Goal: Task Accomplishment & Management: Use online tool/utility

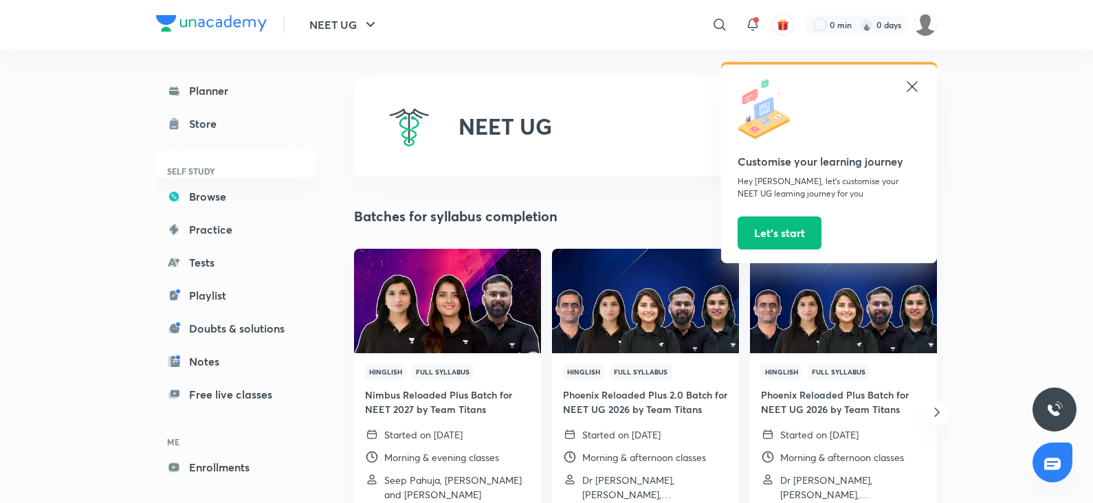
click at [913, 34] on div "0 min 0 days" at bounding box center [865, 24] width 143 height 23
click at [917, 32] on picture at bounding box center [925, 24] width 23 height 23
click at [925, 28] on img at bounding box center [925, 24] width 23 height 23
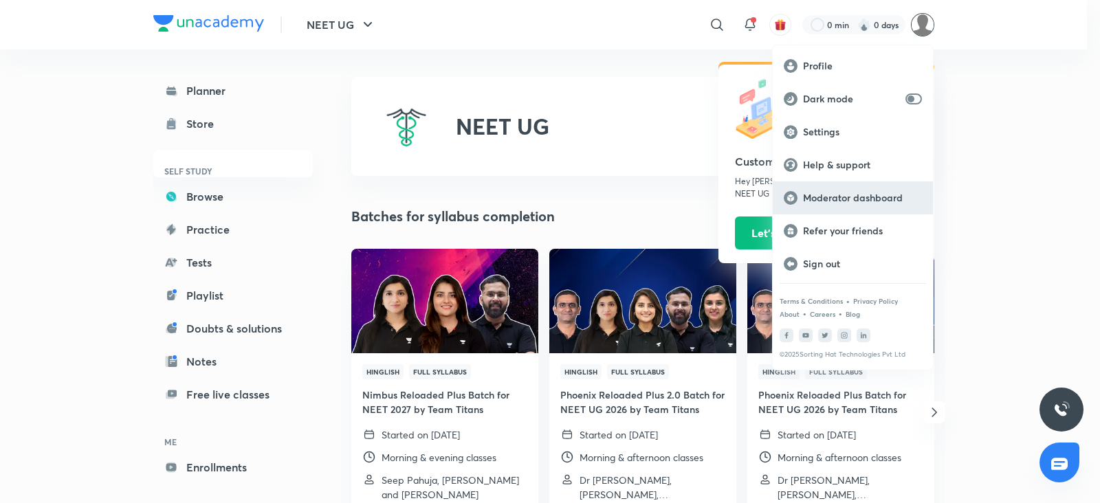
click at [818, 207] on div "Moderator dashboard" at bounding box center [853, 198] width 160 height 33
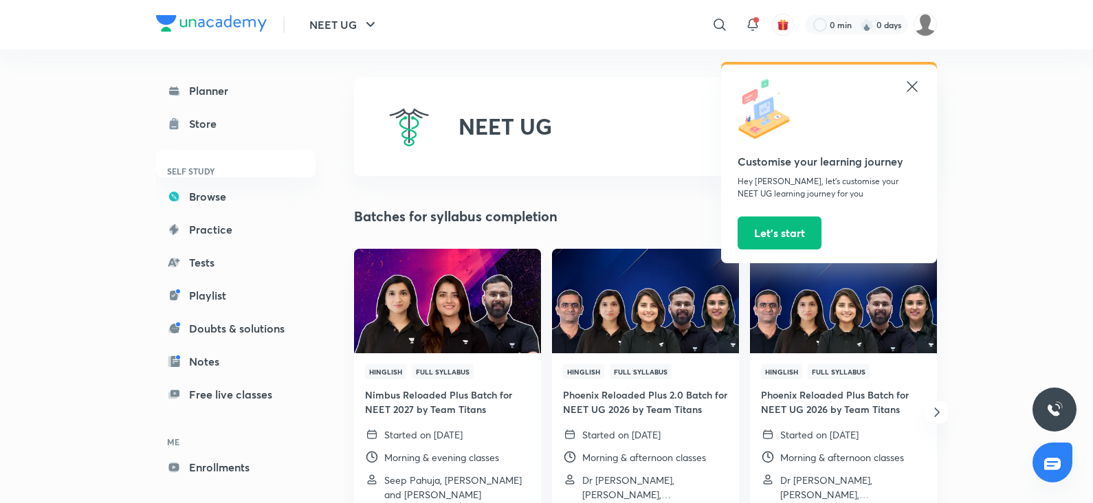
click at [923, 36] on div "​ Customise your learning journey Hey Aarati, let’s customise your NEET UG lear…" at bounding box center [709, 24] width 457 height 33
click at [919, 21] on img at bounding box center [925, 24] width 23 height 23
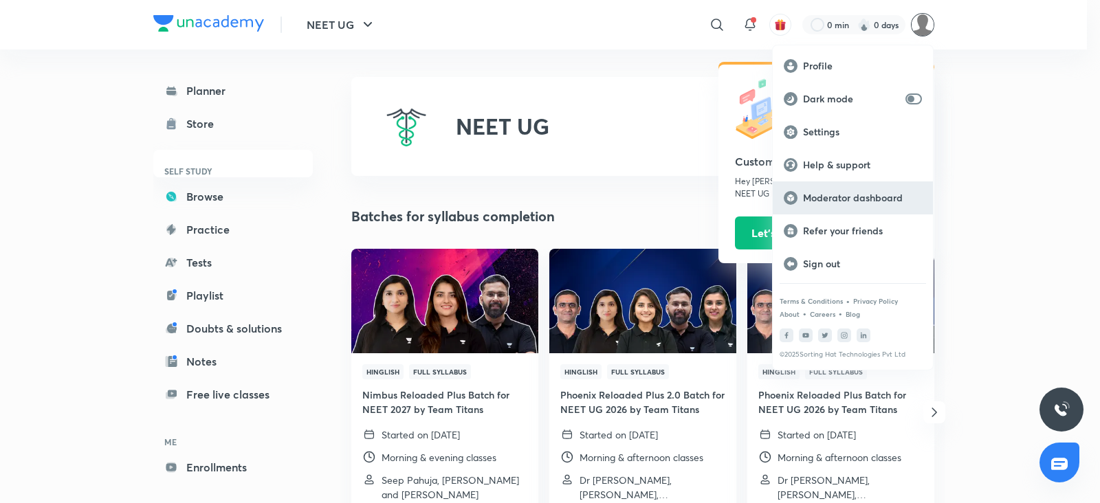
click at [812, 197] on p "Moderator dashboard" at bounding box center [862, 198] width 119 height 12
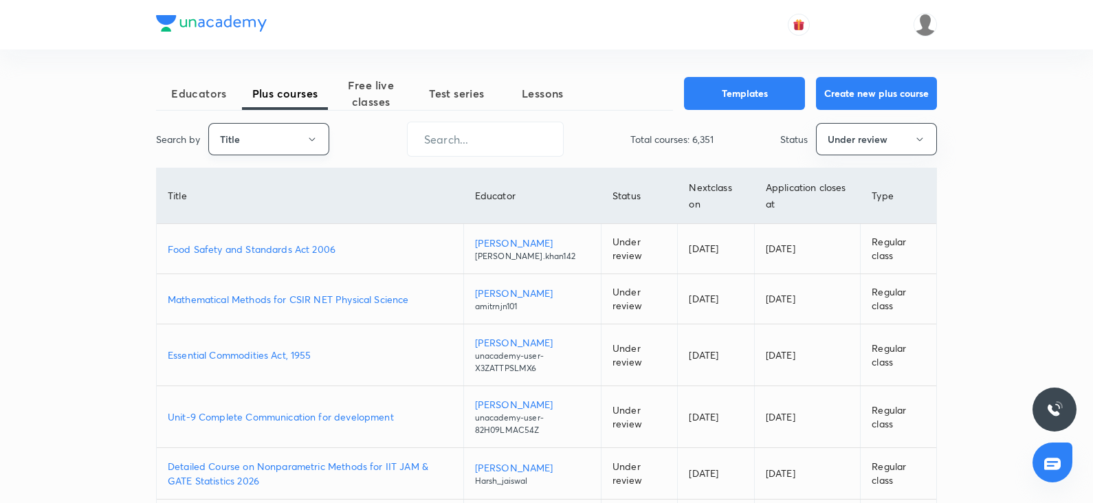
click at [316, 139] on icon "button" at bounding box center [312, 139] width 11 height 11
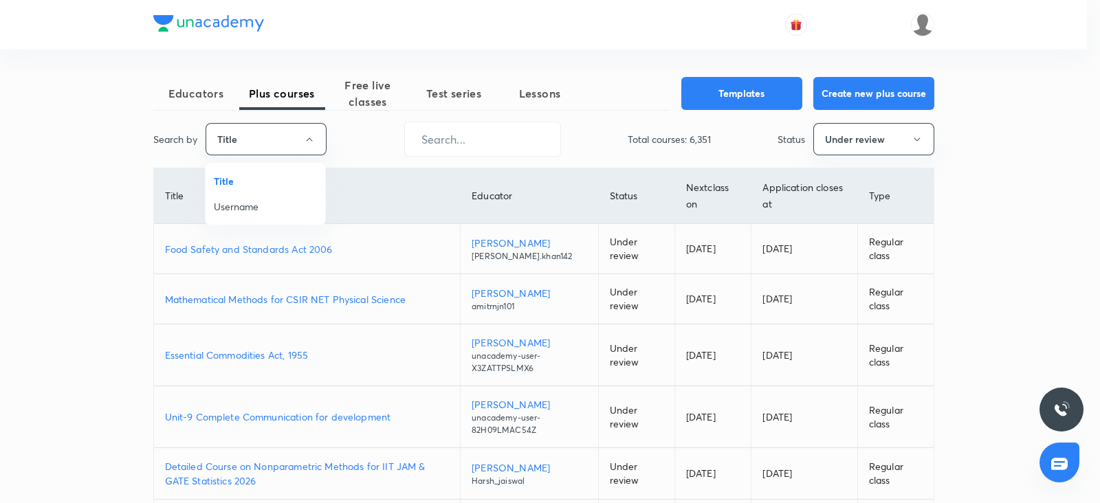
click at [232, 211] on span "Username" at bounding box center [265, 206] width 103 height 14
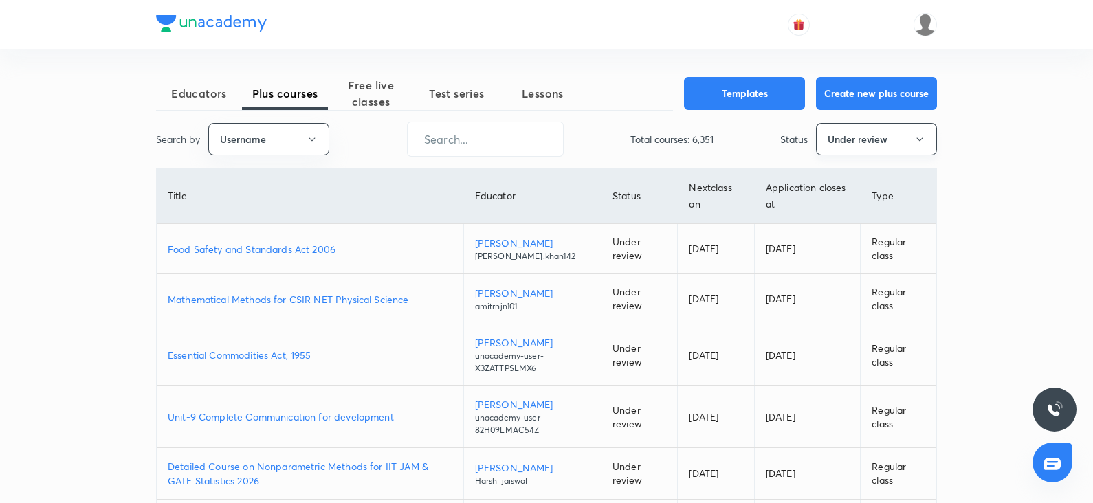
click at [849, 147] on button "Under review" at bounding box center [876, 139] width 121 height 32
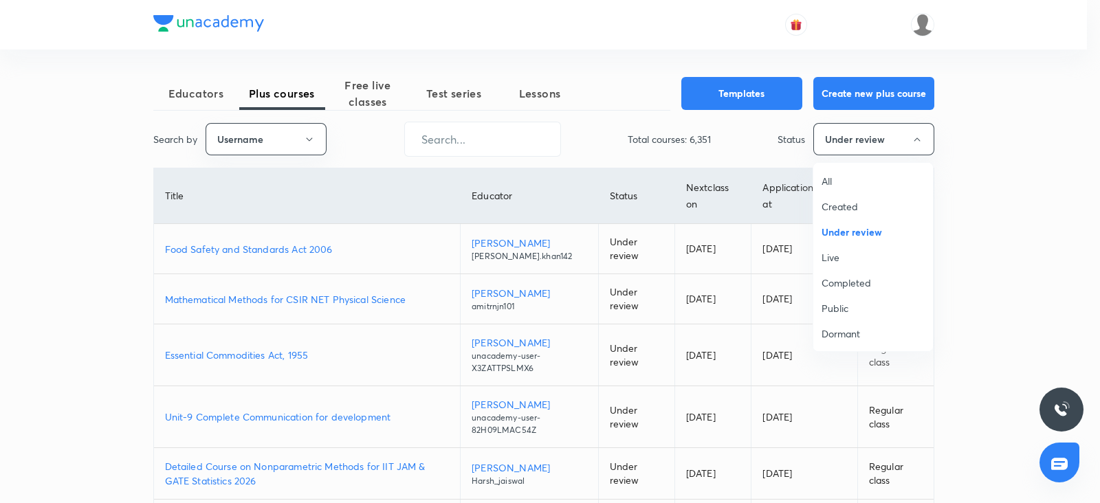
click at [843, 180] on span "All" at bounding box center [873, 181] width 103 height 14
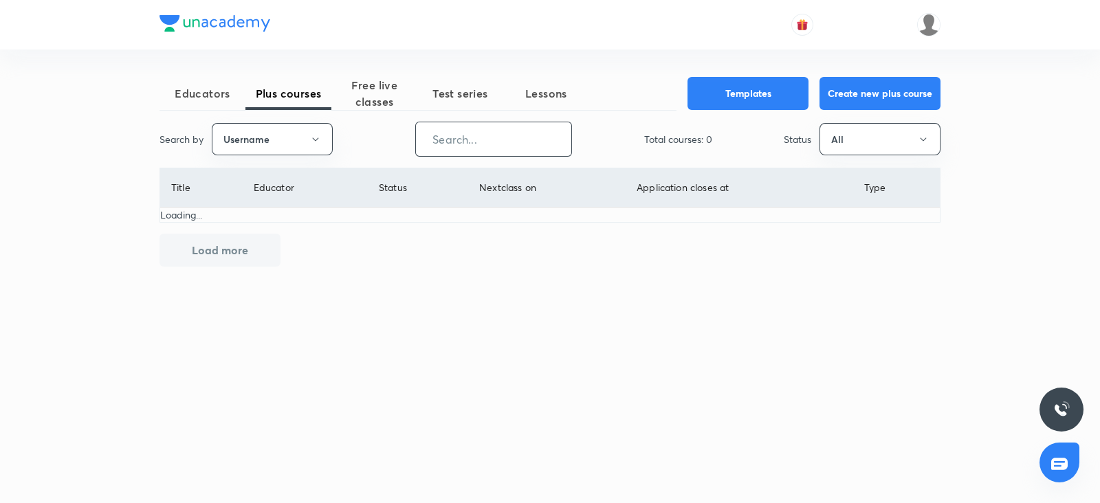
click at [450, 129] on input "text" at bounding box center [493, 139] width 155 height 35
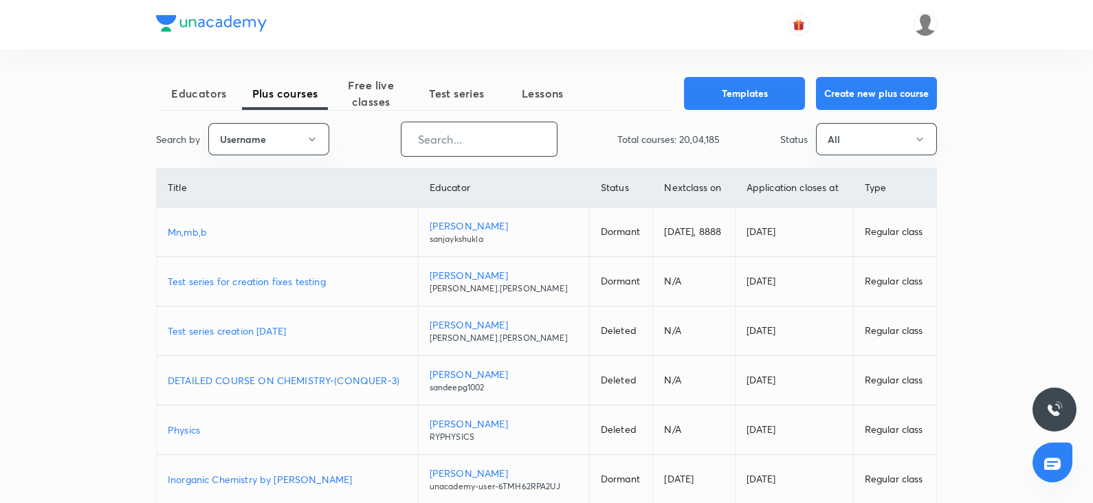
paste input "KiranT-9128"
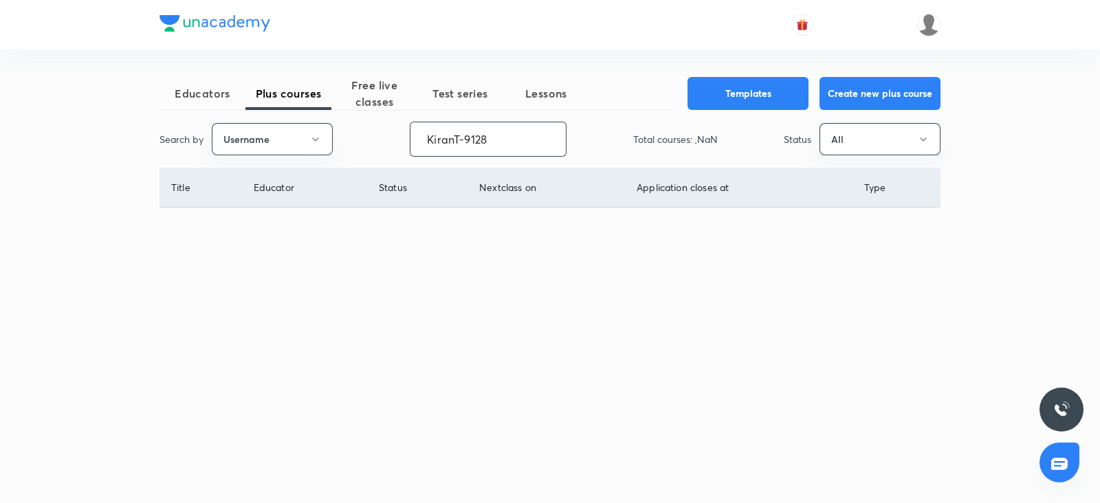
type input "KiranT-9128"
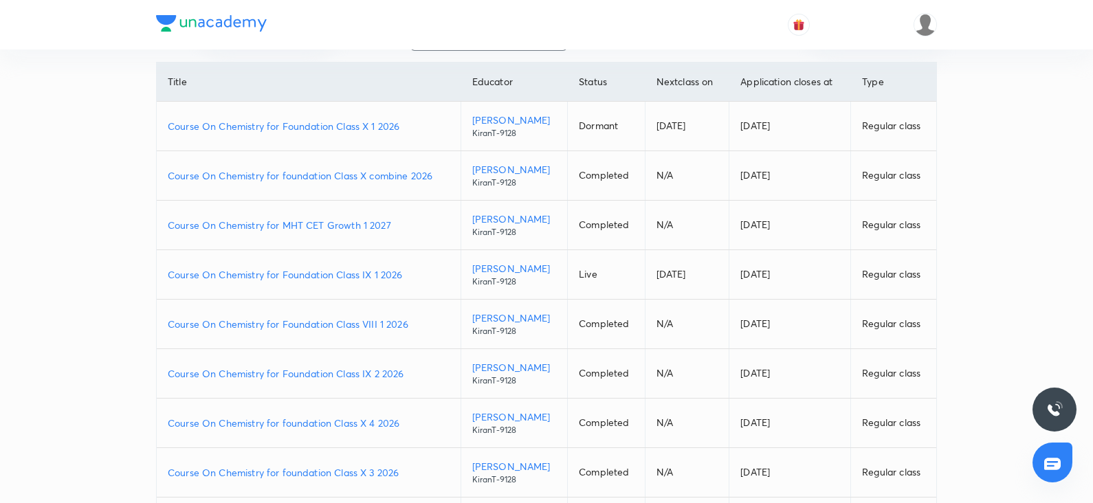
scroll to position [113, 0]
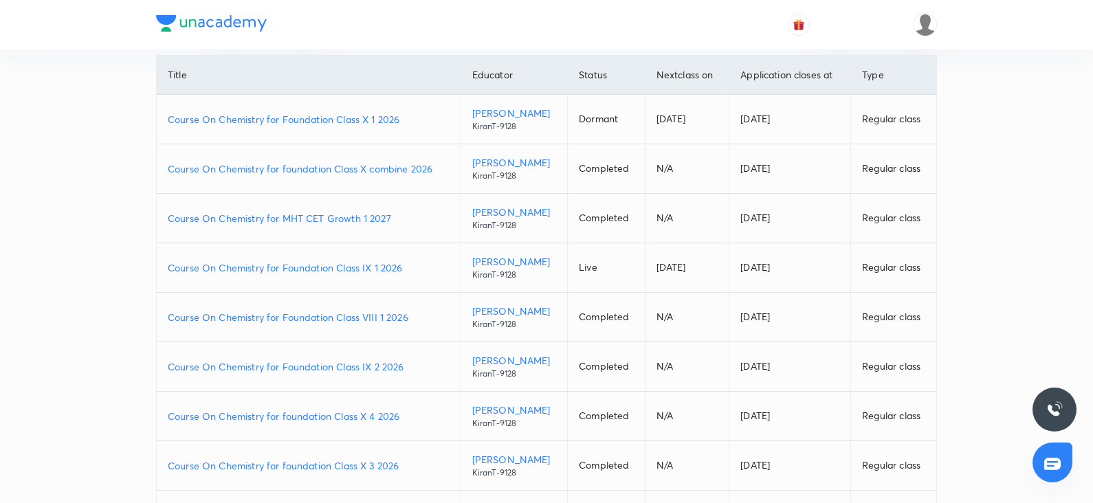
click at [346, 258] on td "Course On Chemistry for Foundation Class IX 1 2026" at bounding box center [309, 268] width 304 height 50
click at [327, 268] on p "Course On Chemistry for Foundation Class IX 1 2026" at bounding box center [309, 268] width 282 height 14
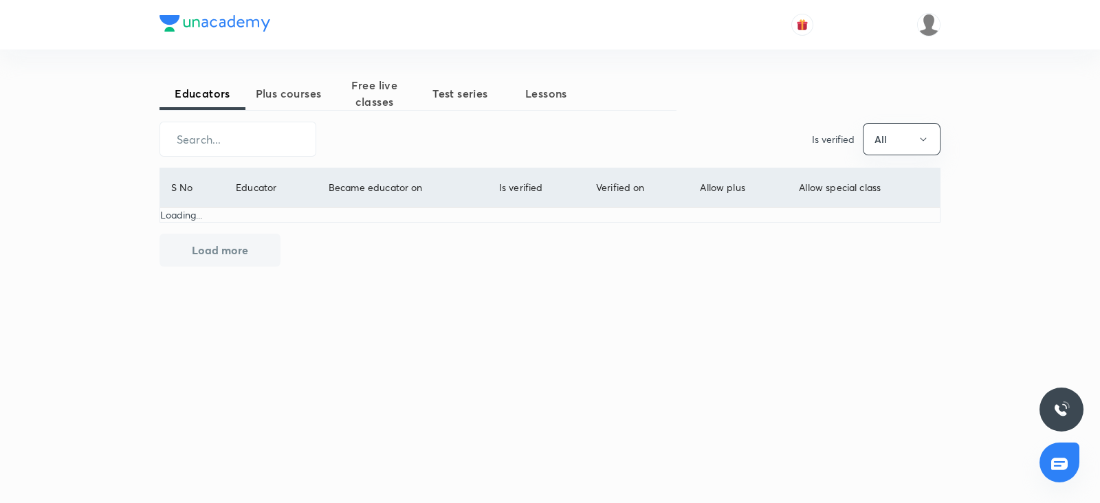
click at [304, 101] on span "Plus courses" at bounding box center [288, 93] width 86 height 17
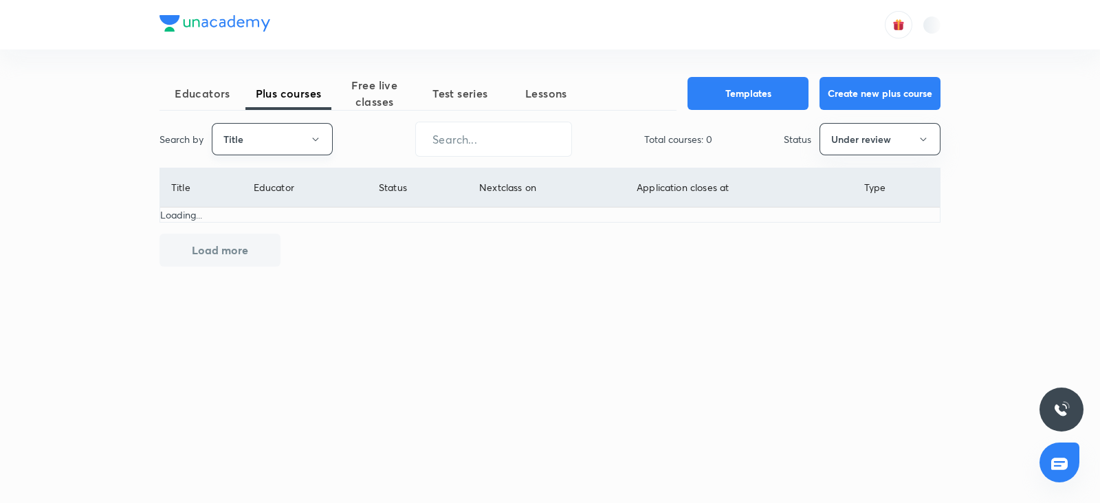
click at [278, 140] on button "Title" at bounding box center [272, 139] width 121 height 32
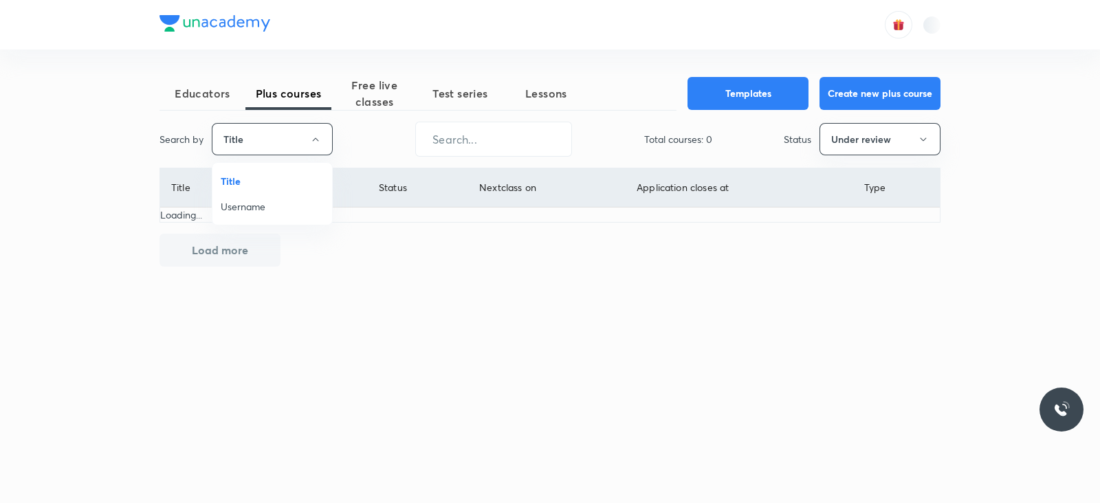
click at [267, 199] on span "Username" at bounding box center [272, 206] width 103 height 14
click at [897, 142] on button "Under review" at bounding box center [880, 139] width 121 height 32
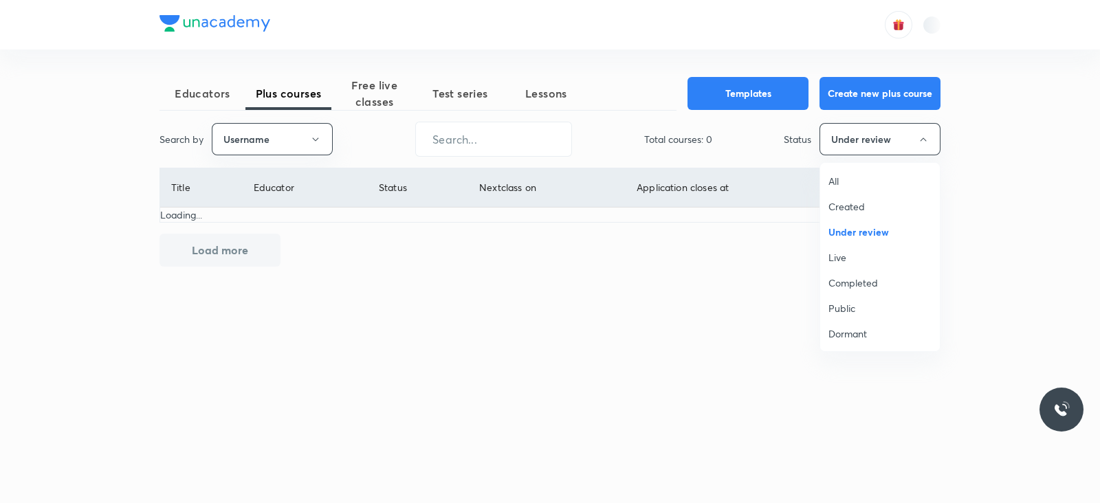
click at [840, 170] on li "All" at bounding box center [880, 180] width 120 height 25
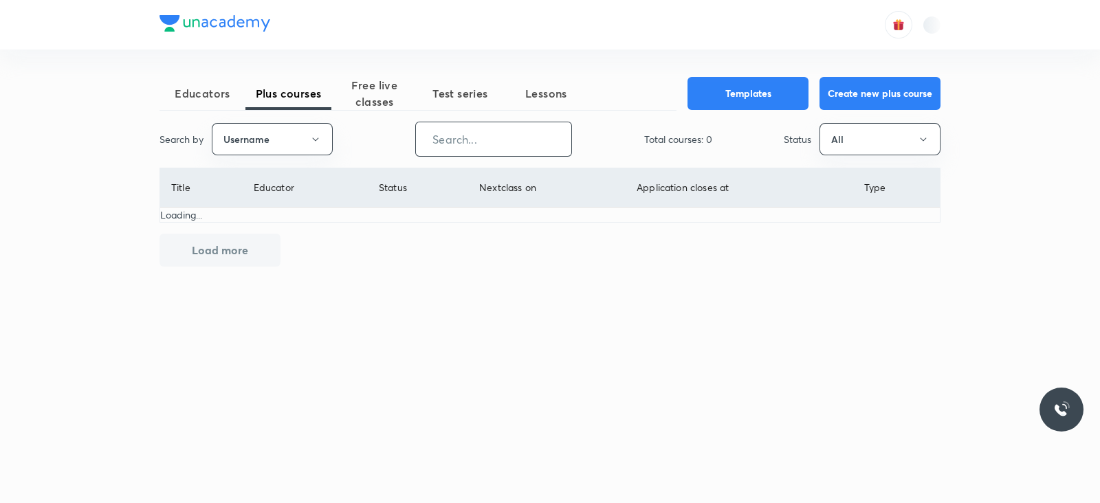
click at [462, 127] on input "text" at bounding box center [493, 139] width 155 height 35
paste input "KiranT-9128"
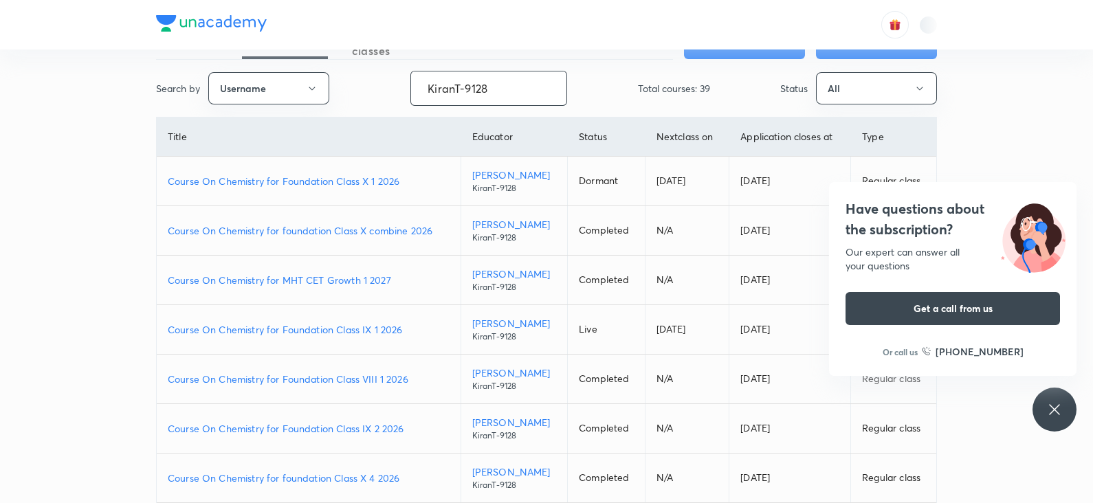
scroll to position [52, 0]
type input "KiranT-9128"
click at [374, 324] on p "Course On Chemistry for Foundation Class IX 1 2026" at bounding box center [309, 328] width 282 height 14
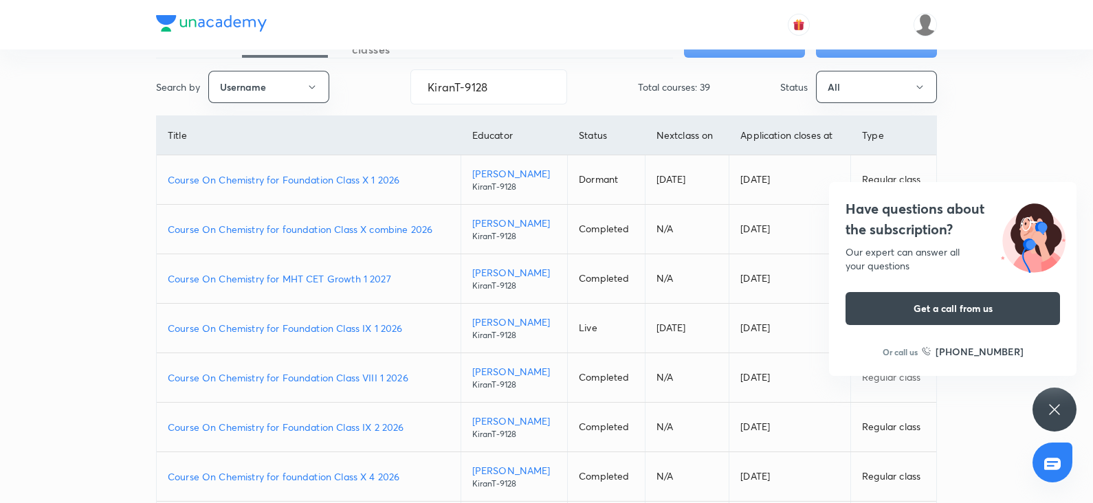
click at [334, 323] on p "Course On Chemistry for Foundation Class IX 1 2026" at bounding box center [309, 328] width 282 height 14
click at [306, 332] on p "Course On Chemistry for Foundation Class IX 1 2026" at bounding box center [309, 328] width 282 height 14
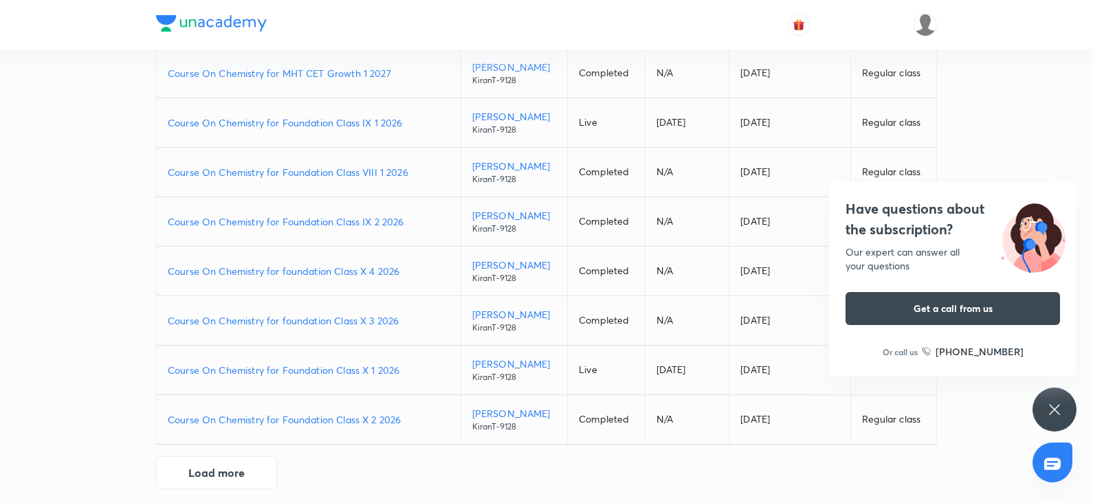
scroll to position [265, 0]
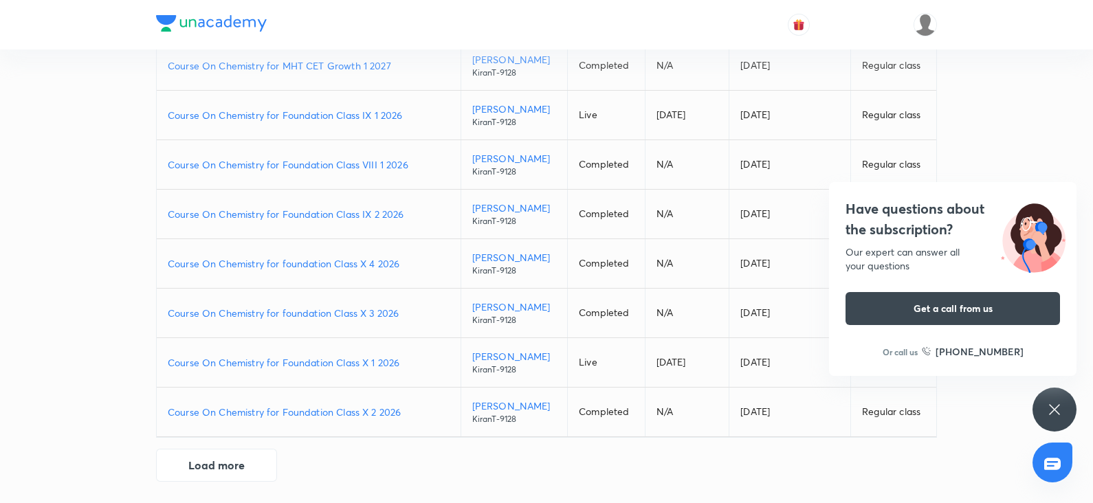
click at [331, 360] on p "Course On Chemistry for Foundation Class X 1 2026" at bounding box center [309, 363] width 282 height 14
click at [353, 410] on p "Course On Chemistry for Foundation Class X 2 2026" at bounding box center [309, 412] width 282 height 14
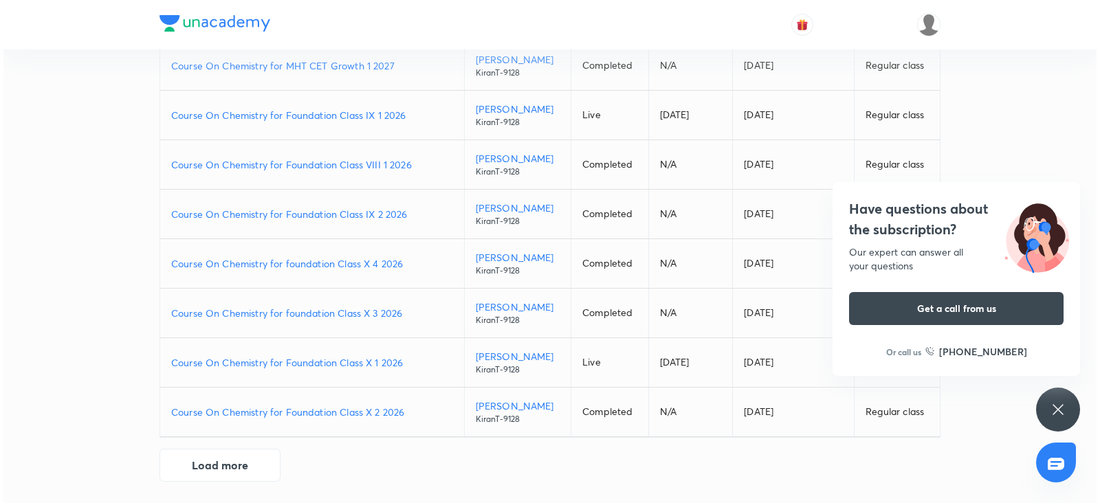
scroll to position [0, 0]
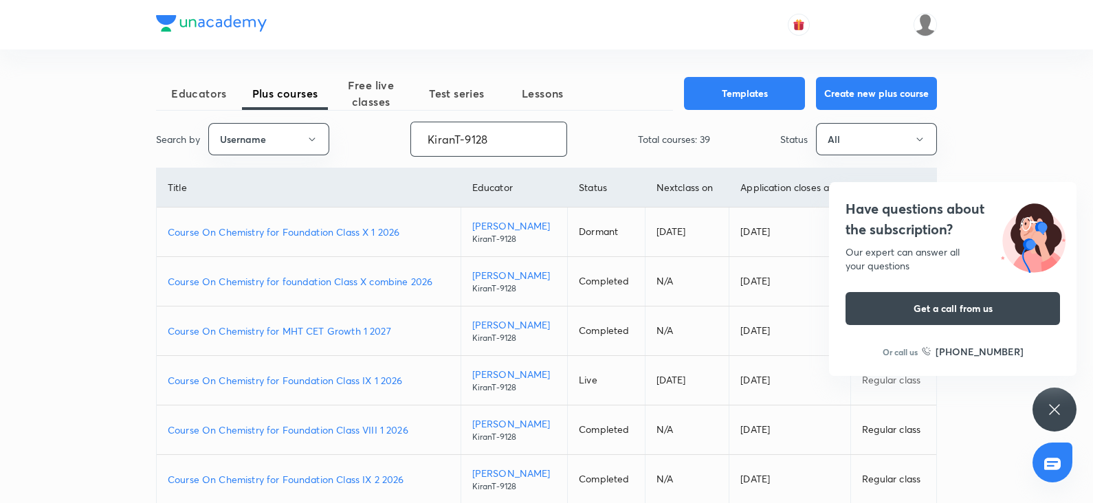
drag, startPoint x: 509, startPoint y: 144, endPoint x: 321, endPoint y: 156, distance: 188.1
click at [321, 156] on div "Search by Username KiranT-9128 ​ Total courses: 39 Status All" at bounding box center [546, 139] width 781 height 35
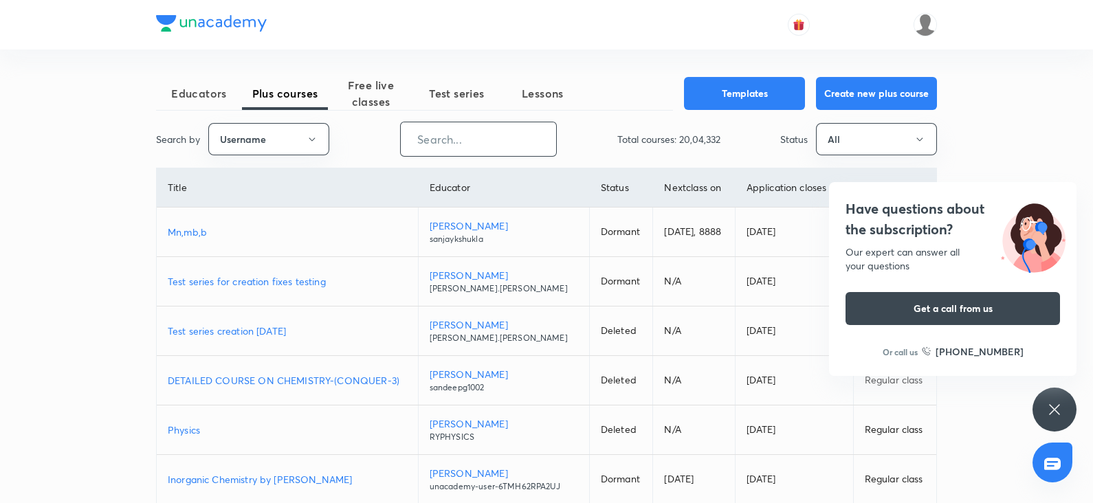
paste input "unacademy-user-S23YB4JVX1K7"
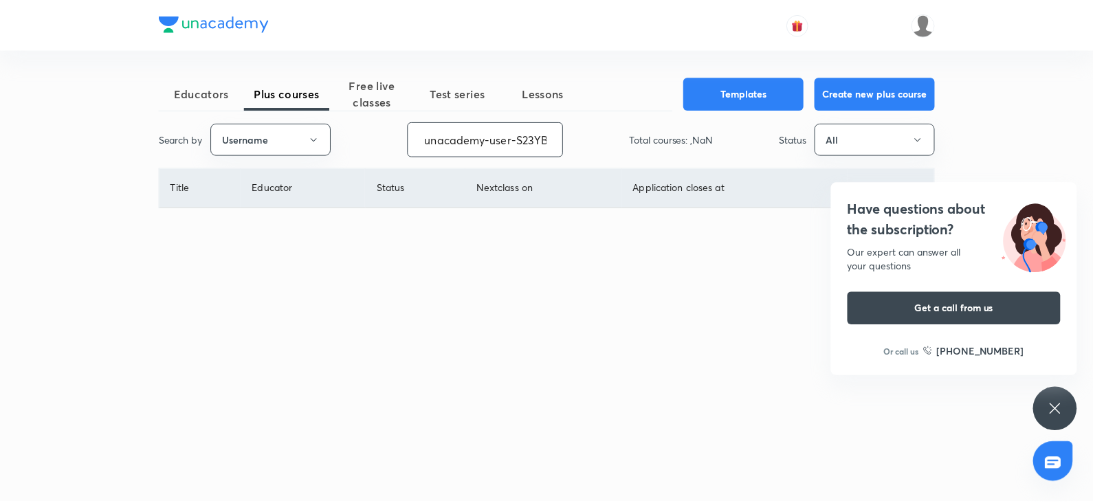
scroll to position [0, 45]
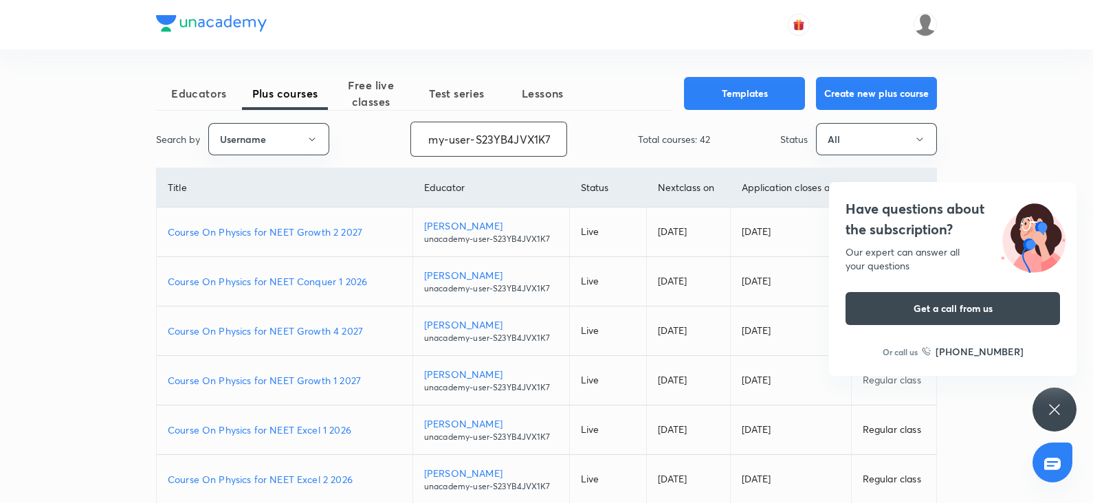
type input "unacademy-user-S23YB4JVX1K7"
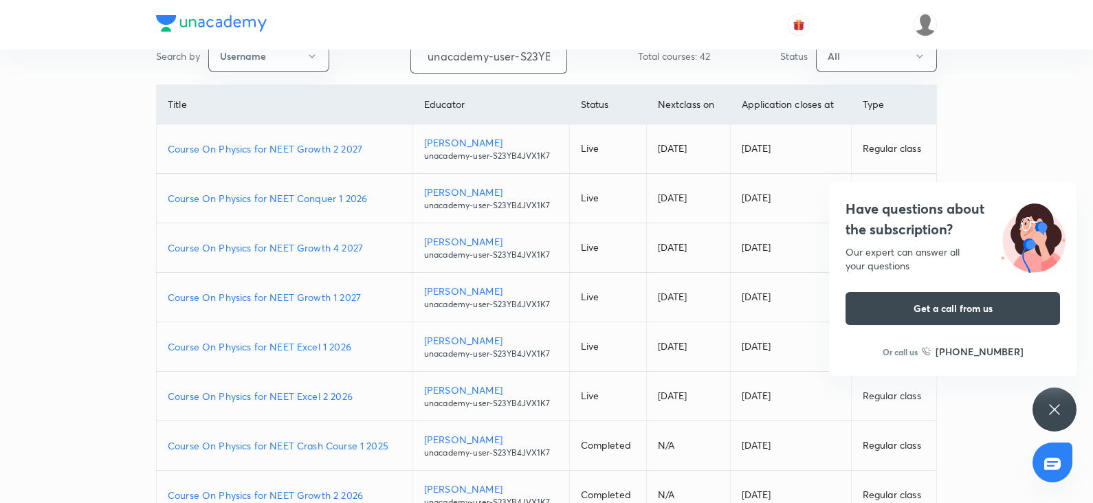
scroll to position [84, 0]
click at [282, 395] on p "Course On Physics for NEET Excel 2 2026" at bounding box center [285, 396] width 234 height 14
drag, startPoint x: 419, startPoint y: 58, endPoint x: 679, endPoint y: 51, distance: 259.3
click at [679, 51] on div "Search by Username unacademy-user-S23YB4JVX1K7 ​ Total courses: 42 Status All" at bounding box center [546, 55] width 781 height 35
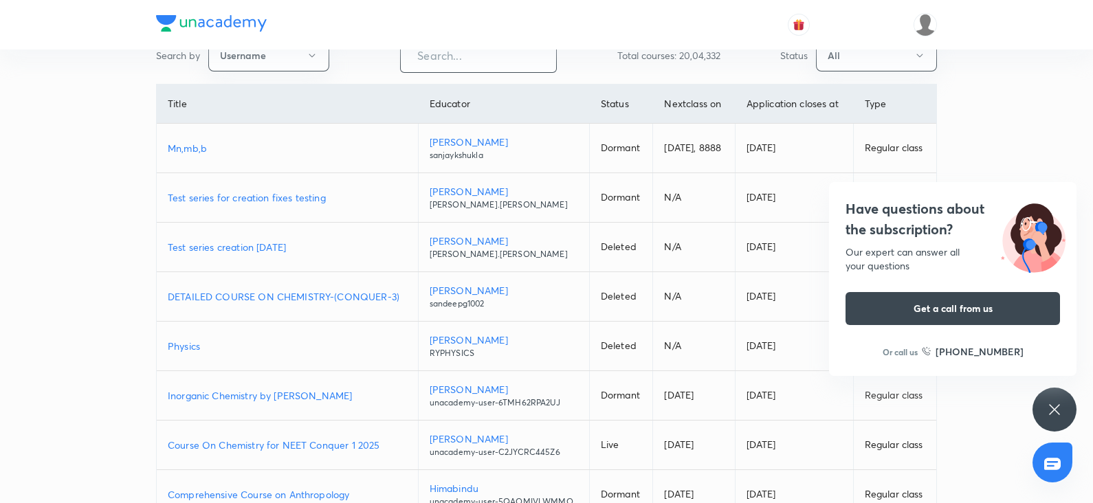
click at [487, 61] on input "text" at bounding box center [478, 55] width 155 height 35
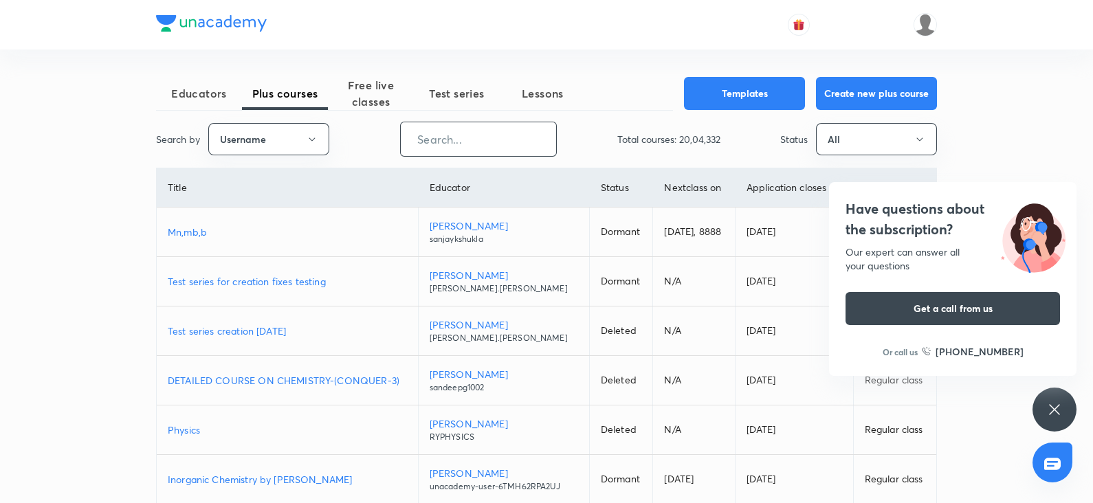
paste input "nitanshu271997"
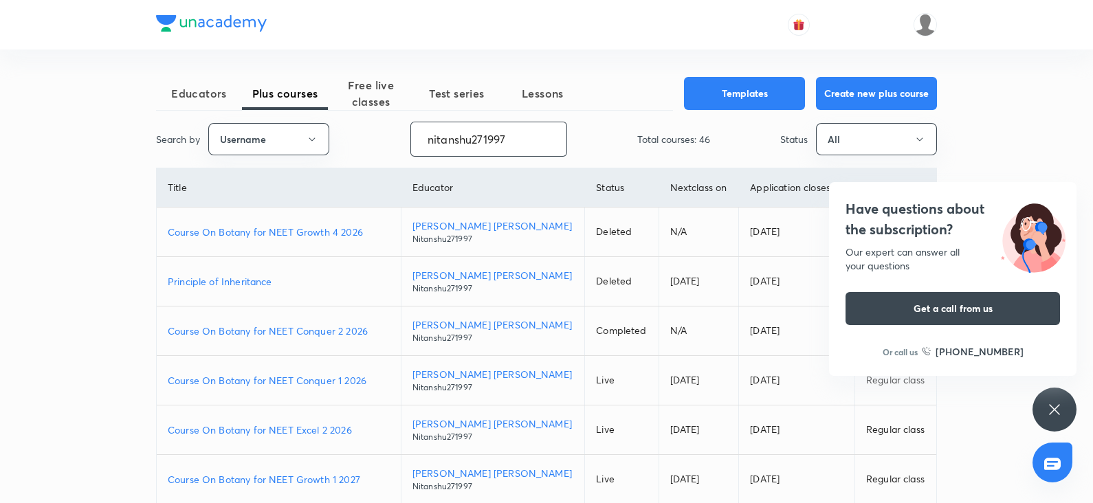
type input "nitanshu271997"
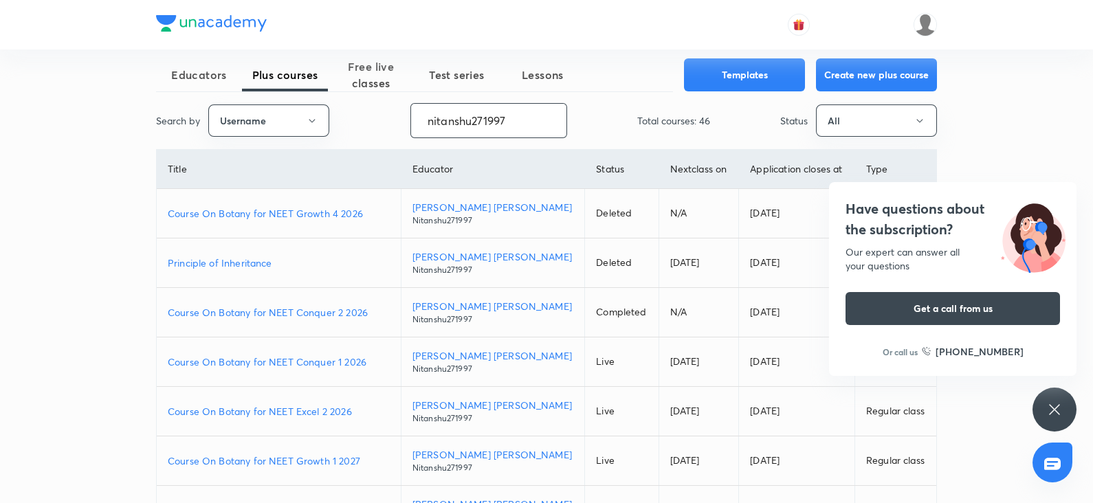
scroll to position [22, 0]
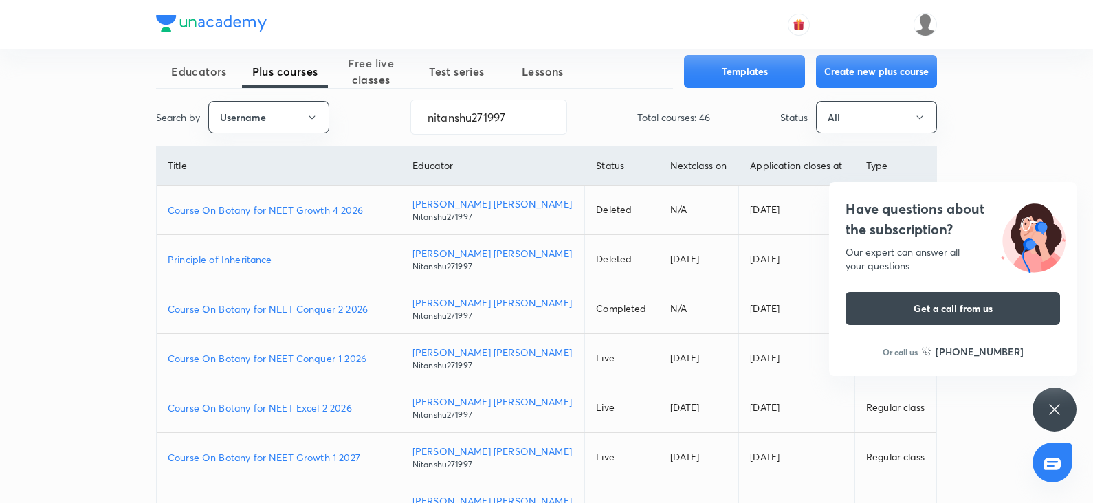
click at [325, 361] on p "Course On Botany for NEET Conquer 1 2026" at bounding box center [279, 358] width 222 height 14
drag, startPoint x: 516, startPoint y: 109, endPoint x: 389, endPoint y: 119, distance: 126.9
click at [389, 119] on div "Search by Username nitanshu271997 ​ Total courses: 46 Status All" at bounding box center [546, 117] width 781 height 35
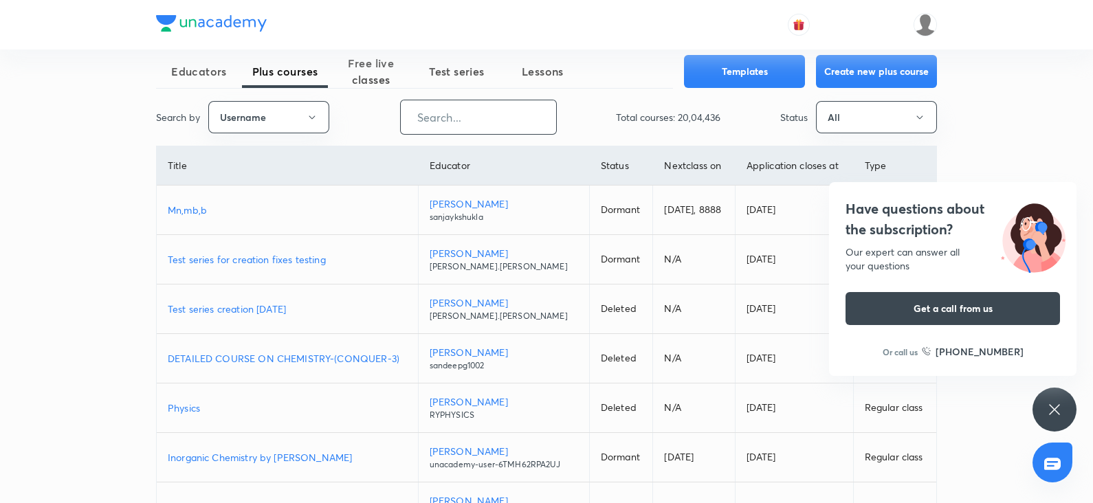
paste input "shubhammuley88"
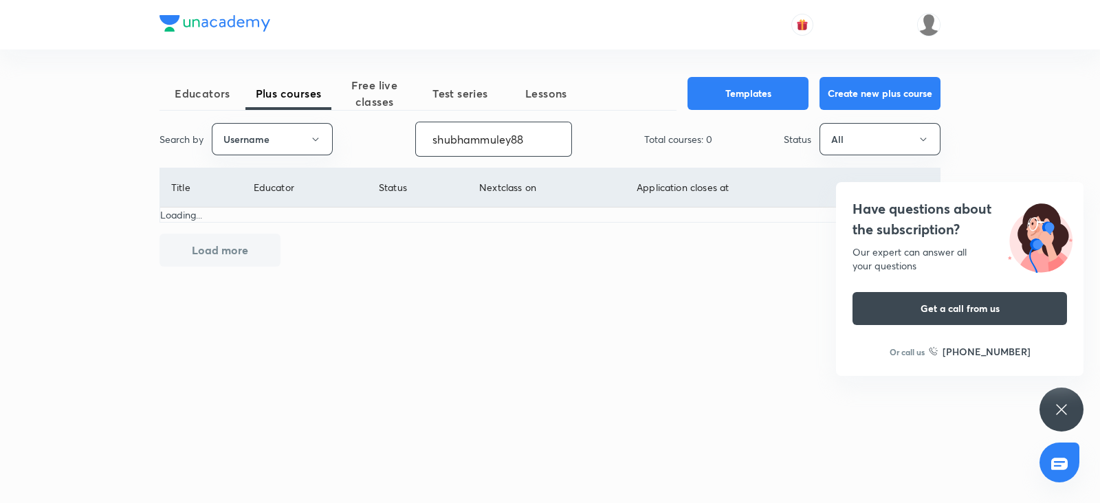
type input "shubhammuley88"
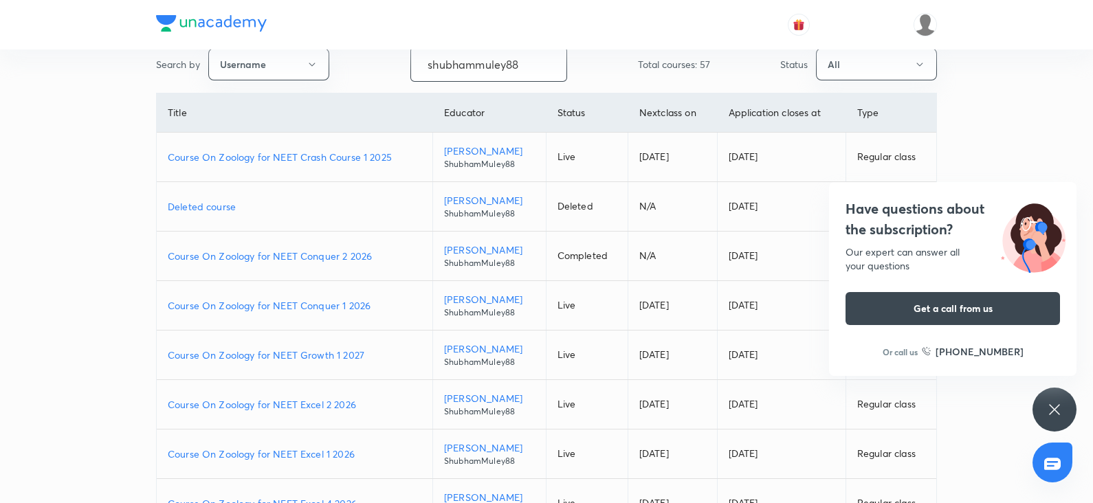
scroll to position [77, 0]
click at [308, 303] on p "Course On Zoology for NEET Conquer 1 2026" at bounding box center [295, 303] width 254 height 14
drag, startPoint x: 545, startPoint y: 58, endPoint x: 397, endPoint y: 49, distance: 148.2
click at [397, 49] on div "Educators Plus courses Free live classes Test series Lessons Templates Create n…" at bounding box center [546, 309] width 1093 height 772
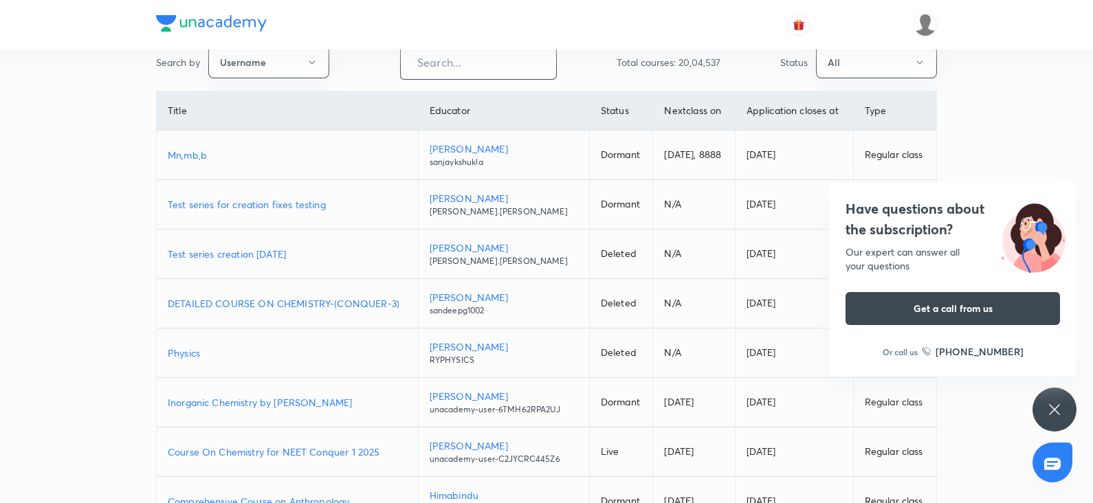
paste input "FTP_SunilSingh"
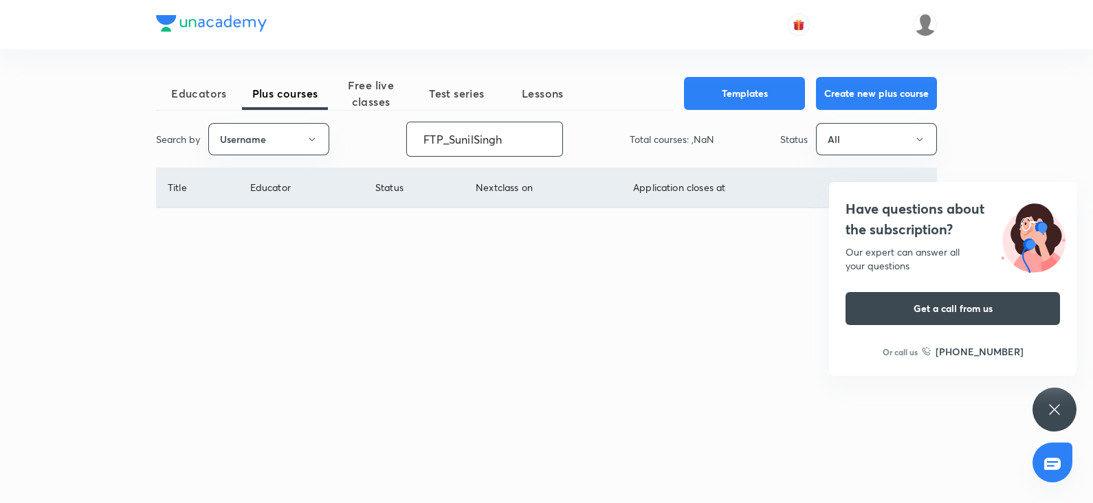
scroll to position [0, 0]
type input "FTP_SunilSingh"
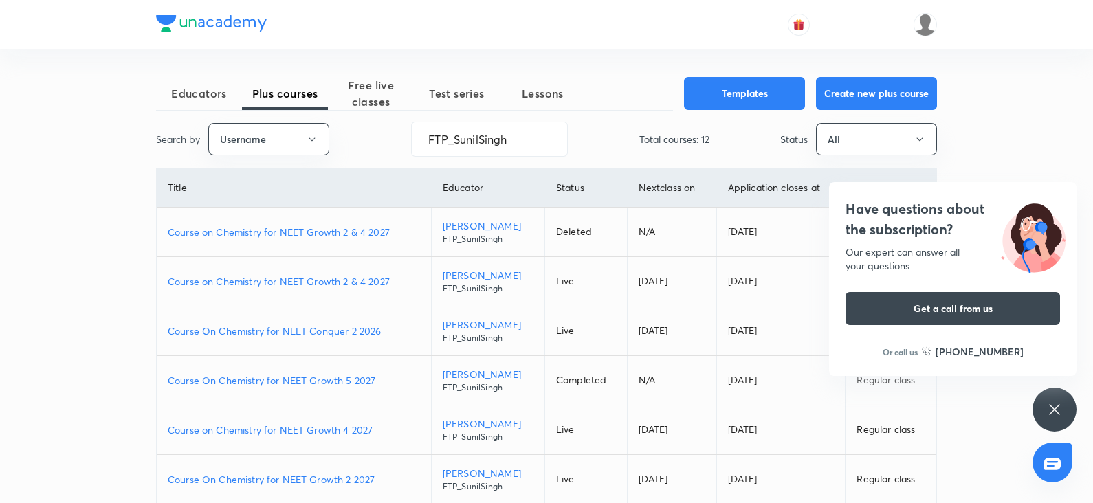
click at [303, 383] on p "Course On Chemistry for NEET Growth 5 2027" at bounding box center [294, 380] width 252 height 14
drag, startPoint x: 531, startPoint y: 146, endPoint x: 367, endPoint y: 122, distance: 165.3
click at [367, 122] on div "Search by Username FTP_SunilSingh ​ Total courses: 12 Status All" at bounding box center [546, 139] width 781 height 35
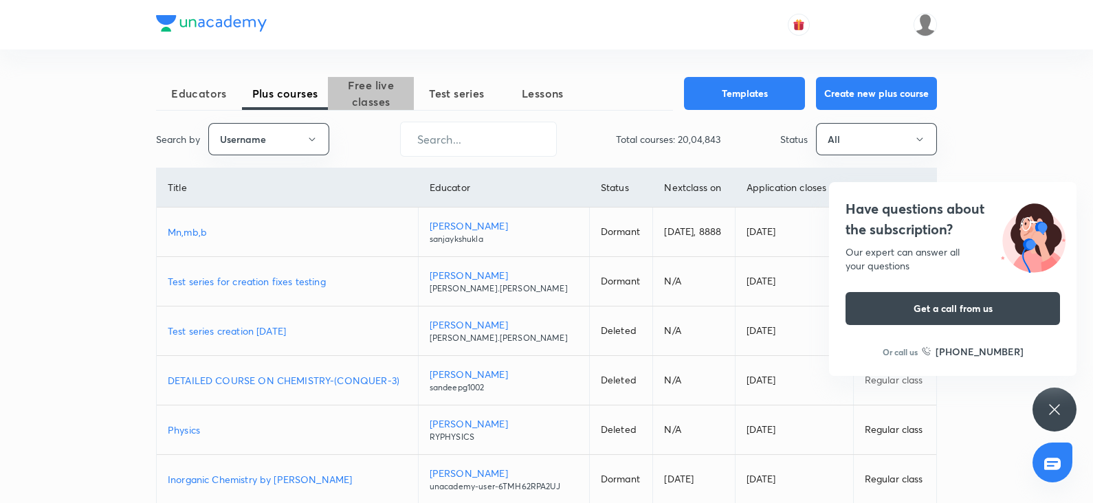
click at [381, 107] on span "Free live classes" at bounding box center [371, 93] width 86 height 33
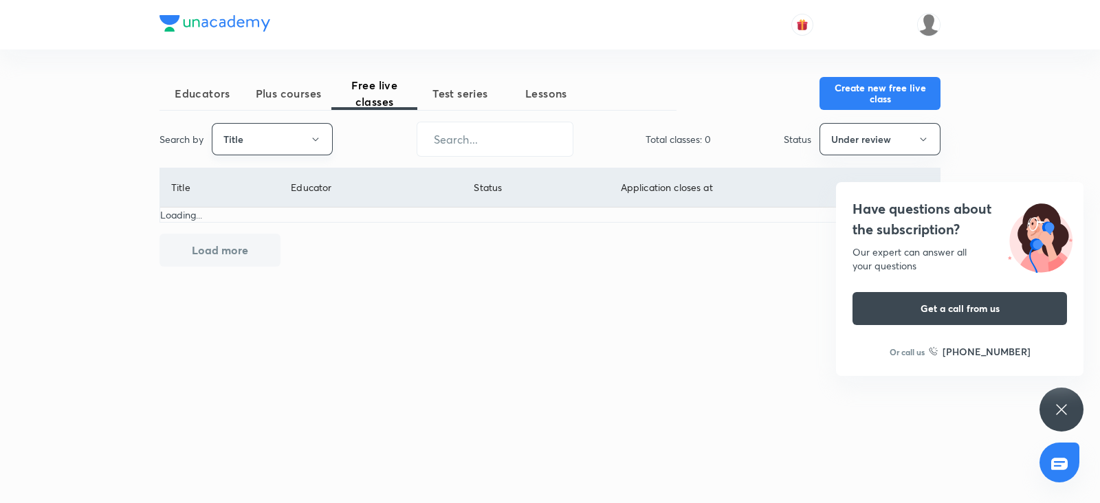
click at [313, 132] on button "Title" at bounding box center [272, 139] width 121 height 32
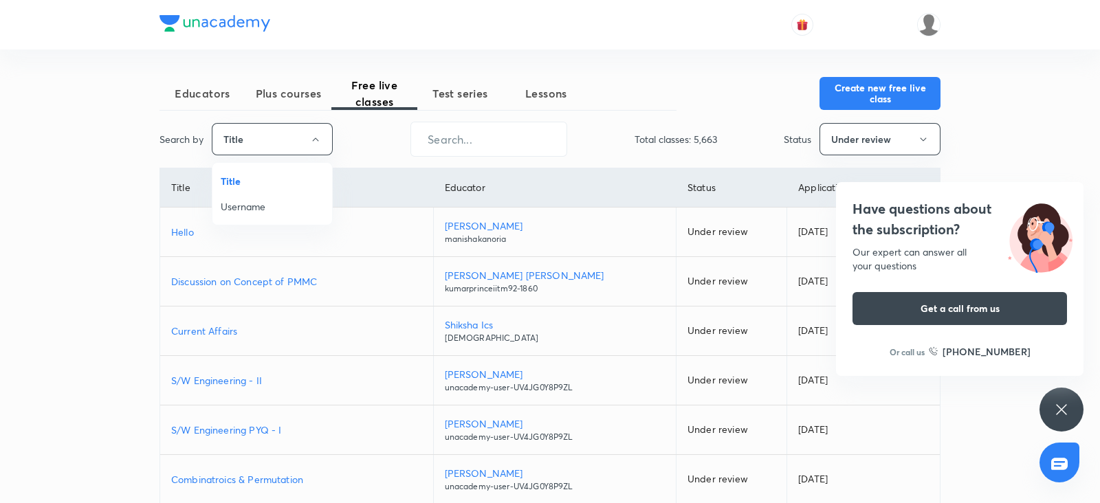
click at [268, 197] on li "Username" at bounding box center [272, 206] width 120 height 25
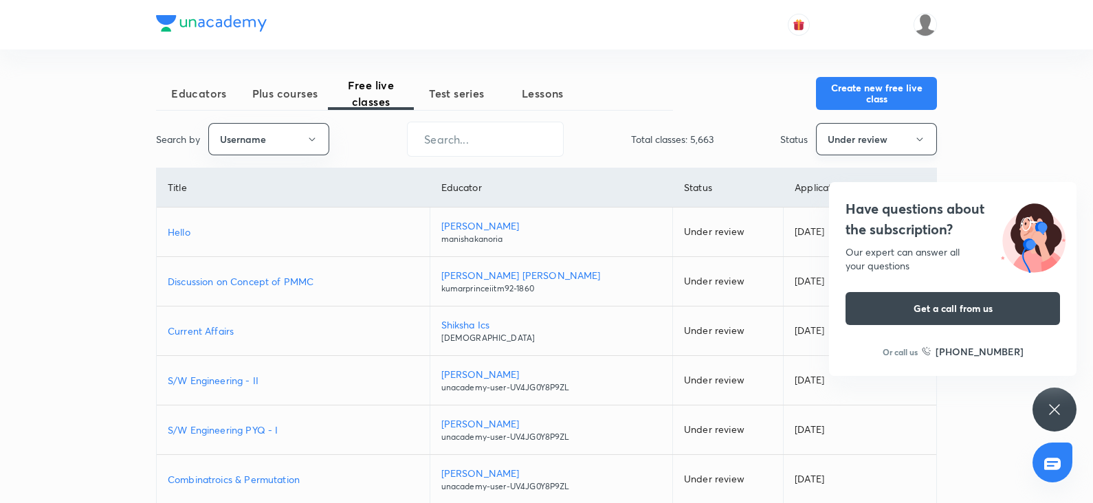
click at [835, 146] on button "Under review" at bounding box center [876, 139] width 121 height 32
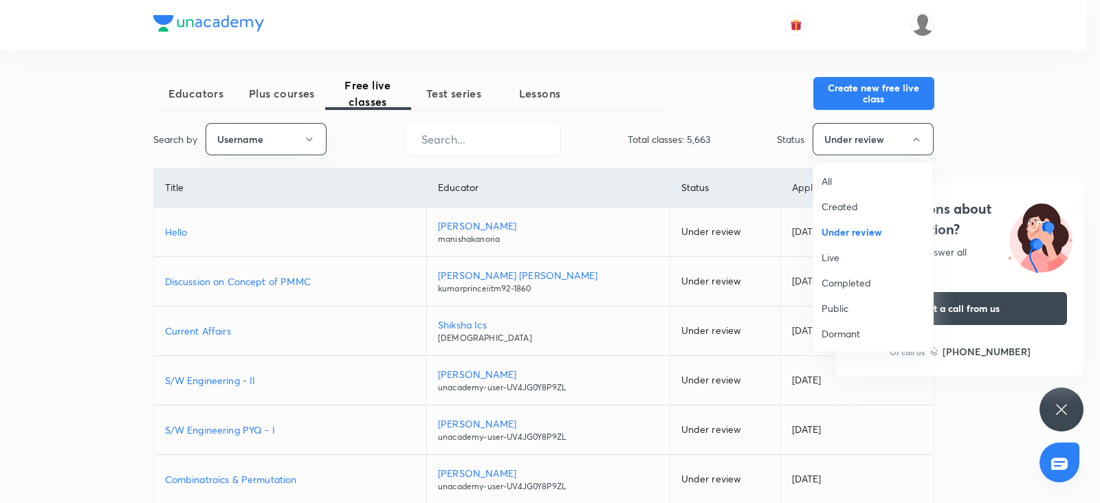
click at [851, 181] on span "All" at bounding box center [873, 181] width 103 height 14
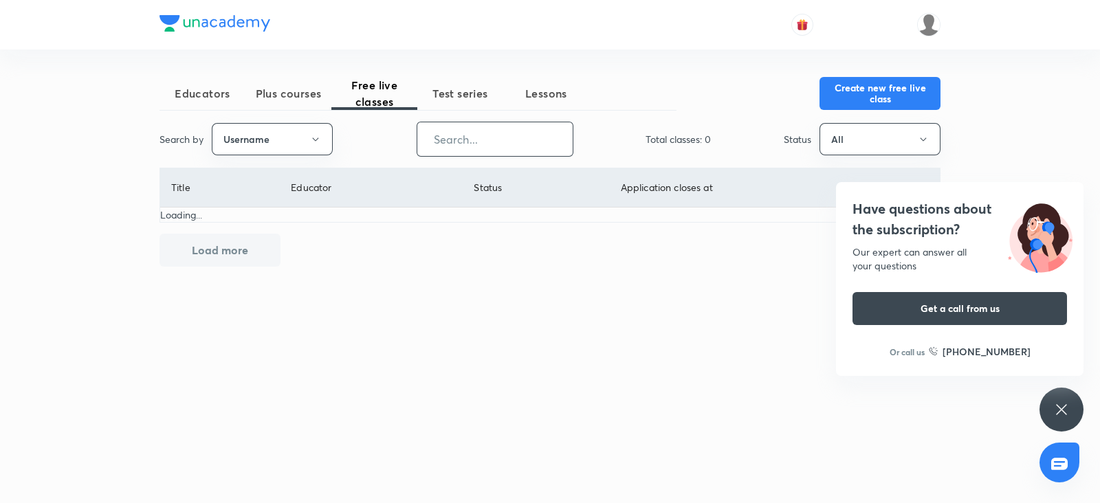
click at [492, 142] on input "text" at bounding box center [494, 139] width 155 height 35
paste input "shadabdastgeer"
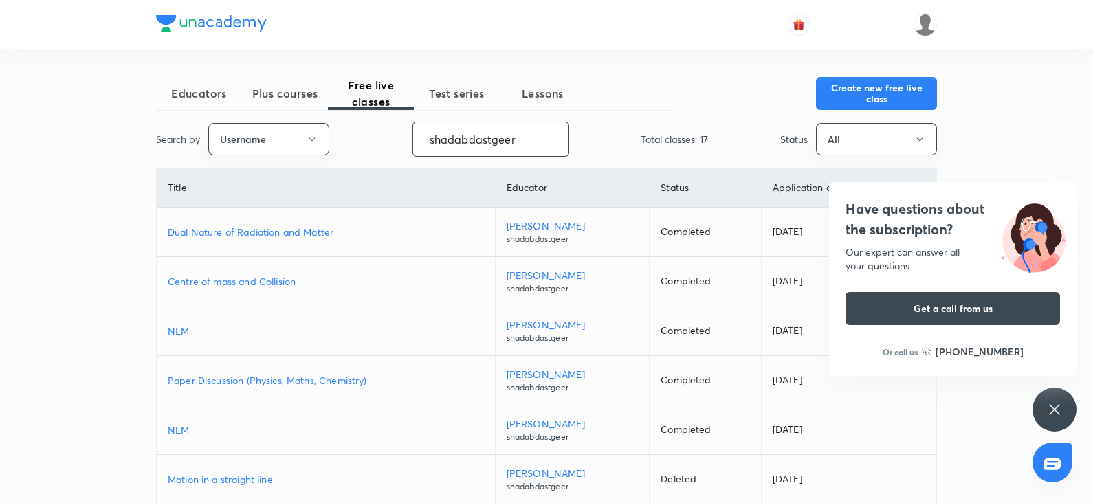
type input "shadabdastgeer"
click at [265, 226] on p "Dual Nature of Radiation and Matter" at bounding box center [326, 232] width 316 height 14
click at [853, 98] on button "Create new free live class" at bounding box center [876, 92] width 121 height 33
drag, startPoint x: 525, startPoint y: 132, endPoint x: 365, endPoint y: 144, distance: 160.0
click at [365, 144] on div "Search by Username shadabdastgeer ​ Total classes: 17 Status All" at bounding box center [546, 139] width 781 height 35
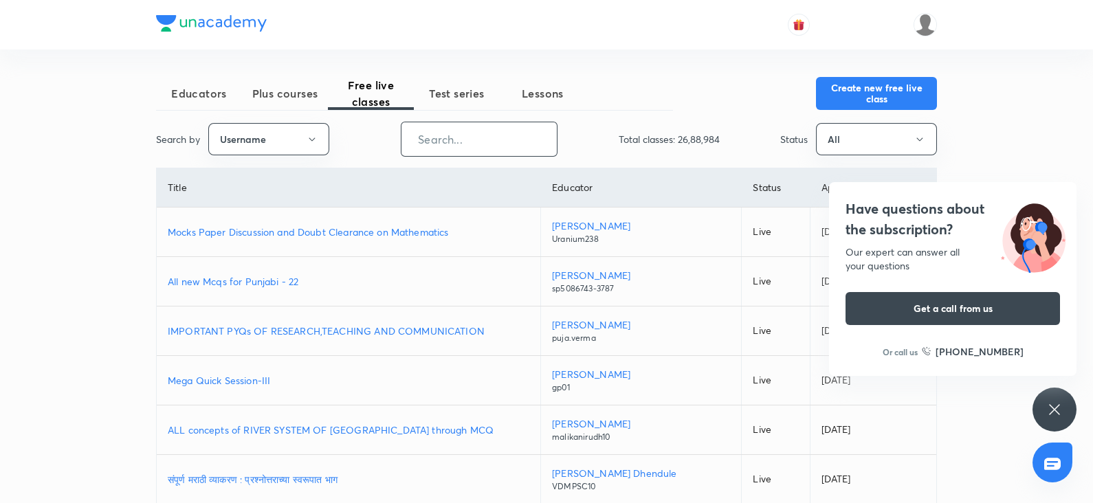
paste input "AnjaliSolanki-9113"
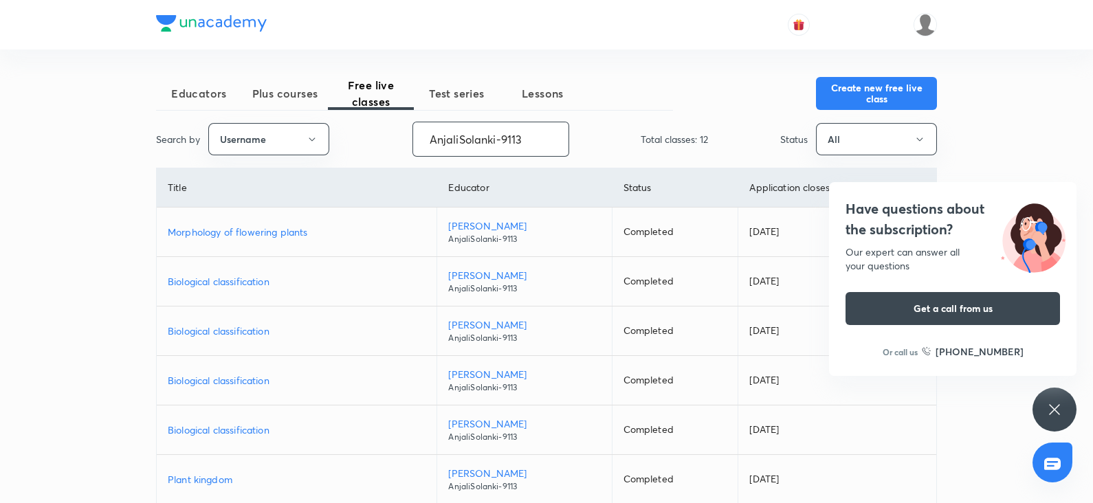
type input "AnjaliSolanki-9113"
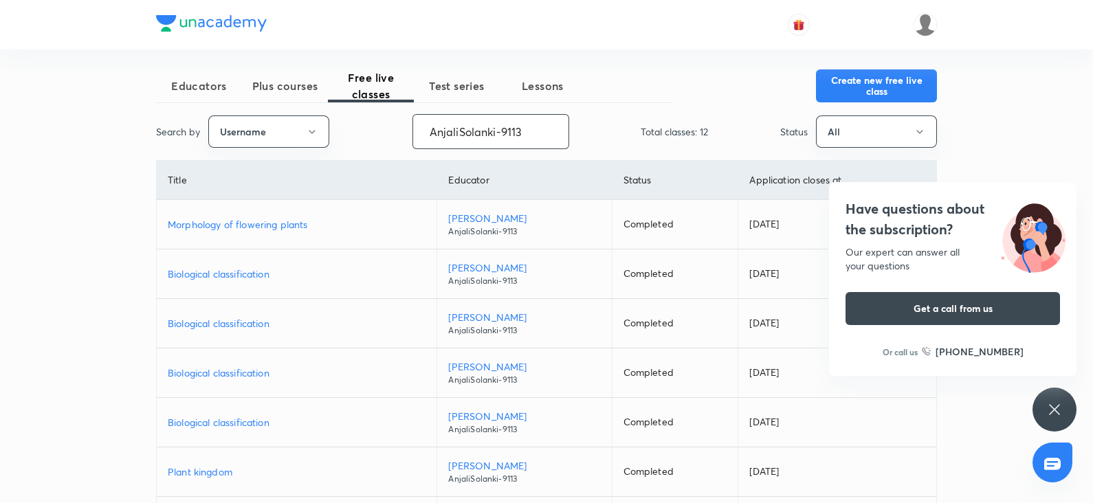
scroll to position [8, 0]
click at [261, 217] on p "Morphology of flowering plants" at bounding box center [297, 224] width 258 height 14
click at [857, 87] on button "Create new free live class" at bounding box center [876, 83] width 121 height 33
drag, startPoint x: 525, startPoint y: 133, endPoint x: 340, endPoint y: 129, distance: 184.3
click at [340, 129] on div "Search by Username AnjaliSolanki-9113 ​ Total classes: 12 Status All" at bounding box center [546, 130] width 781 height 35
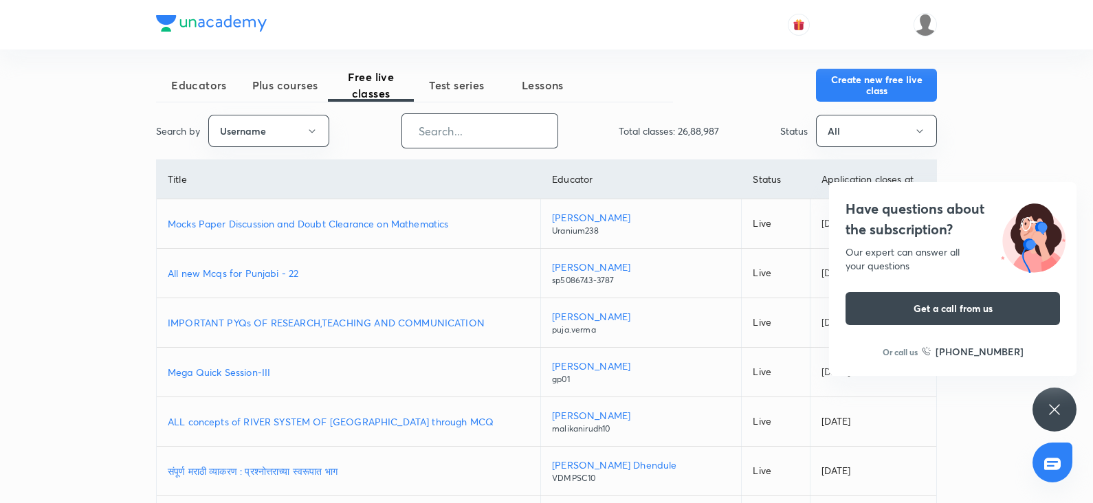
paste input "FTP_SunilSingh"
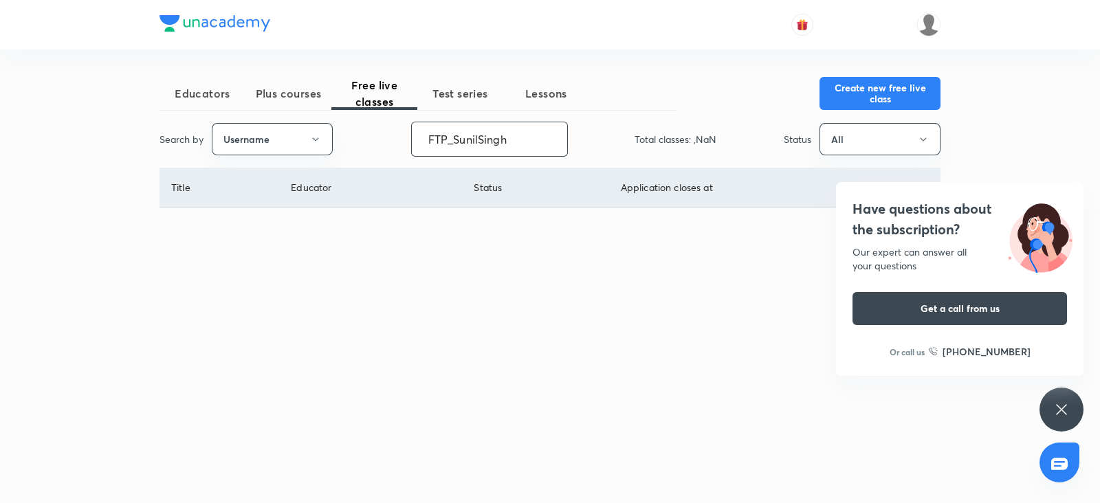
type input "FTP_SunilSingh"
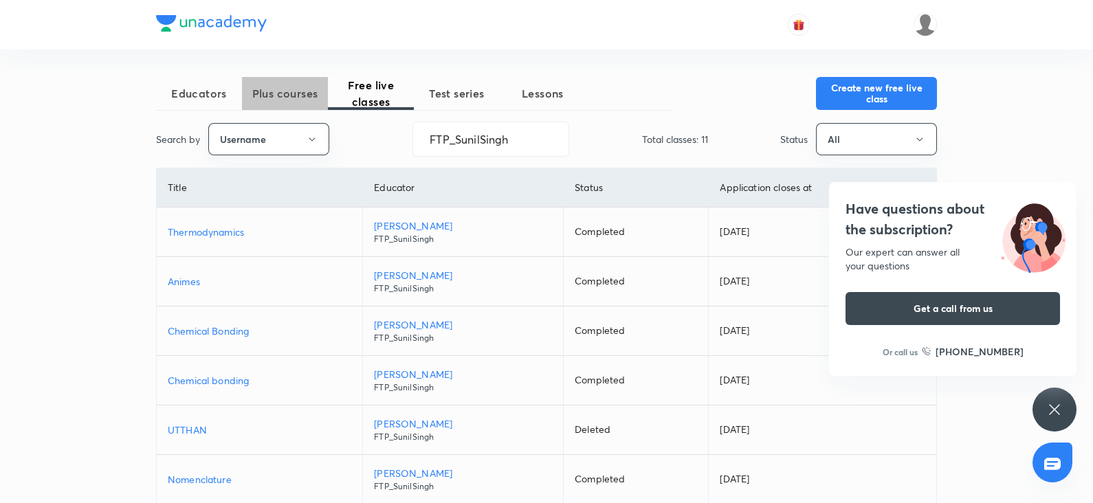
click at [253, 98] on span "Plus courses" at bounding box center [285, 93] width 86 height 17
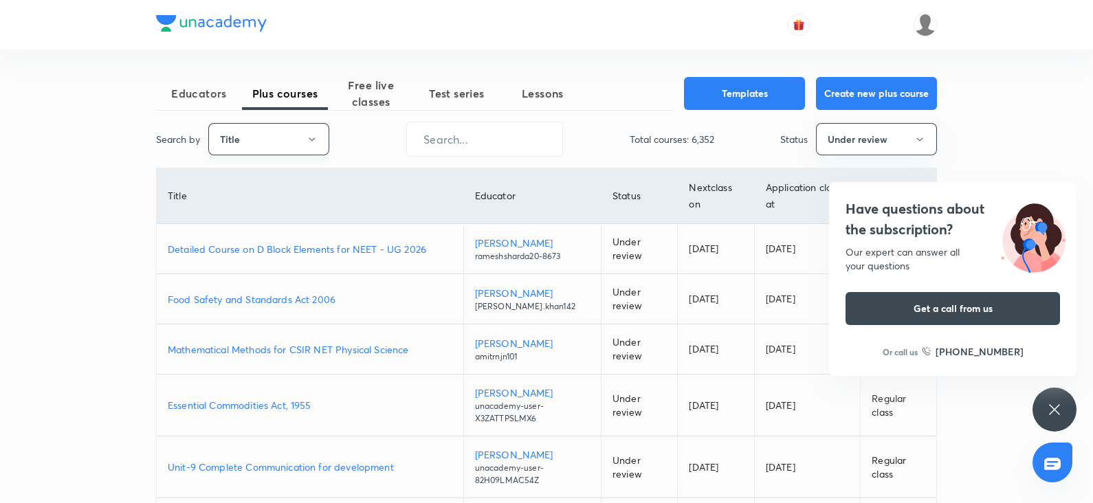
click at [316, 140] on icon "button" at bounding box center [312, 139] width 11 height 11
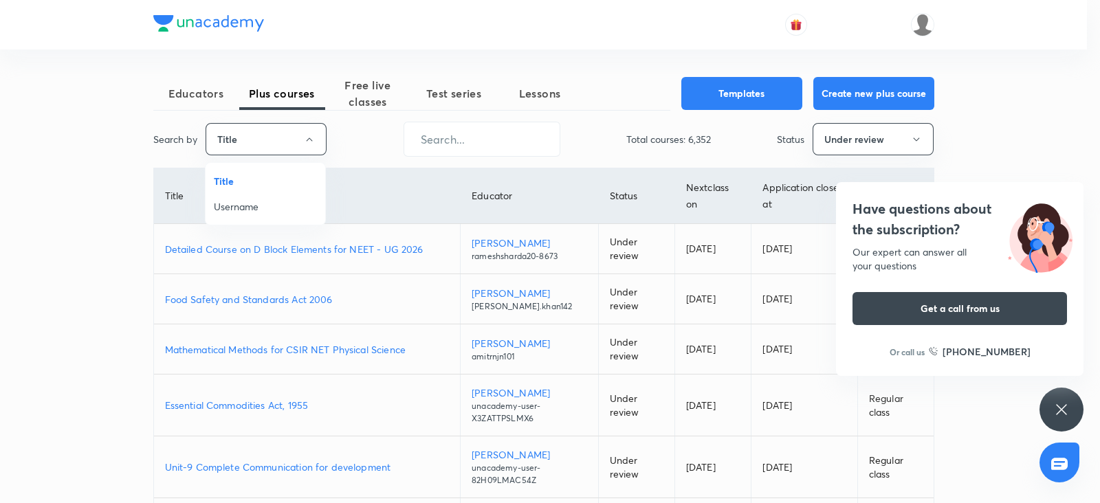
click at [252, 210] on span "Username" at bounding box center [265, 206] width 103 height 14
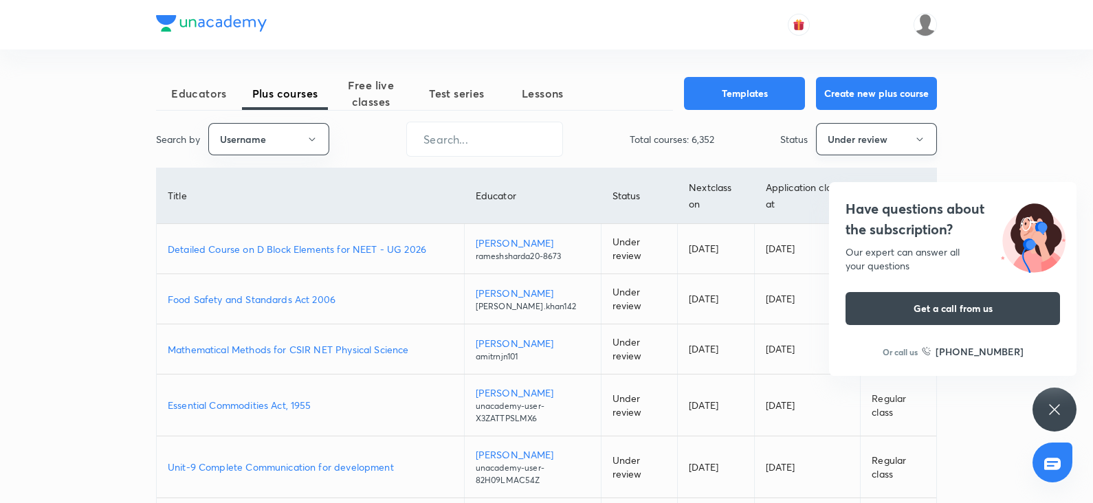
click at [904, 146] on button "Under review" at bounding box center [876, 139] width 121 height 32
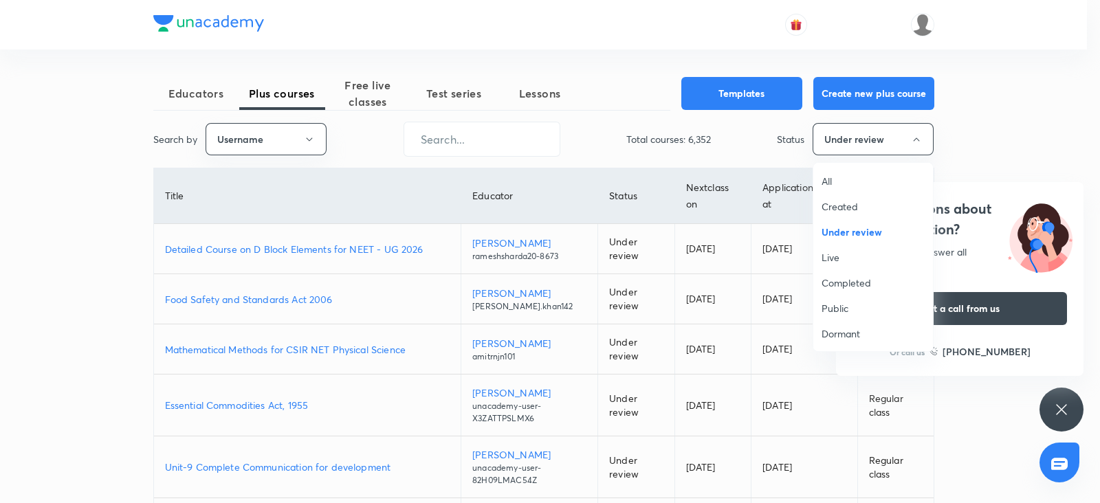
click at [831, 183] on span "All" at bounding box center [873, 181] width 103 height 14
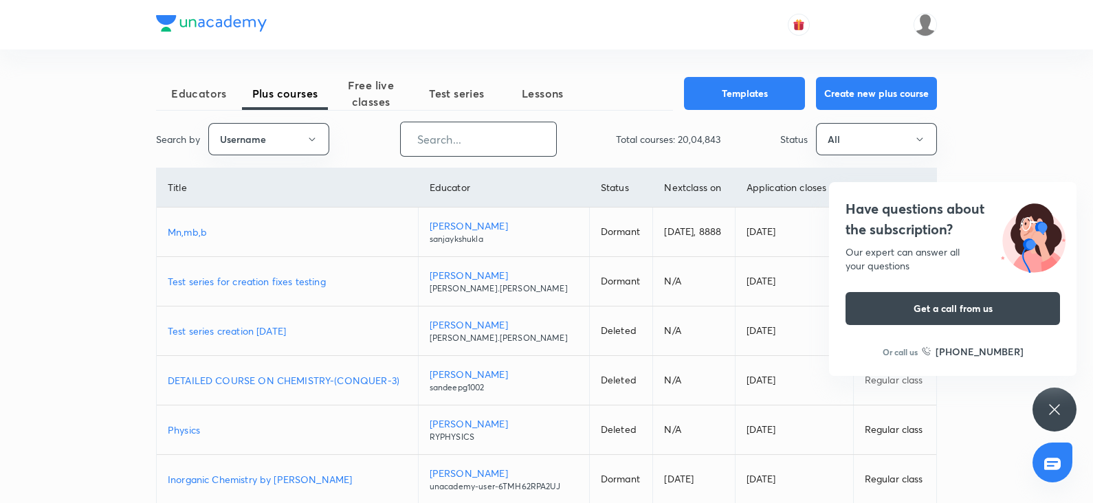
click at [447, 139] on input "text" at bounding box center [478, 139] width 155 height 35
paste input "FTP_SunilSingh"
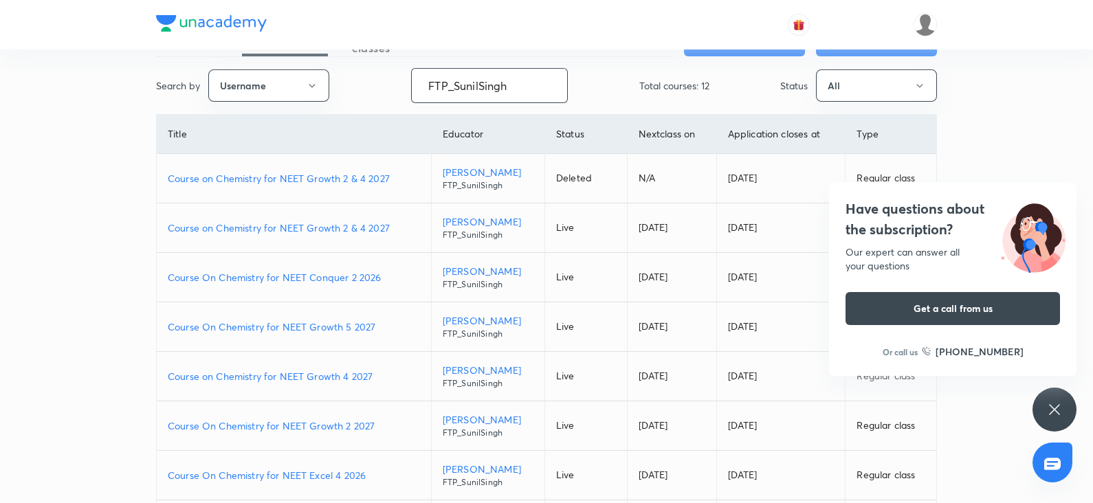
scroll to position [57, 0]
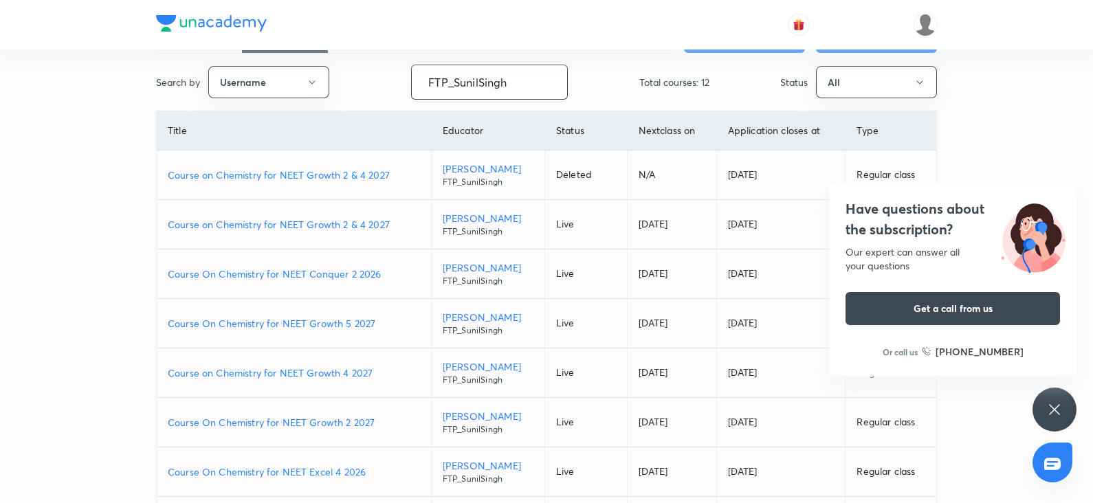
type input "FTP_SunilSingh"
click at [336, 272] on p "Course On Chemistry for NEET Conquer 2 2026" at bounding box center [294, 274] width 252 height 14
click at [340, 174] on p "Course on Chemistry for NEET Growth 2 & 4 2027" at bounding box center [294, 175] width 252 height 14
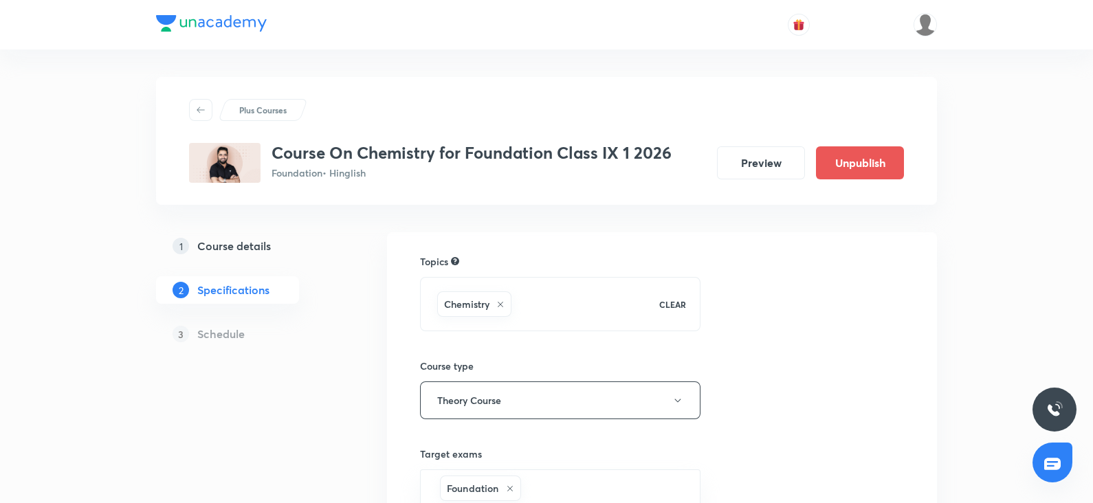
click at [251, 235] on link "1 Course details" at bounding box center [249, 246] width 187 height 28
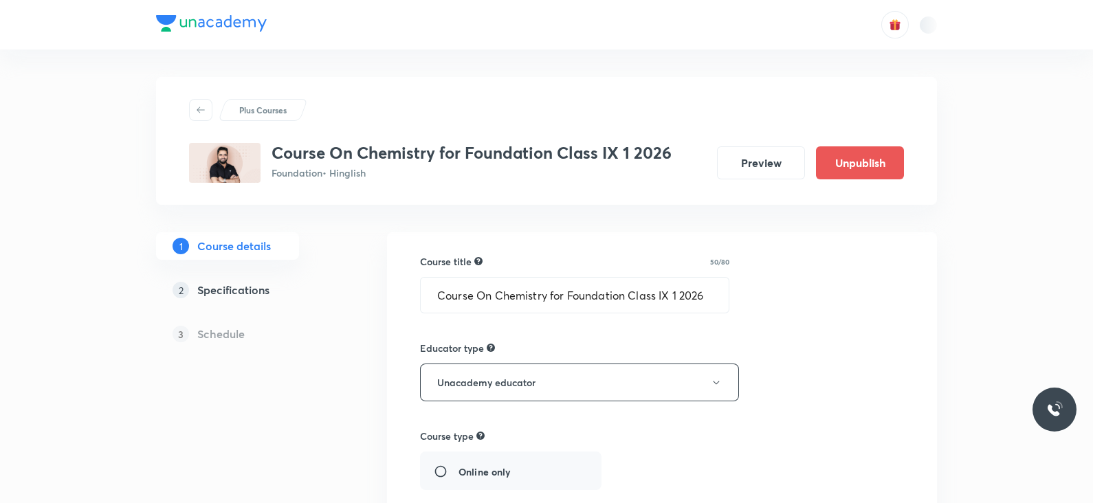
click at [236, 239] on h5 "Course details" at bounding box center [234, 246] width 74 height 17
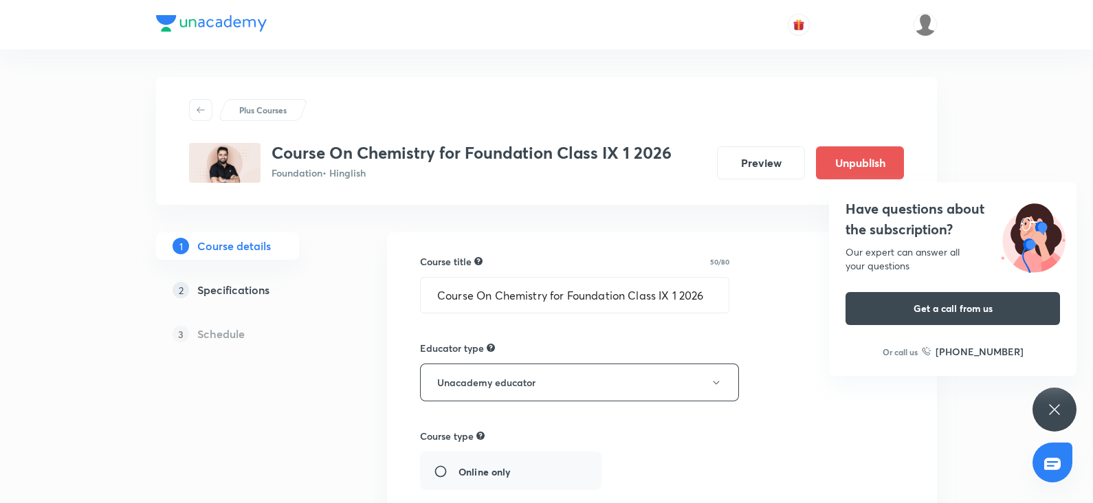
click at [238, 250] on h5 "Course details" at bounding box center [234, 246] width 74 height 17
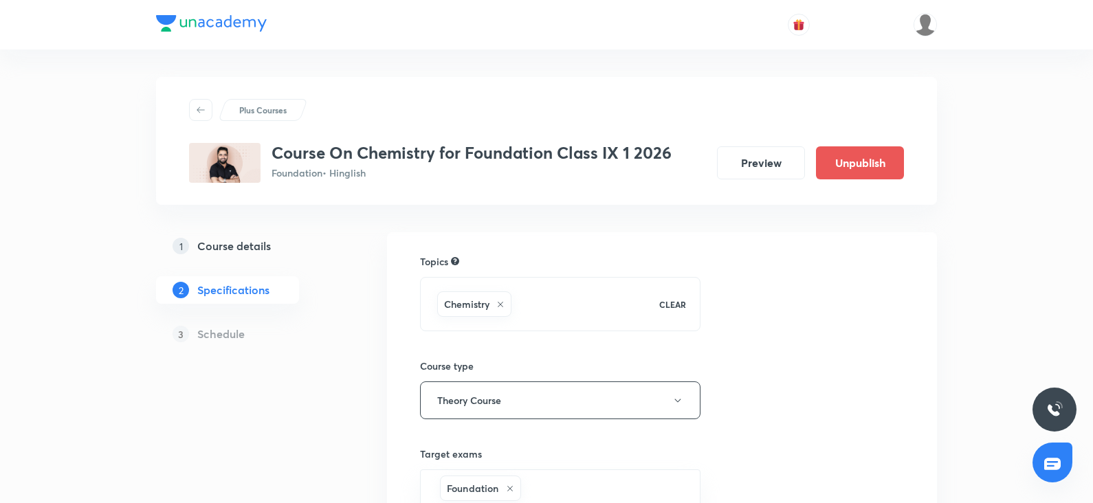
click at [249, 245] on h5 "Course details" at bounding box center [234, 246] width 74 height 17
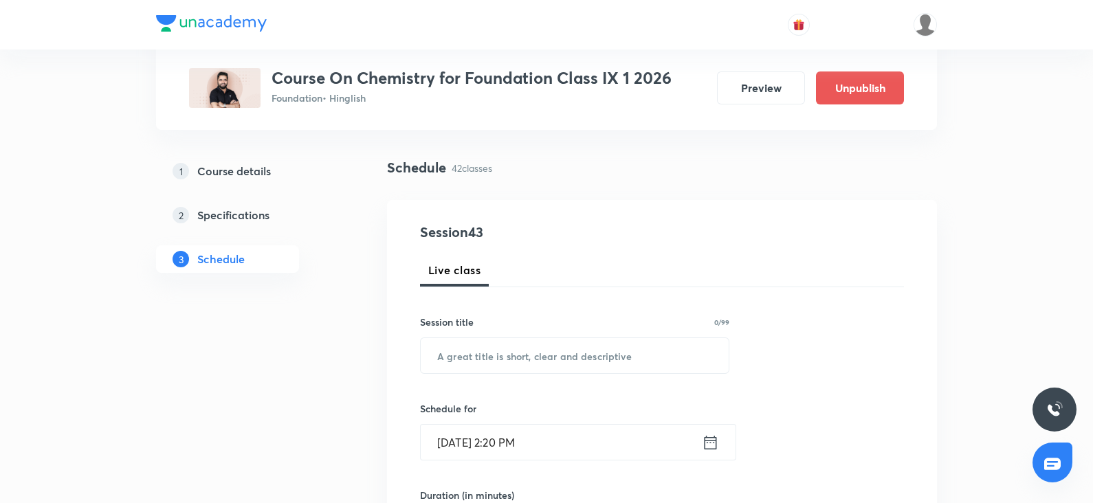
scroll to position [75, 0]
click at [441, 367] on input "text" at bounding box center [575, 355] width 308 height 35
paste input "⁠Structure of Atom"
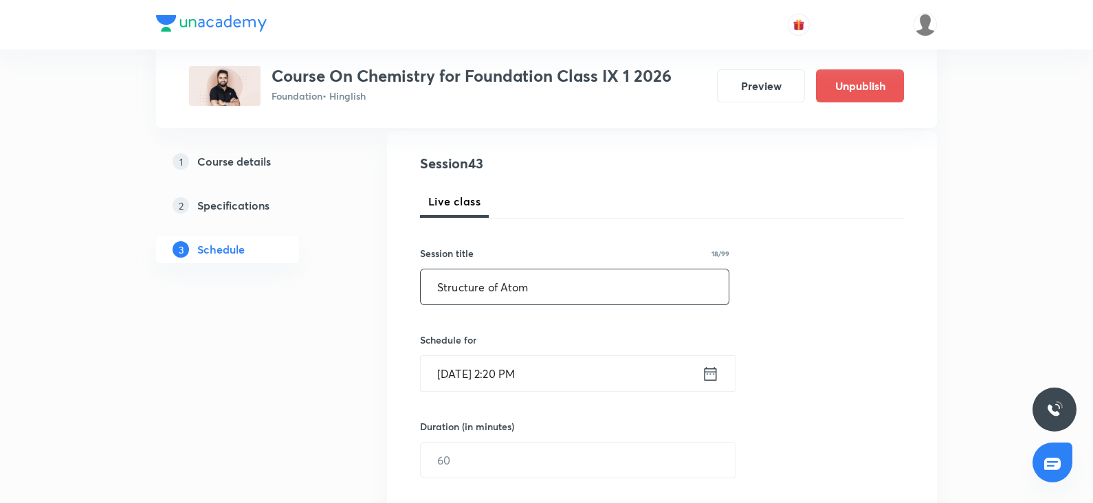
scroll to position [145, 0]
type input "⁠Structure of Atom"
click at [458, 378] on input "Oct 7, 2025, 2:20 PM" at bounding box center [561, 372] width 281 height 35
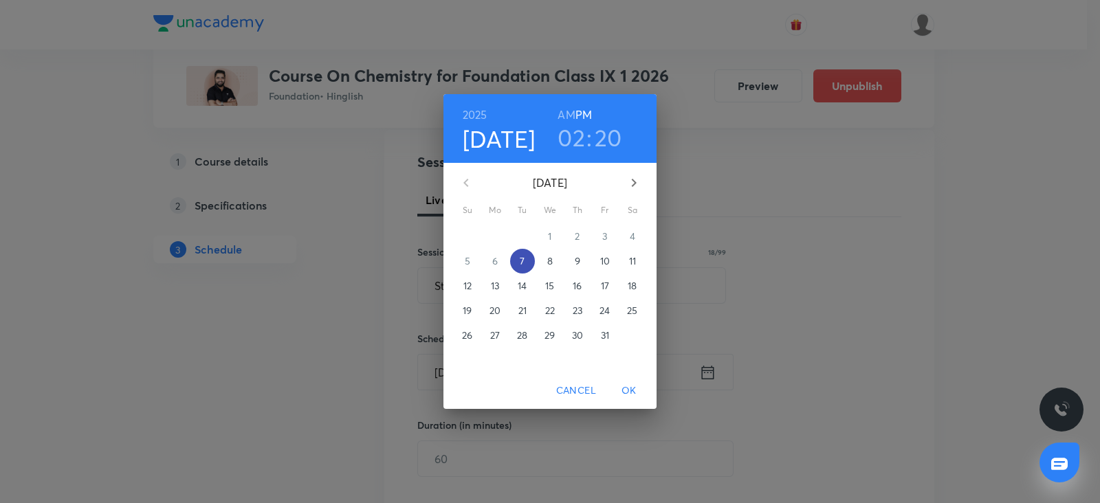
click at [529, 259] on span "7" at bounding box center [522, 261] width 25 height 14
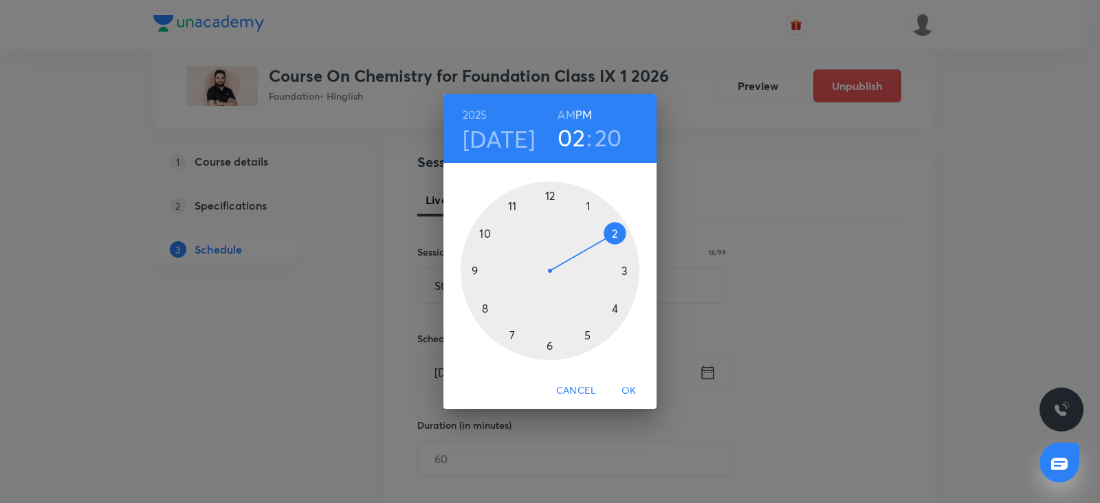
click at [616, 305] on div at bounding box center [550, 271] width 179 height 179
click at [628, 271] on div at bounding box center [550, 271] width 179 height 179
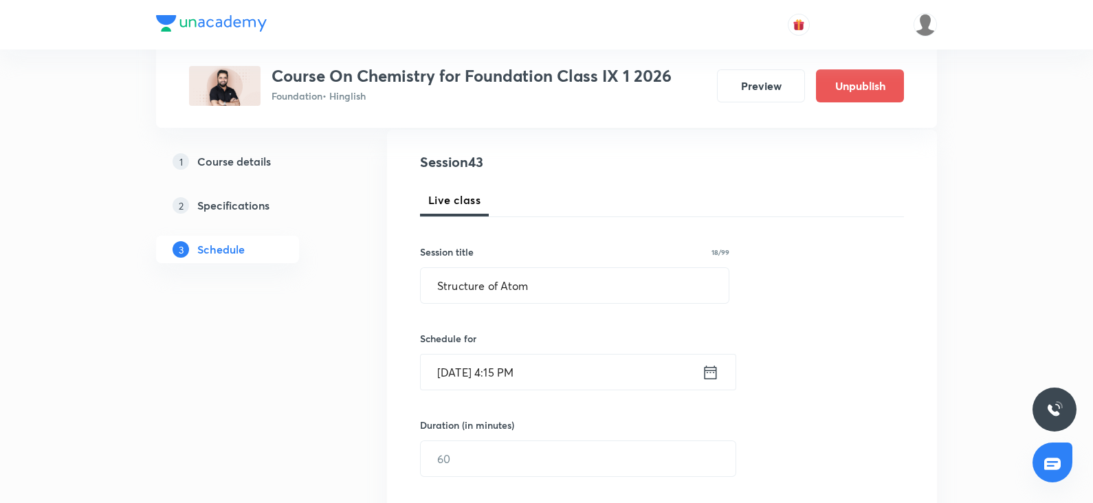
scroll to position [256, 0]
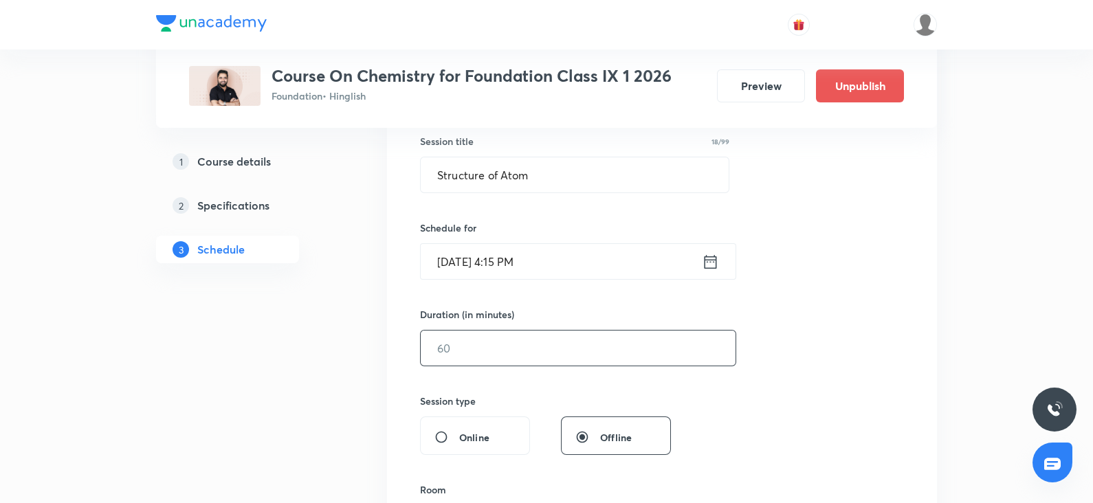
click at [435, 332] on input "text" at bounding box center [578, 348] width 315 height 35
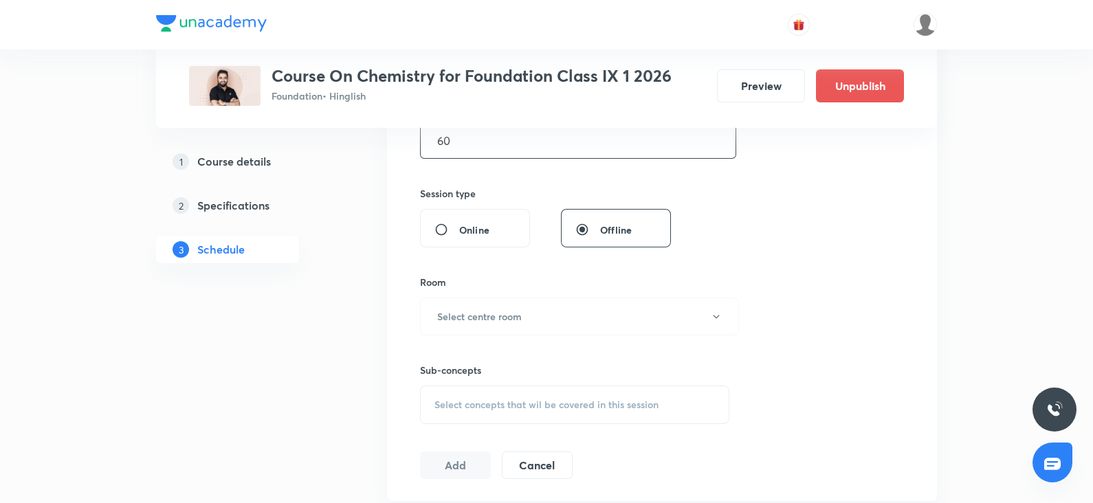
scroll to position [466, 0]
type input "60"
click at [469, 315] on h6 "Select centre room" at bounding box center [479, 314] width 85 height 14
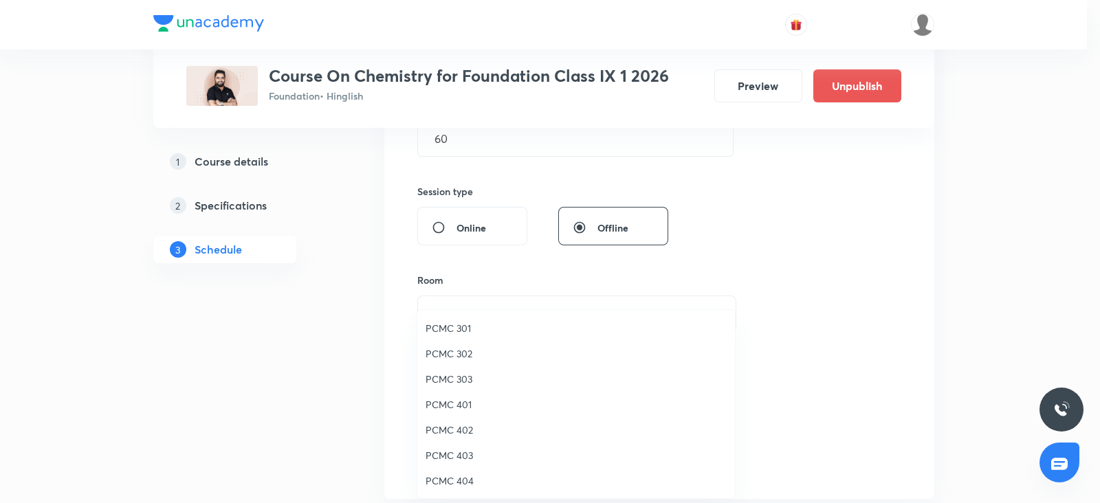
click at [457, 428] on span "PCMC 402" at bounding box center [576, 430] width 301 height 14
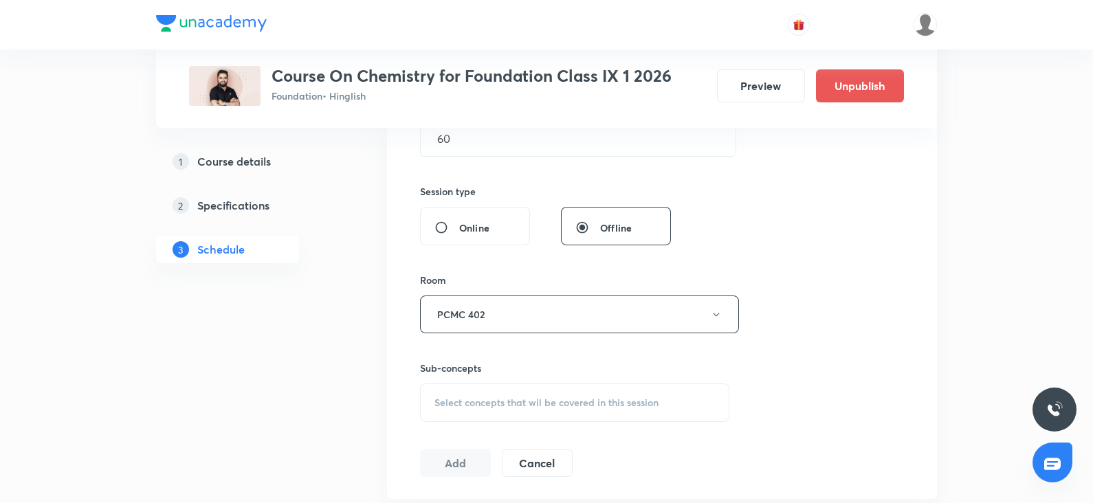
click at [534, 392] on div "Select concepts that wil be covered in this session" at bounding box center [574, 403] width 309 height 39
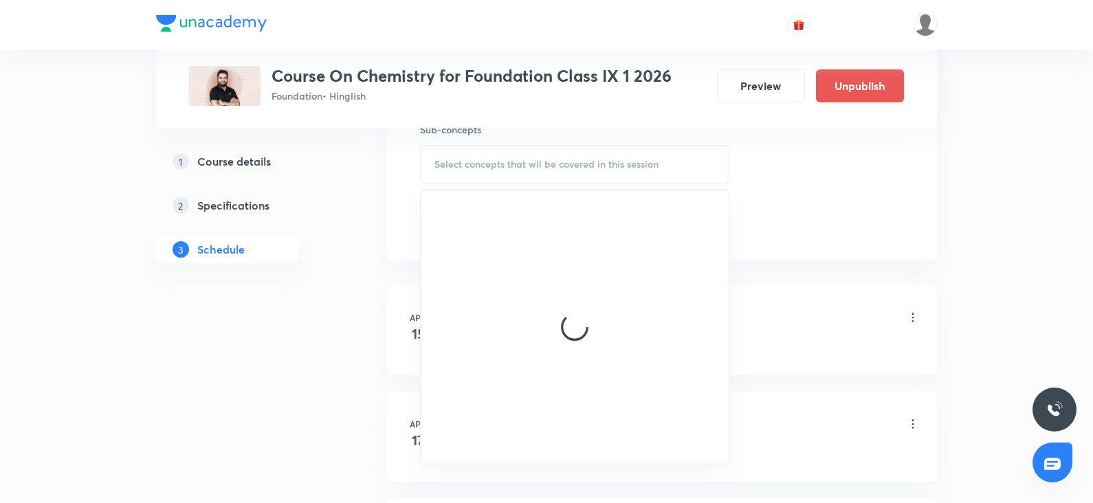
scroll to position [705, 0]
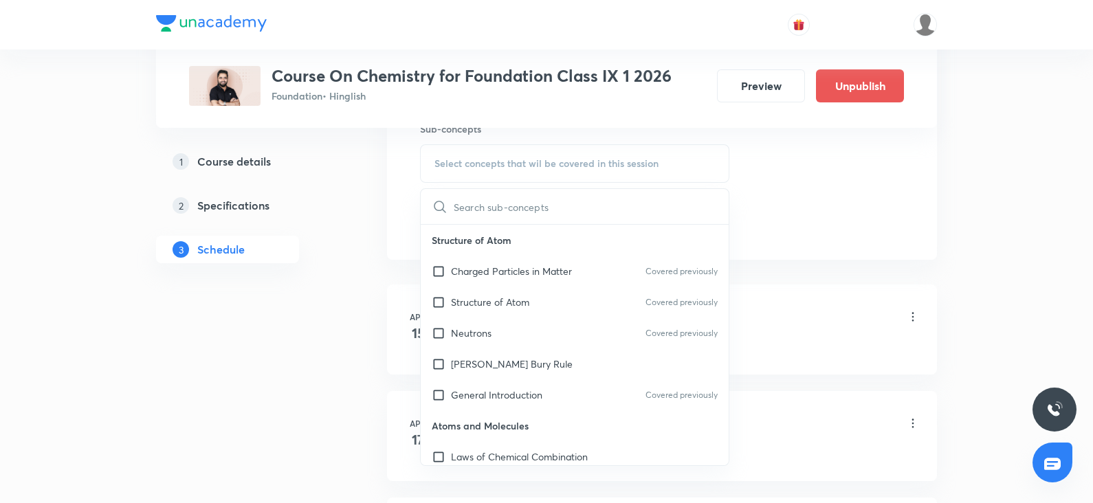
click at [478, 357] on p "Bohr Bury Rule" at bounding box center [512, 364] width 122 height 14
checkbox input "true"
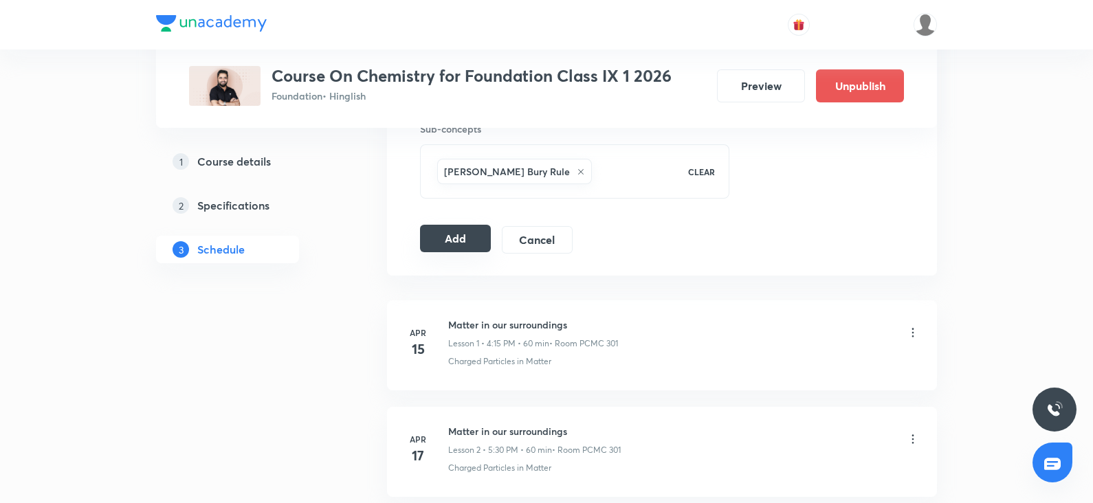
click at [460, 234] on button "Add" at bounding box center [455, 239] width 71 height 28
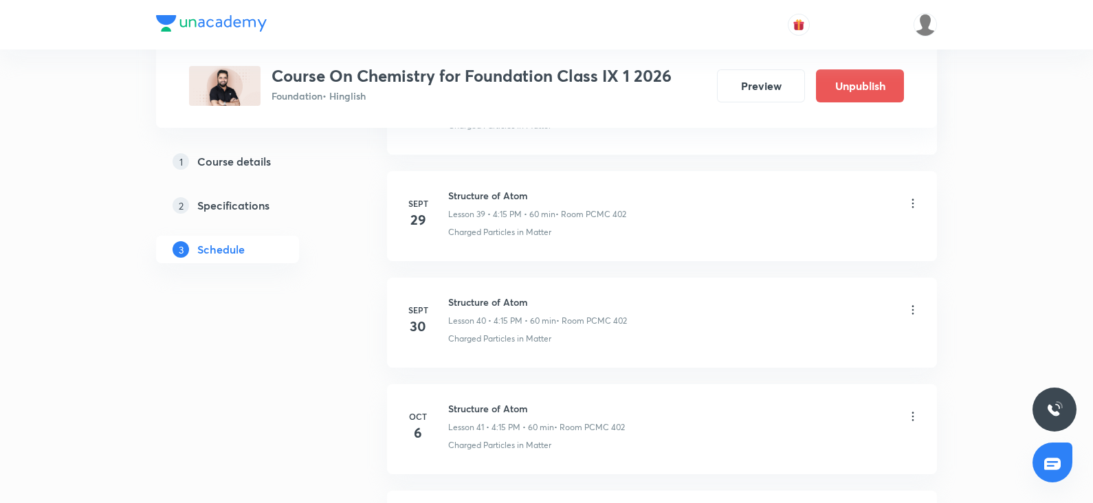
scroll to position [4539, 0]
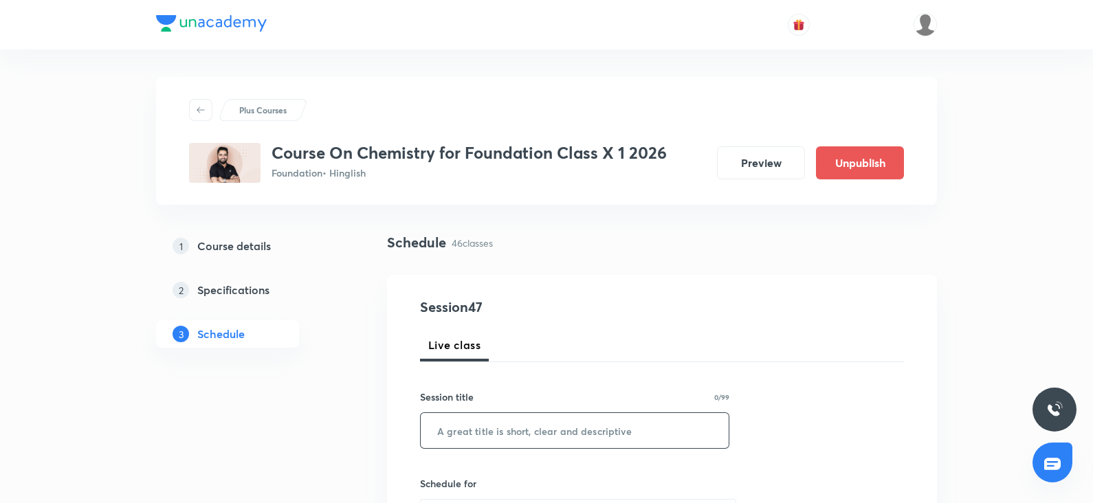
click at [452, 428] on input "text" at bounding box center [575, 430] width 308 height 35
paste input "10. Carbon and its Compounds"
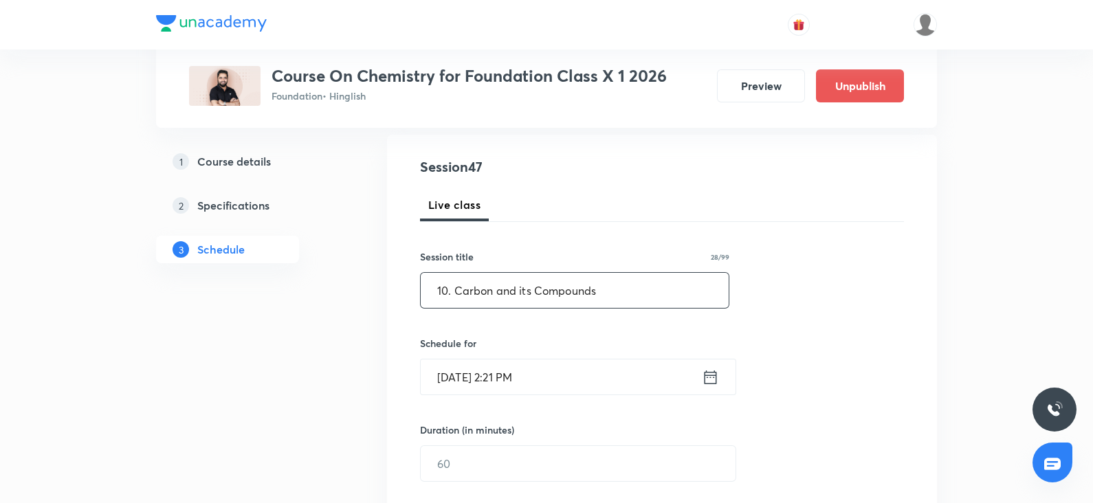
scroll to position [147, 0]
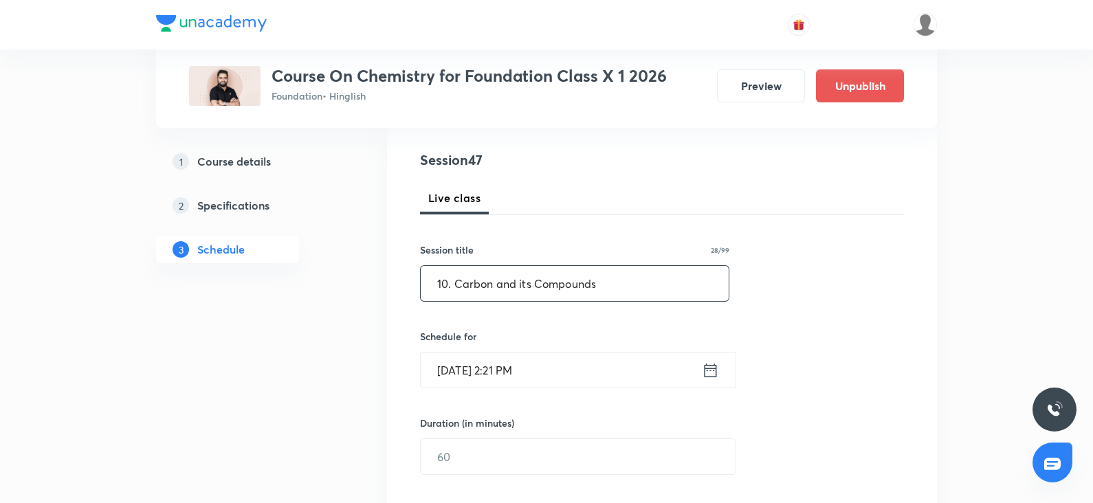
drag, startPoint x: 452, startPoint y: 283, endPoint x: 397, endPoint y: 290, distance: 55.5
click at [397, 290] on div "Session 47 Live class Session title 28/99 10. Carbon and its Compounds ​ Schedu…" at bounding box center [662, 473] width 550 height 690
type input "Carbon and its Compounds"
click at [508, 378] on input "Oct 7, 2025, 2:21 PM" at bounding box center [561, 370] width 281 height 35
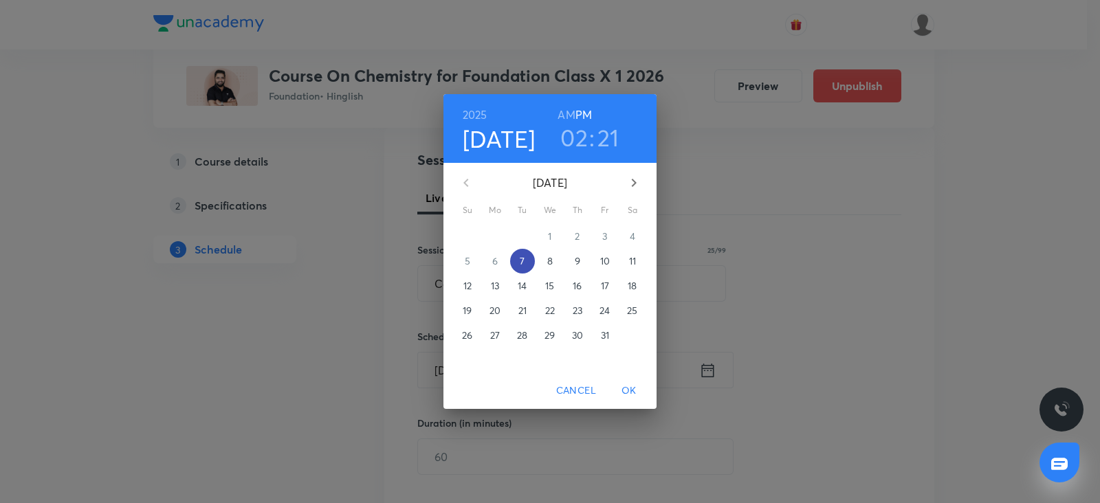
click at [525, 259] on p "7" at bounding box center [522, 261] width 5 height 14
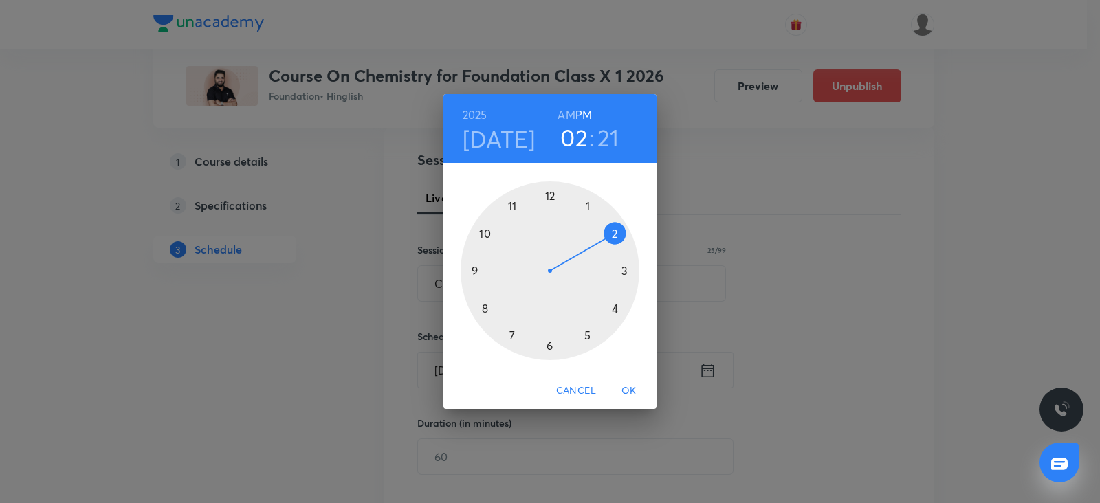
click at [592, 337] on div at bounding box center [550, 271] width 179 height 179
click at [550, 342] on div at bounding box center [550, 271] width 179 height 179
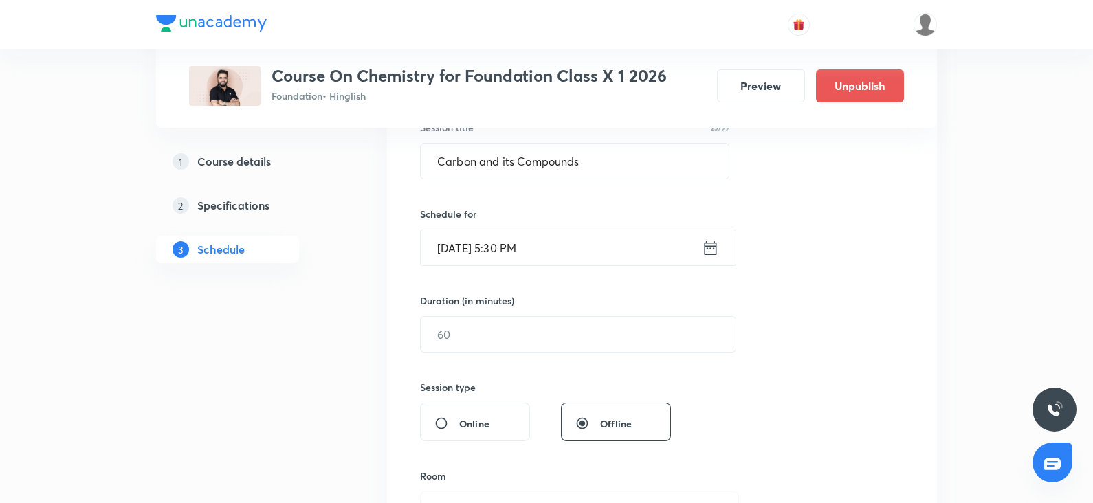
scroll to position [309, 0]
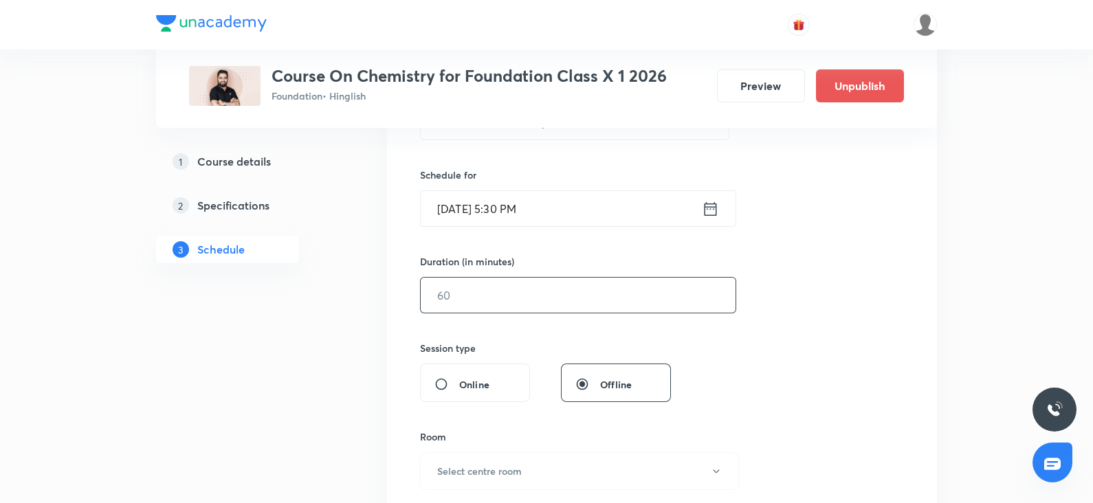
click at [433, 292] on input "text" at bounding box center [578, 295] width 315 height 35
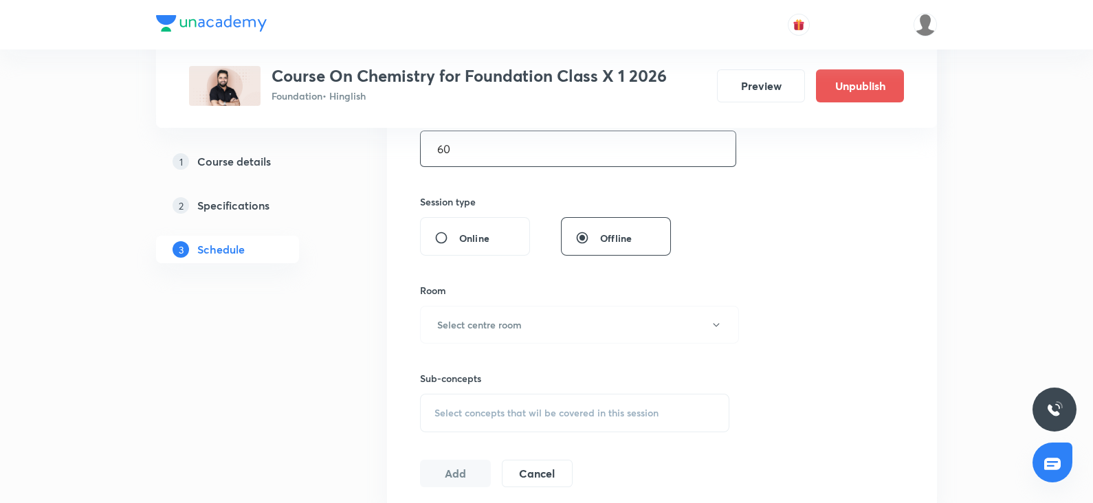
scroll to position [478, 0]
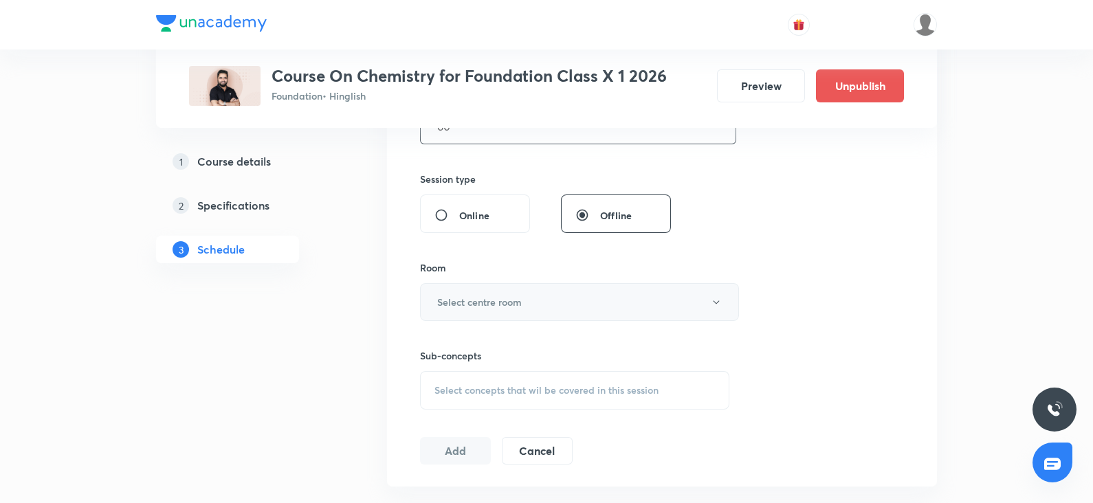
type input "60"
click at [449, 312] on button "Select centre room" at bounding box center [579, 302] width 319 height 38
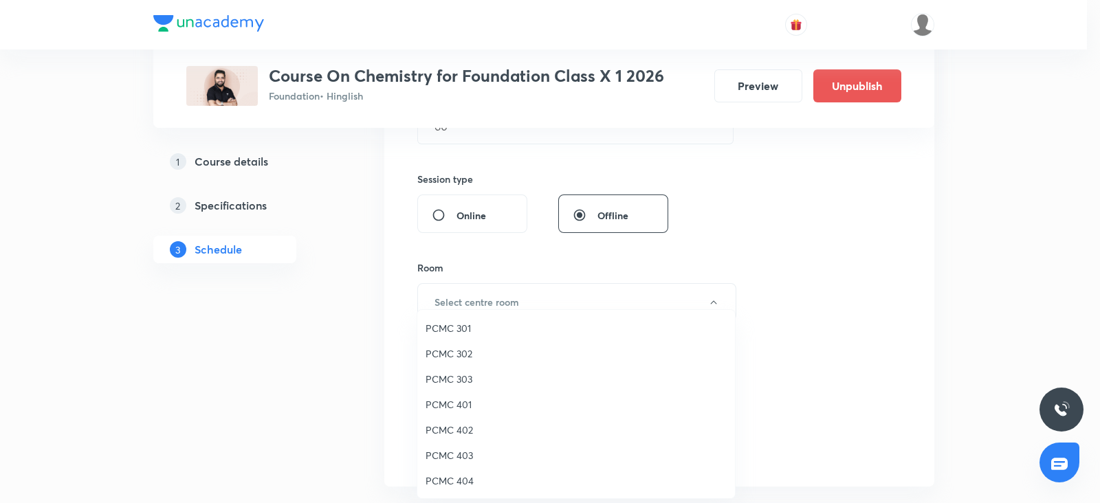
click at [450, 406] on span "PCMC 401" at bounding box center [576, 404] width 301 height 14
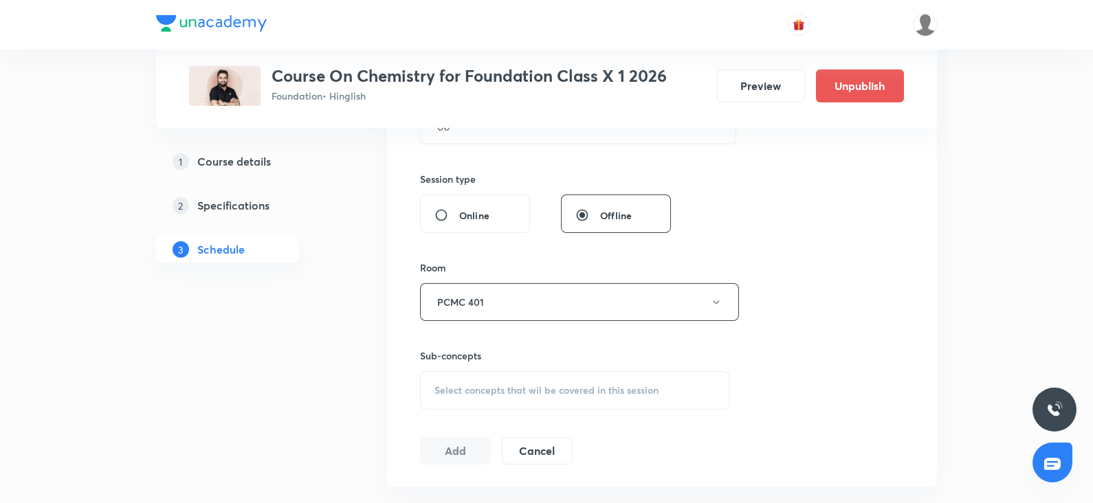
scroll to position [573, 0]
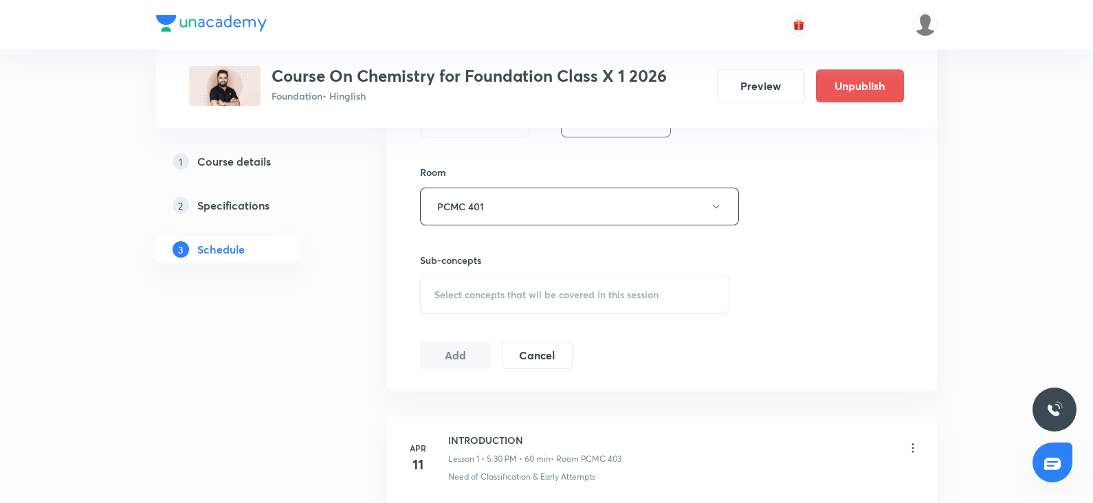
click at [484, 285] on div "Select concepts that wil be covered in this session" at bounding box center [574, 295] width 309 height 39
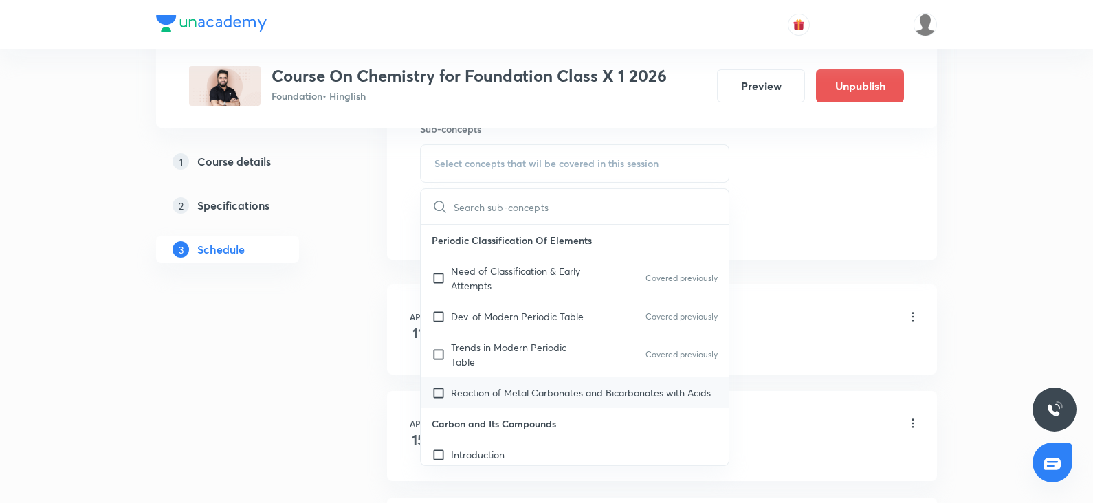
scroll to position [708, 0]
click at [479, 397] on p "Reaction of Metal Carbonates and Bicarbonates with Acids" at bounding box center [581, 390] width 260 height 14
checkbox input "true"
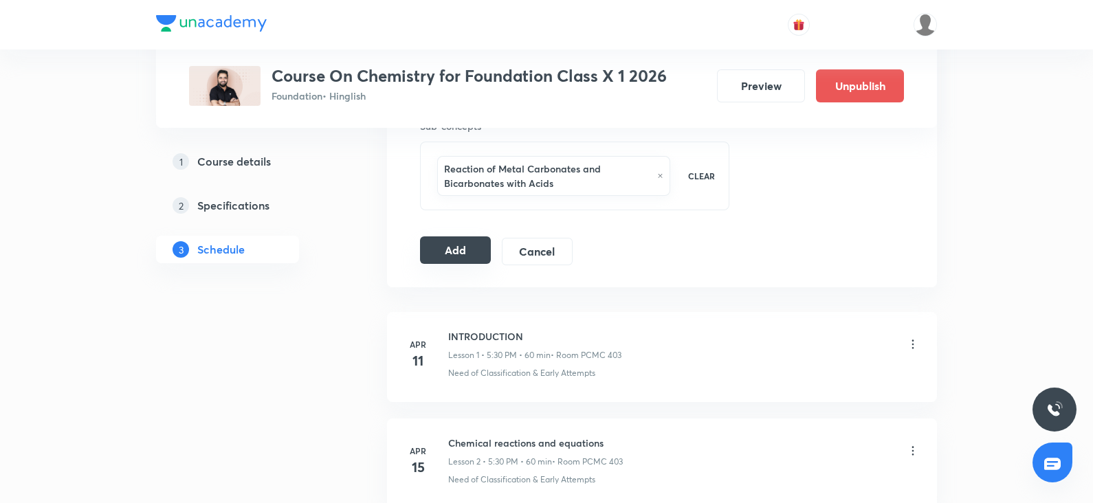
click at [463, 250] on button "Add" at bounding box center [455, 251] width 71 height 28
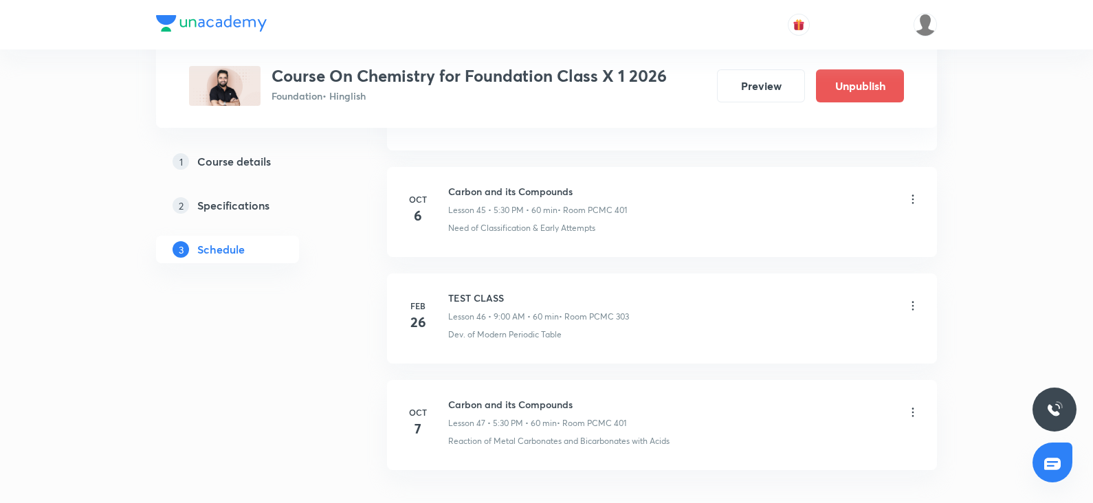
scroll to position [4964, 0]
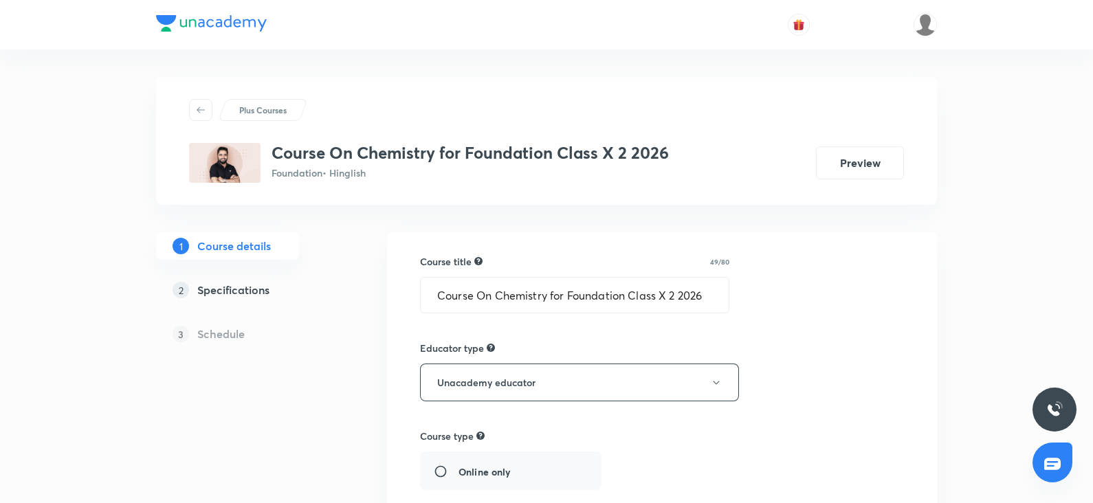
click at [254, 245] on h5 "Course details" at bounding box center [234, 246] width 74 height 17
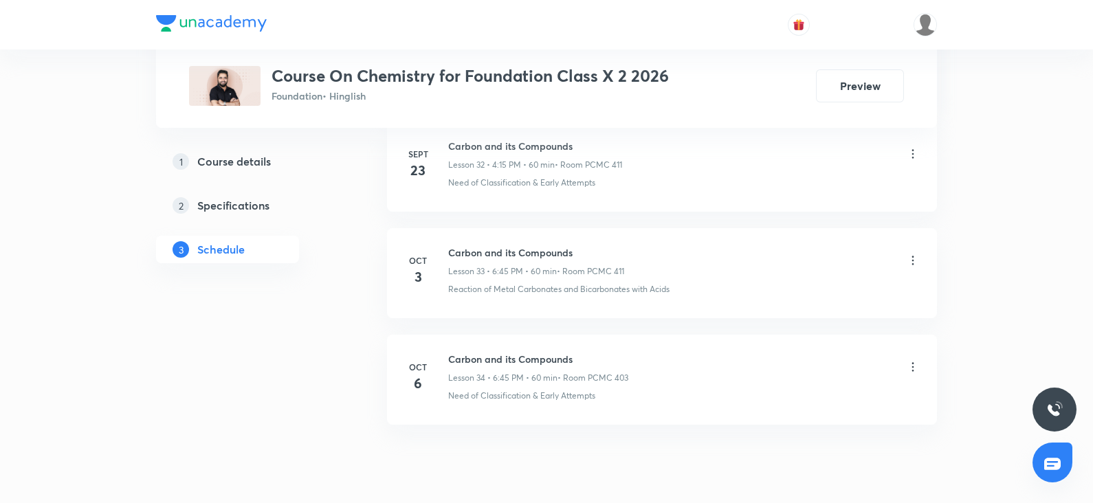
scroll to position [4163, 0]
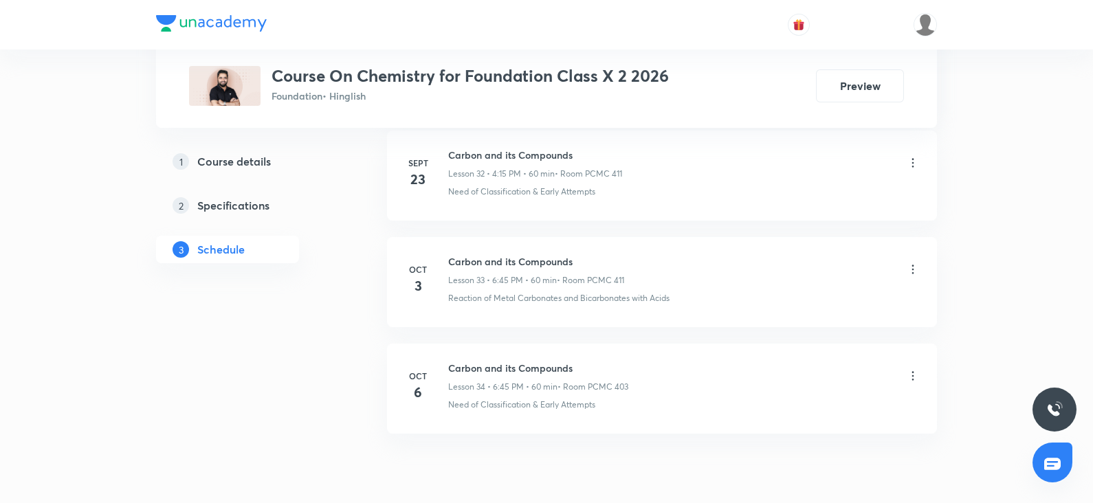
click at [580, 368] on div "⁠Carbon and its Compounds Lesson 34 • 6:45 PM • 60 min • Room PCMC 403" at bounding box center [538, 377] width 180 height 32
drag, startPoint x: 576, startPoint y: 361, endPoint x: 450, endPoint y: 350, distance: 125.6
click at [450, 350] on li "[DATE] ⁠Carbon and its Compounds Lesson 34 • 6:45 PM • 60 min • Room PCMC 403 N…" at bounding box center [662, 389] width 550 height 90
copy h6 "Carbon and its Compounds"
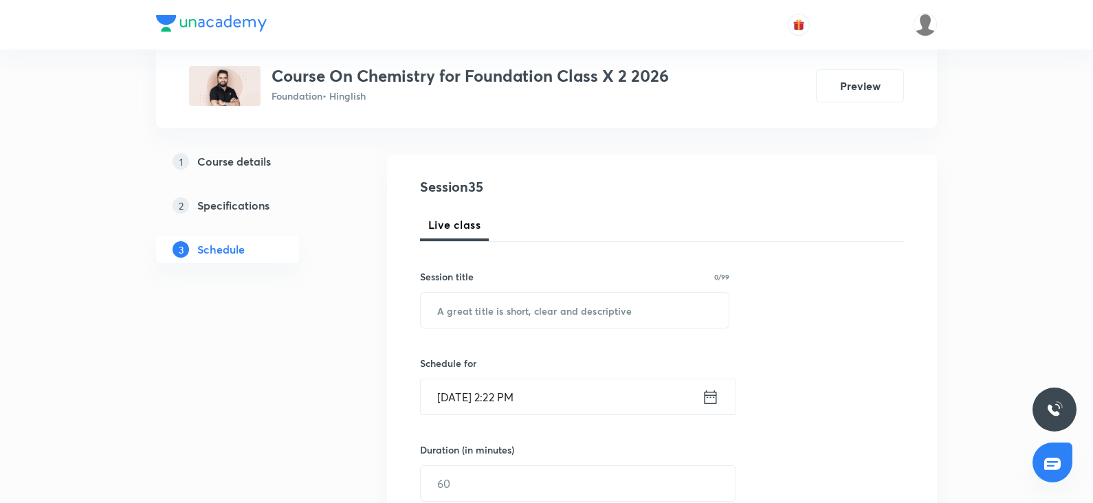
scroll to position [0, 0]
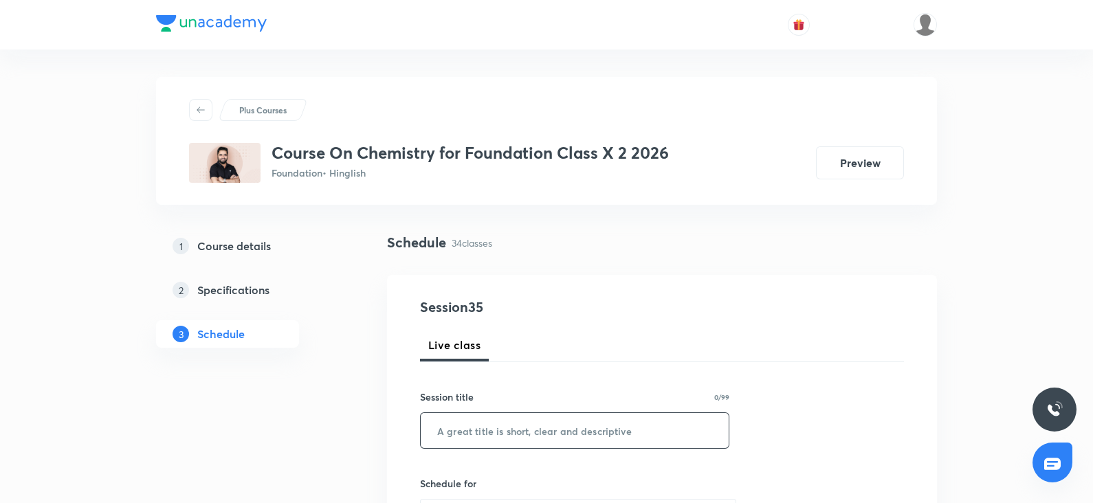
click at [497, 422] on input "text" at bounding box center [575, 430] width 308 height 35
paste input "Carbon and its Compounds"
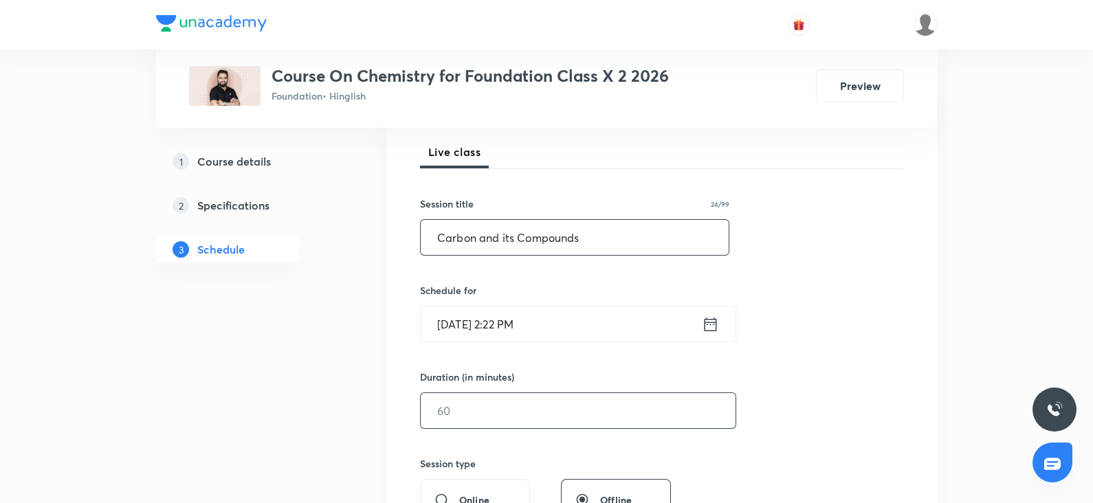
scroll to position [199, 0]
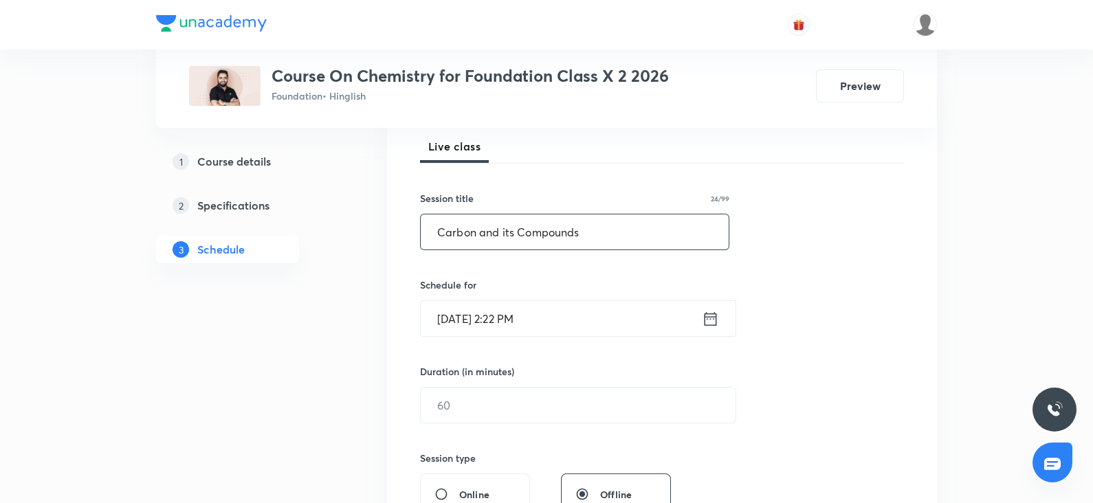
type input "Carbon and its Compounds"
click at [483, 321] on input "Oct 7, 2025, 2:22 PM" at bounding box center [561, 318] width 281 height 35
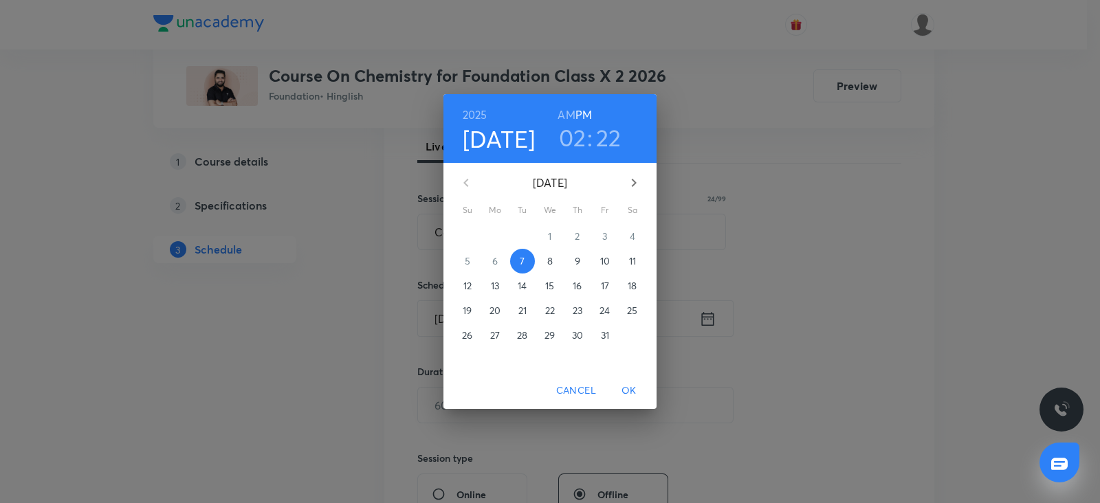
click at [636, 388] on span "OK" at bounding box center [629, 390] width 33 height 17
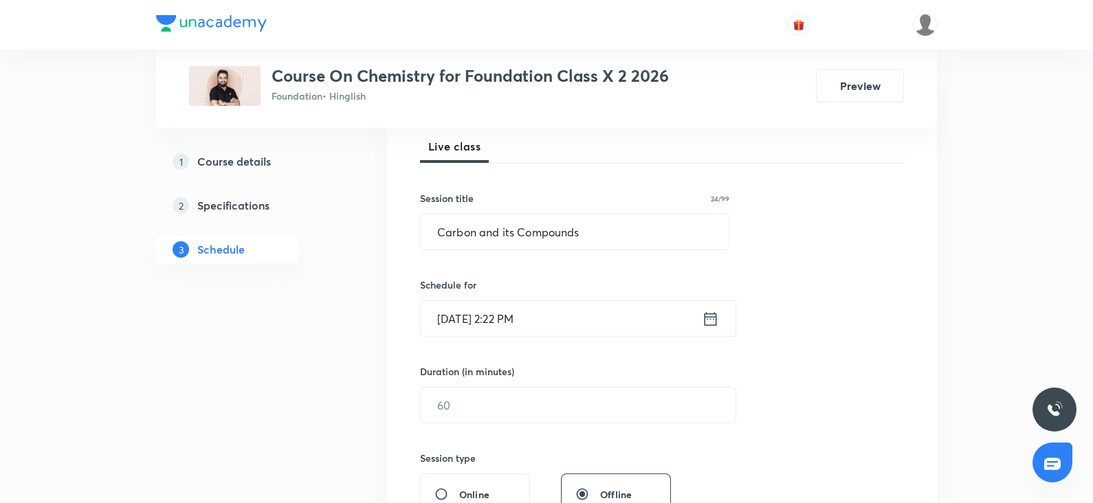
click at [499, 316] on input "Oct 7, 2025, 2:22 PM" at bounding box center [561, 318] width 281 height 35
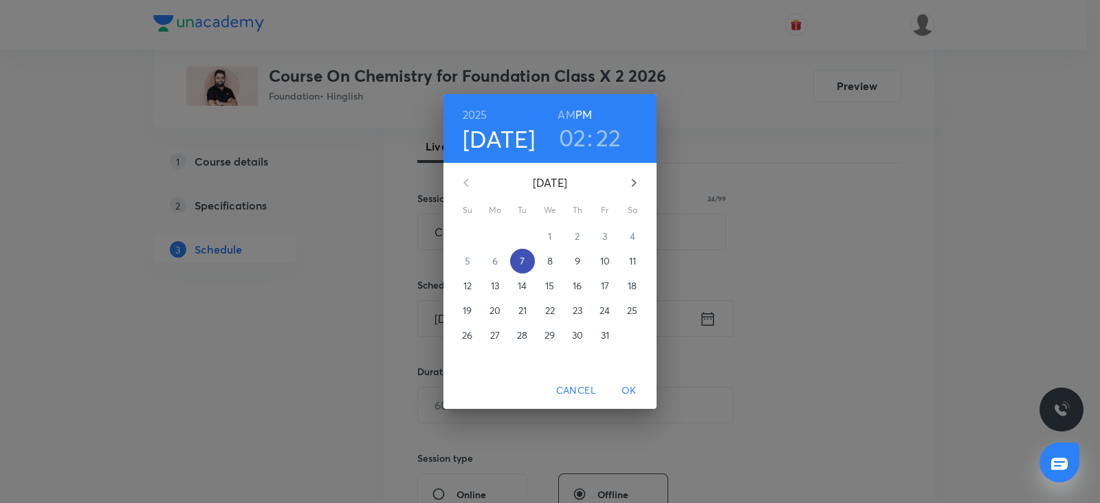
click at [512, 261] on span "7" at bounding box center [522, 261] width 25 height 14
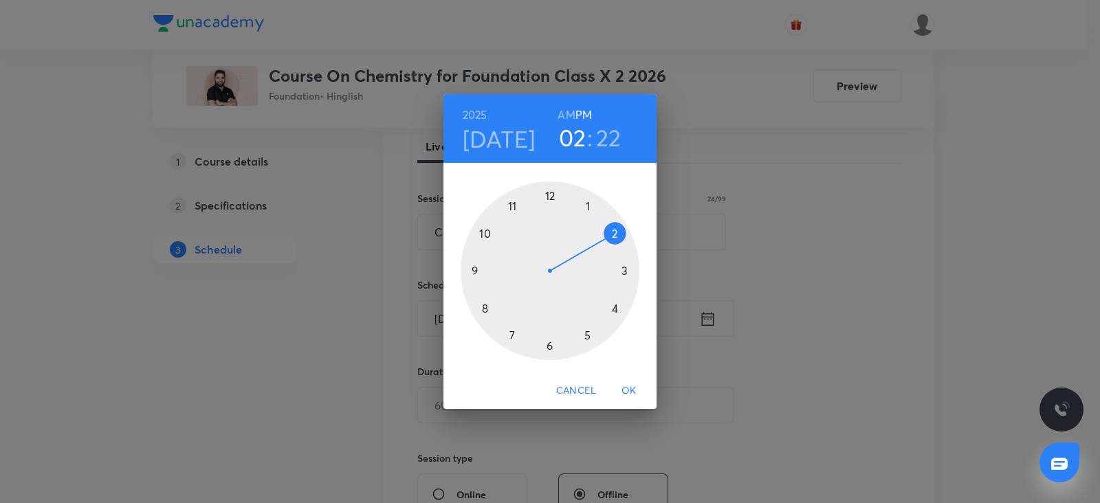
click at [546, 343] on div at bounding box center [550, 271] width 179 height 179
click at [471, 268] on div at bounding box center [550, 271] width 179 height 179
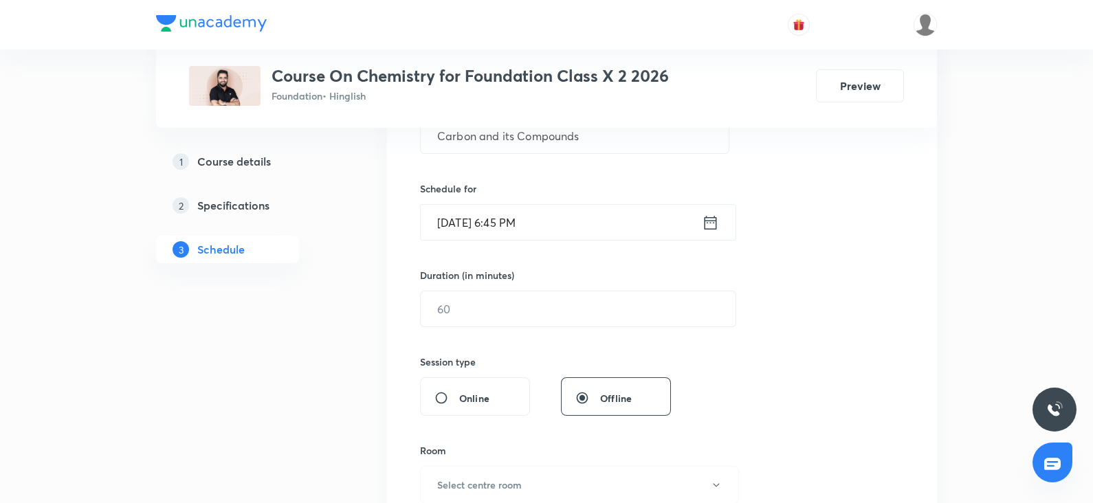
scroll to position [316, 0]
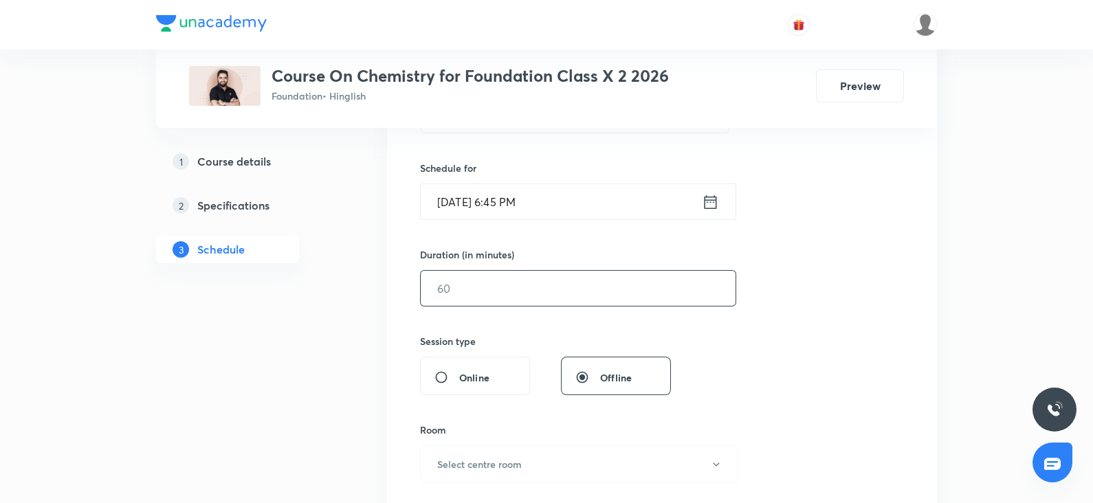
click at [447, 285] on input "text" at bounding box center [578, 288] width 315 height 35
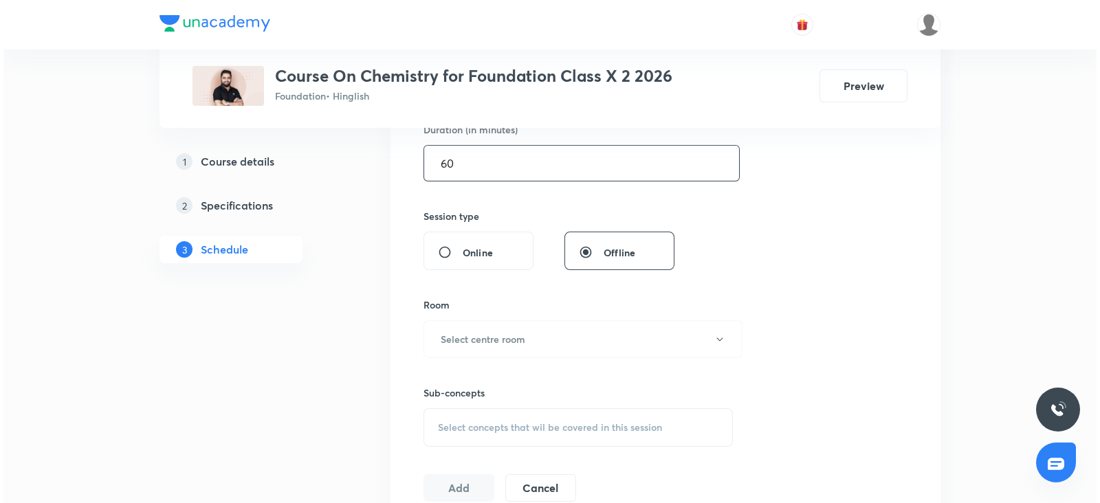
scroll to position [444, 0]
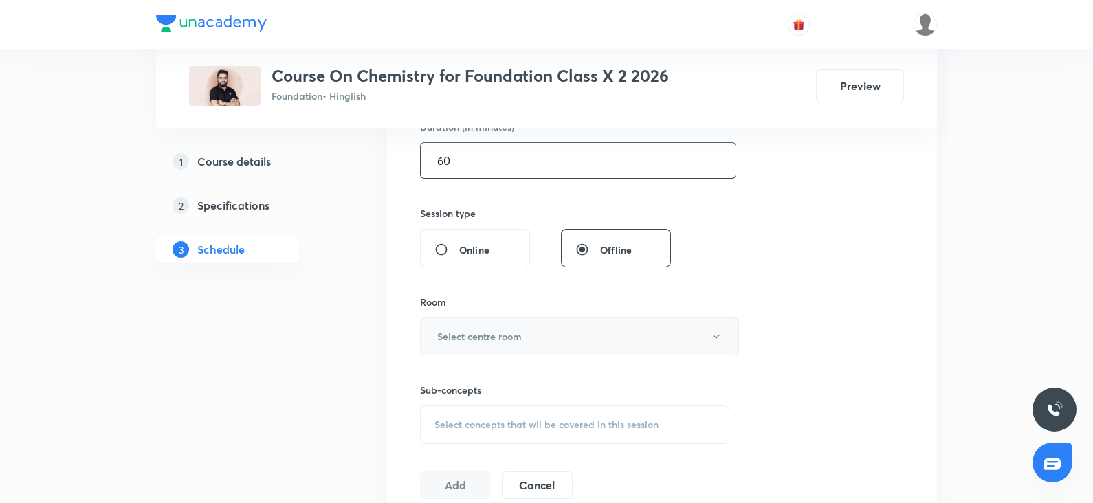
type input "60"
click at [450, 334] on h6 "Select centre room" at bounding box center [479, 336] width 85 height 14
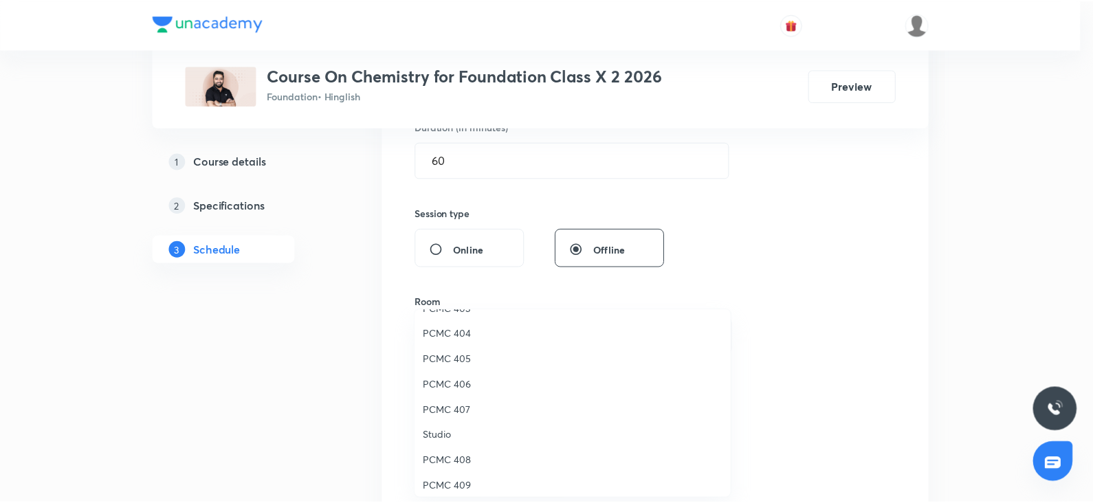
scroll to position [305, 0]
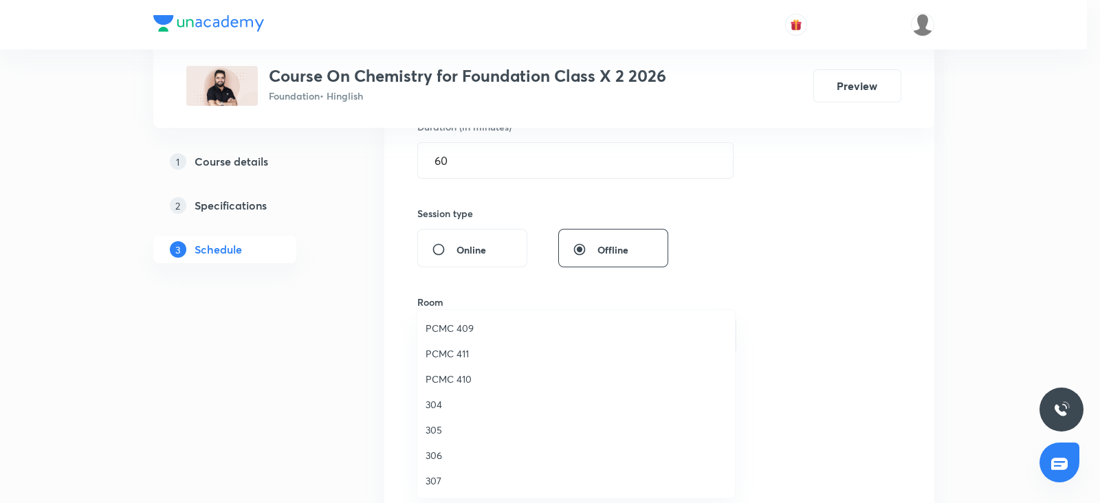
click at [444, 349] on span "PCMC 411" at bounding box center [576, 354] width 301 height 14
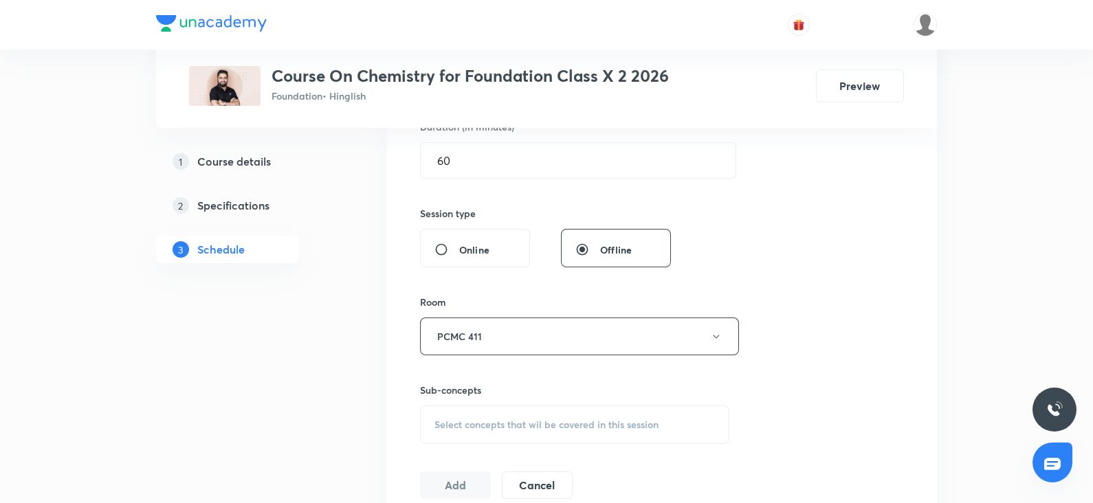
click at [516, 430] on span "Select concepts that wil be covered in this session" at bounding box center [547, 424] width 224 height 11
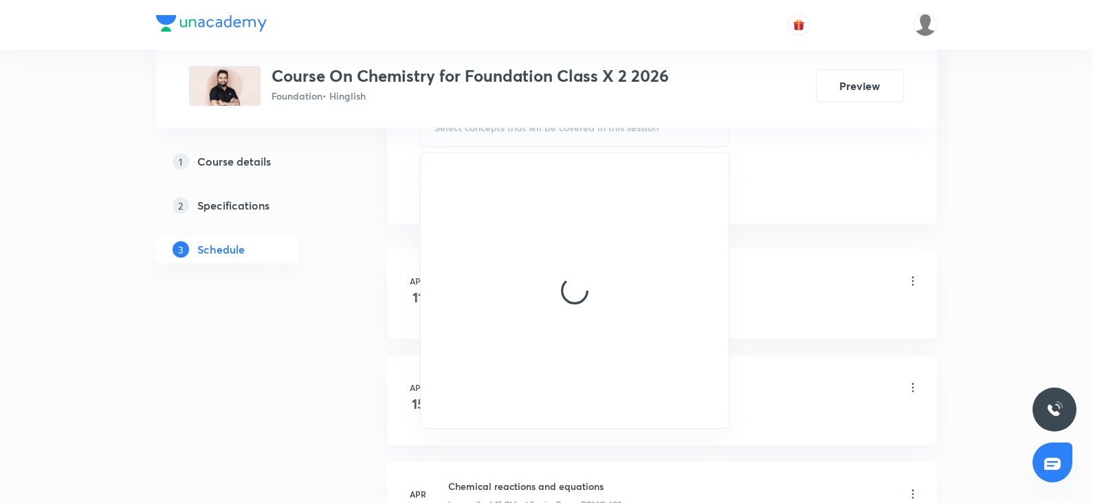
scroll to position [742, 0]
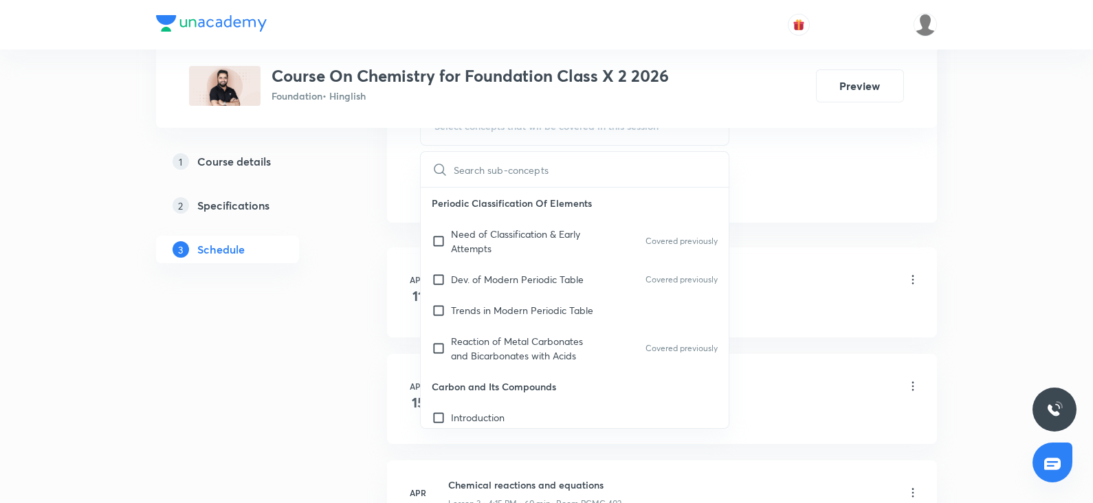
click at [496, 367] on div "Reaction of Metal Carbonates and Bicarbonates with Acids Covered previously" at bounding box center [575, 348] width 308 height 45
checkbox input "true"
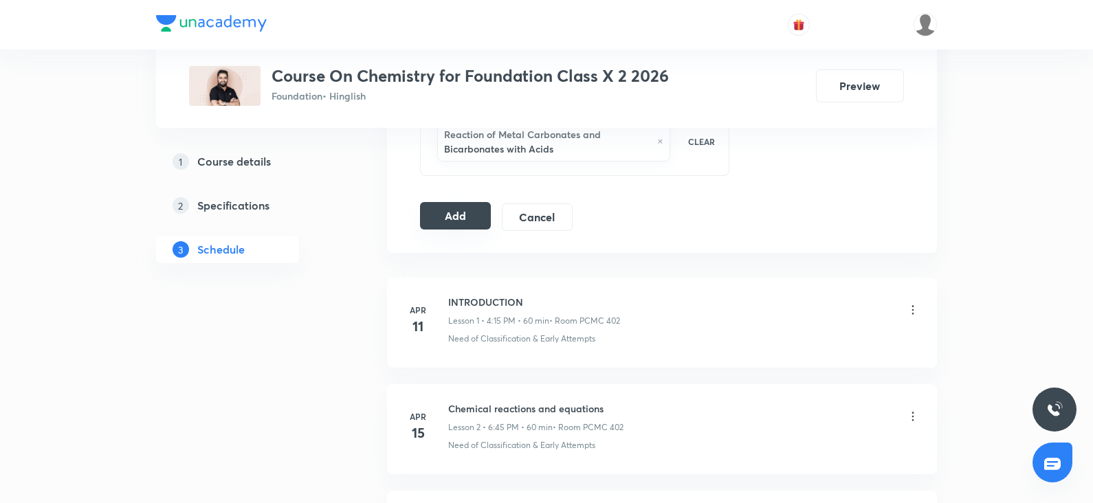
click at [459, 218] on button "Add" at bounding box center [455, 216] width 71 height 28
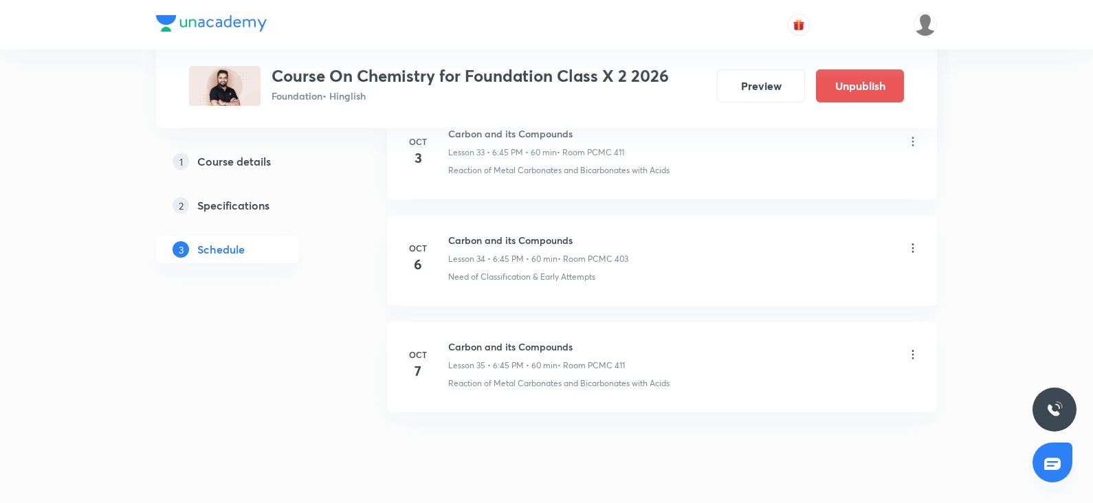
scroll to position [3658, 0]
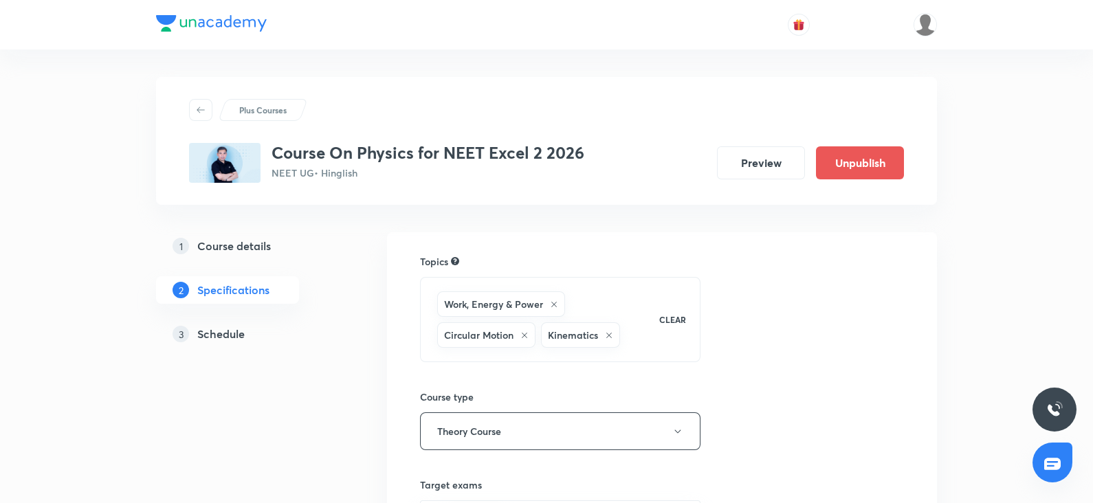
click at [223, 325] on link "3 Schedule" at bounding box center [249, 334] width 187 height 28
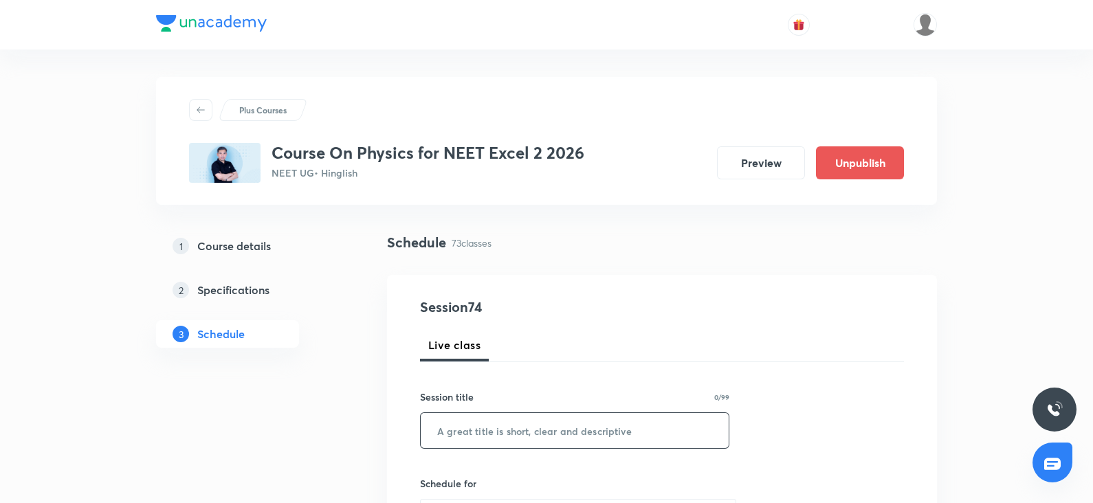
click at [496, 420] on input "text" at bounding box center [575, 430] width 308 height 35
paste input "wave optics"
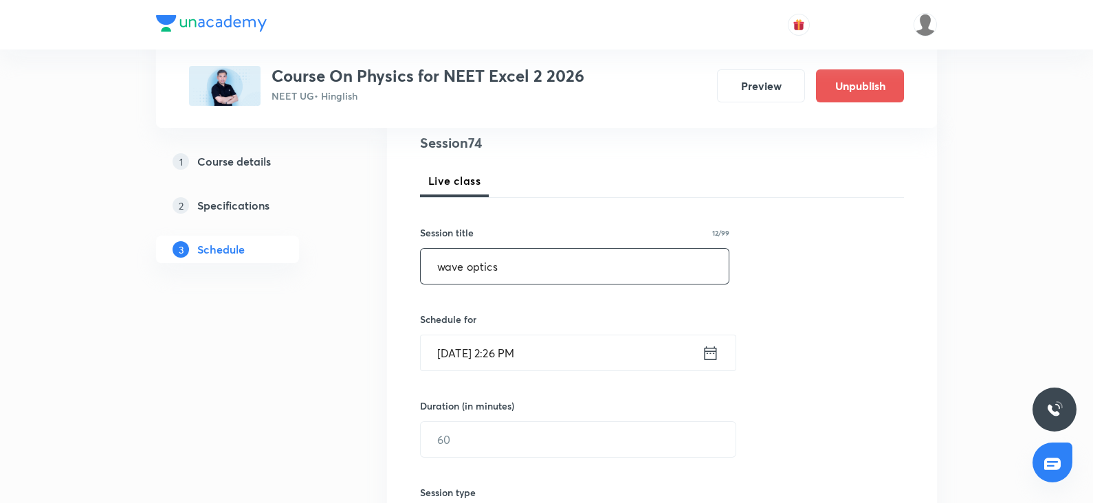
scroll to position [170, 0]
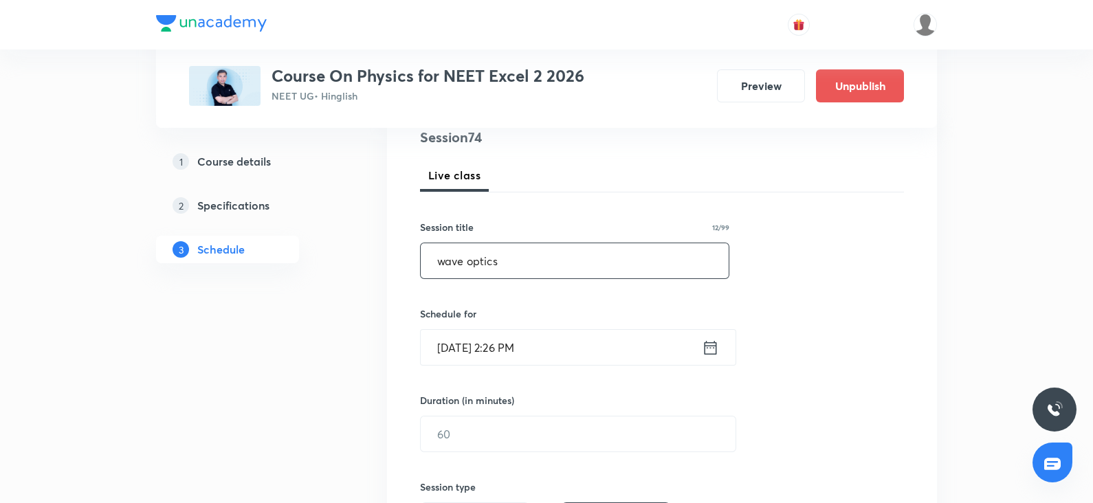
type input "wave optics"
click at [451, 351] on input "[DATE] 2:26 PM" at bounding box center [561, 347] width 281 height 35
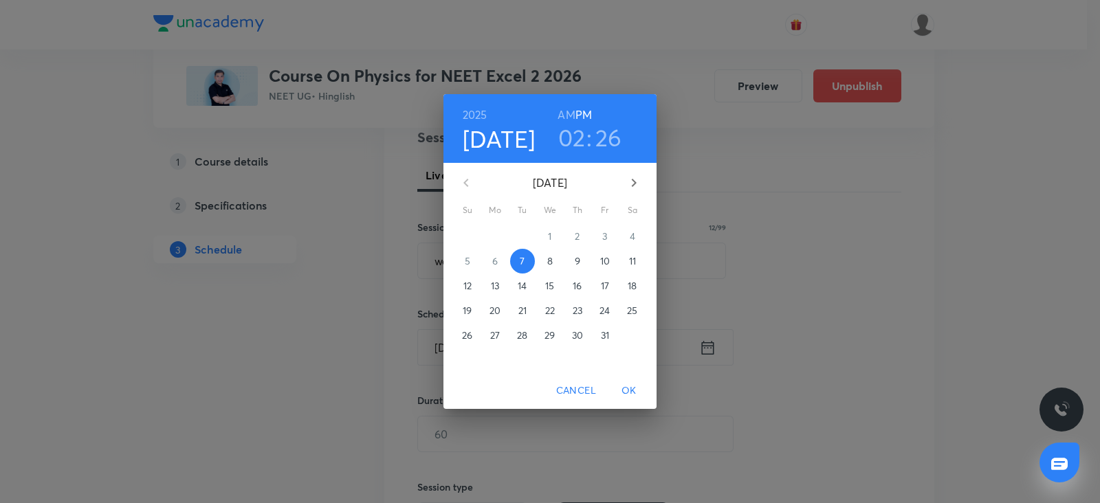
click at [555, 254] on span "8" at bounding box center [550, 261] width 25 height 14
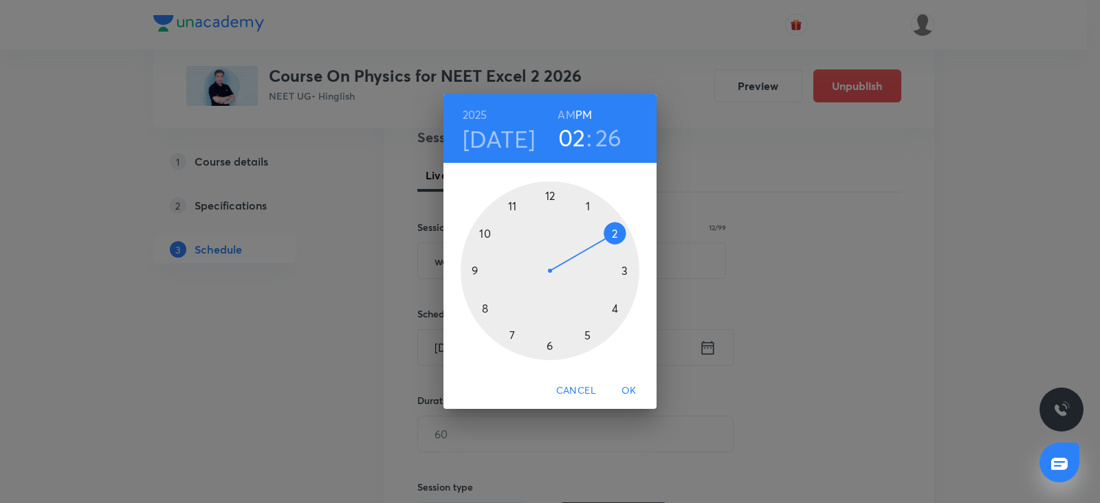
click at [591, 206] on div at bounding box center [550, 271] width 179 height 179
click at [549, 194] on div at bounding box center [550, 271] width 179 height 179
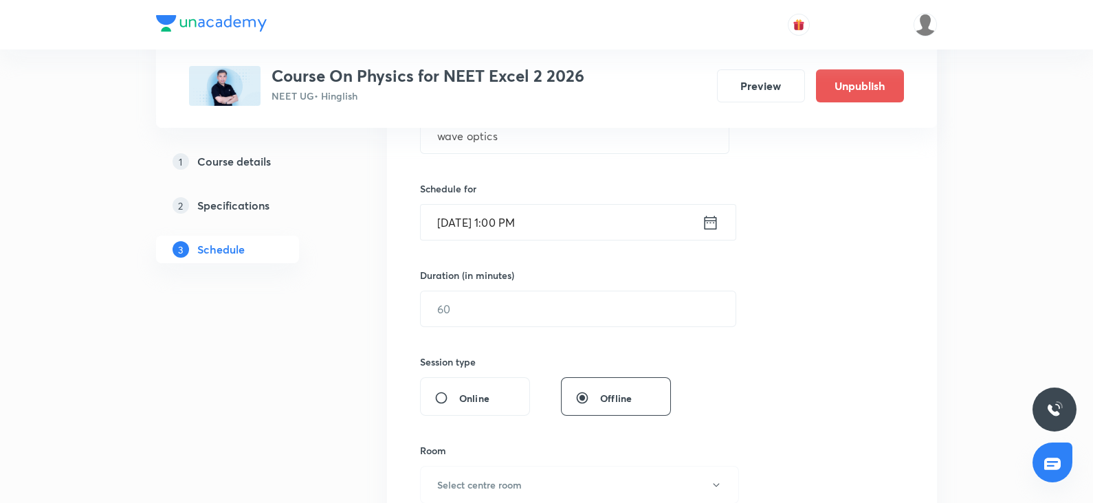
scroll to position [298, 0]
click at [450, 304] on input "text" at bounding box center [578, 305] width 315 height 35
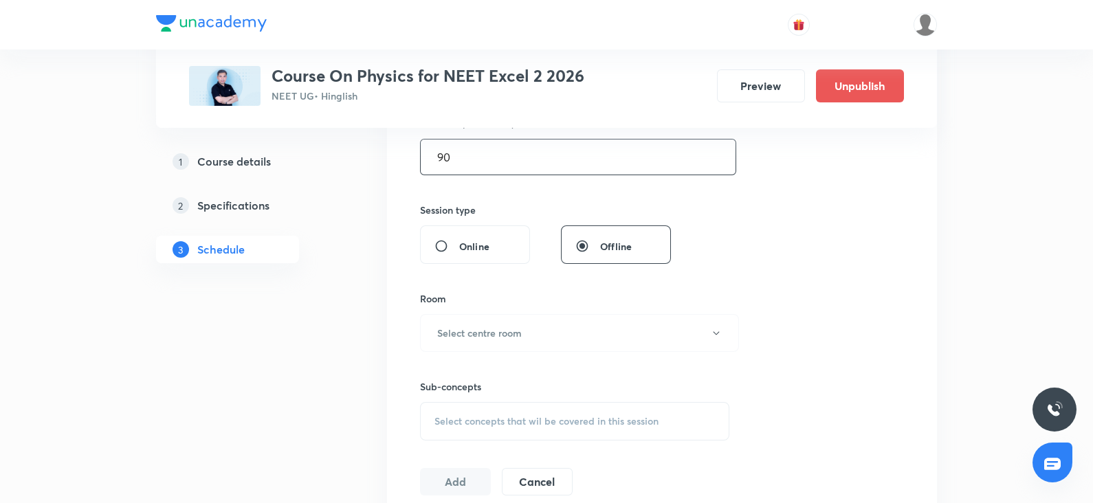
scroll to position [485, 0]
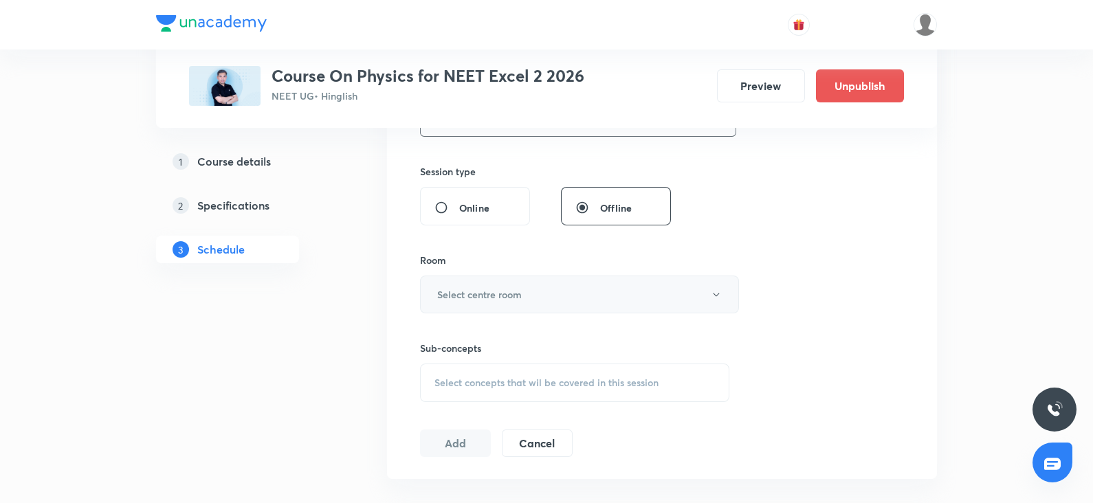
type input "90"
click at [461, 294] on h6 "Select centre room" at bounding box center [479, 294] width 85 height 14
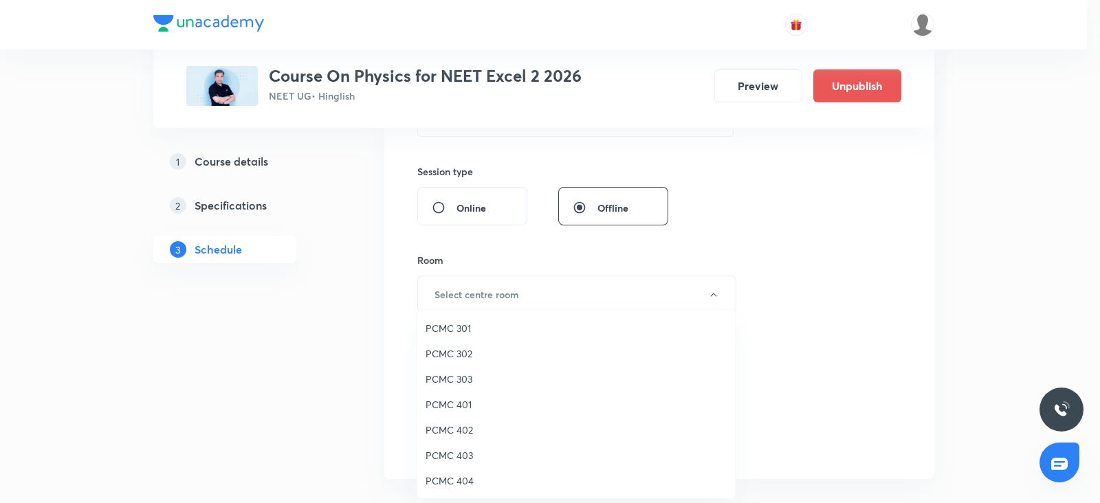
click at [453, 380] on span "PCMC 303" at bounding box center [576, 379] width 301 height 14
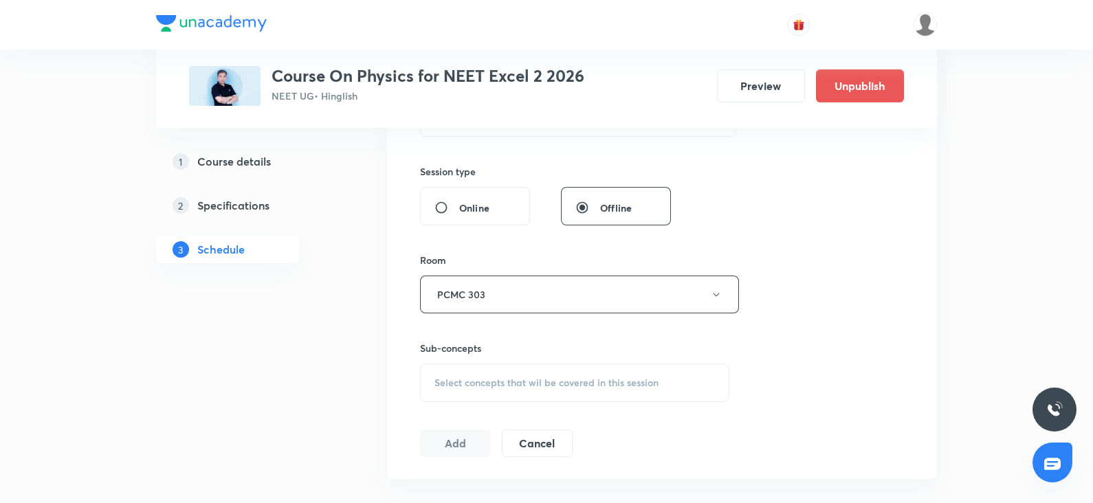
click at [472, 386] on span "Select concepts that wil be covered in this session" at bounding box center [547, 383] width 224 height 11
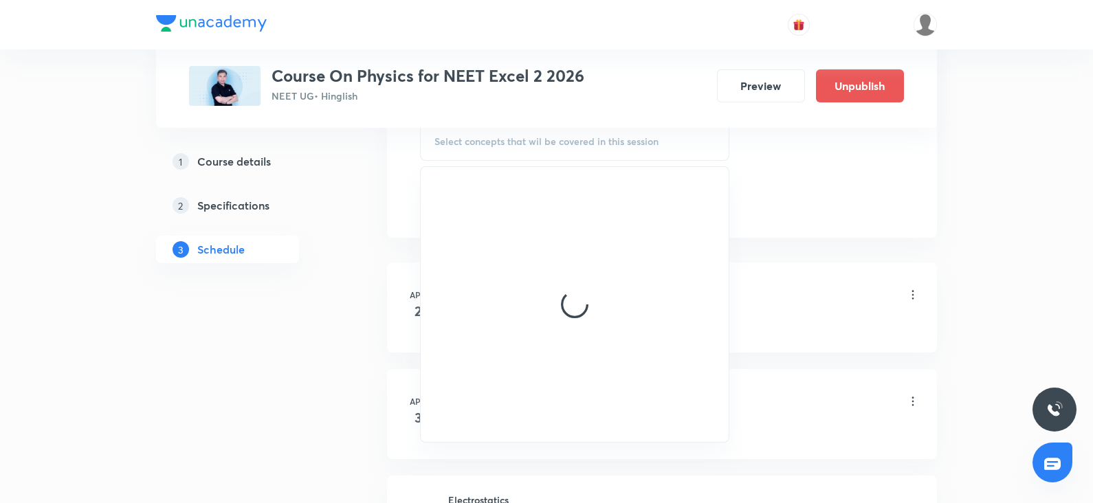
scroll to position [752, 0]
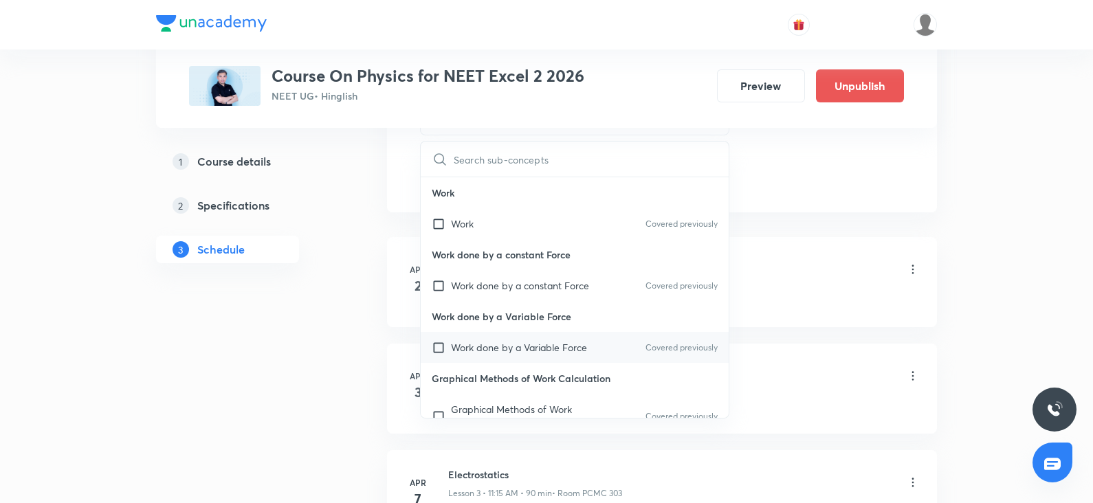
click at [475, 346] on p "Work done by a Variable Force" at bounding box center [519, 347] width 136 height 14
checkbox input "true"
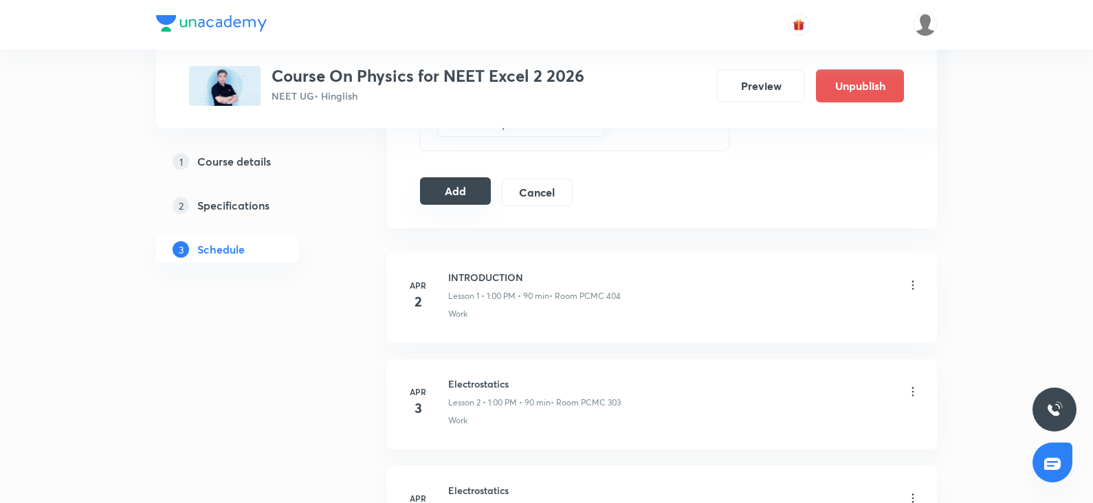
click at [453, 193] on button "Add" at bounding box center [455, 191] width 71 height 28
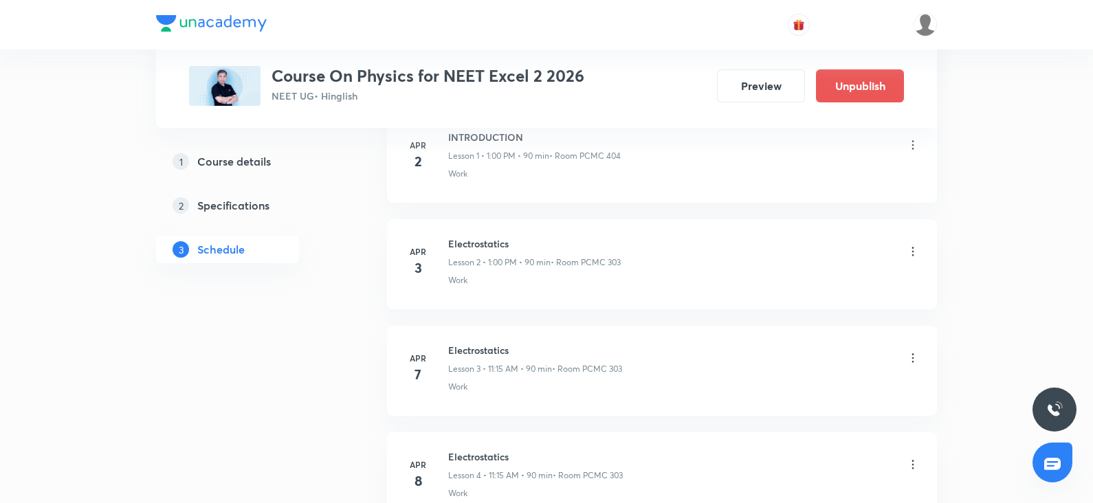
scroll to position [0, 0]
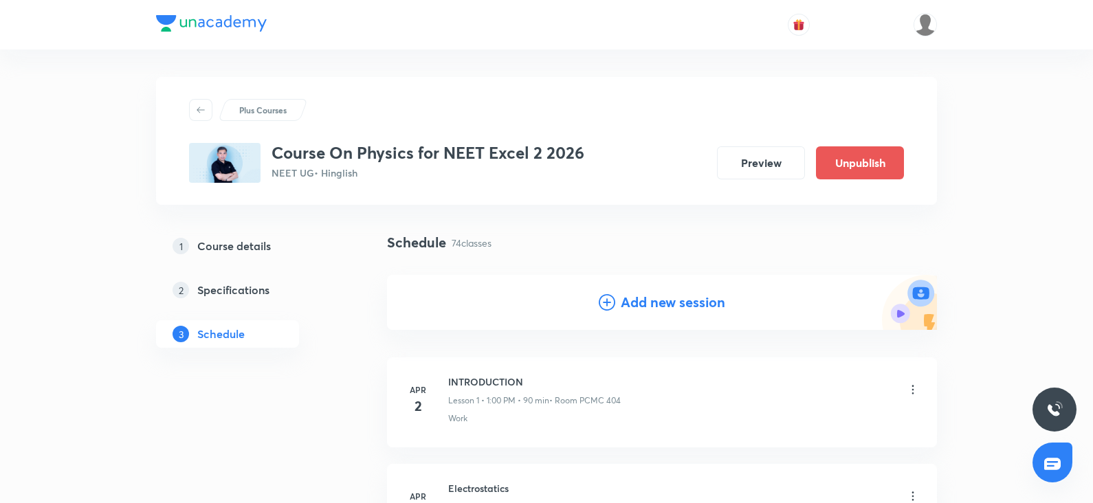
click at [612, 314] on div "Add new session" at bounding box center [662, 302] width 550 height 55
click at [608, 305] on icon at bounding box center [607, 302] width 17 height 17
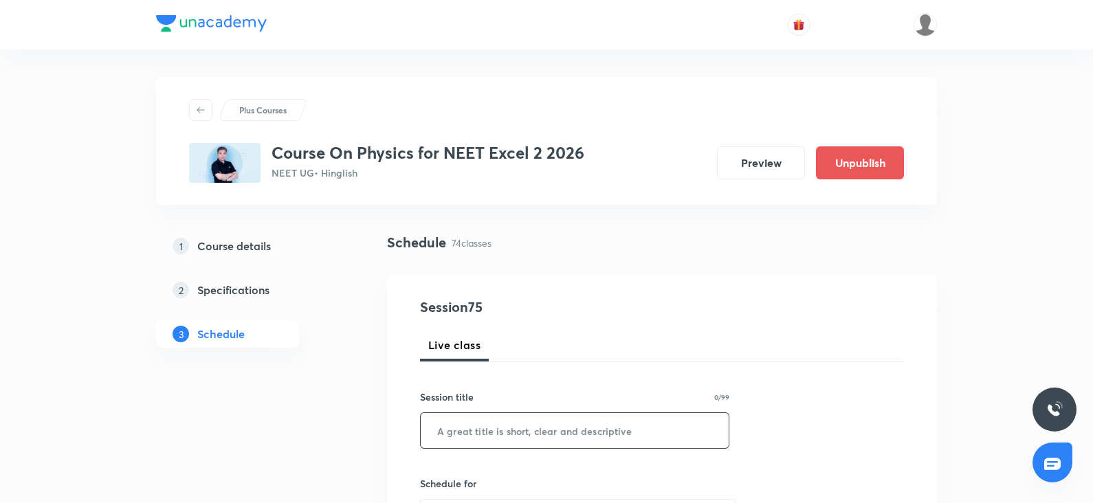
click at [448, 441] on input "text" at bounding box center [575, 430] width 308 height 35
paste input "wave optics"
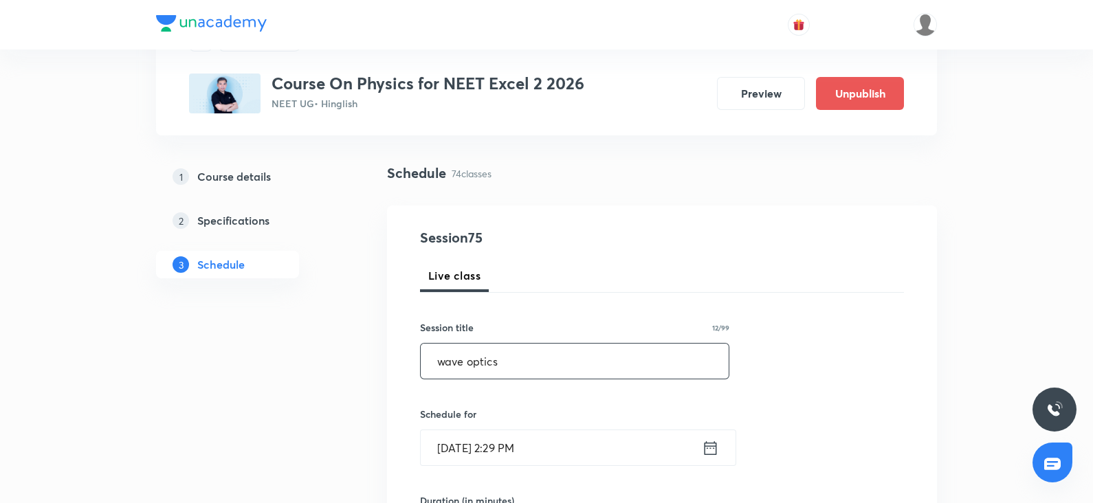
scroll to position [70, 0]
type input "wave optics"
click at [448, 441] on input "Oct 7, 2025, 2:29 PM" at bounding box center [561, 447] width 281 height 35
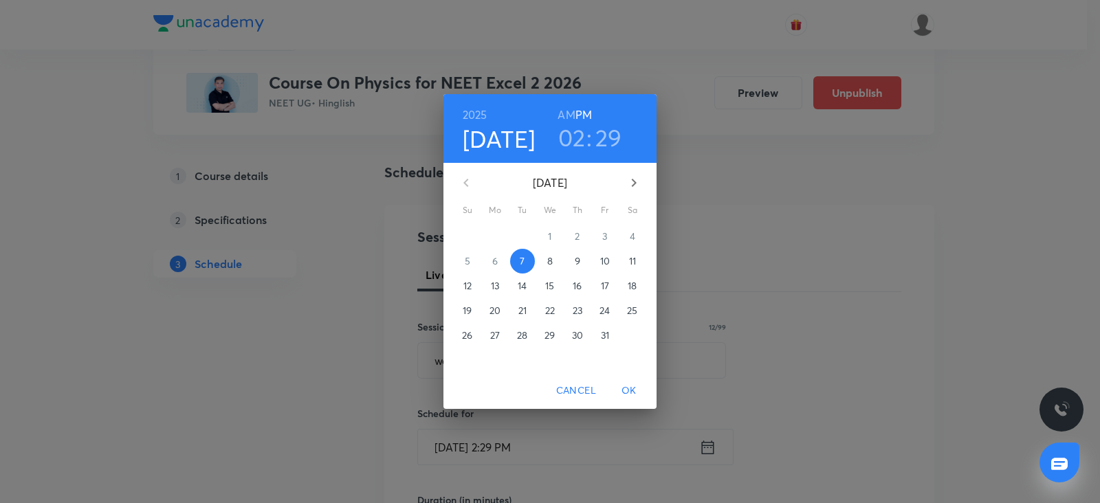
click at [580, 261] on span "9" at bounding box center [577, 261] width 25 height 14
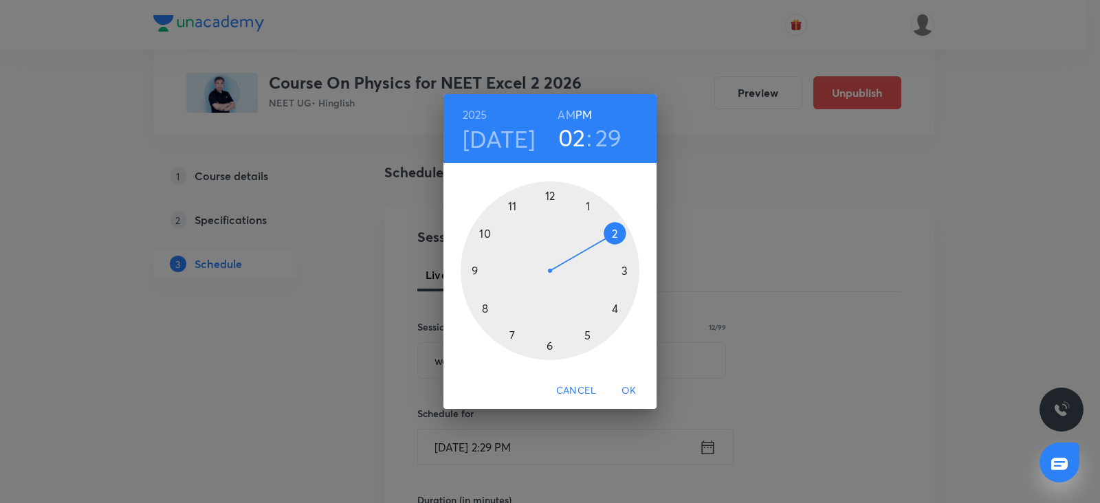
click at [595, 202] on div at bounding box center [550, 271] width 179 height 179
click at [548, 192] on div at bounding box center [550, 271] width 179 height 179
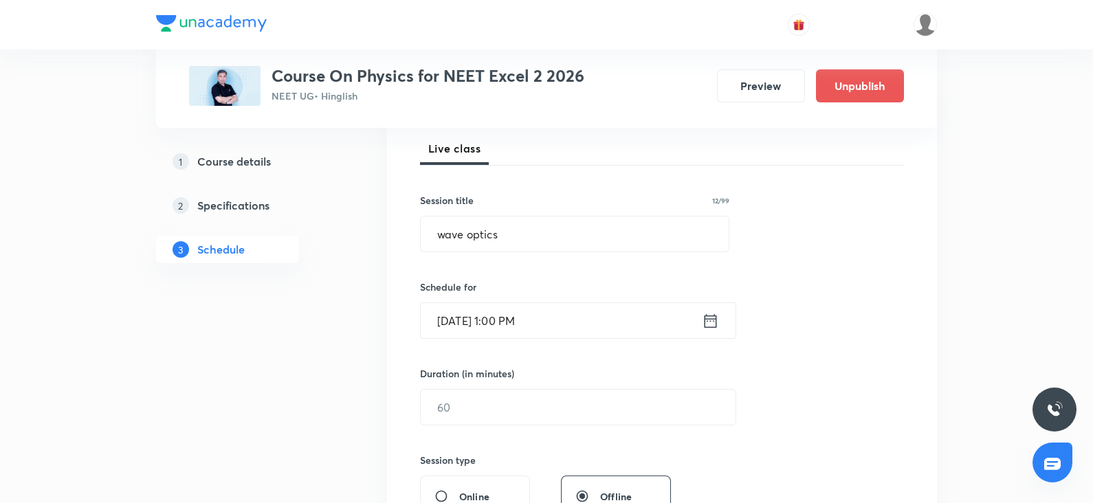
scroll to position [210, 0]
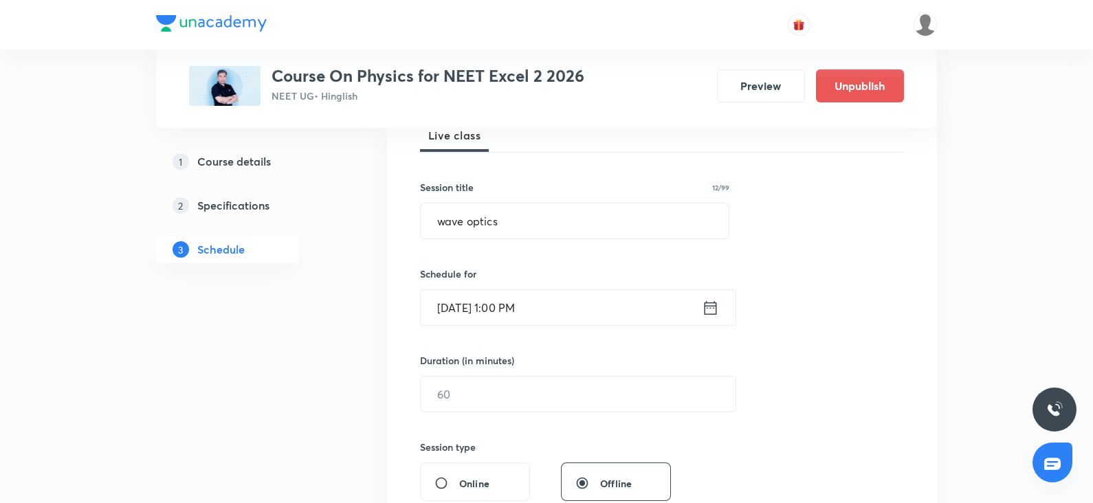
click at [439, 411] on div "Session 75 Live class Session title 12/99 wave optics ​ Schedule for Oct 9, 202…" at bounding box center [662, 410] width 484 height 646
click at [442, 401] on input "text" at bounding box center [578, 394] width 315 height 35
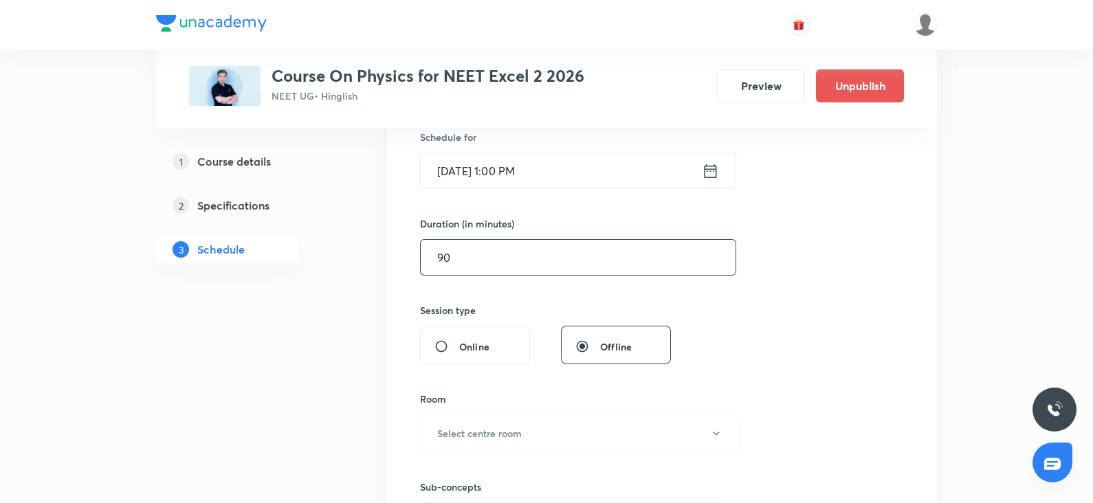
scroll to position [357, 0]
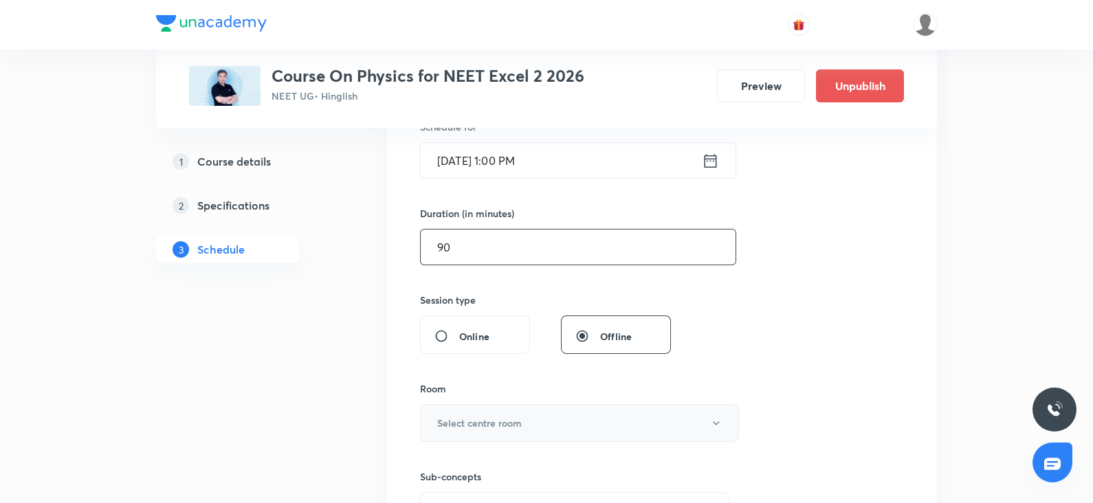
type input "90"
click at [450, 423] on h6 "Select centre room" at bounding box center [479, 423] width 85 height 14
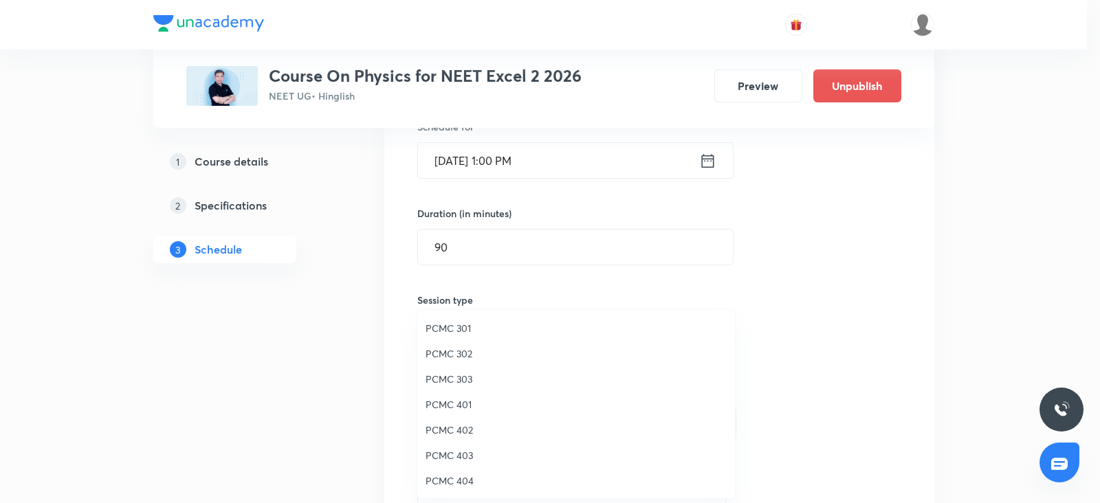
click at [457, 380] on span "PCMC 303" at bounding box center [576, 379] width 301 height 14
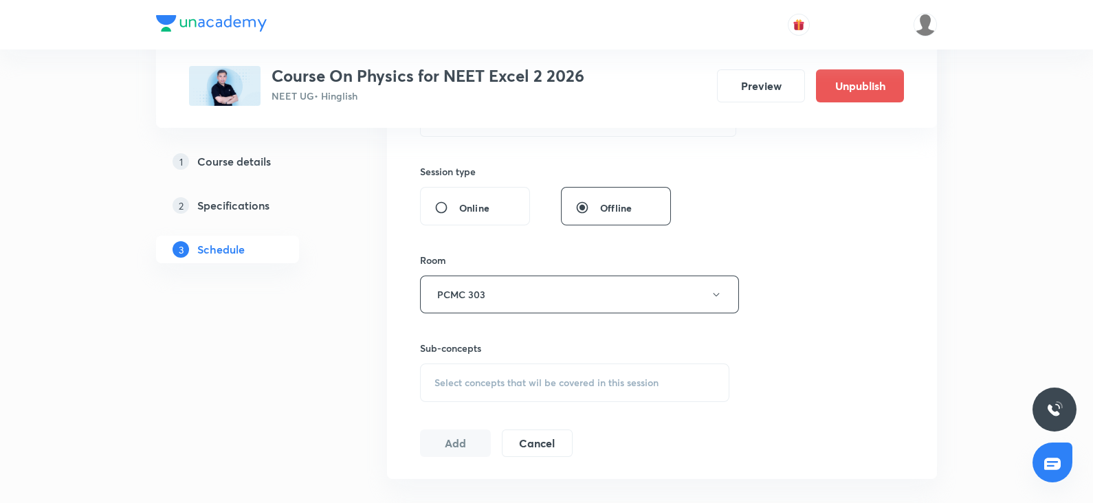
scroll to position [488, 0]
click at [516, 384] on span "Select concepts that wil be covered in this session" at bounding box center [547, 380] width 224 height 11
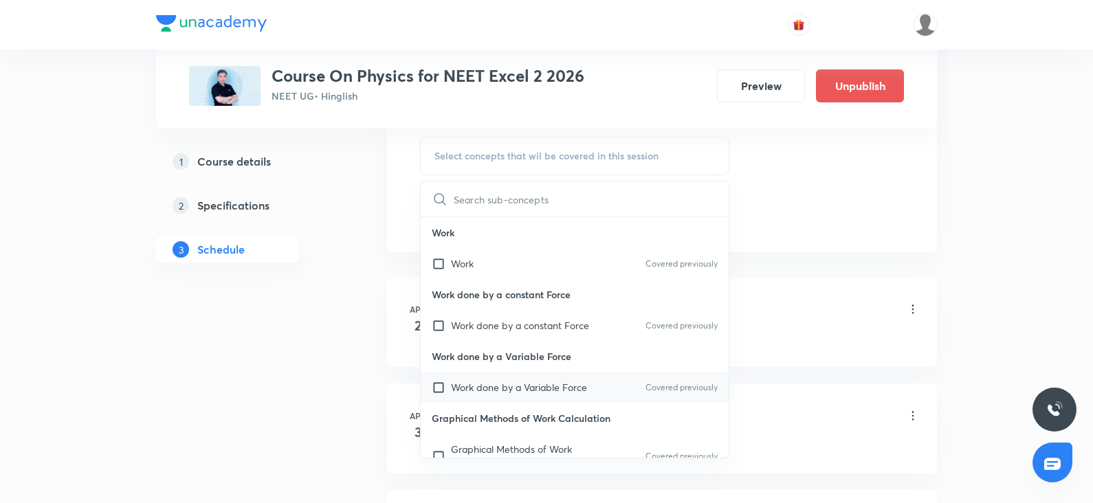
scroll to position [718, 0]
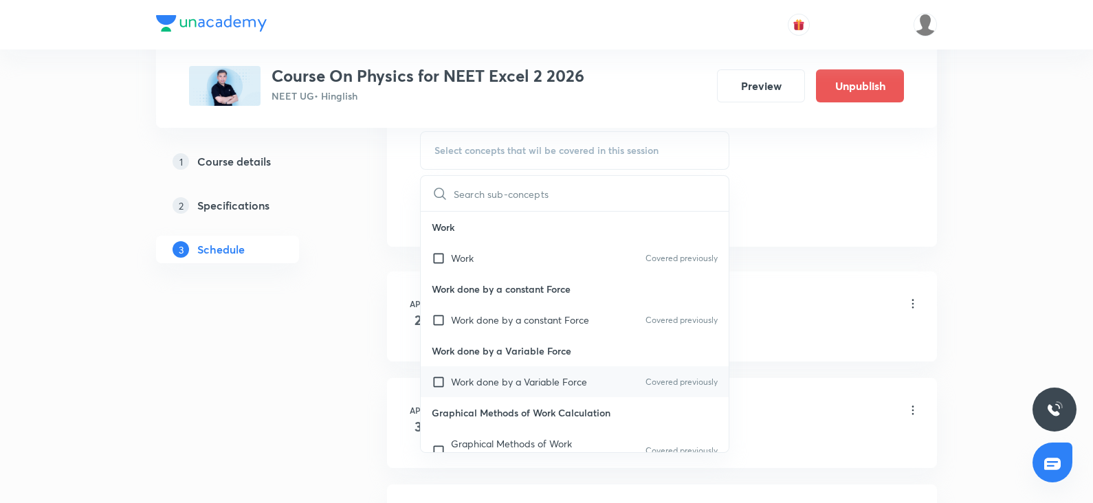
click at [492, 371] on div "Work done by a Variable Force Covered previously" at bounding box center [575, 382] width 308 height 31
checkbox input "true"
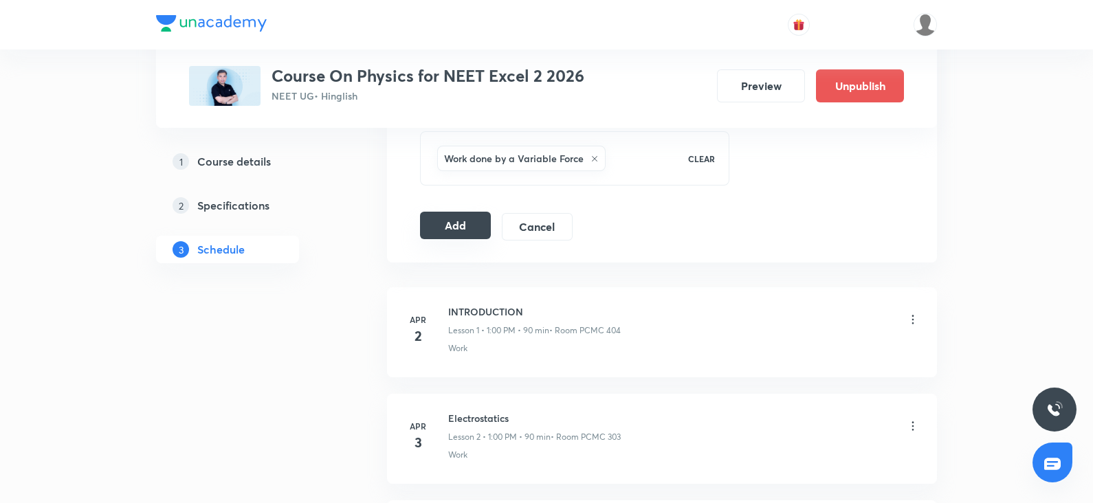
click at [441, 226] on button "Add" at bounding box center [455, 226] width 71 height 28
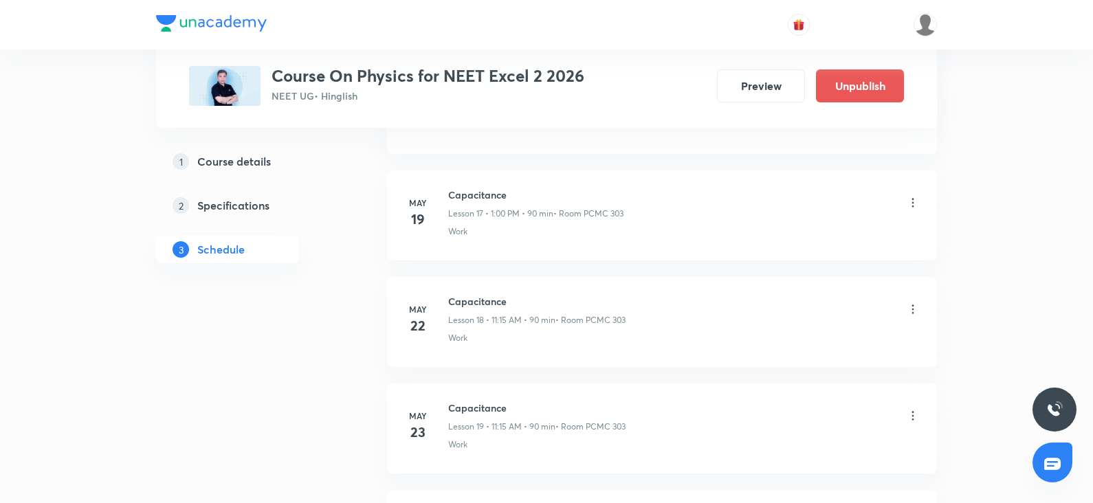
scroll to position [1813, 0]
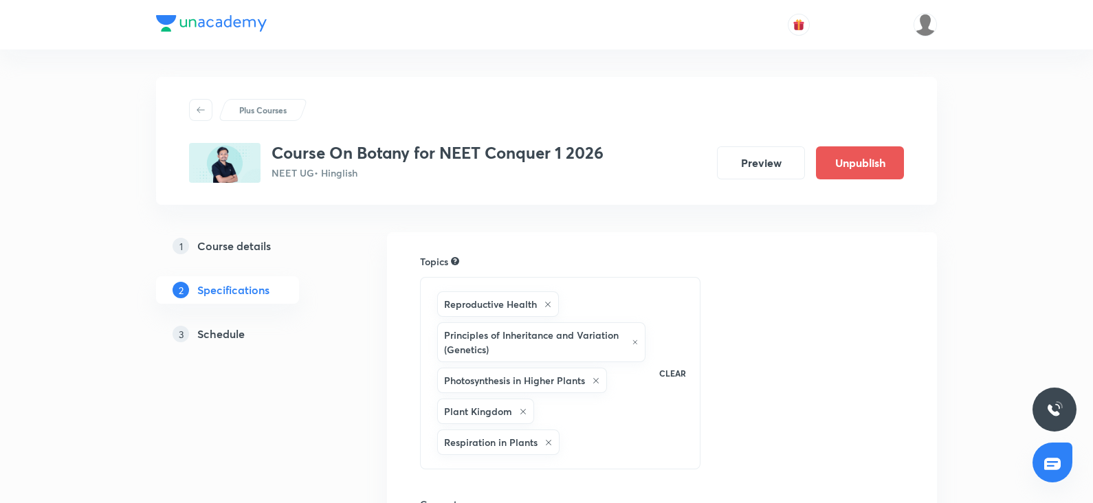
click at [233, 339] on h5 "Schedule" at bounding box center [220, 334] width 47 height 17
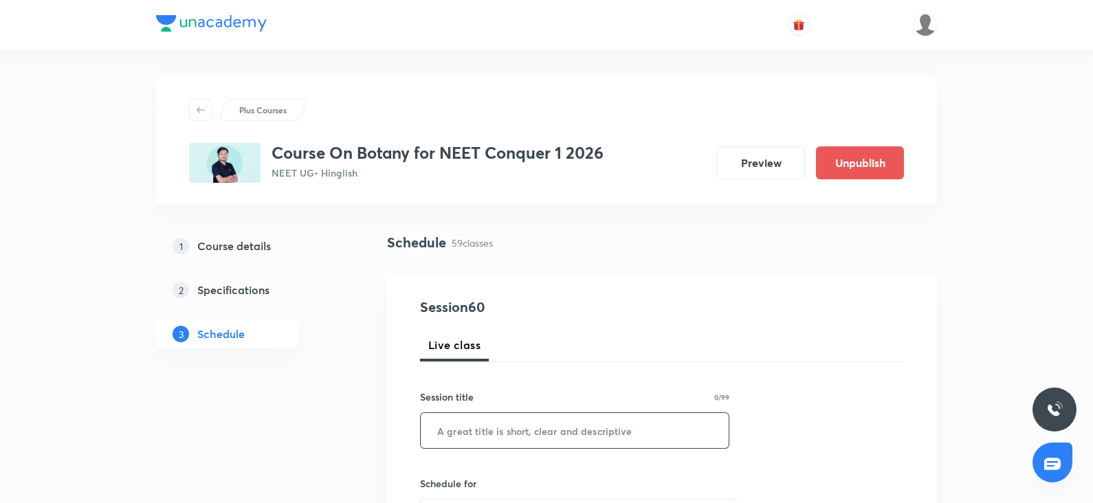
click at [485, 431] on input "text" at bounding box center [575, 430] width 308 height 35
paste input "Respiration in plants"
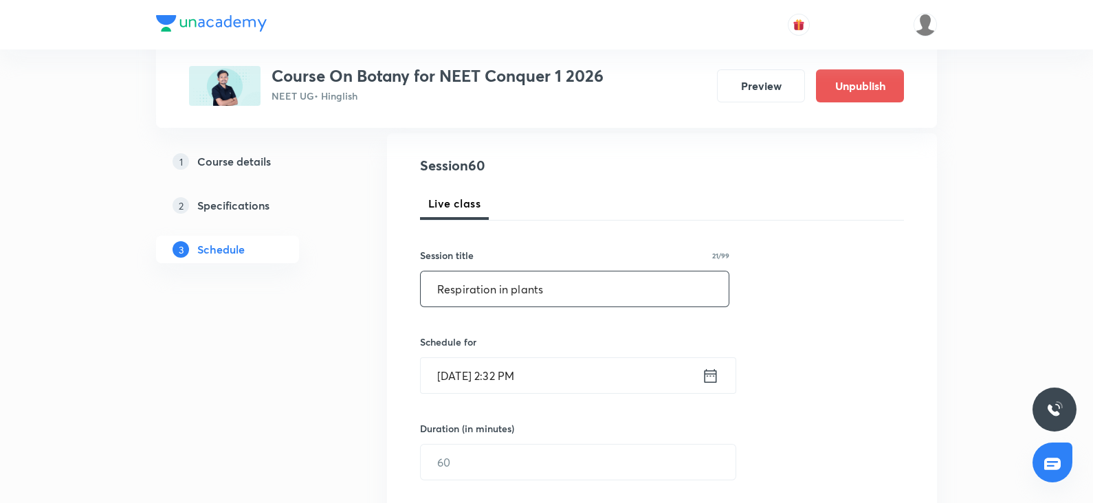
scroll to position [178, 0]
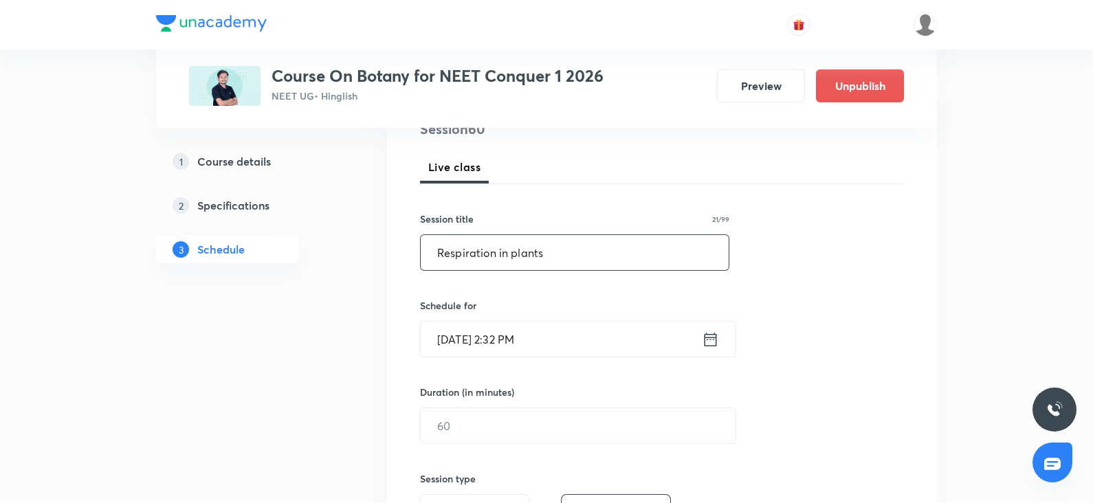
type input "Respiration in plants"
click at [474, 329] on input "[DATE] 2:32 PM" at bounding box center [561, 339] width 281 height 35
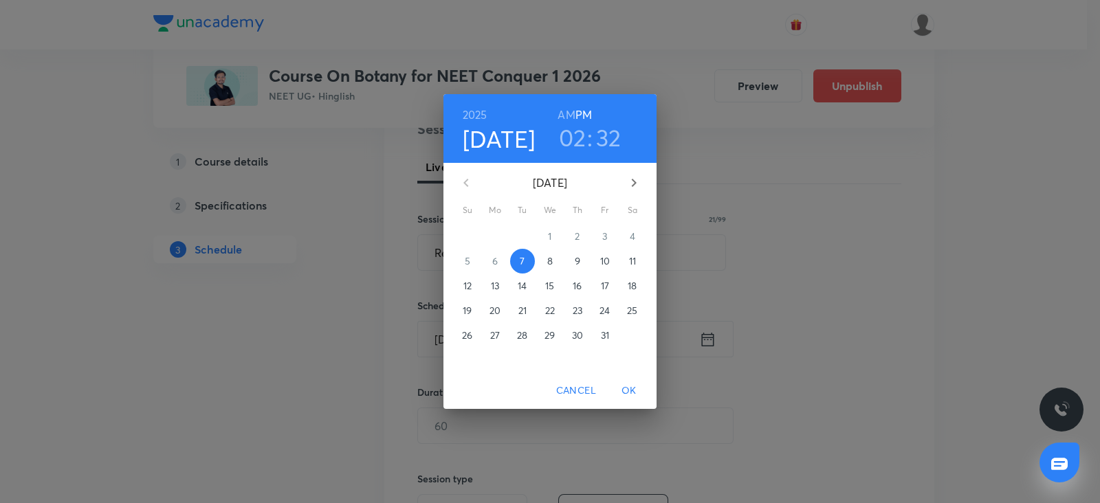
click at [546, 263] on span "8" at bounding box center [550, 261] width 25 height 14
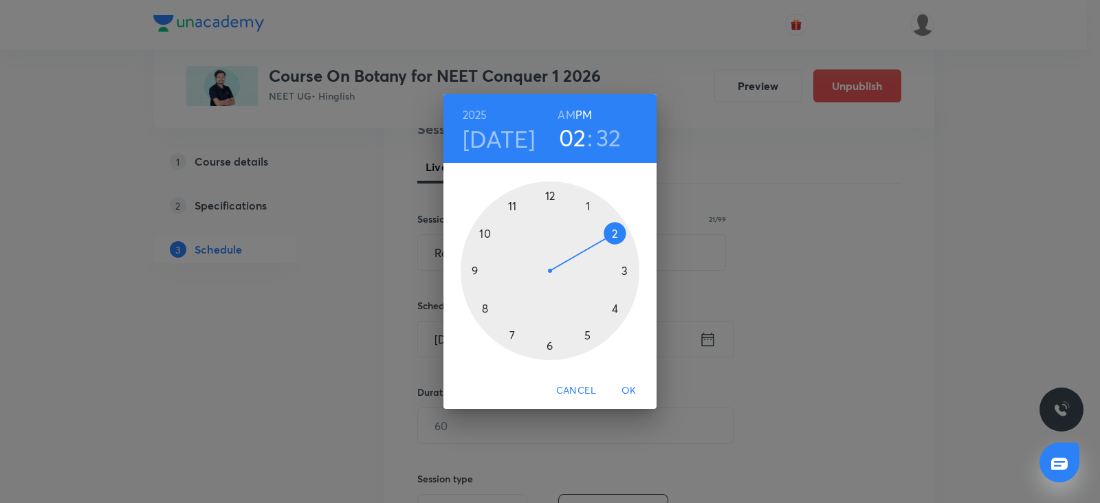
click at [507, 202] on div at bounding box center [550, 271] width 179 height 179
click at [569, 117] on h6 "AM" at bounding box center [566, 114] width 17 height 19
click at [622, 269] on div at bounding box center [550, 271] width 179 height 179
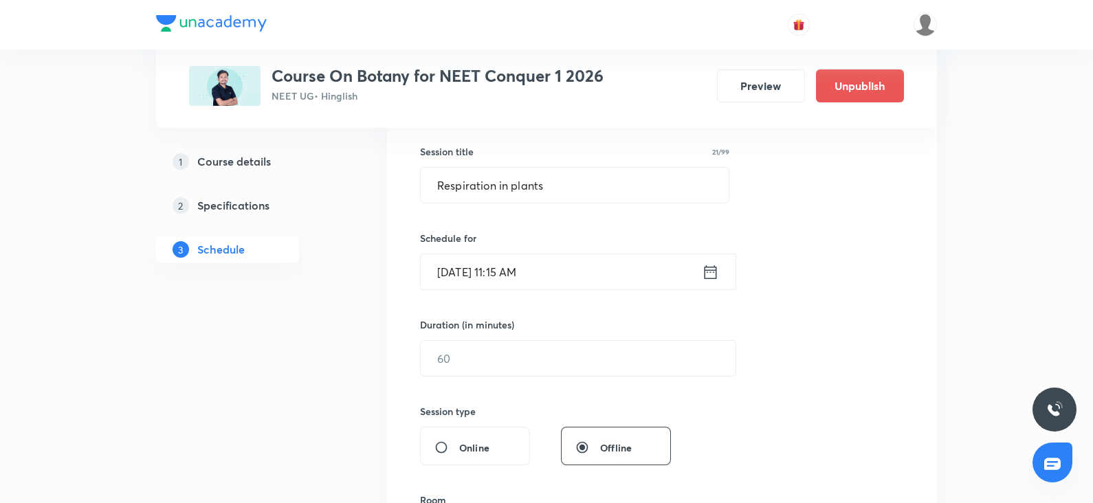
scroll to position [257, 0]
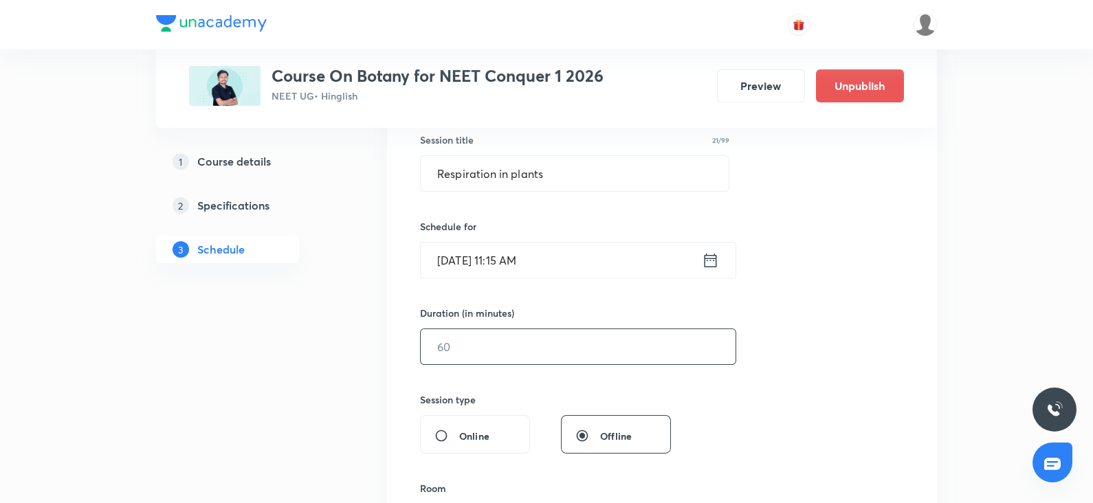
click at [439, 346] on input "text" at bounding box center [578, 346] width 315 height 35
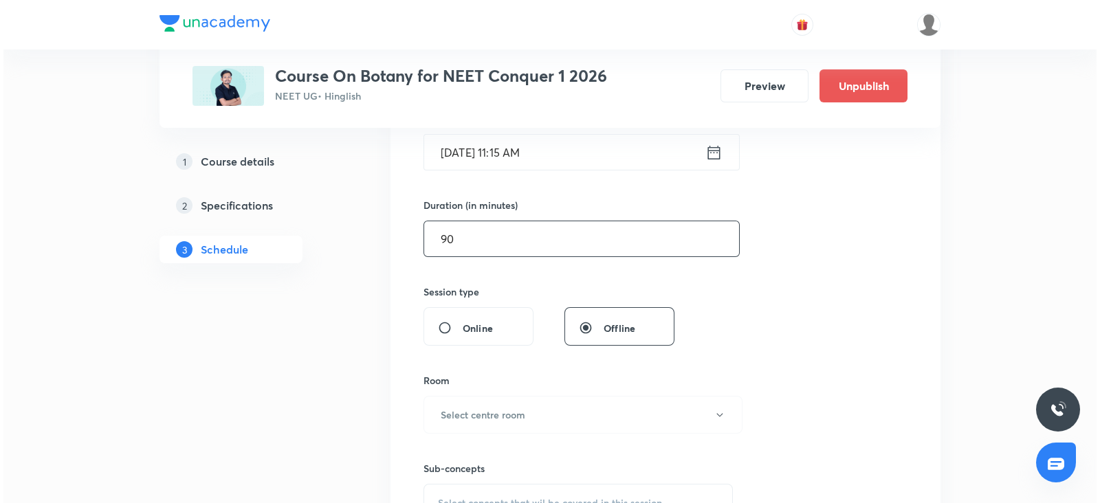
scroll to position [367, 0]
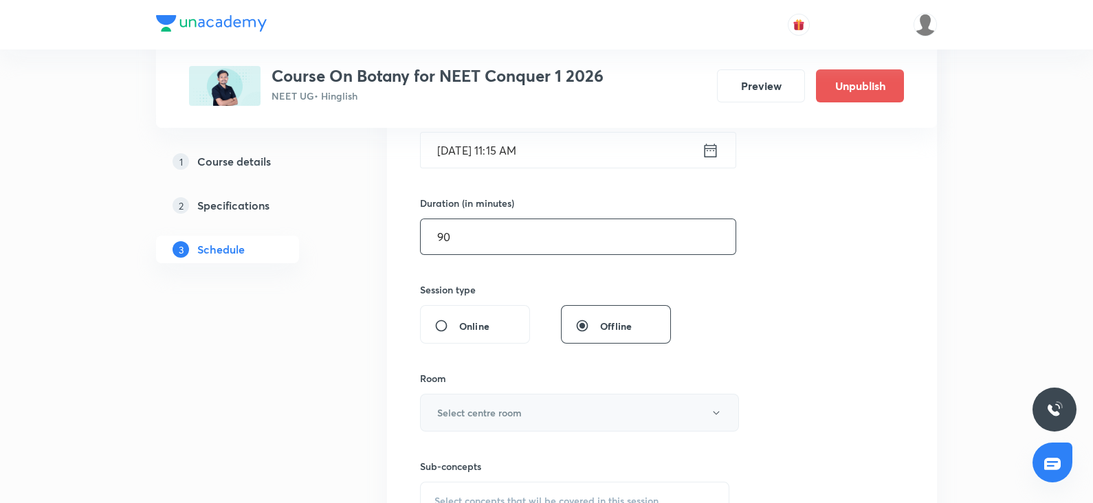
type input "90"
click at [457, 400] on button "Select centre room" at bounding box center [579, 413] width 319 height 38
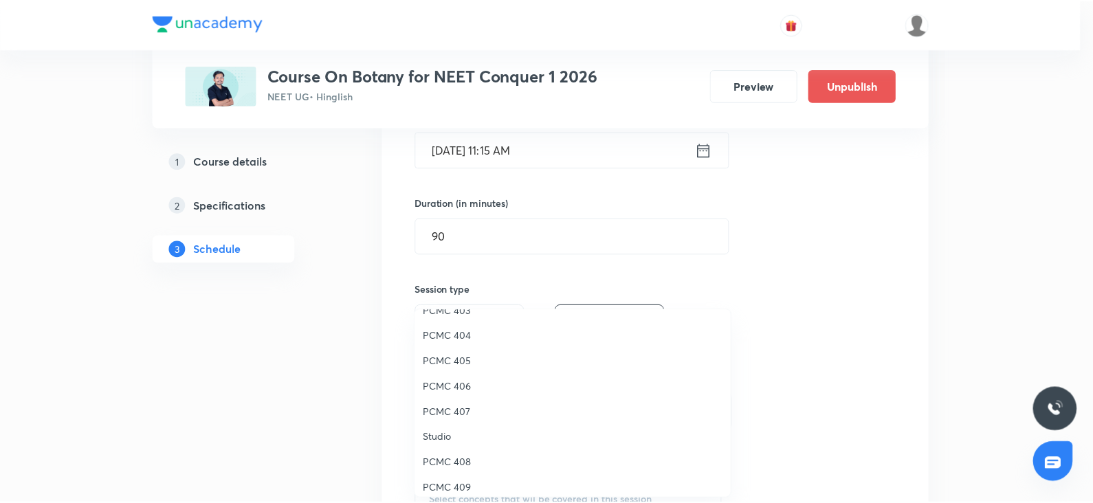
scroll to position [177, 0]
click at [447, 431] on span "PCMC 408" at bounding box center [576, 431] width 301 height 14
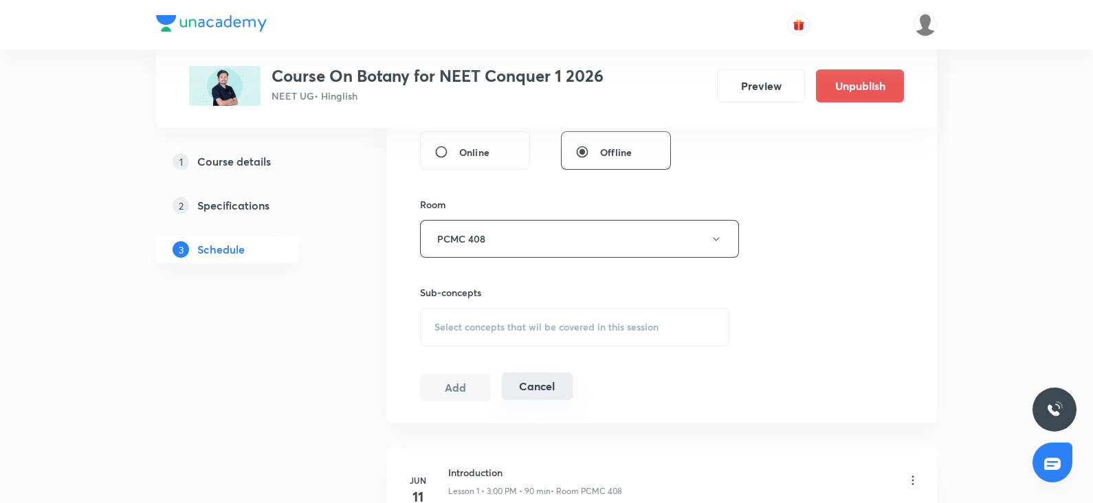
scroll to position [544, 0]
click at [503, 314] on div "Select concepts that wil be covered in this session" at bounding box center [574, 324] width 309 height 39
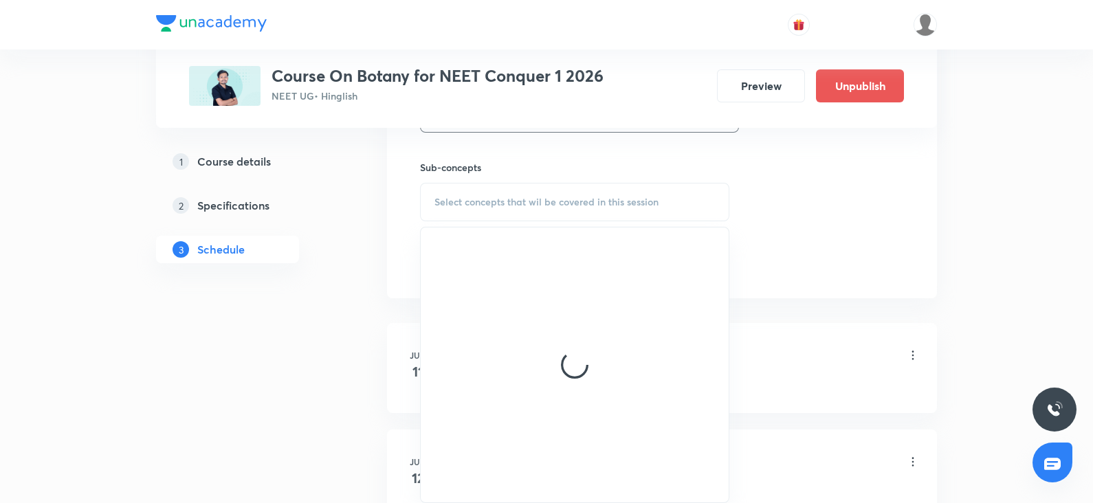
scroll to position [668, 0]
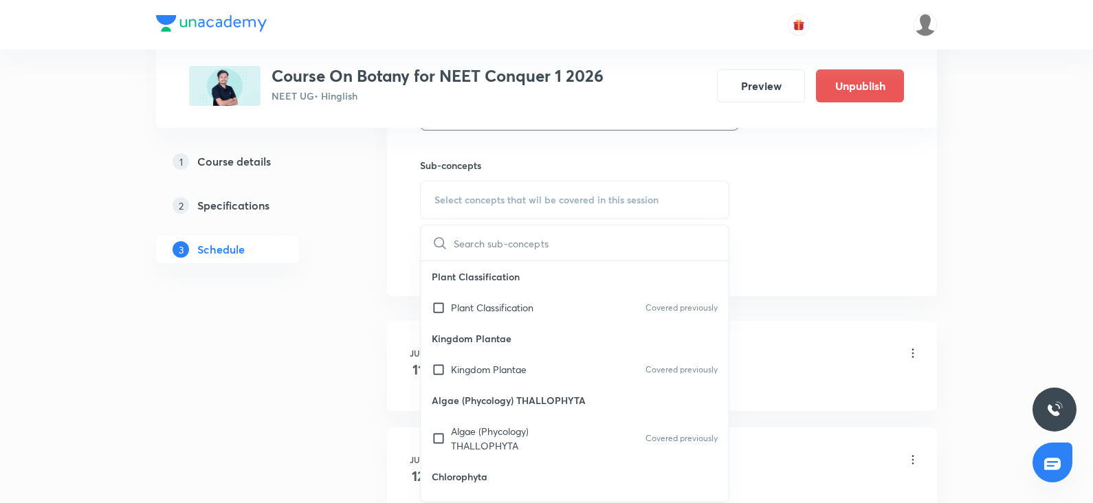
click at [498, 424] on p "Algae (Phycology) THALLOPHYTA" at bounding box center [520, 438] width 139 height 29
checkbox input "true"
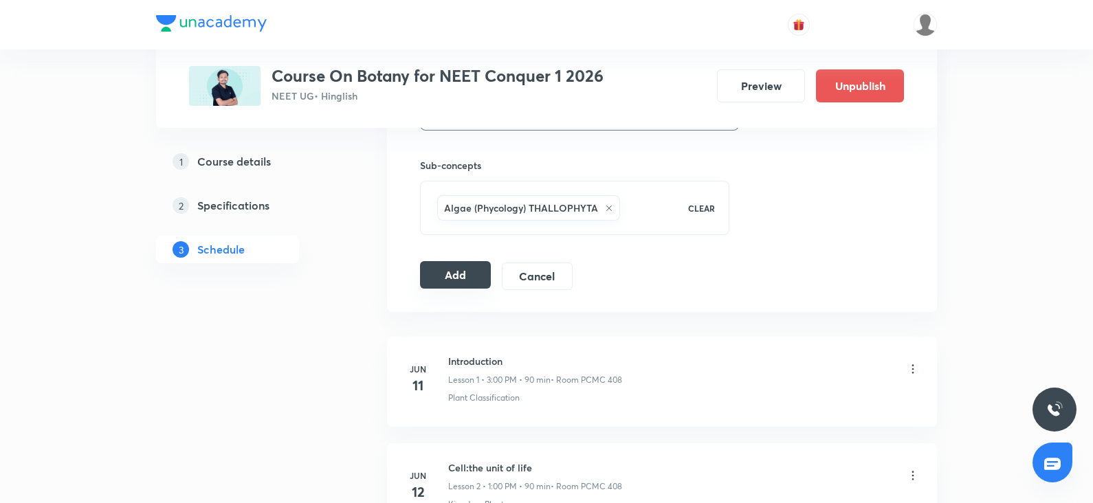
click at [471, 280] on button "Add" at bounding box center [455, 275] width 71 height 28
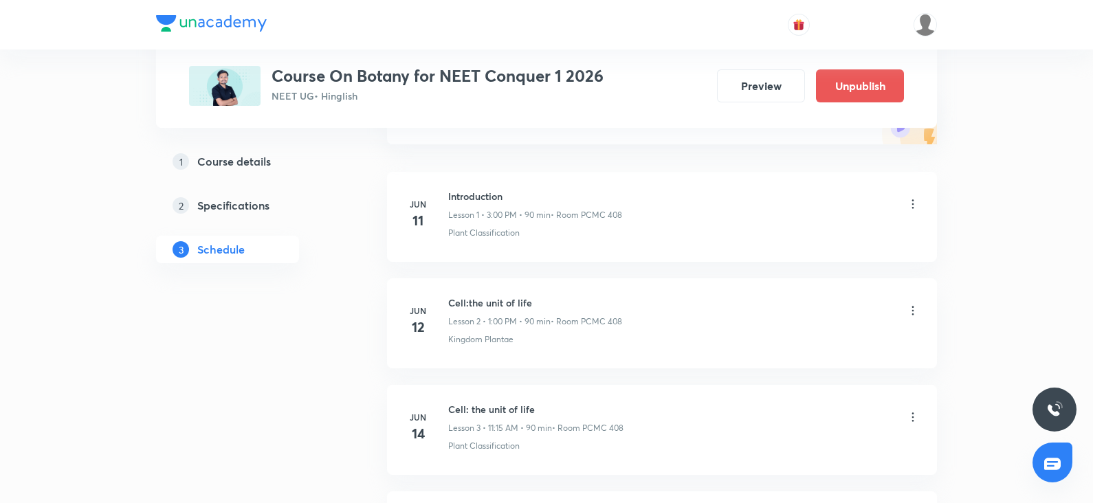
scroll to position [0, 0]
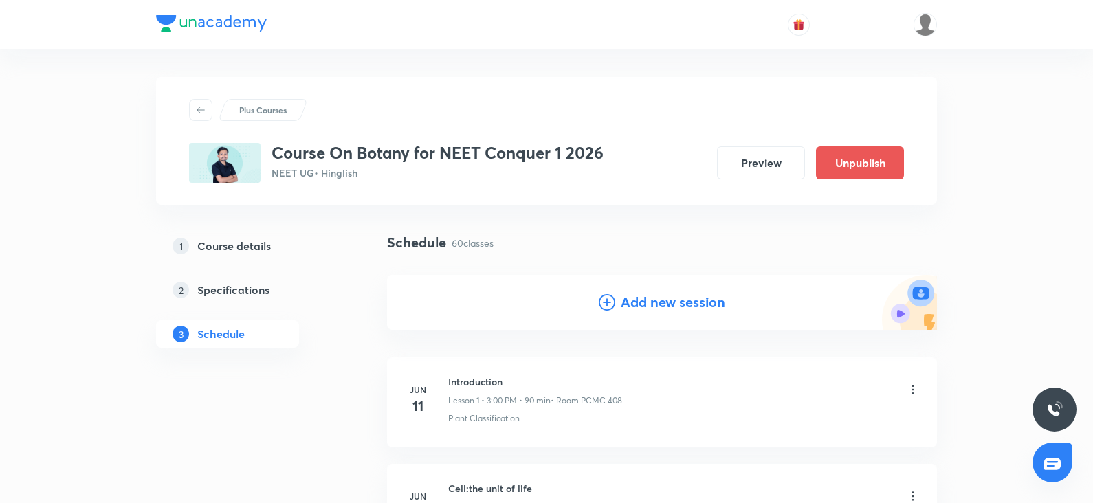
click at [622, 306] on h4 "Add new session" at bounding box center [673, 302] width 105 height 21
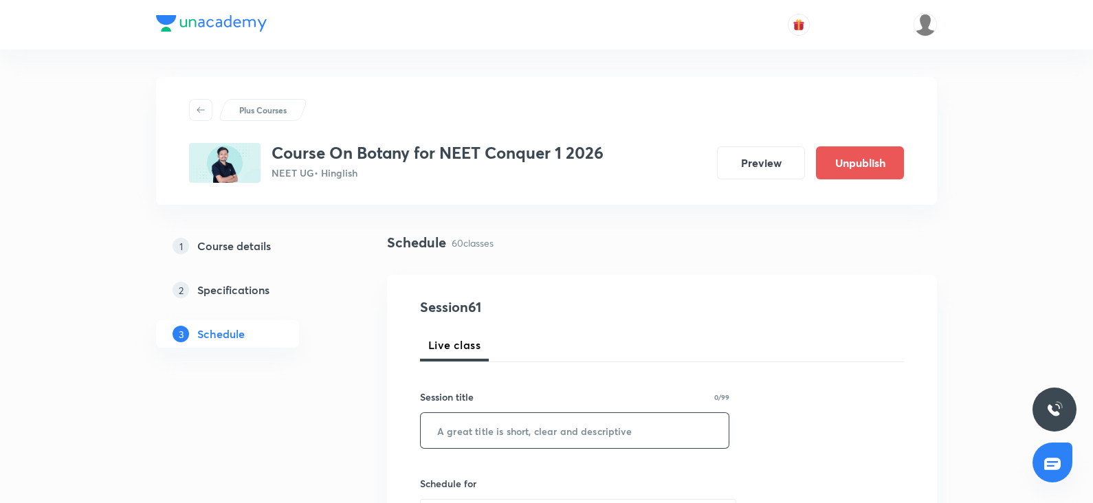
click at [477, 437] on input "text" at bounding box center [575, 430] width 308 height 35
paste input "Respiration in plants"
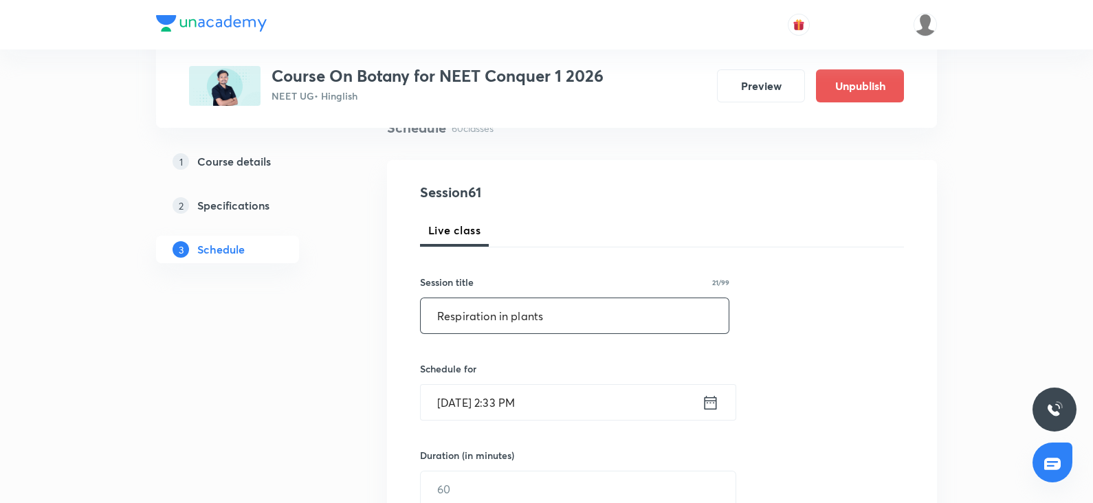
scroll to position [137, 0]
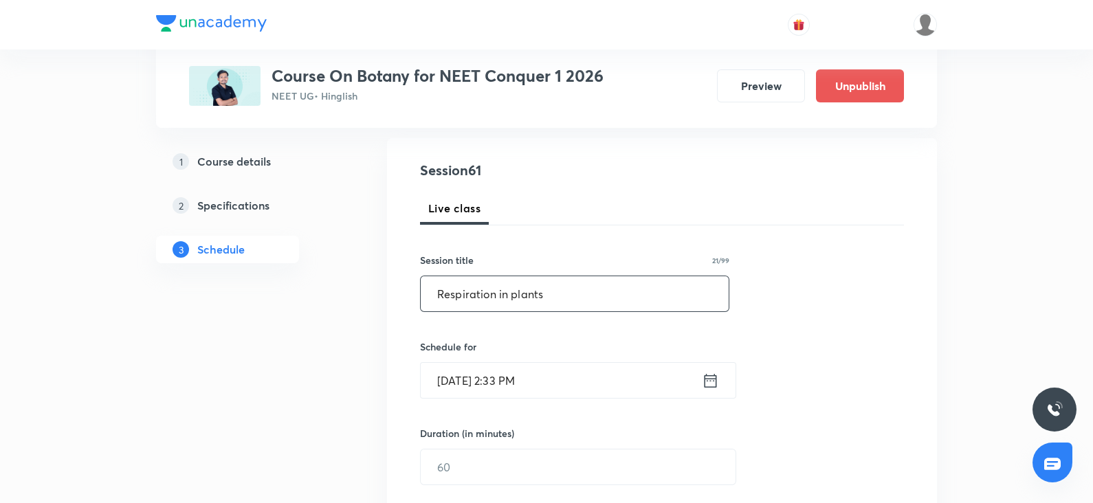
type input "Respiration in plants"
click at [468, 385] on input "[DATE] 2:33 PM" at bounding box center [561, 380] width 281 height 35
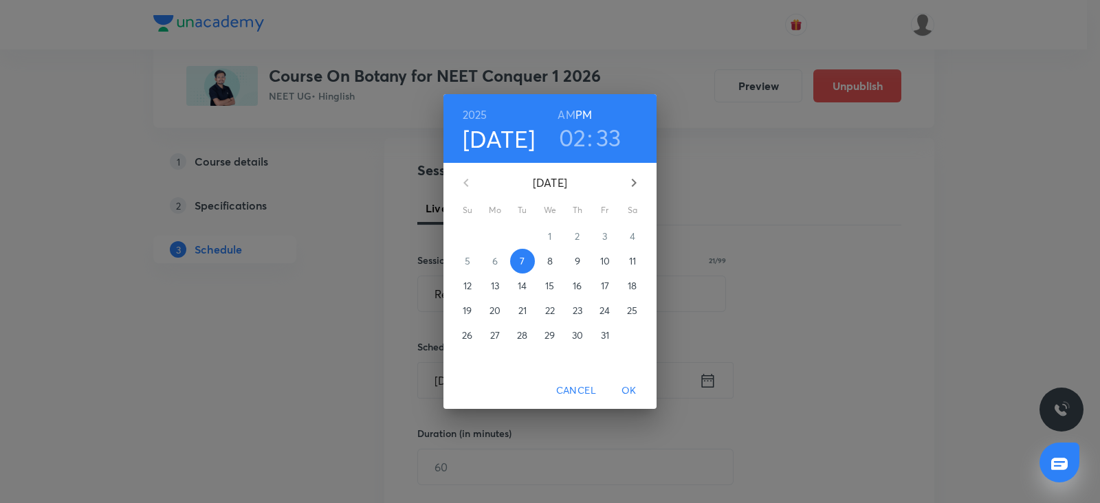
click at [599, 250] on button "10" at bounding box center [605, 261] width 25 height 25
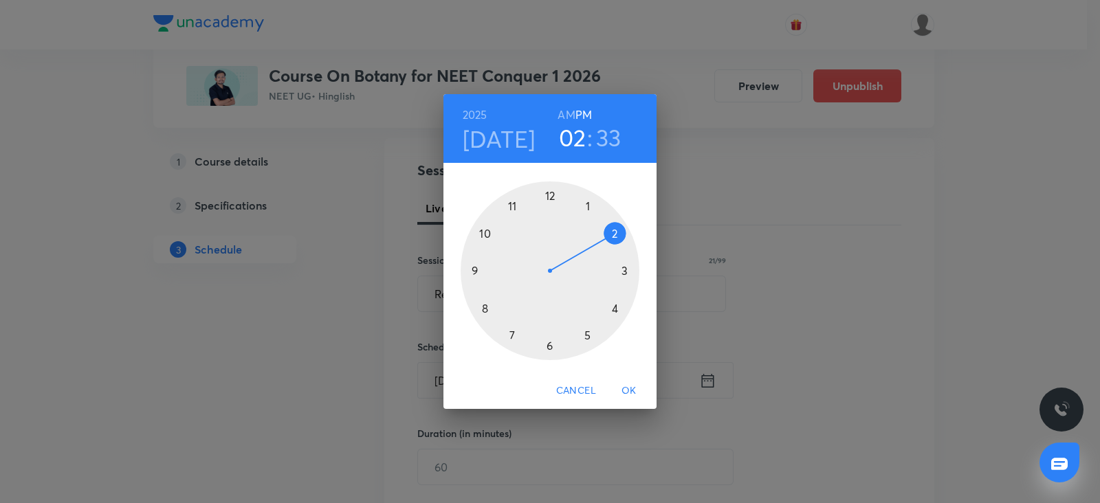
click at [587, 205] on div at bounding box center [550, 271] width 179 height 179
click at [549, 193] on div at bounding box center [550, 271] width 179 height 179
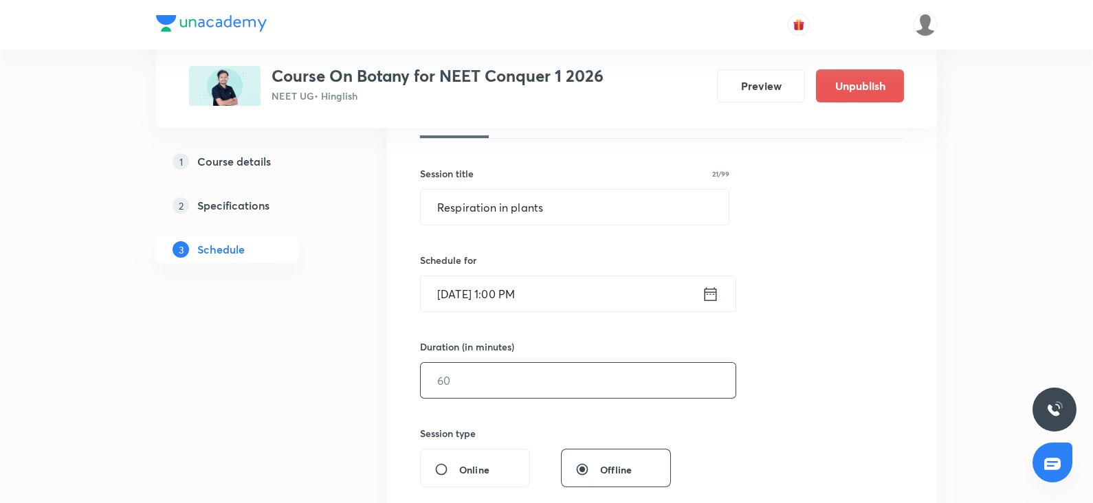
scroll to position [224, 0]
click at [435, 376] on input "text" at bounding box center [578, 379] width 315 height 35
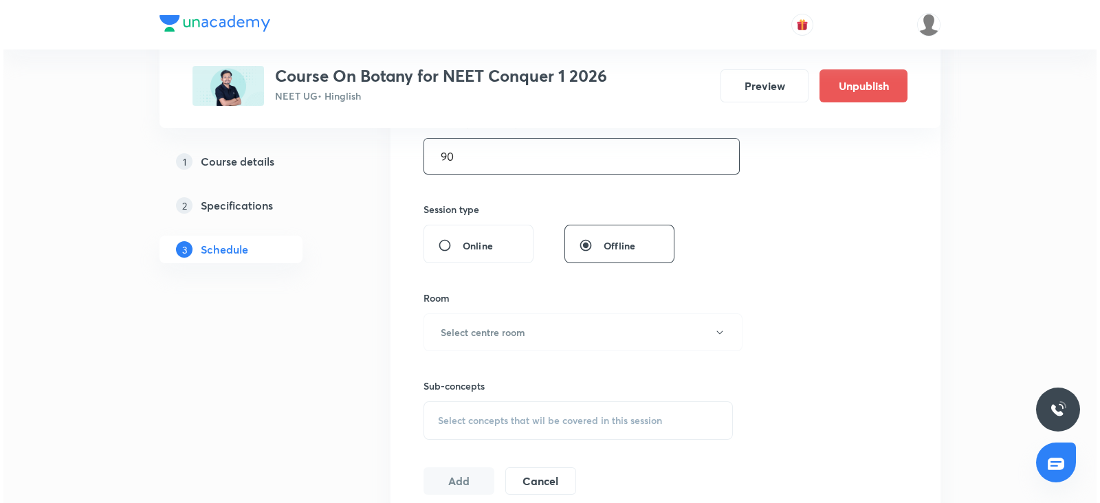
scroll to position [455, 0]
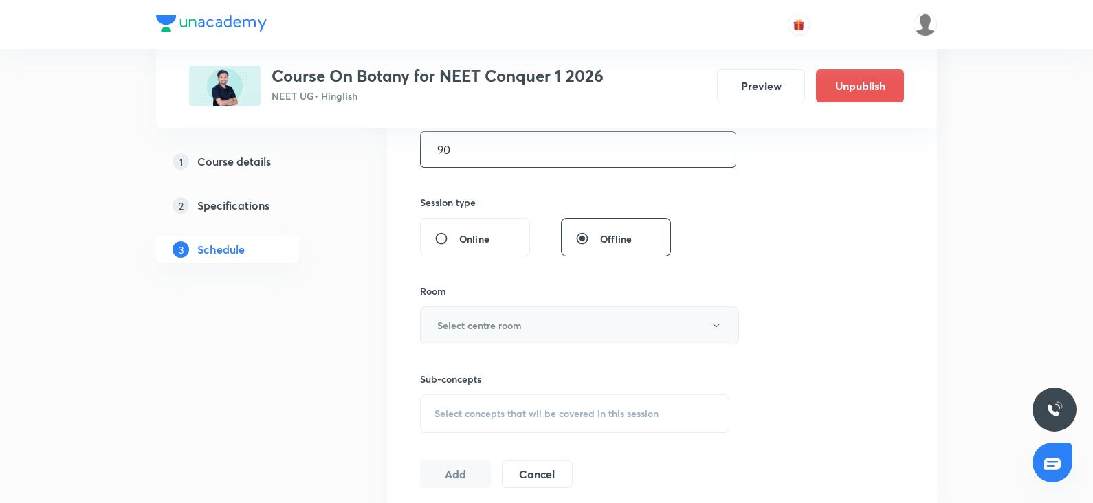
type input "90"
click at [459, 326] on h6 "Select centre room" at bounding box center [479, 325] width 85 height 14
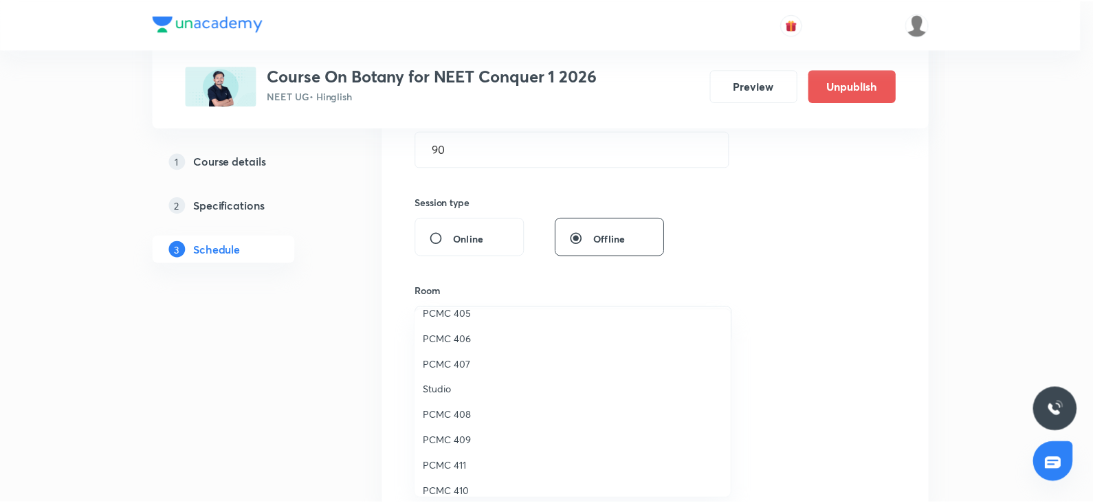
scroll to position [193, 0]
click at [461, 420] on span "PCMC 408" at bounding box center [576, 415] width 301 height 14
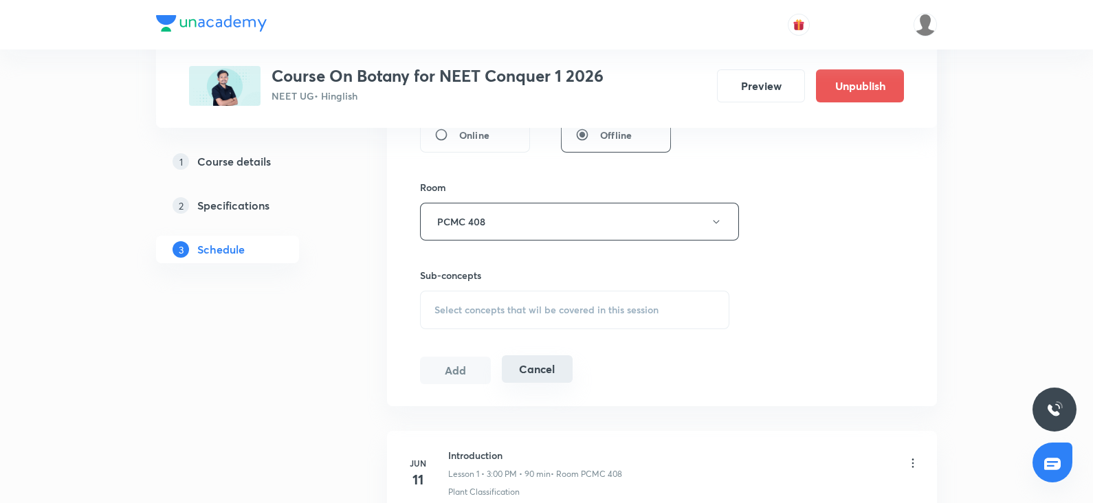
scroll to position [560, 0]
click at [499, 305] on span "Select concepts that wil be covered in this session" at bounding box center [547, 308] width 224 height 11
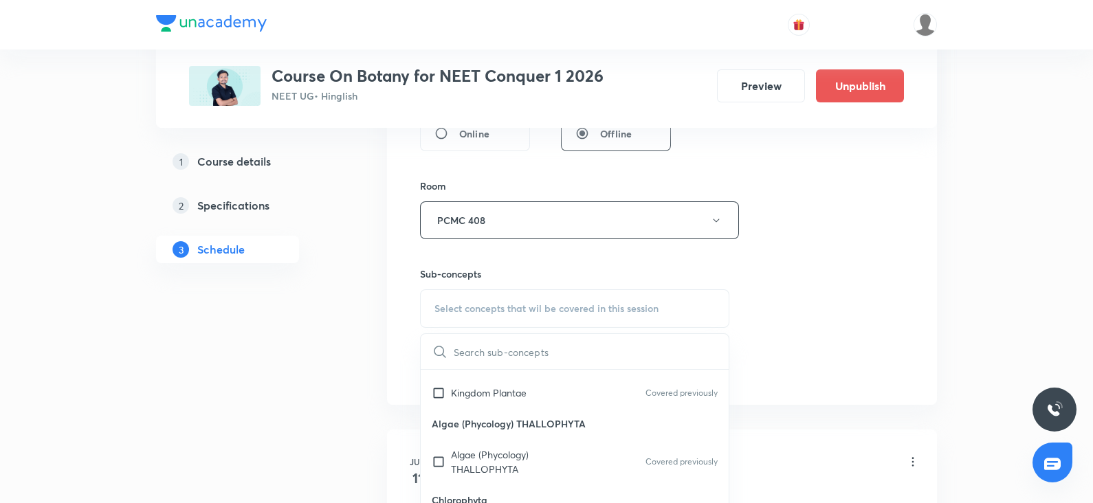
scroll to position [101, 0]
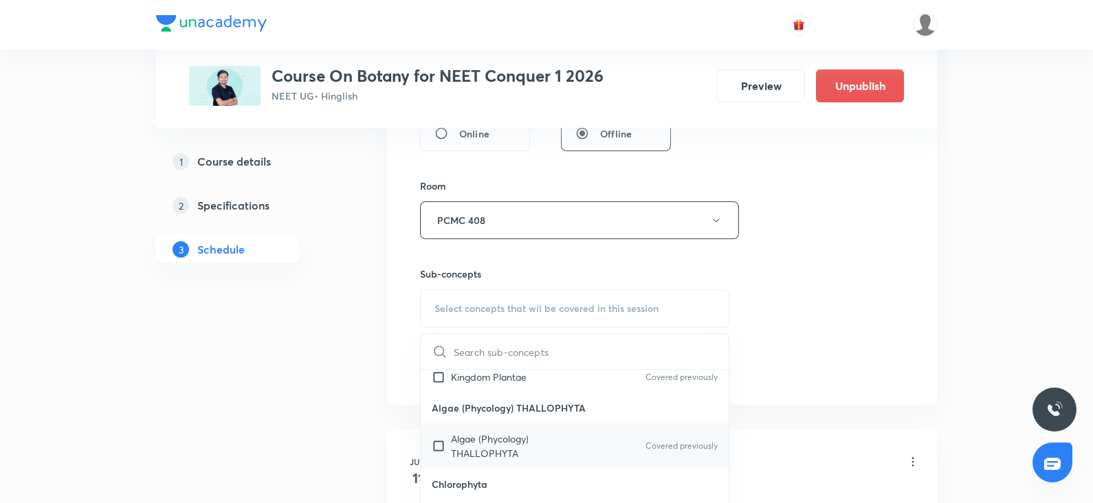
click at [464, 444] on p "Algae (Phycology) THALLOPHYTA" at bounding box center [520, 446] width 139 height 29
checkbox input "true"
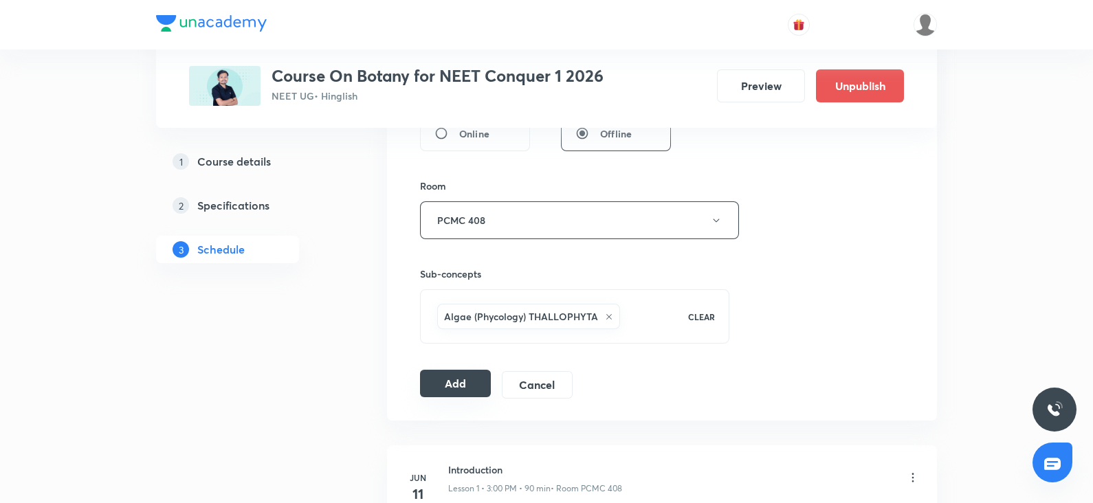
click at [450, 374] on button "Add" at bounding box center [455, 384] width 71 height 28
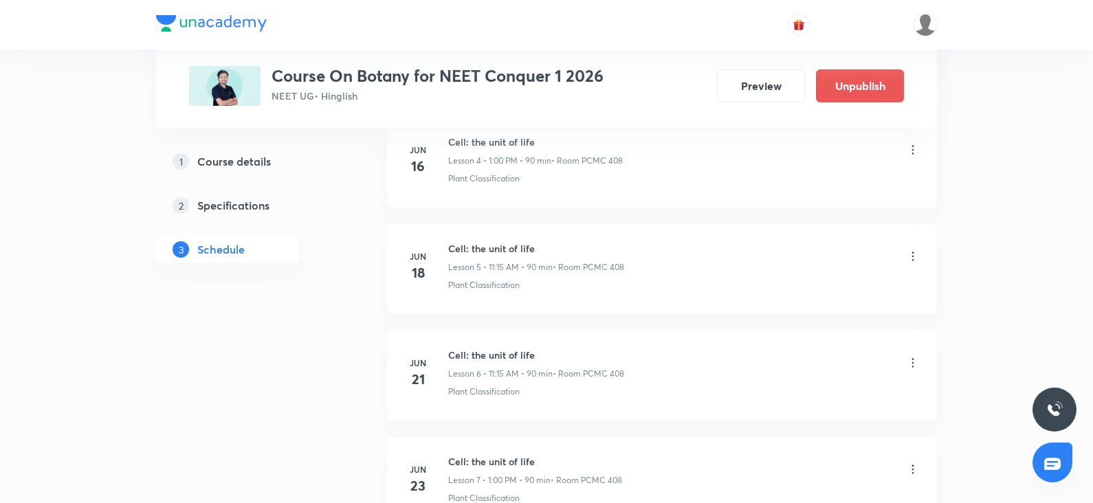
scroll to position [0, 0]
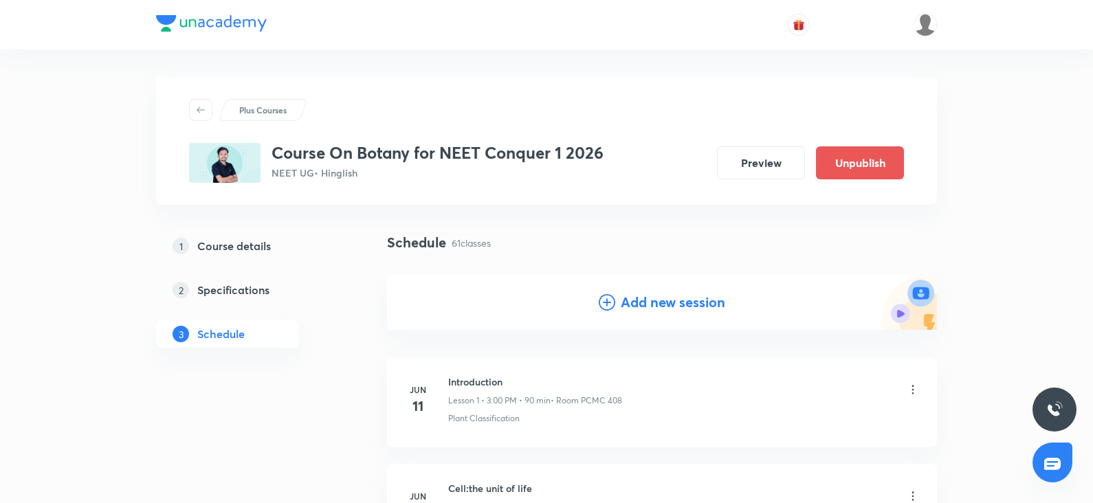
click at [605, 305] on icon at bounding box center [607, 302] width 17 height 17
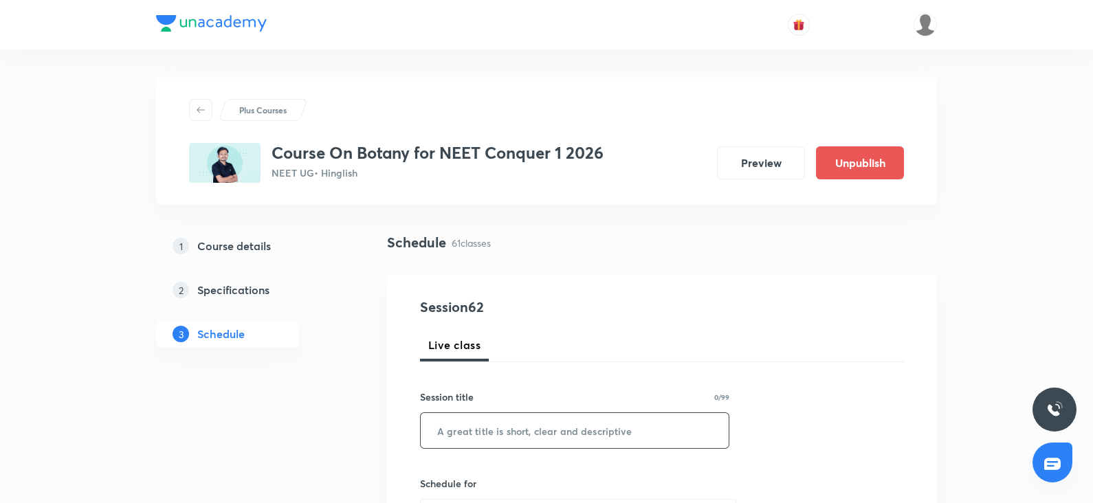
click at [447, 424] on input "text" at bounding box center [575, 430] width 308 height 35
paste input "photosynthesis in higher"
type input "photosynthesis in higher"
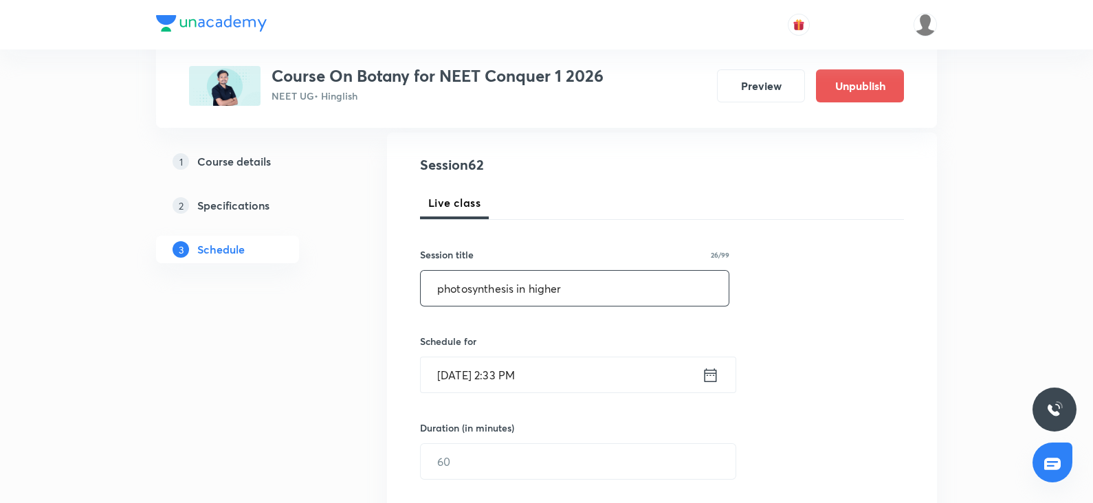
scroll to position [144, 0]
click at [472, 373] on input "[DATE] 2:33 PM" at bounding box center [561, 373] width 281 height 35
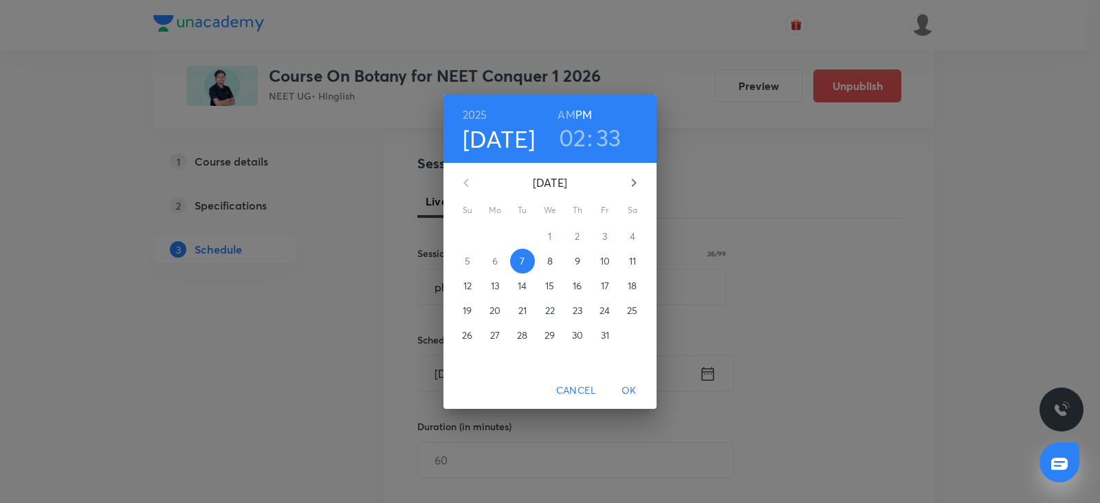
click at [624, 267] on button "11" at bounding box center [632, 261] width 25 height 25
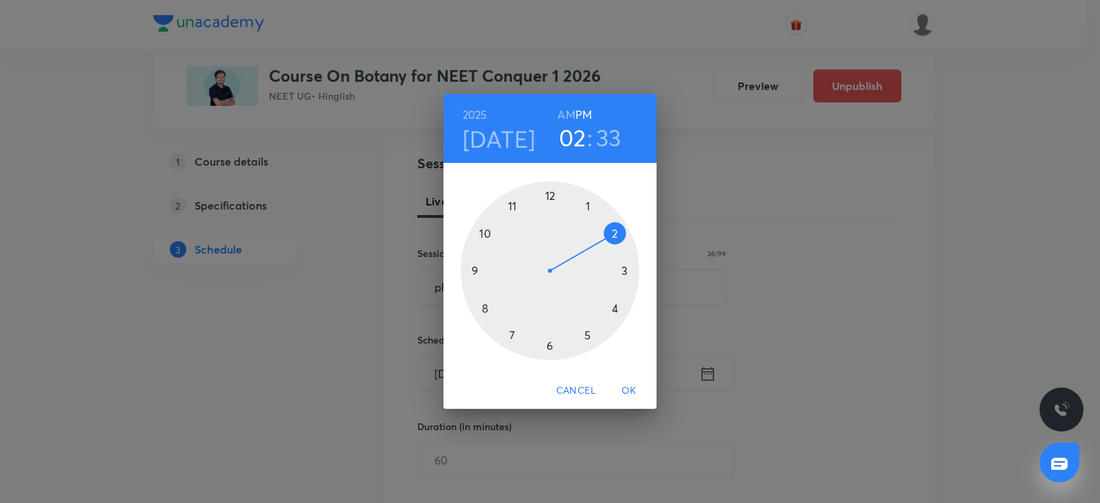
click at [470, 272] on div at bounding box center [550, 271] width 179 height 179
click at [567, 113] on h6 "AM" at bounding box center [566, 114] width 17 height 19
click at [550, 346] on div at bounding box center [550, 271] width 179 height 179
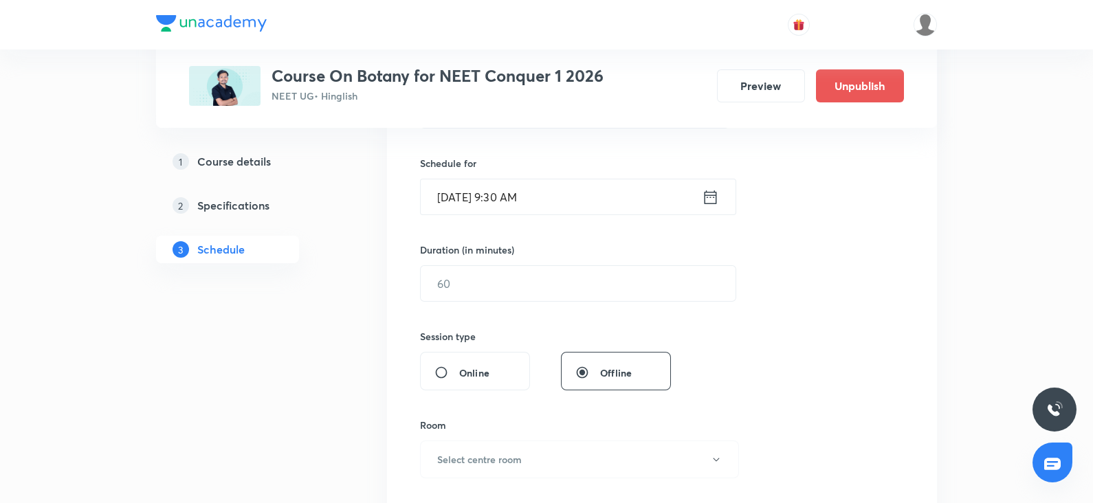
scroll to position [321, 0]
click at [478, 280] on input "text" at bounding box center [578, 282] width 315 height 35
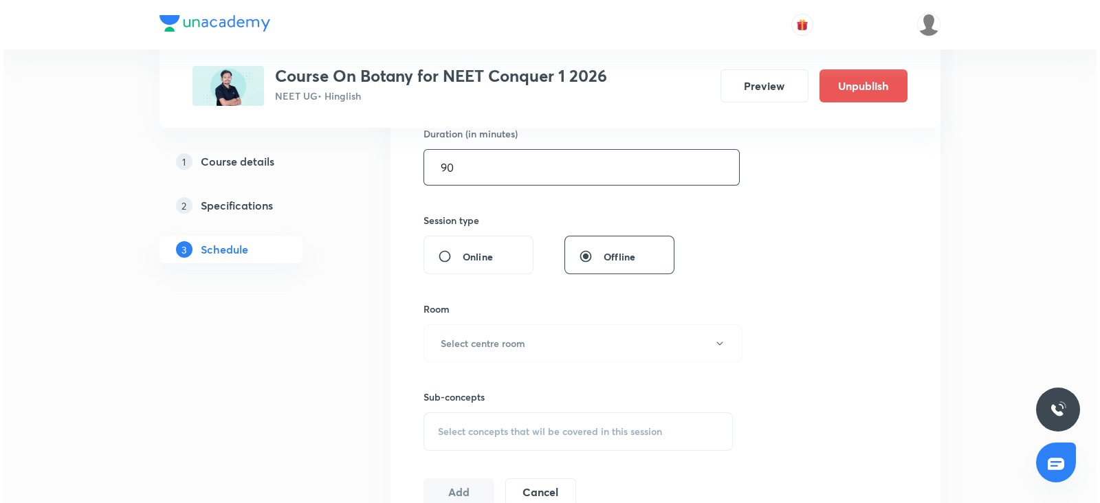
scroll to position [445, 0]
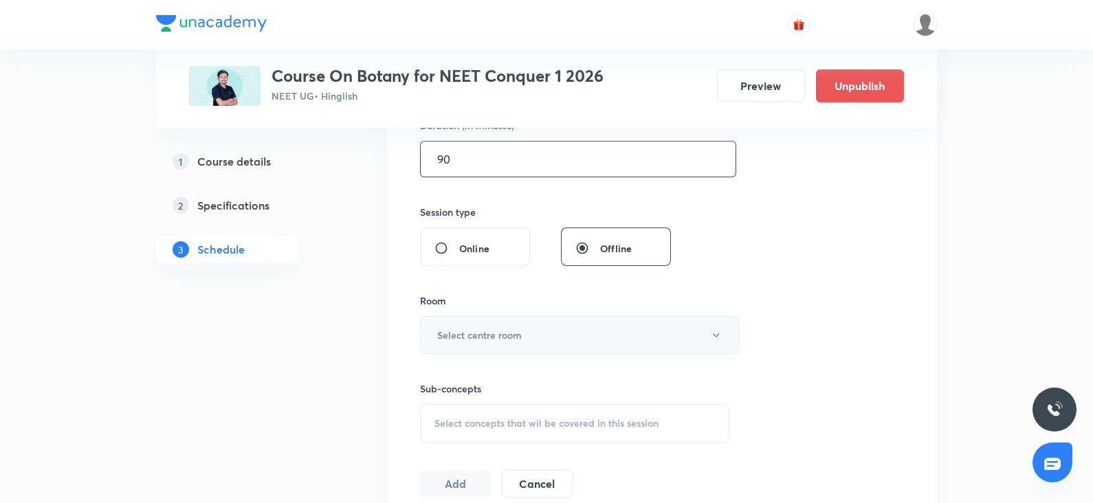
type input "90"
click at [448, 328] on h6 "Select centre room" at bounding box center [479, 335] width 85 height 14
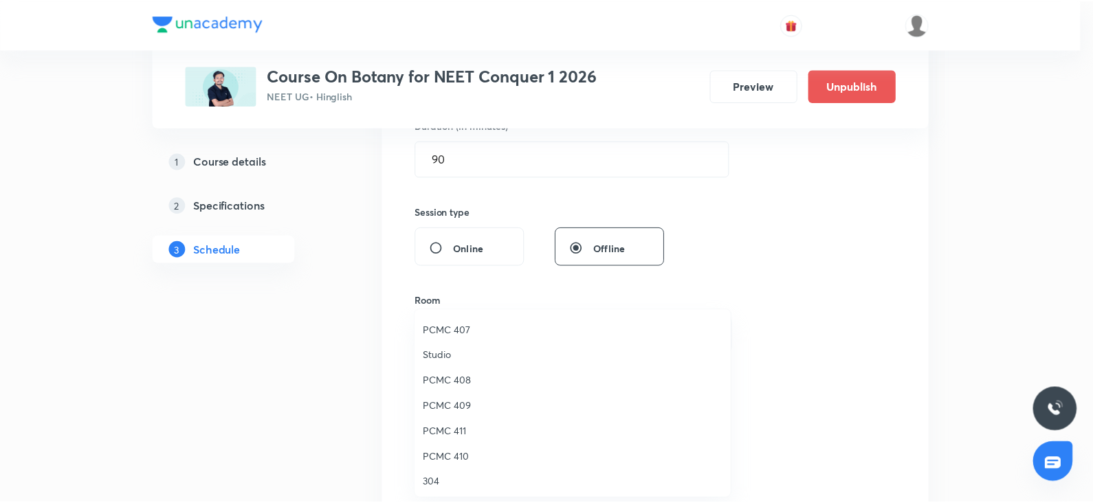
scroll to position [230, 0]
click at [462, 376] on span "PCMC 408" at bounding box center [576, 378] width 301 height 14
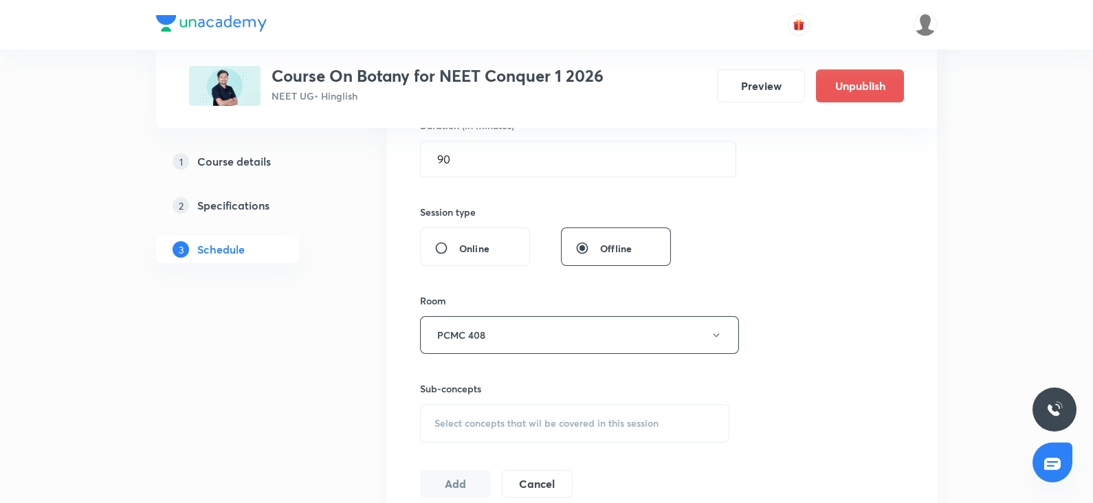
click at [499, 418] on span "Select concepts that wil be covered in this session" at bounding box center [547, 423] width 224 height 11
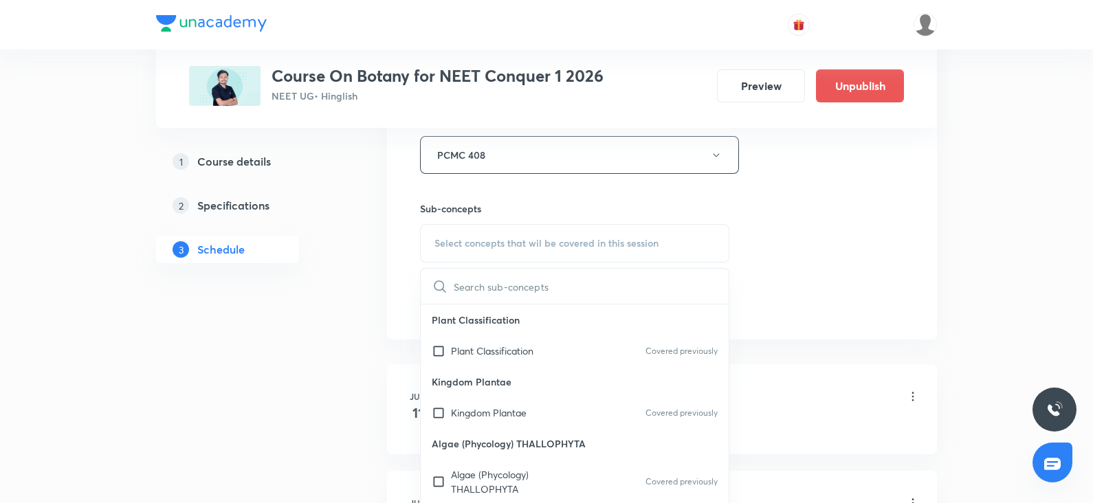
scroll to position [666, 0]
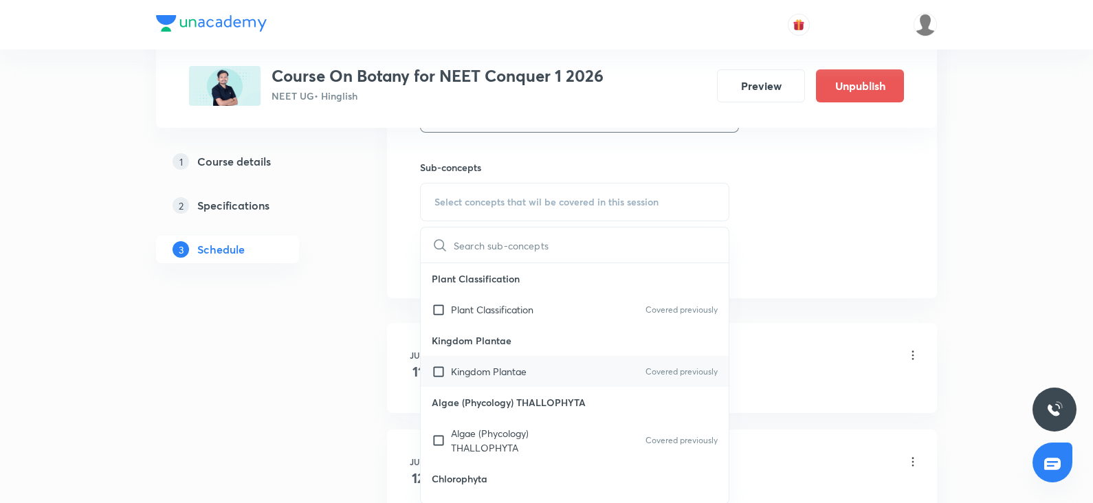
click at [470, 376] on p "Kingdom Plantae" at bounding box center [489, 371] width 76 height 14
checkbox input "true"
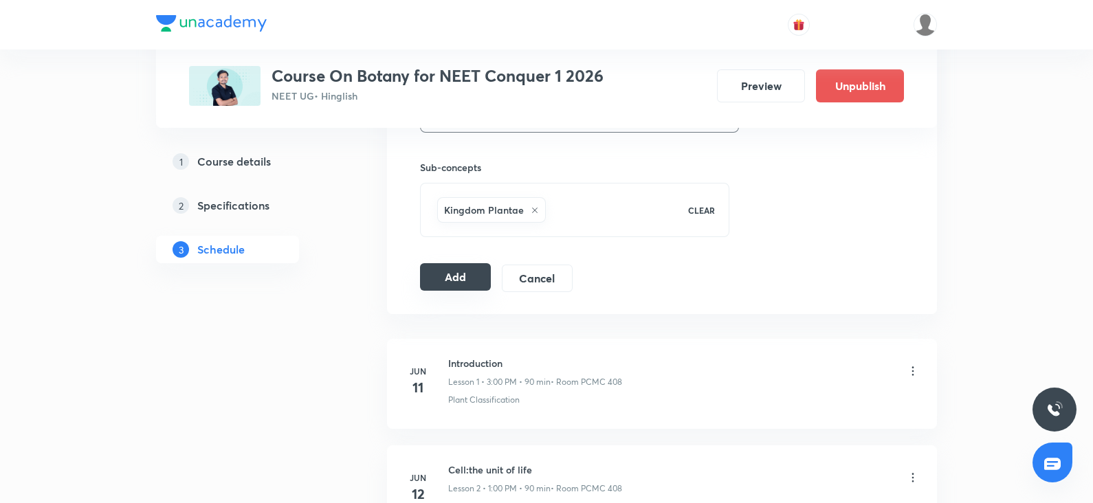
click at [440, 270] on button "Add" at bounding box center [455, 277] width 71 height 28
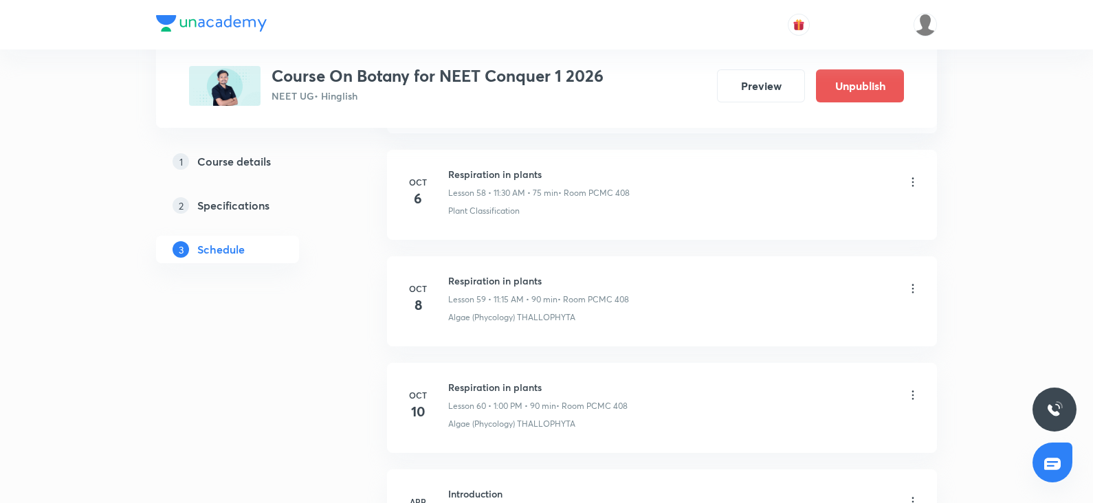
scroll to position [6560, 0]
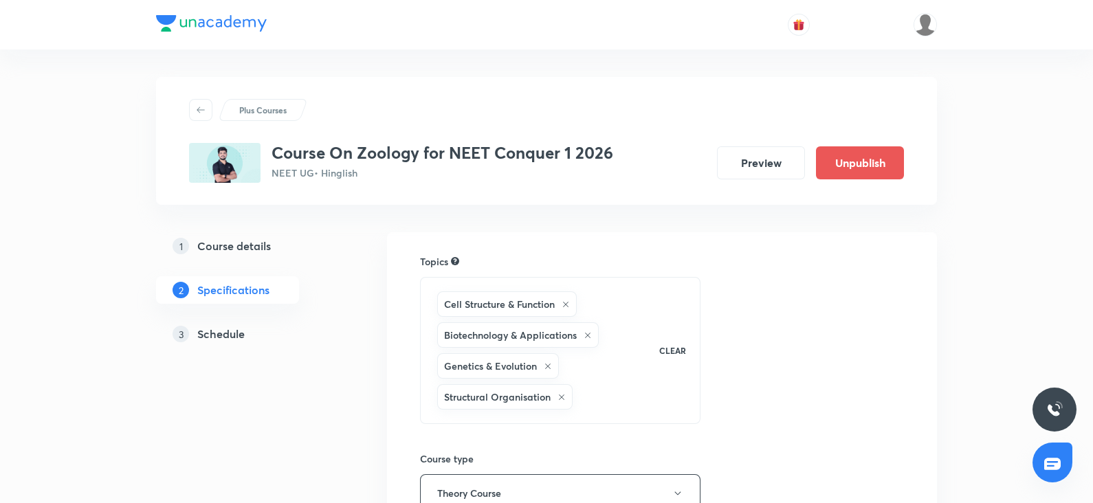
click at [224, 334] on h5 "Schedule" at bounding box center [220, 334] width 47 height 17
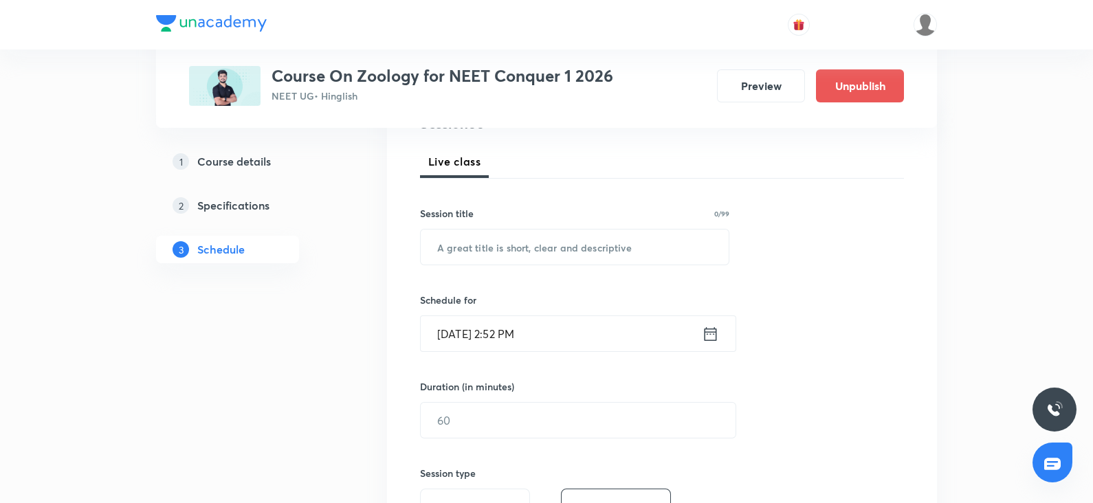
scroll to position [179, 0]
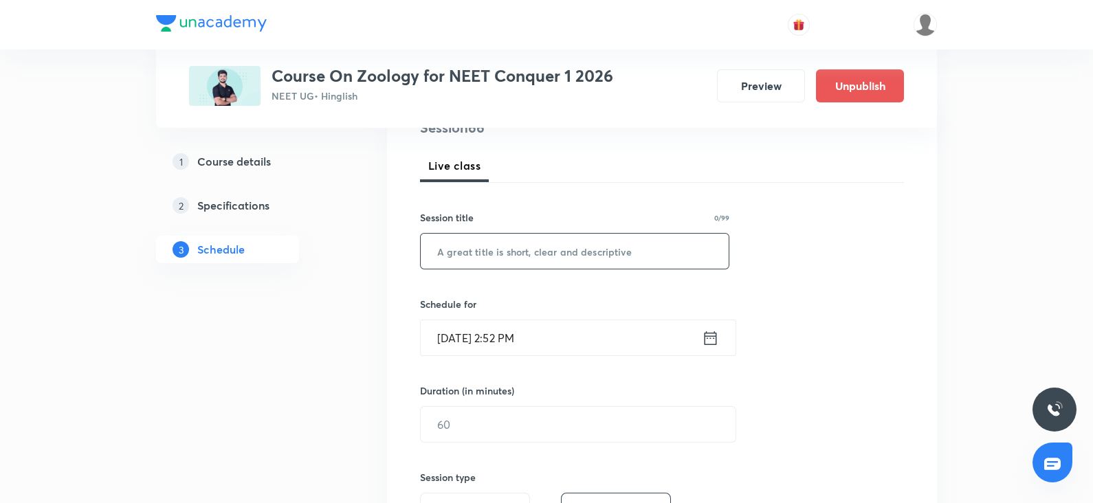
click at [485, 259] on input "text" at bounding box center [575, 251] width 308 height 35
paste input "Locomotion & movement"
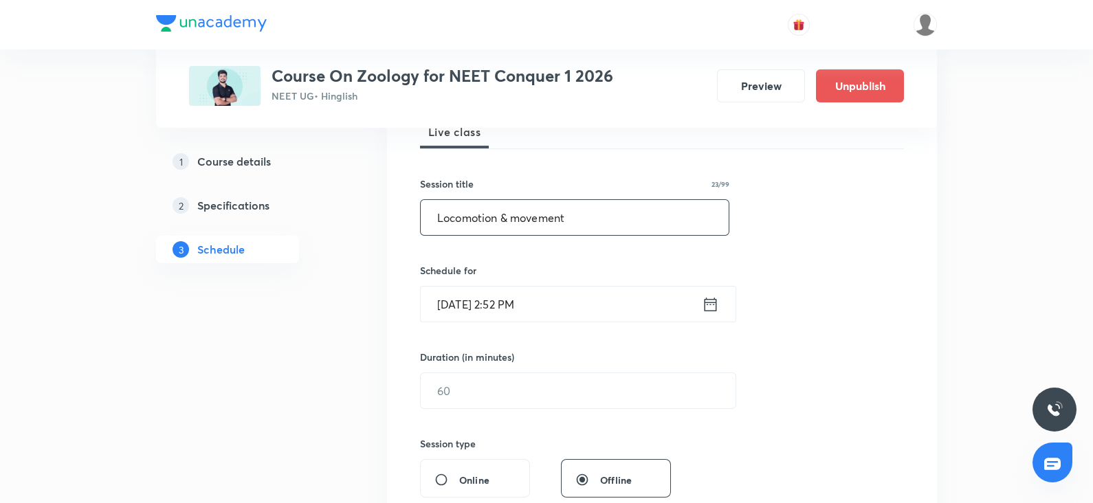
scroll to position [214, 0]
type input "Locomotion & movement"
click at [499, 311] on input "Oct 7, 2025, 2:52 PM" at bounding box center [561, 303] width 281 height 35
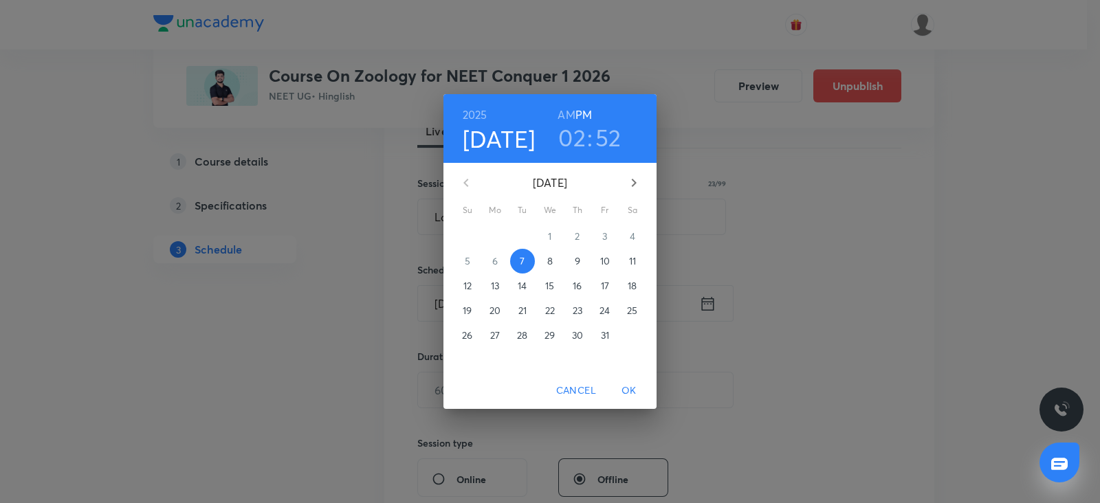
click at [549, 270] on button "8" at bounding box center [550, 261] width 25 height 25
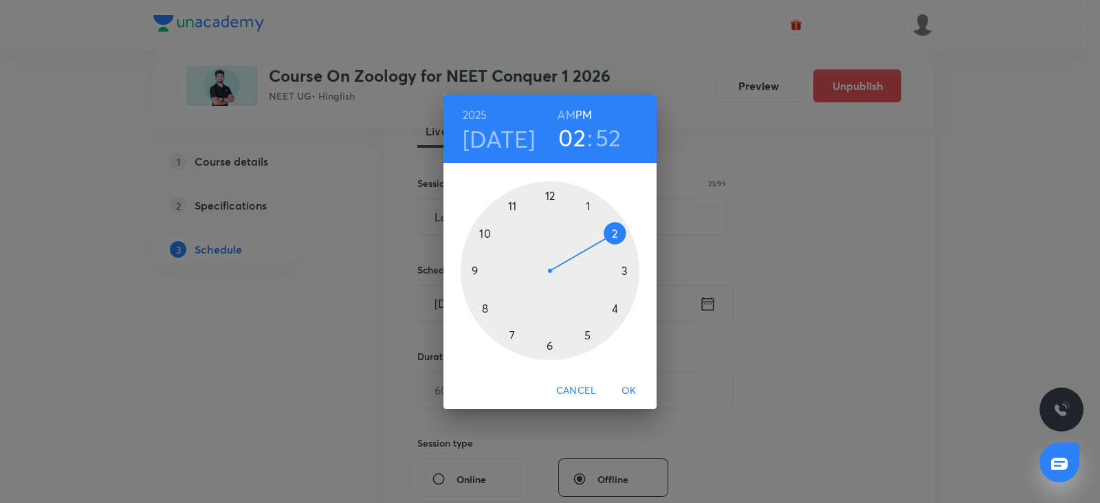
click at [589, 210] on div at bounding box center [550, 271] width 179 height 179
click at [549, 192] on div at bounding box center [550, 271] width 179 height 179
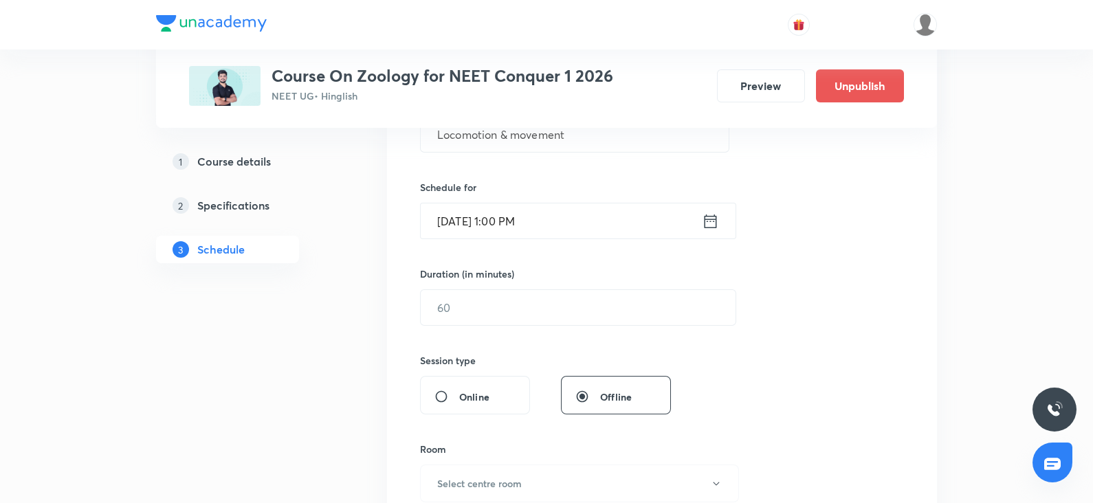
scroll to position [303, 0]
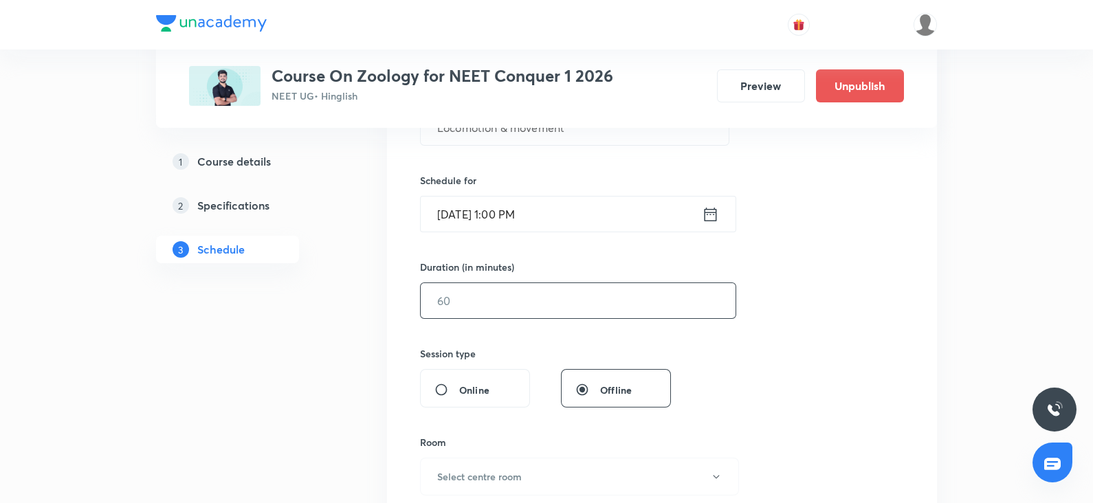
click at [458, 298] on input "text" at bounding box center [578, 300] width 315 height 35
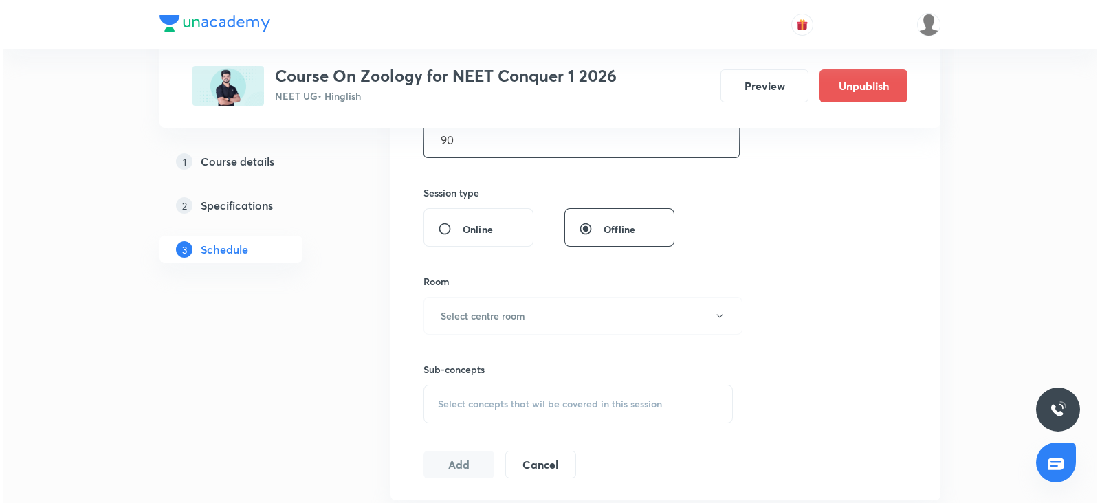
scroll to position [469, 0]
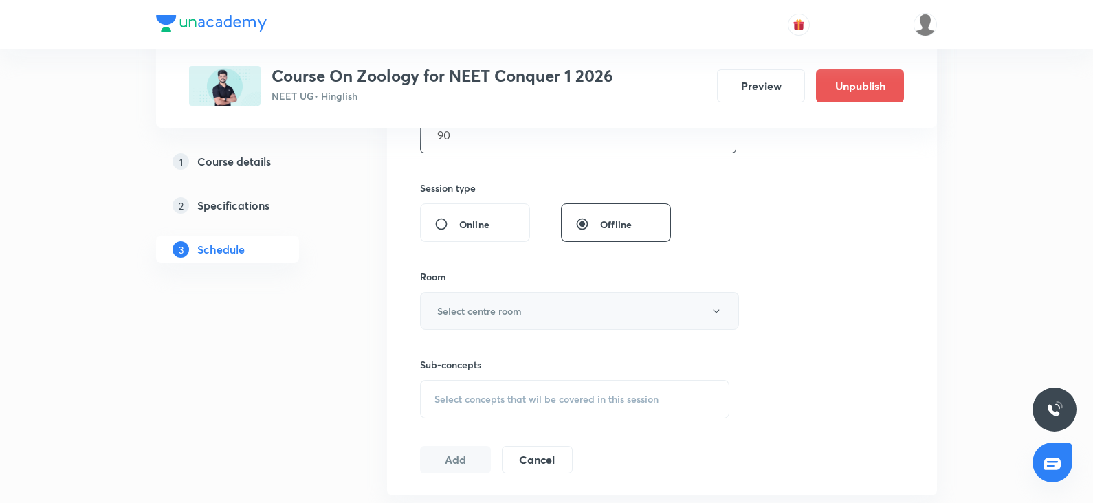
type input "90"
click at [452, 306] on h6 "Select centre room" at bounding box center [479, 311] width 85 height 14
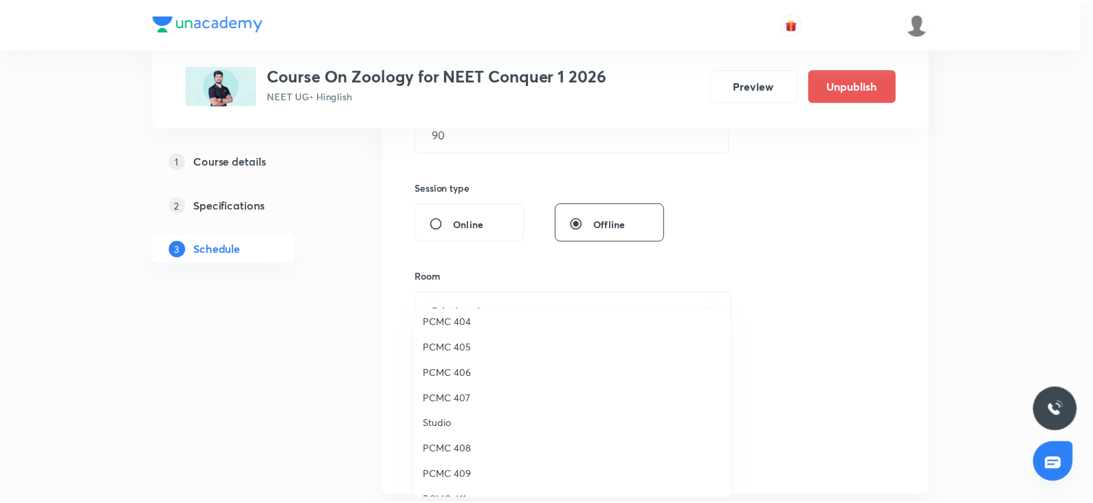
scroll to position [161, 0]
click at [452, 443] on span "PCMC 408" at bounding box center [576, 447] width 301 height 14
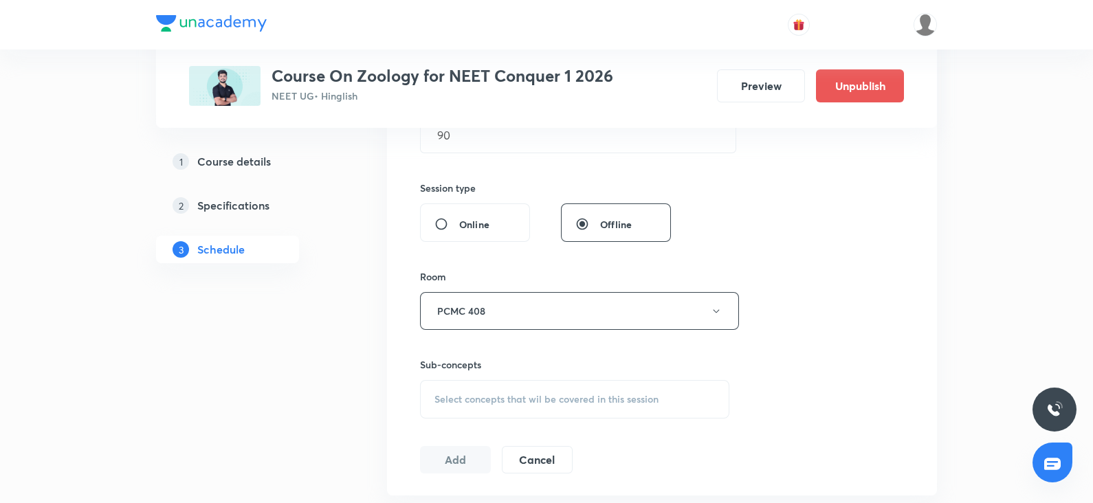
click at [467, 383] on div "Select concepts that wil be covered in this session" at bounding box center [574, 399] width 309 height 39
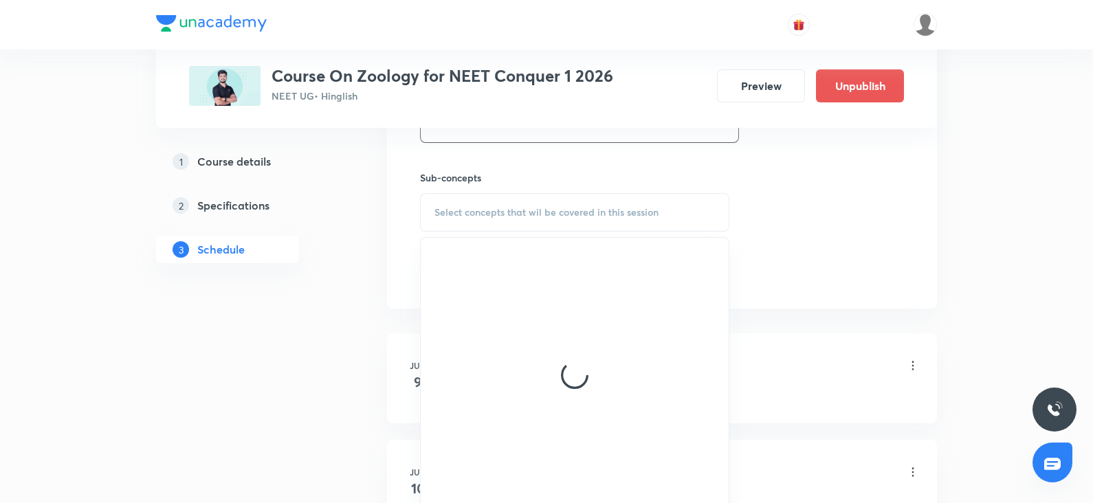
scroll to position [657, 0]
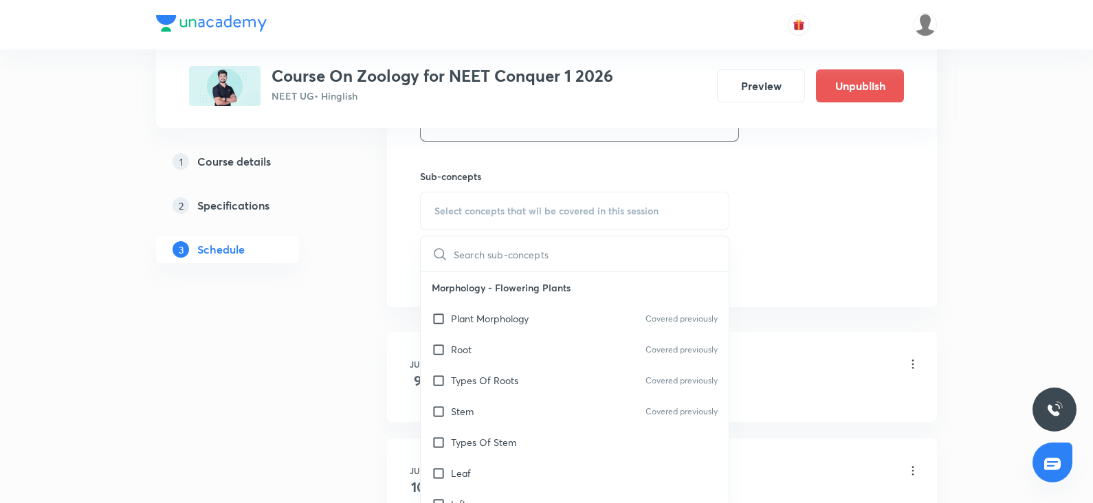
click at [479, 392] on div "Types Of Roots Covered previously" at bounding box center [575, 380] width 308 height 31
checkbox input "true"
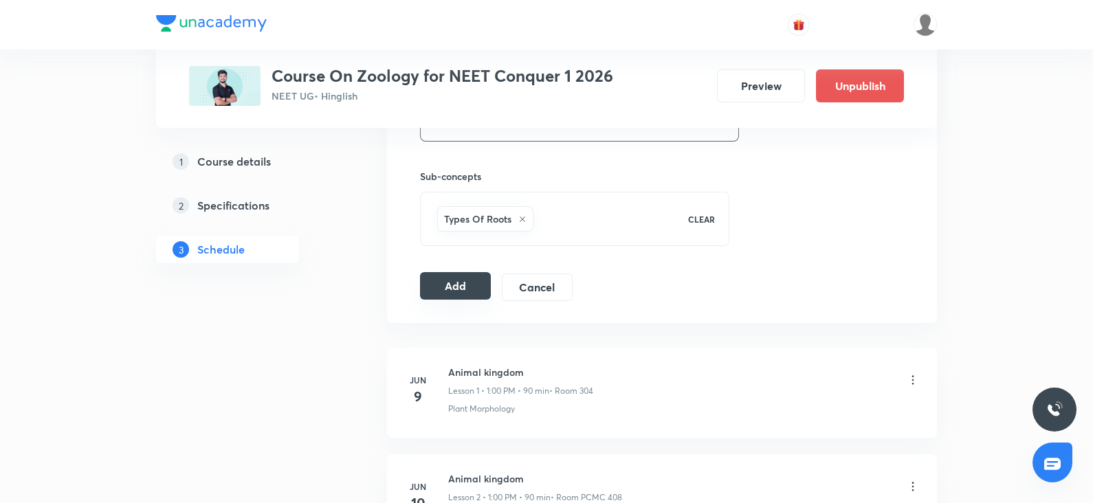
click at [448, 283] on button "Add" at bounding box center [455, 286] width 71 height 28
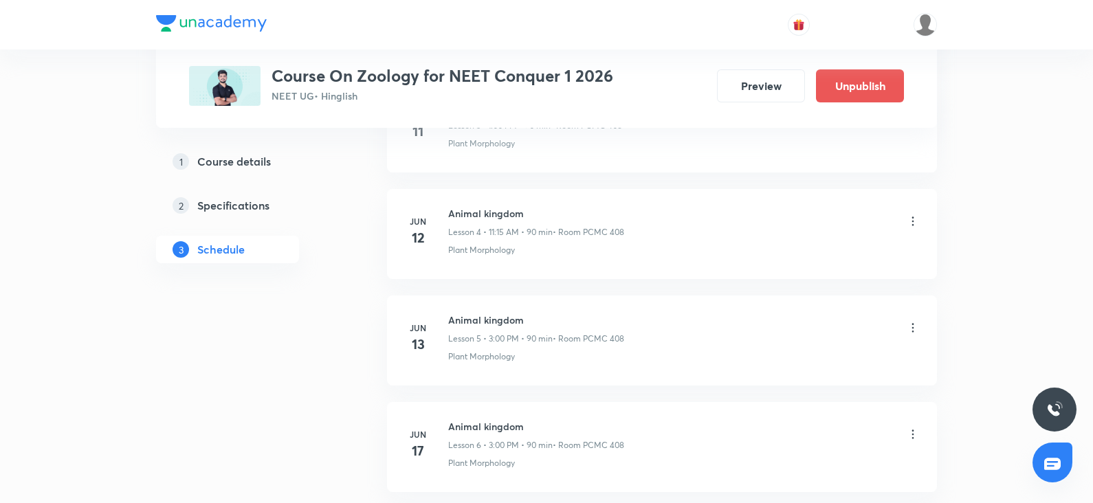
scroll to position [0, 0]
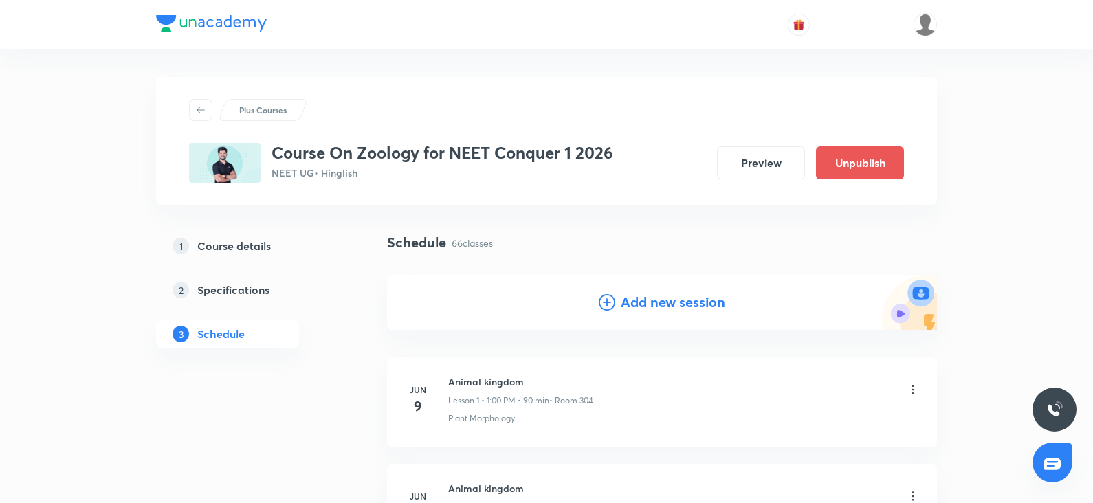
click at [612, 297] on icon at bounding box center [607, 302] width 17 height 17
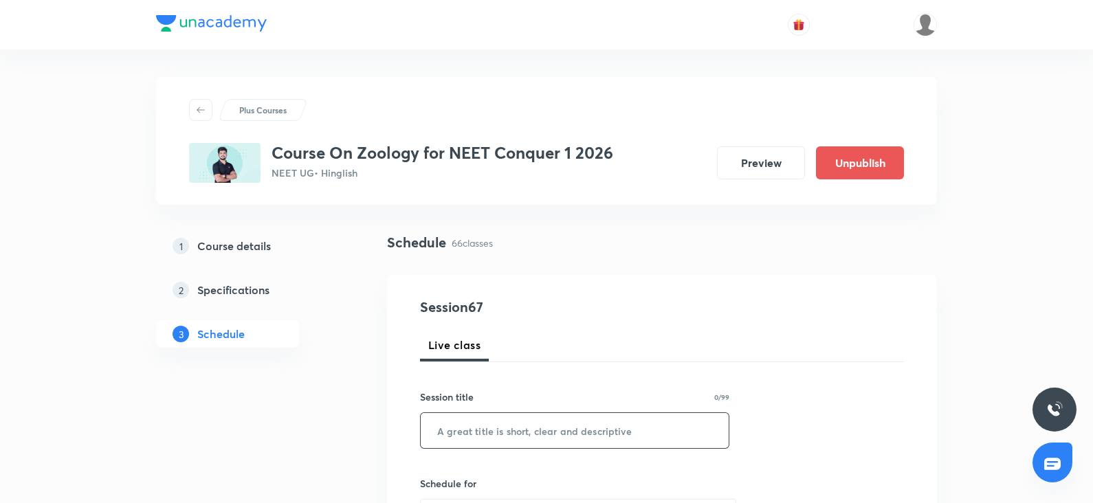
click at [473, 429] on input "text" at bounding box center [575, 430] width 308 height 35
paste input "Locomotion & movement"
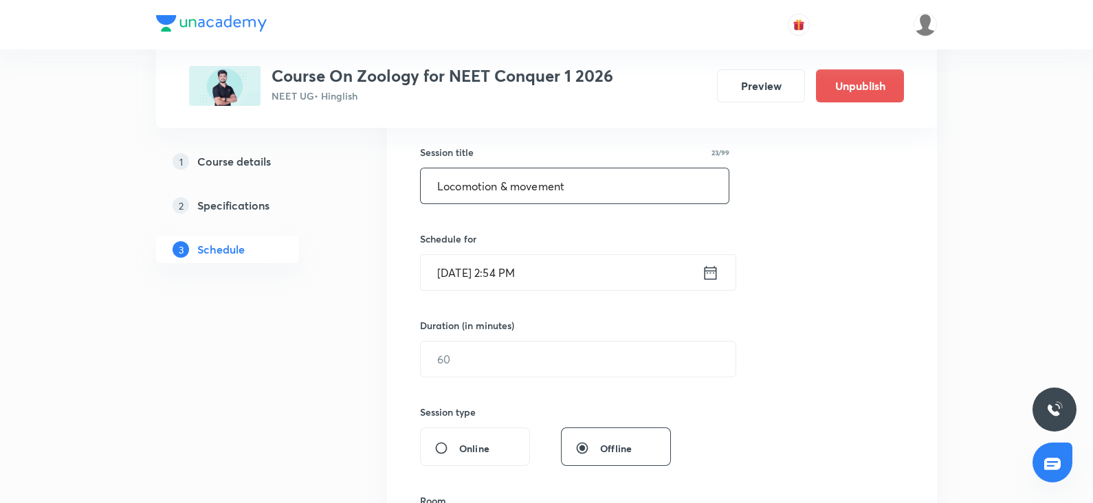
scroll to position [259, 0]
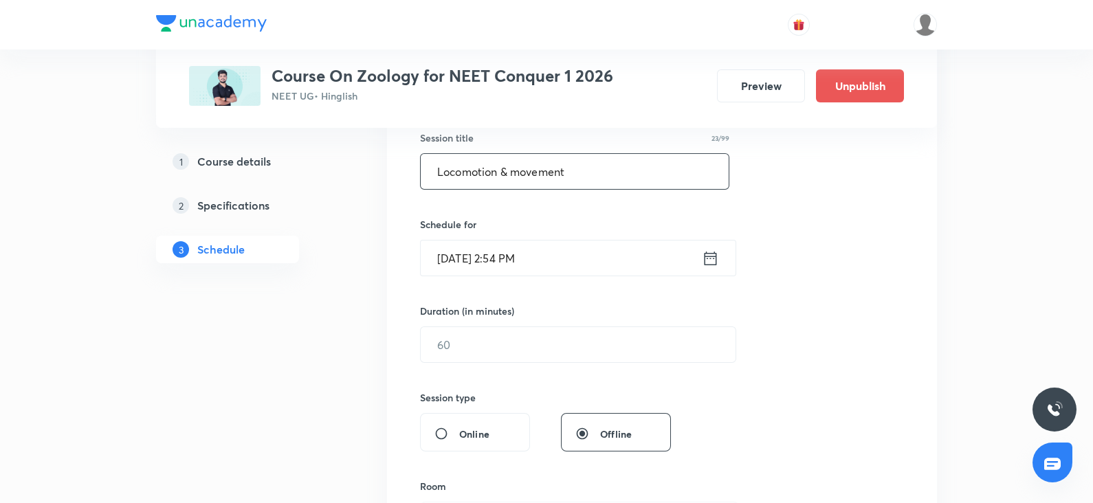
type input "Locomotion & movement"
click at [478, 260] on input "Oct 7, 2025, 2:54 PM" at bounding box center [561, 258] width 281 height 35
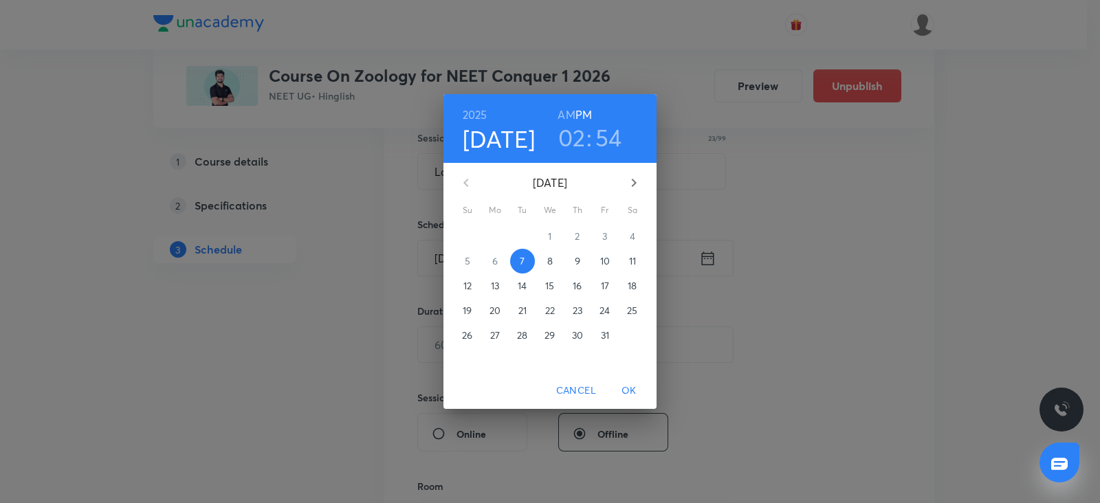
click at [578, 264] on p "9" at bounding box center [578, 261] width 6 height 14
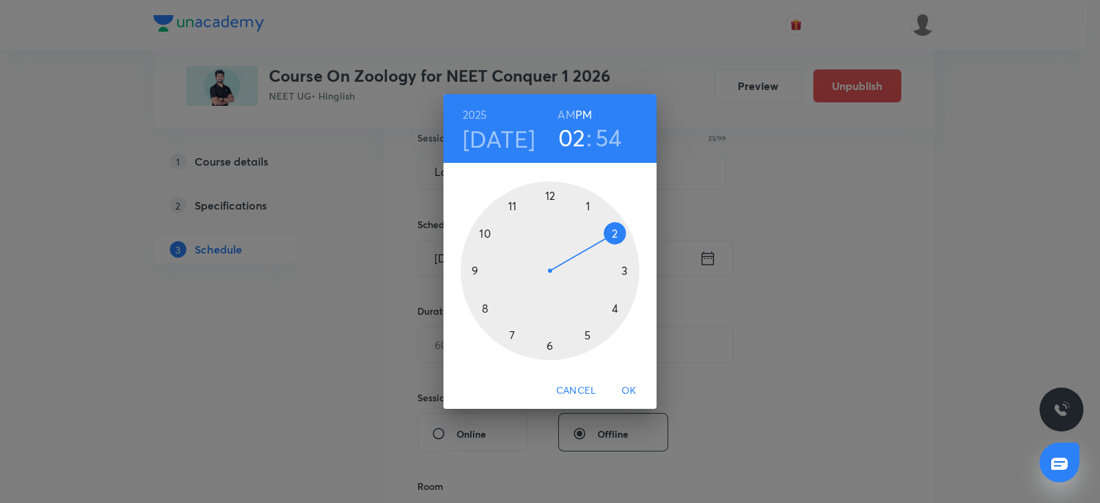
click at [512, 208] on div at bounding box center [550, 271] width 179 height 179
click at [568, 111] on h6 "AM" at bounding box center [566, 114] width 17 height 19
click at [624, 267] on div at bounding box center [550, 271] width 179 height 179
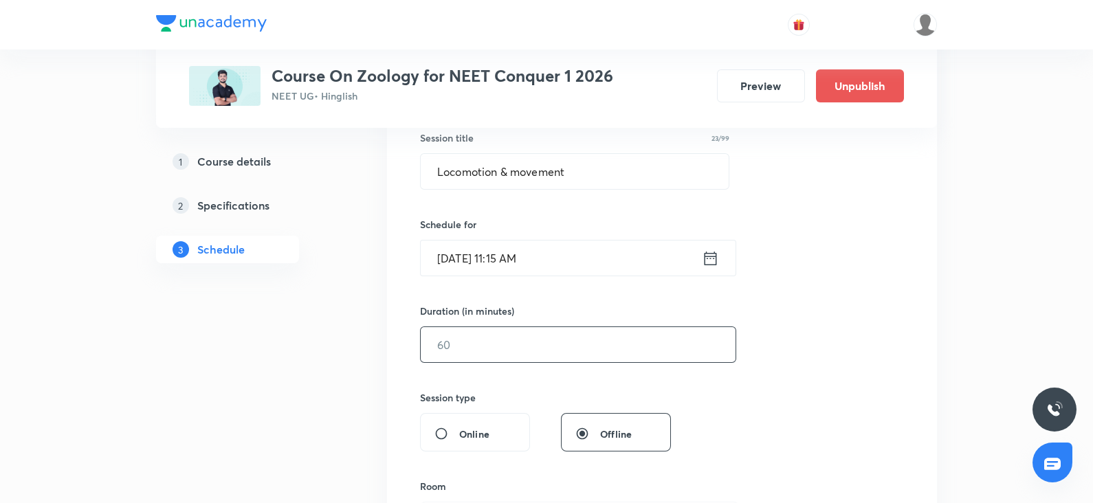
click at [464, 352] on input "text" at bounding box center [578, 344] width 315 height 35
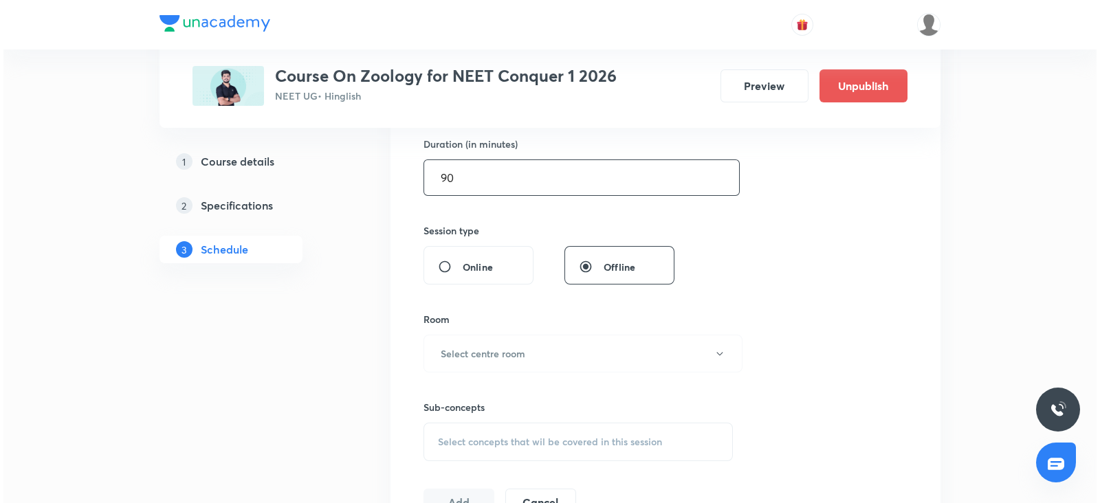
scroll to position [428, 0]
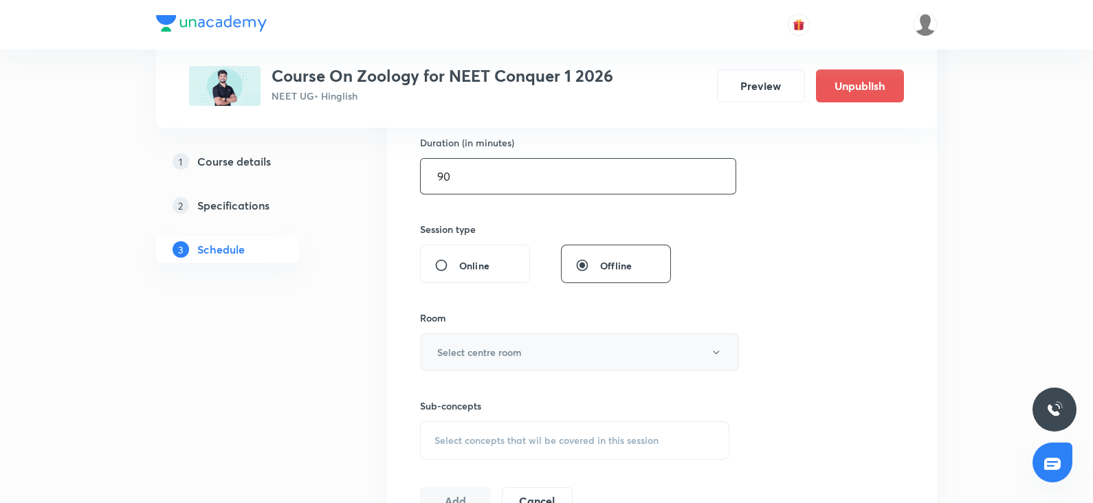
type input "90"
click at [458, 351] on h6 "Select centre room" at bounding box center [479, 352] width 85 height 14
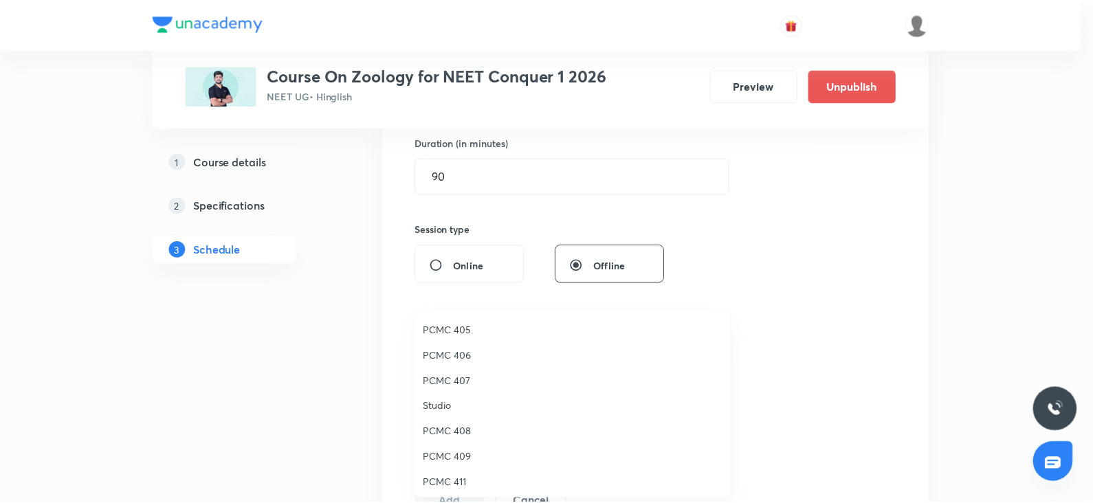
scroll to position [182, 0]
click at [456, 428] on span "PCMC 408" at bounding box center [576, 426] width 301 height 14
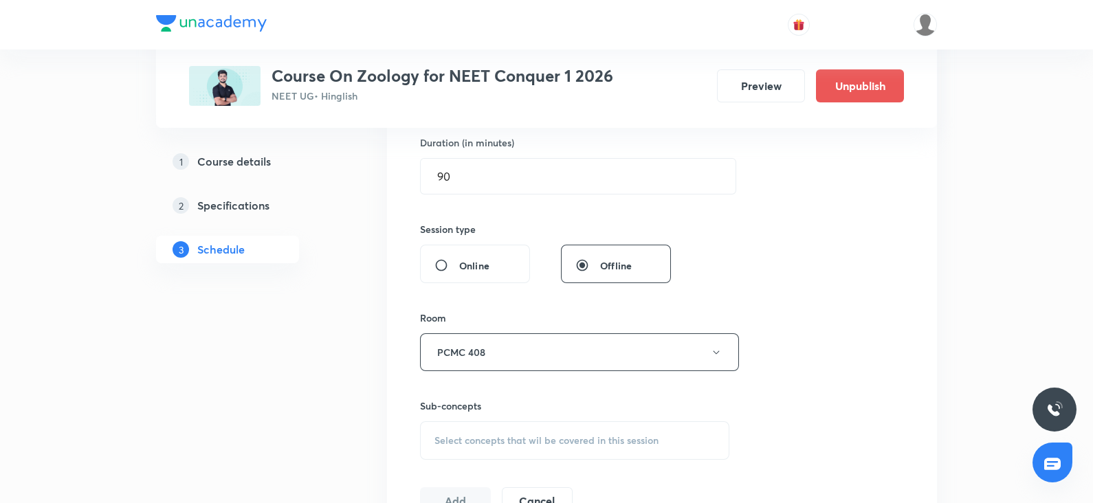
click at [461, 444] on span "Select concepts that wil be covered in this session" at bounding box center [547, 440] width 224 height 11
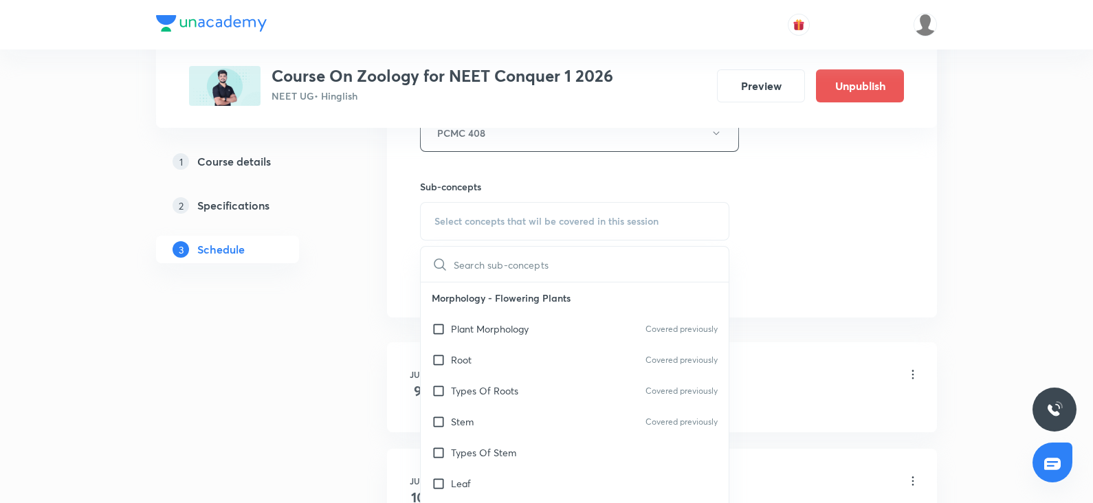
scroll to position [666, 0]
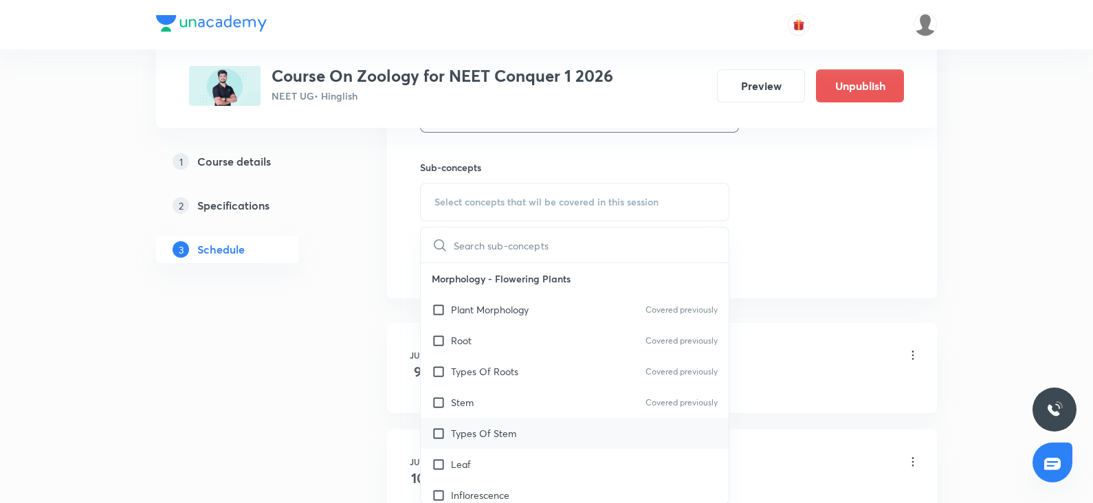
click at [468, 418] on div "Types Of Stem" at bounding box center [575, 433] width 308 height 31
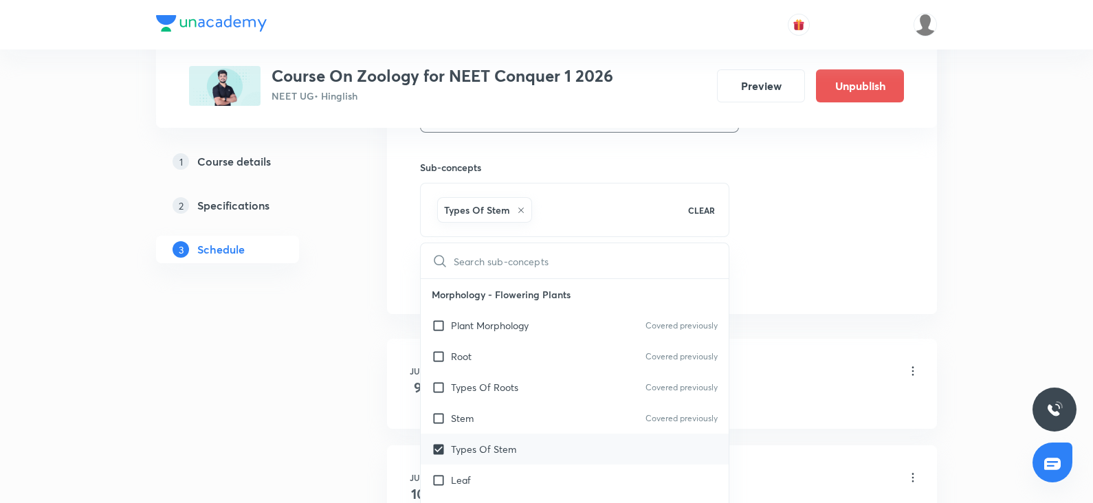
checkbox input "true"
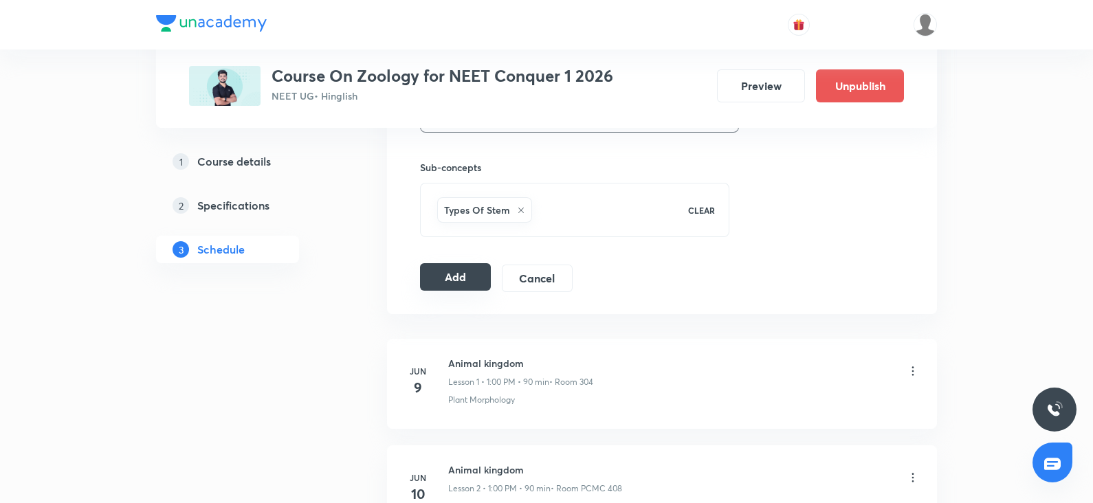
click at [457, 276] on button "Add" at bounding box center [455, 277] width 71 height 28
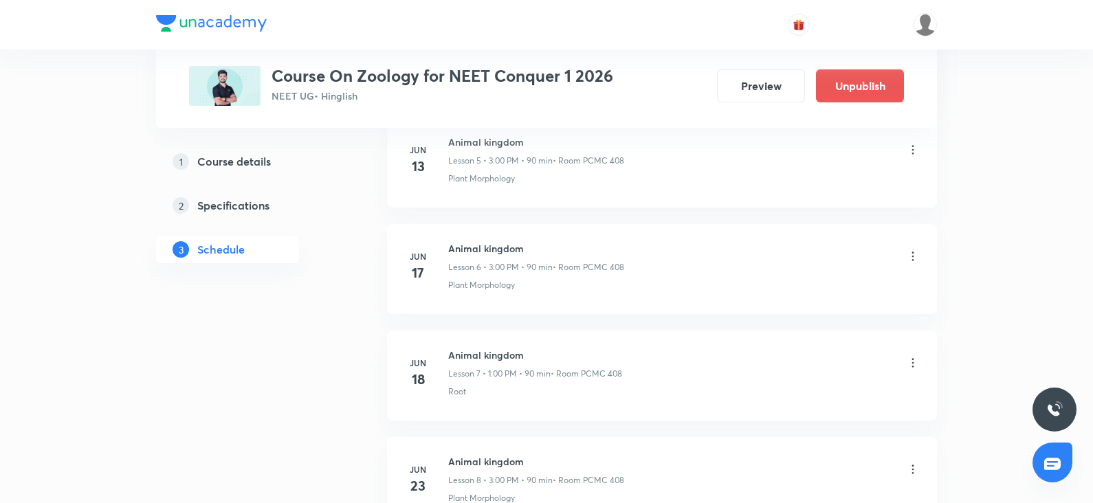
scroll to position [0, 0]
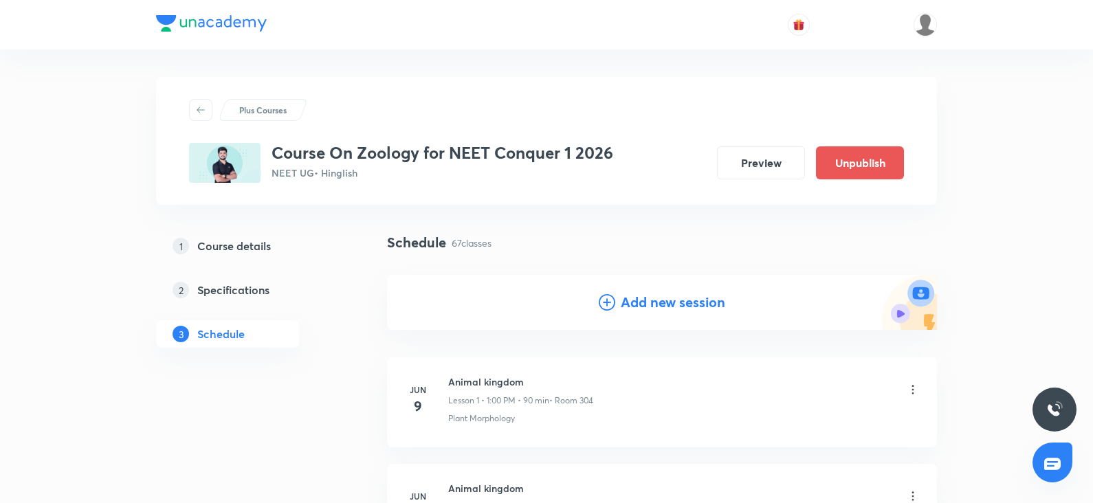
click at [674, 308] on h4 "Add new session" at bounding box center [673, 302] width 105 height 21
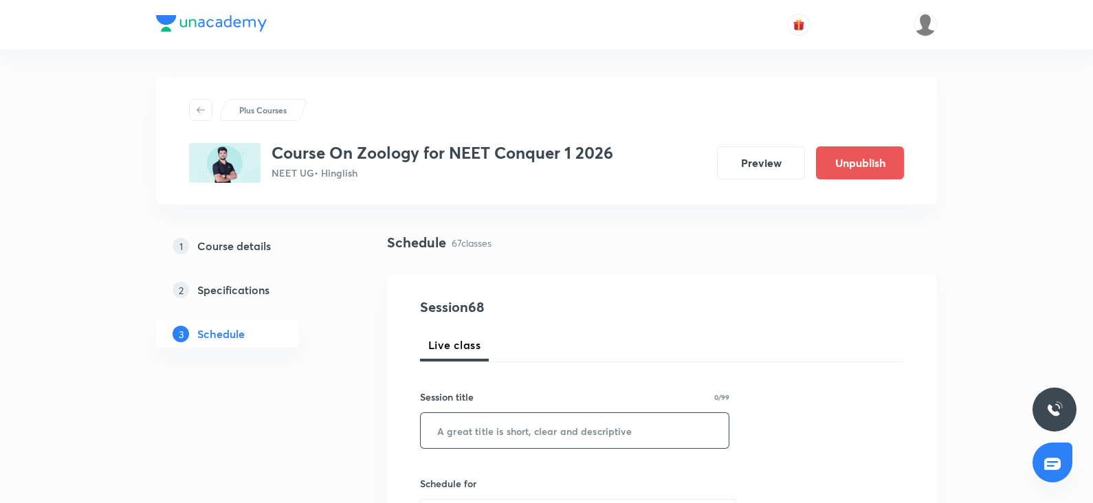
click at [478, 421] on input "text" at bounding box center [575, 430] width 308 height 35
paste input "Locomotion & movement"
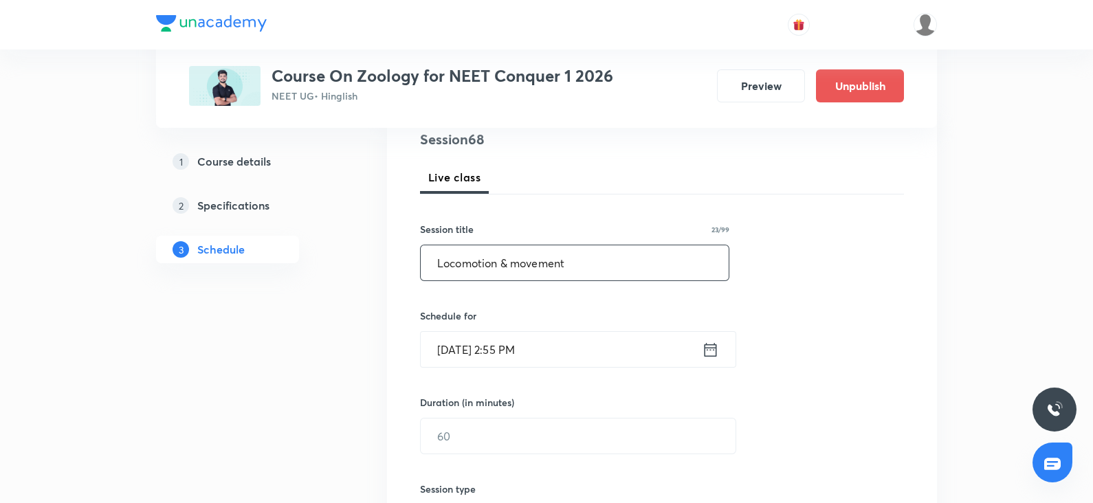
scroll to position [179, 0]
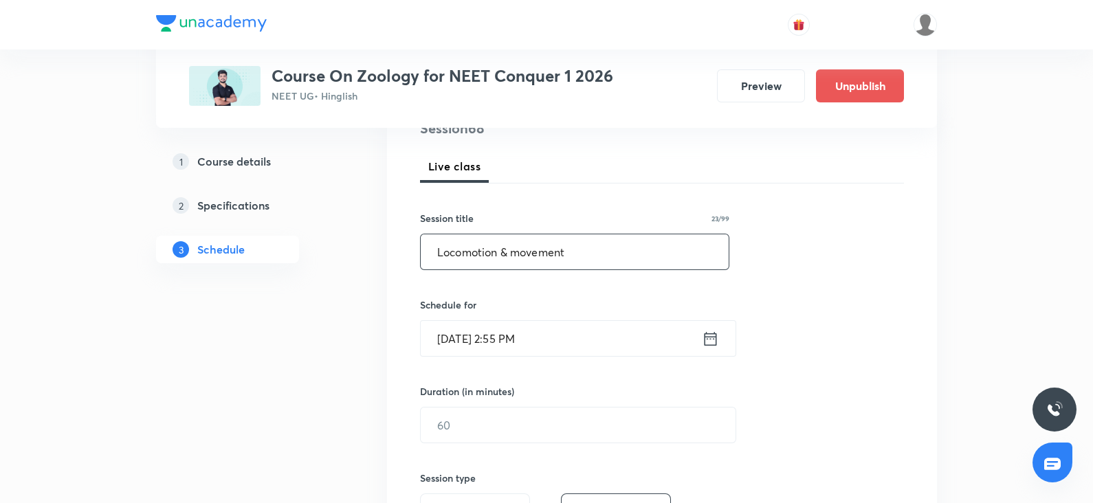
type input "Locomotion & movement"
click at [471, 342] on input "Oct 7, 2025, 2:55 PM" at bounding box center [561, 338] width 281 height 35
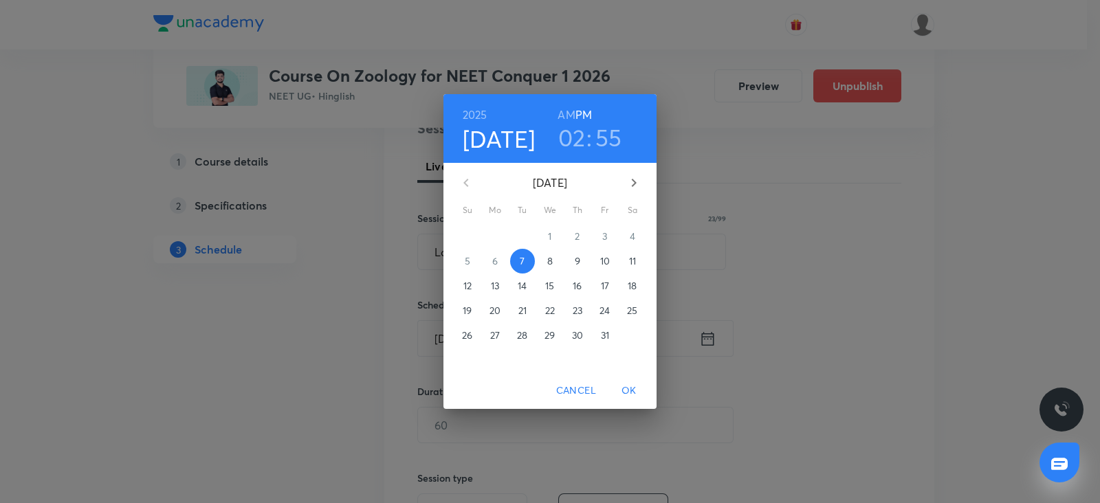
click at [607, 260] on p "10" at bounding box center [605, 261] width 10 height 14
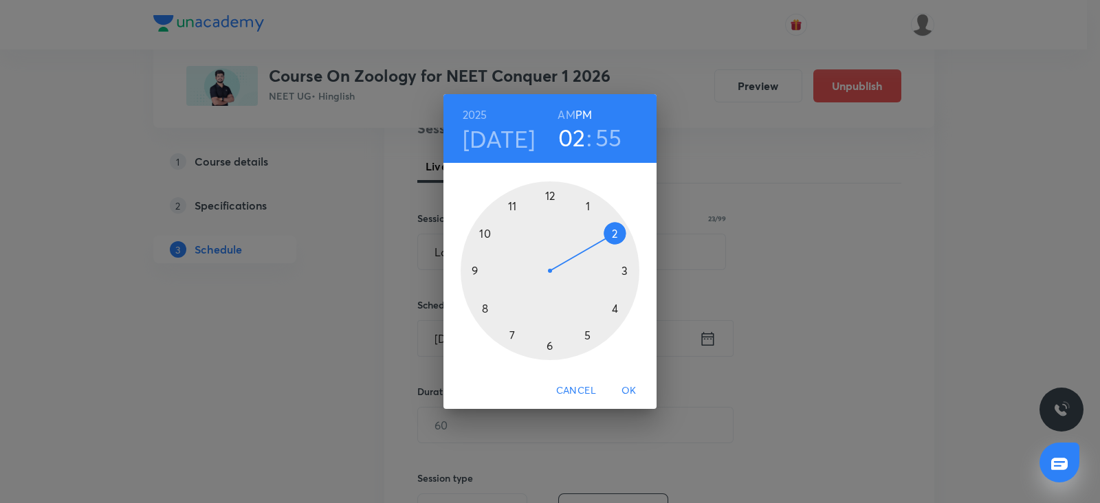
click at [474, 265] on div at bounding box center [550, 271] width 179 height 179
click at [569, 116] on h6 "AM" at bounding box center [566, 114] width 17 height 19
click at [546, 343] on div at bounding box center [550, 271] width 179 height 179
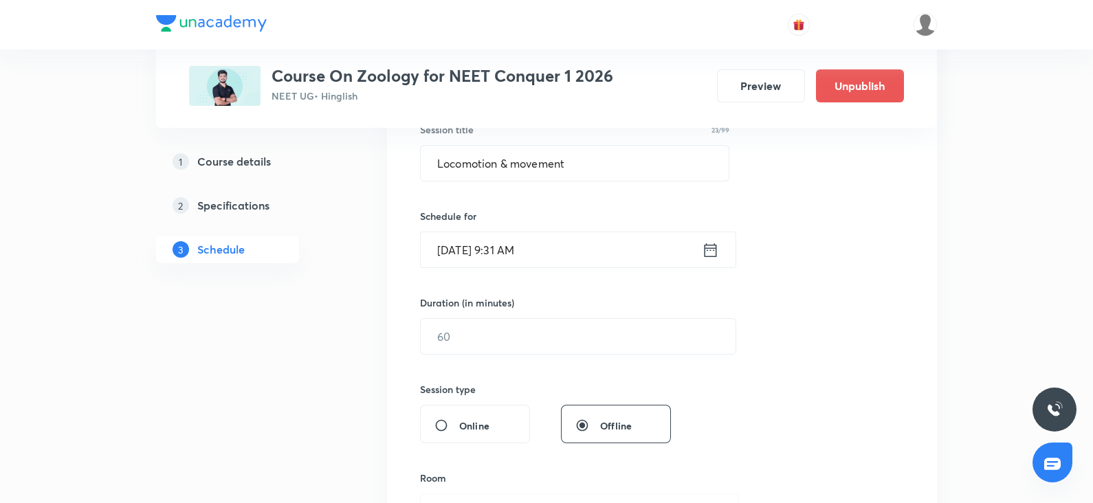
scroll to position [270, 0]
click at [452, 338] on input "text" at bounding box center [578, 334] width 315 height 35
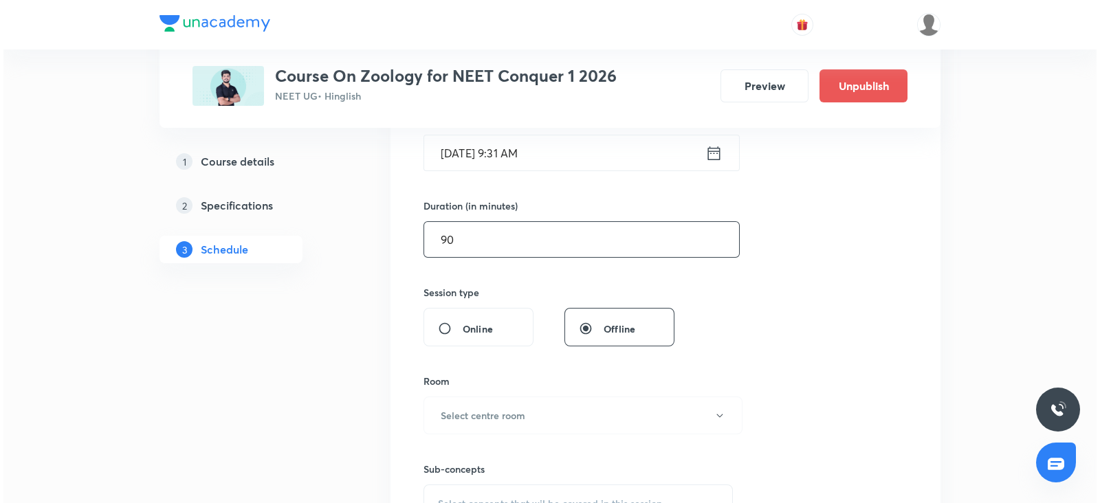
scroll to position [366, 0]
type input "90"
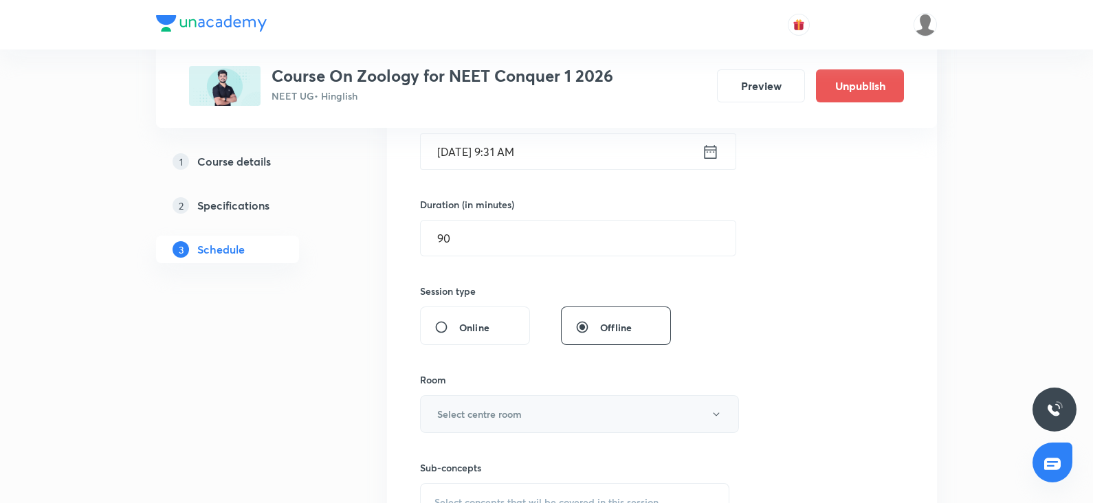
click at [458, 408] on h6 "Select centre room" at bounding box center [479, 414] width 85 height 14
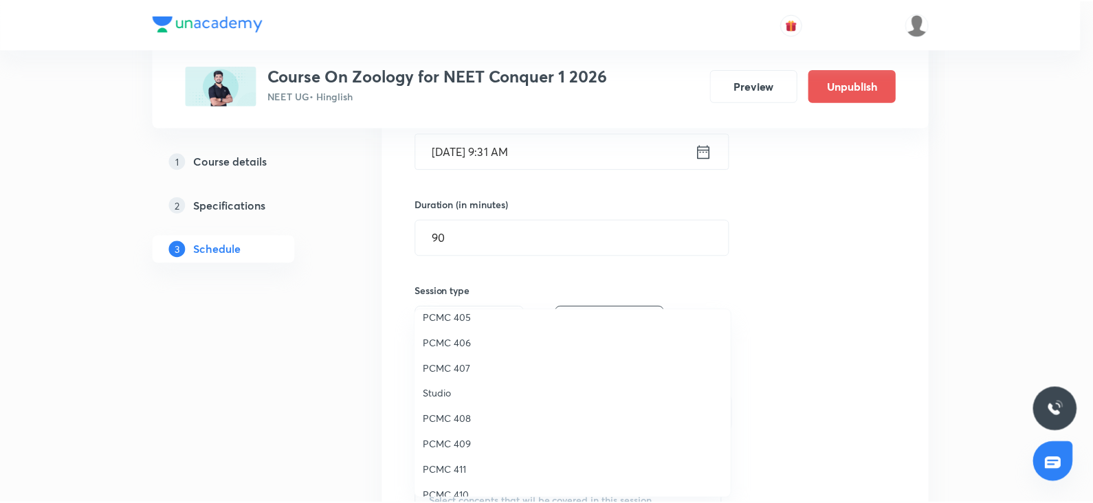
scroll to position [203, 0]
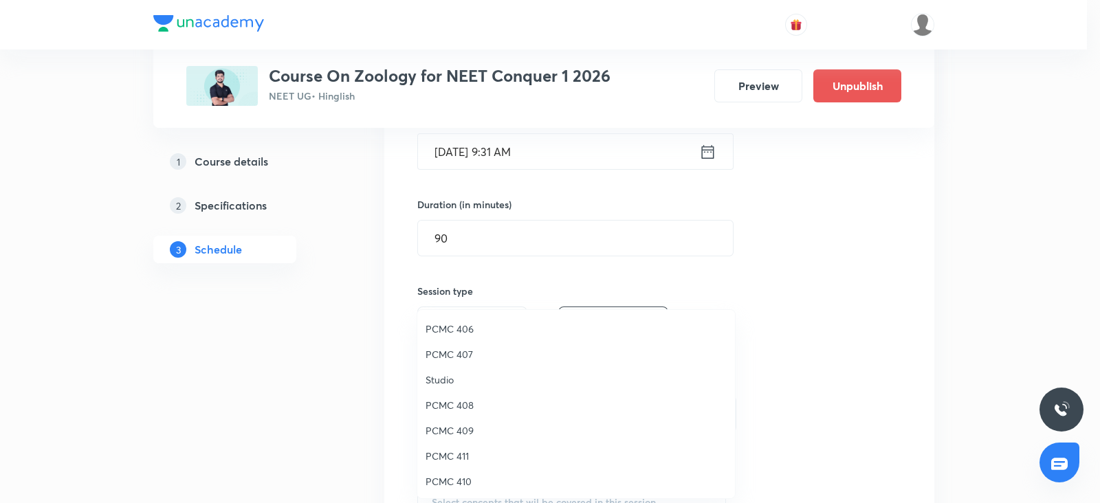
click at [454, 408] on span "PCMC 408" at bounding box center [576, 405] width 301 height 14
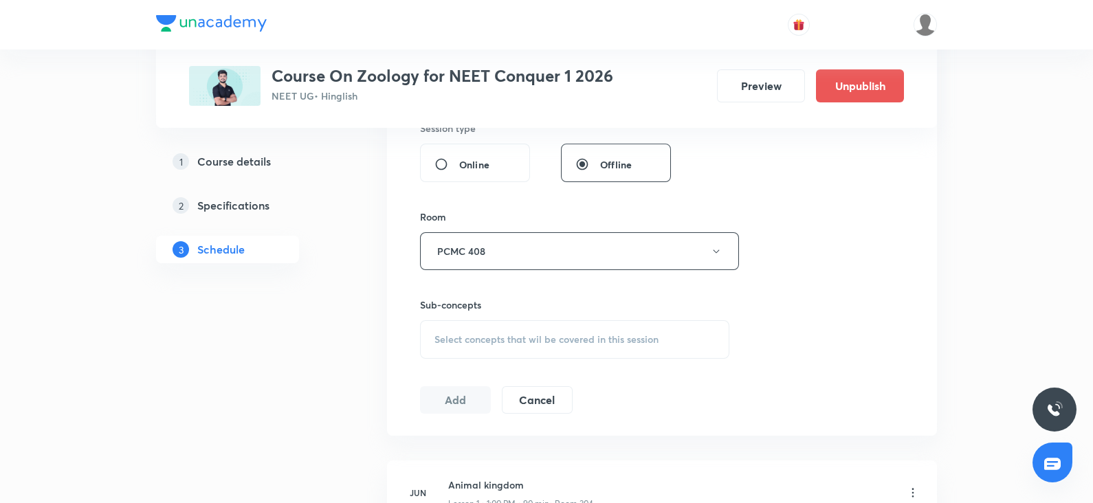
scroll to position [532, 0]
click at [459, 334] on span "Select concepts that wil be covered in this session" at bounding box center [547, 336] width 224 height 11
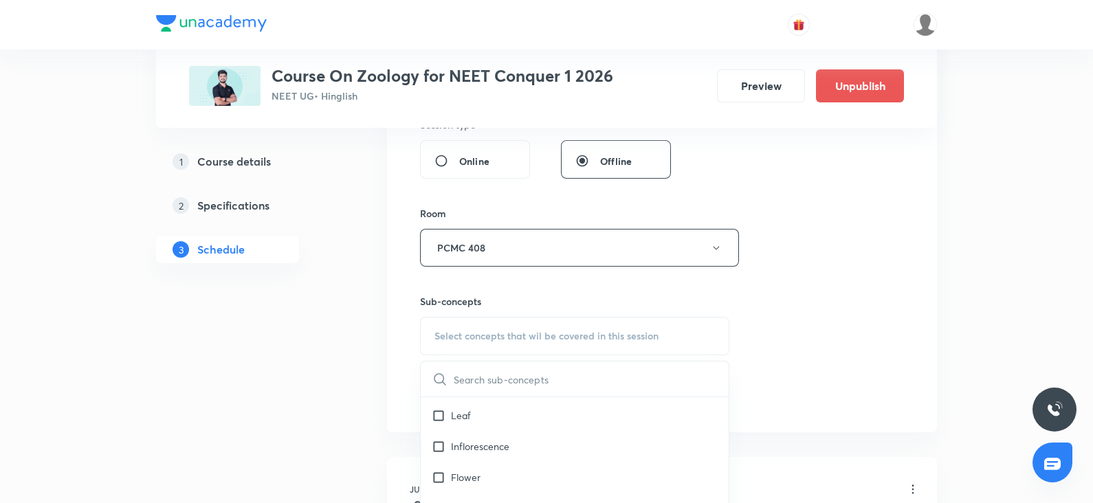
scroll to position [186, 0]
click at [470, 443] on p "Inflorescence" at bounding box center [480, 444] width 58 height 14
checkbox input "true"
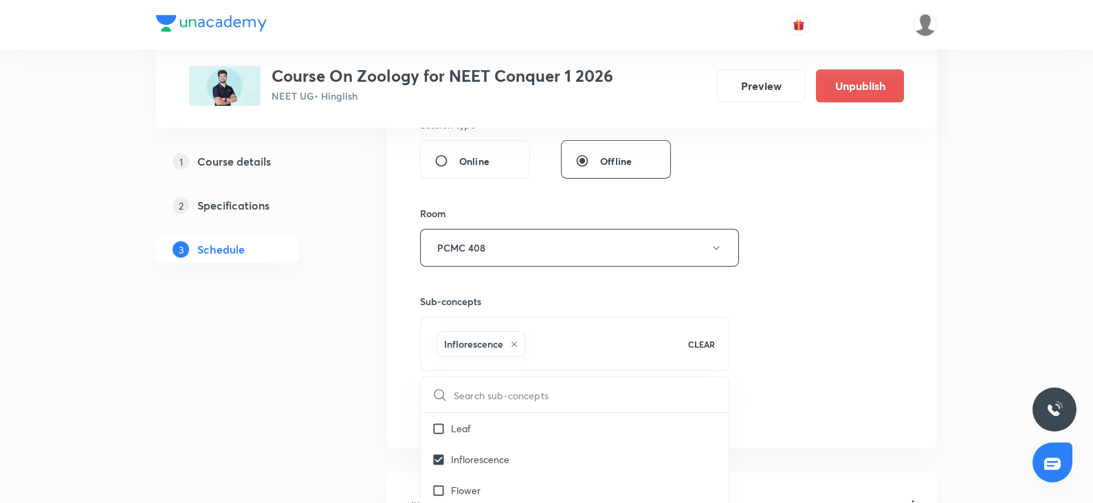
click at [873, 238] on div "Session 68 Live class Session title 23/99 Locomotion & movement ​ Schedule for …" at bounding box center [662, 96] width 484 height 662
click at [470, 406] on button "Add" at bounding box center [455, 411] width 71 height 28
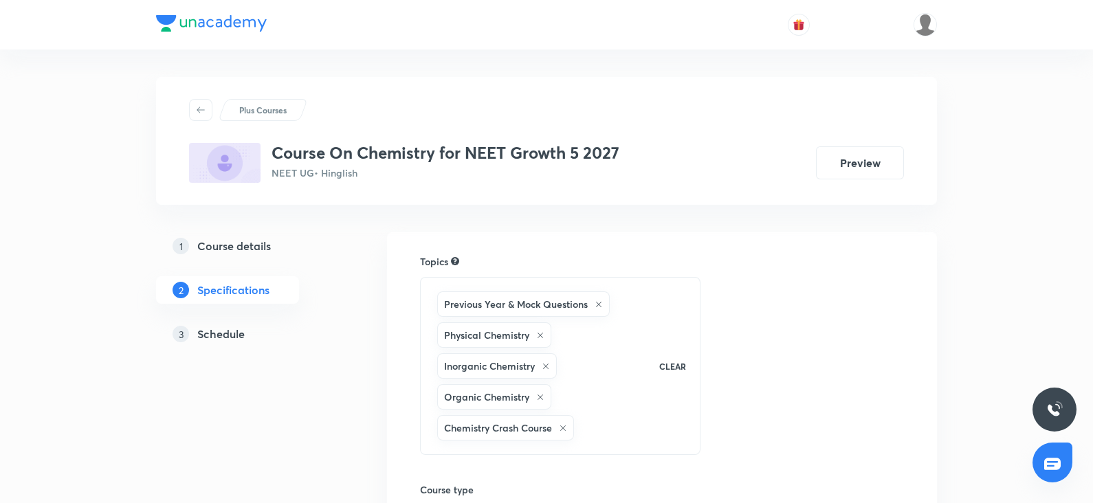
click at [206, 344] on link "3 Schedule" at bounding box center [249, 334] width 187 height 28
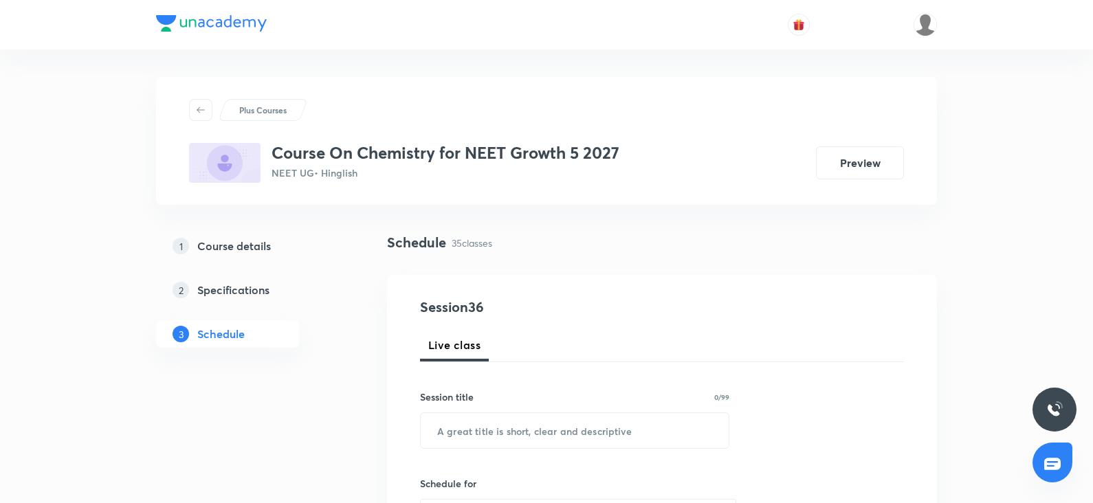
scroll to position [199, 0]
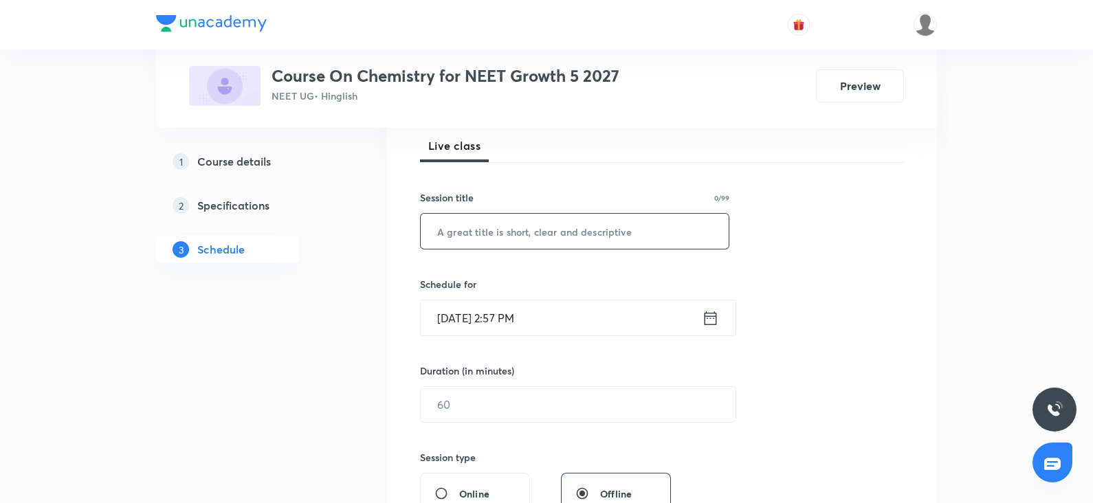
click at [484, 239] on input "text" at bounding box center [575, 231] width 308 height 35
paste input "chemical bonding"
type input "chemical bonding"
click at [472, 318] on input "Oct 7, 2025, 2:57 PM" at bounding box center [561, 318] width 281 height 35
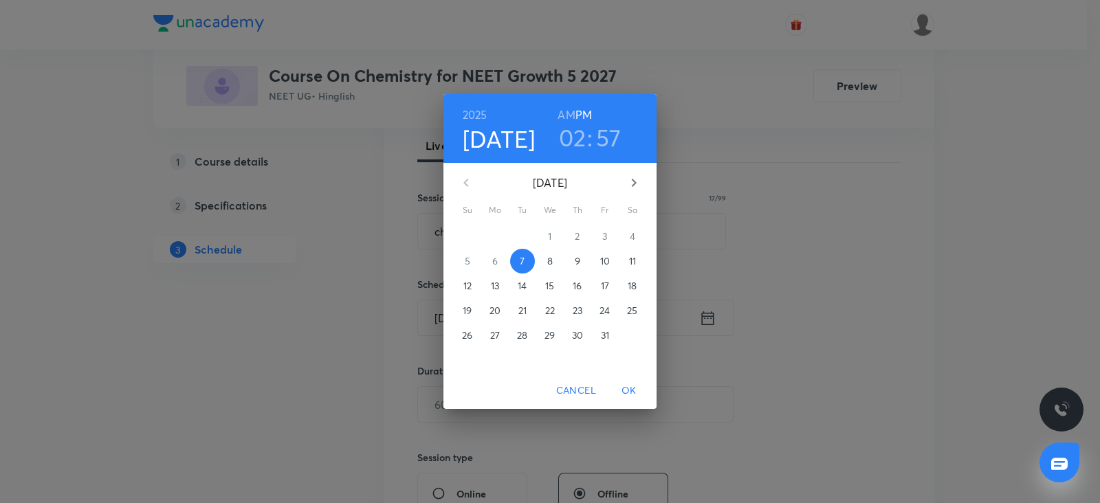
click at [549, 259] on p "8" at bounding box center [550, 261] width 6 height 14
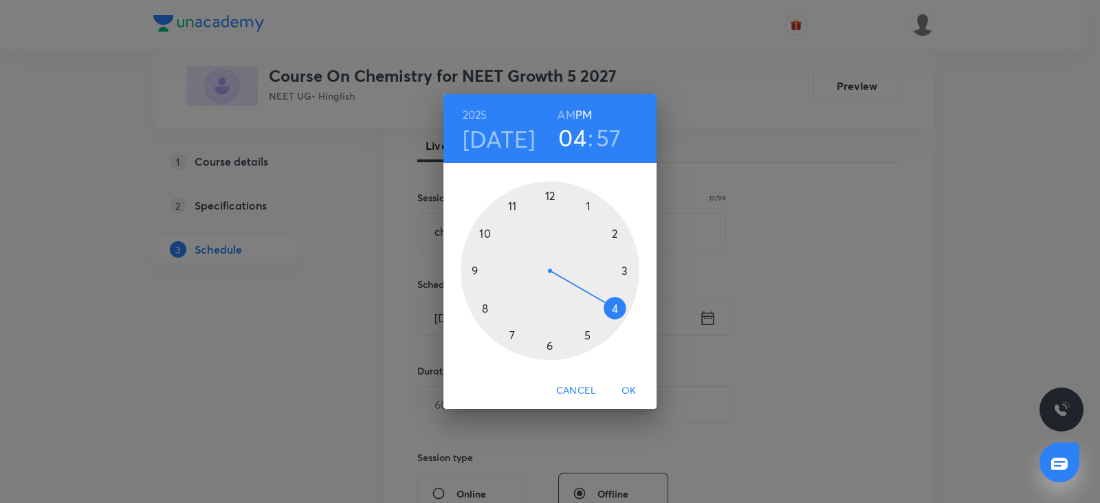
click at [612, 309] on div at bounding box center [550, 271] width 179 height 179
click at [551, 190] on div at bounding box center [550, 271] width 179 height 179
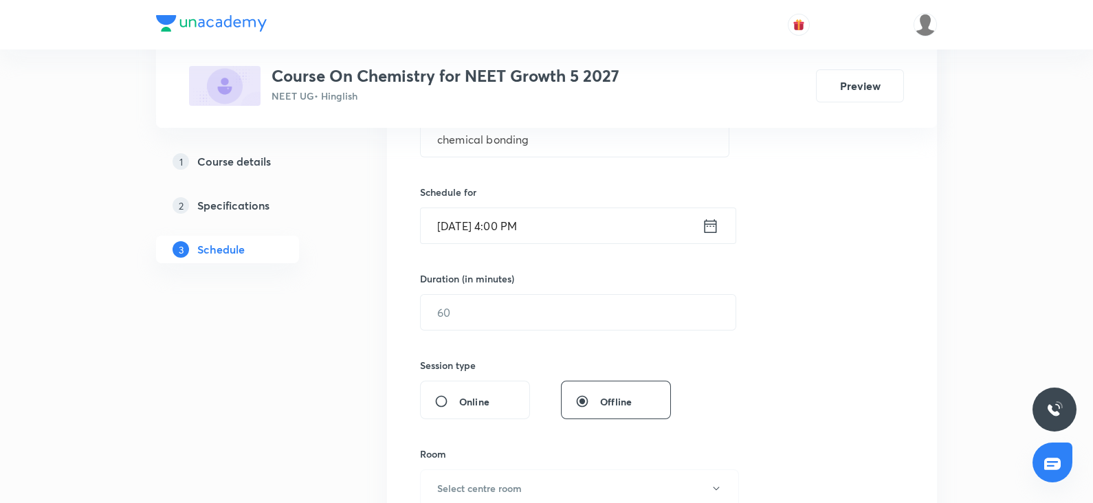
scroll to position [294, 0]
click at [468, 304] on input "text" at bounding box center [578, 310] width 315 height 35
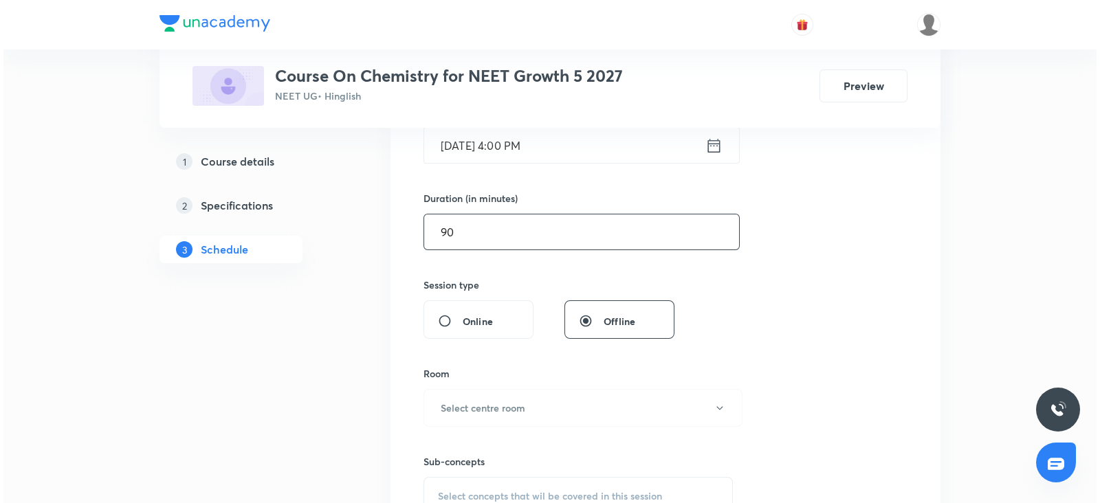
scroll to position [378, 0]
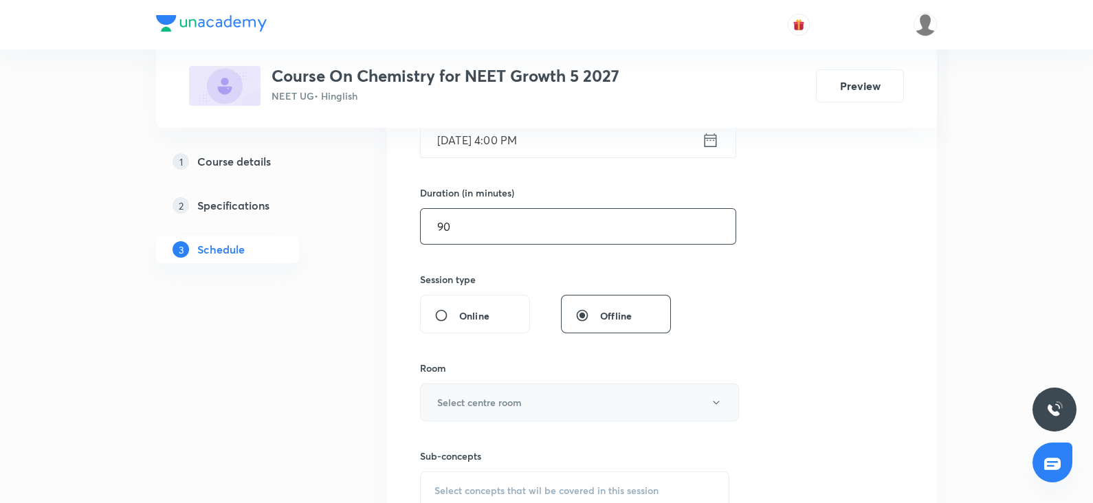
type input "90"
click at [476, 389] on button "Select centre room" at bounding box center [579, 403] width 319 height 38
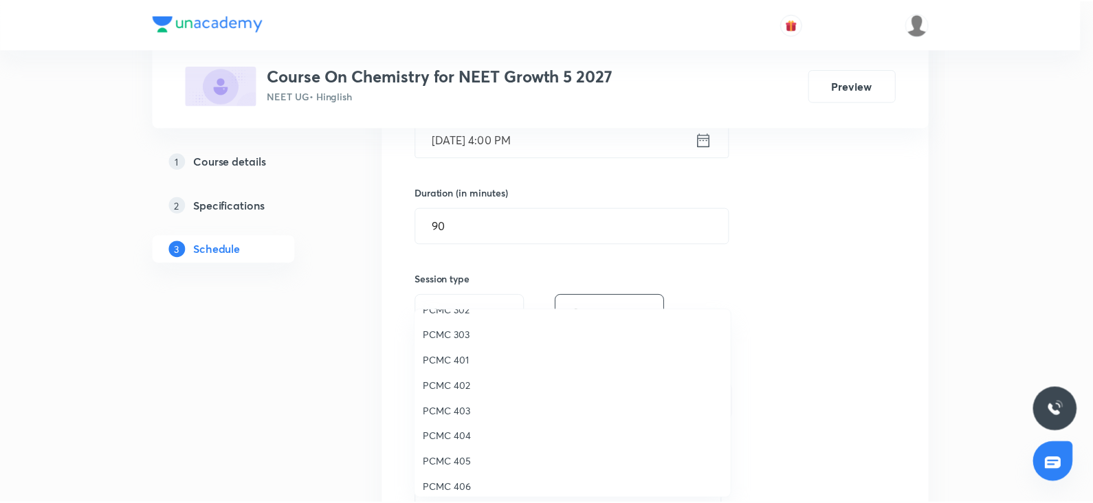
scroll to position [0, 0]
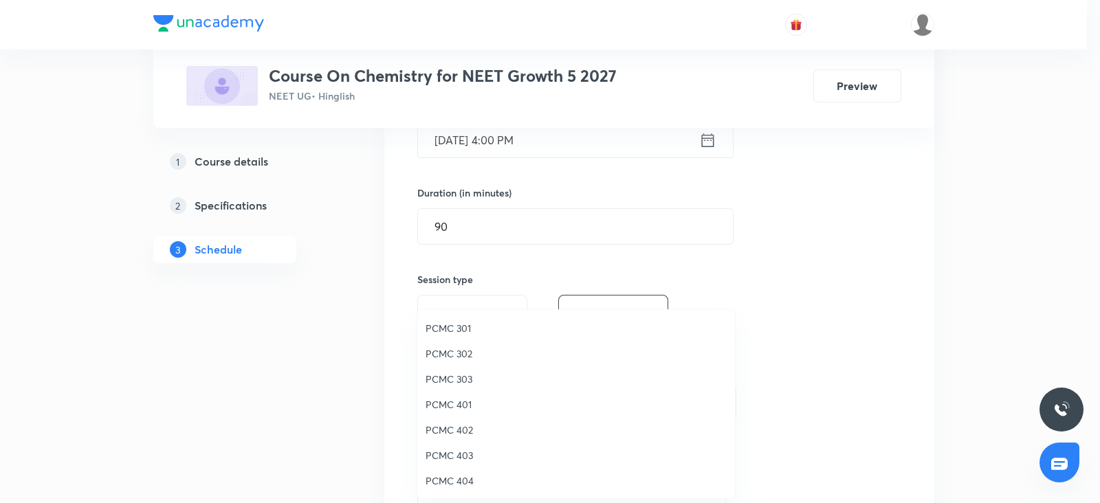
click at [449, 354] on span "PCMC 302" at bounding box center [576, 354] width 301 height 14
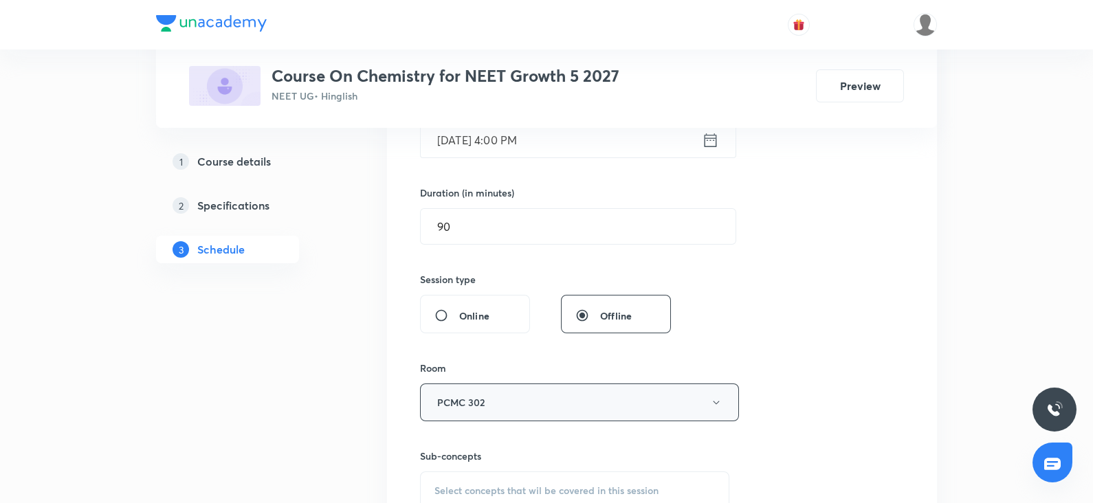
scroll to position [467, 0]
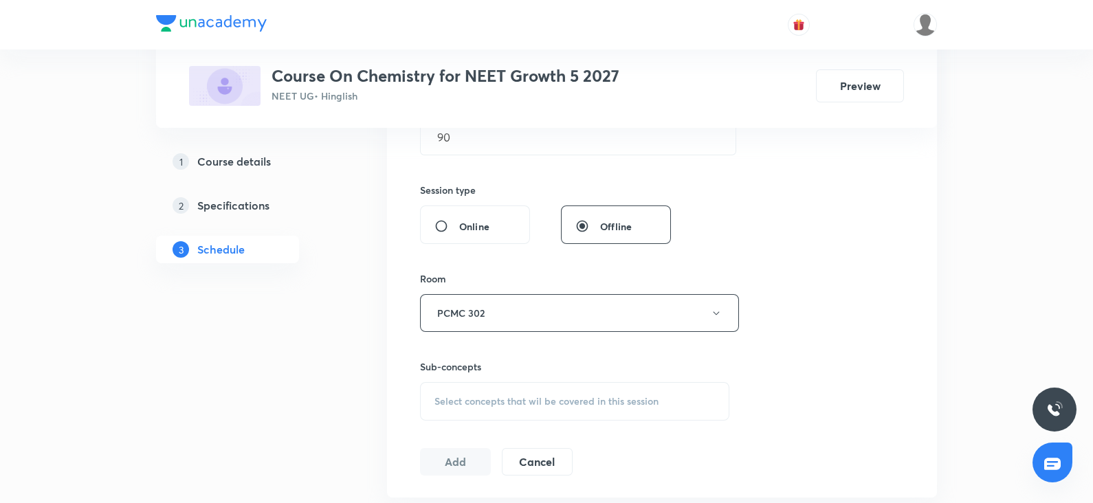
click at [461, 382] on div "Select concepts that wil be covered in this session" at bounding box center [574, 401] width 309 height 39
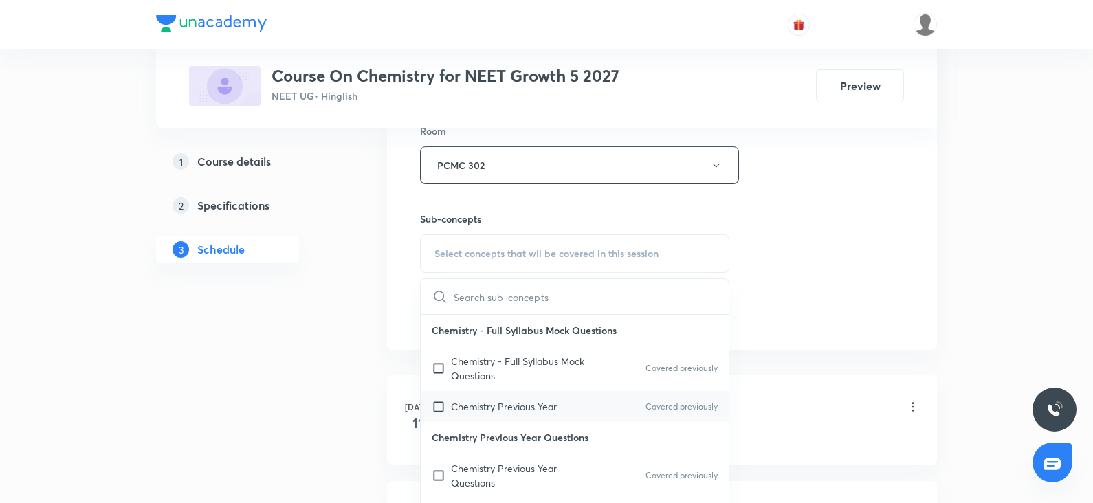
click at [461, 401] on p "Chemistry Previous Year" at bounding box center [504, 407] width 106 height 14
checkbox input "true"
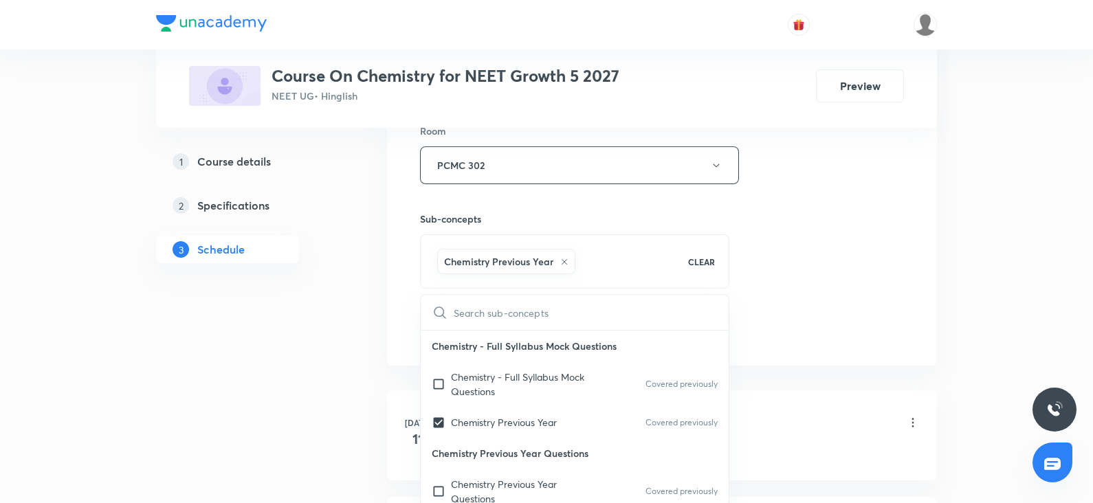
click at [753, 273] on div "Session 36 Live class Session title 17/99 chemical bonding ​ Schedule for Oct 8…" at bounding box center [662, 13] width 484 height 662
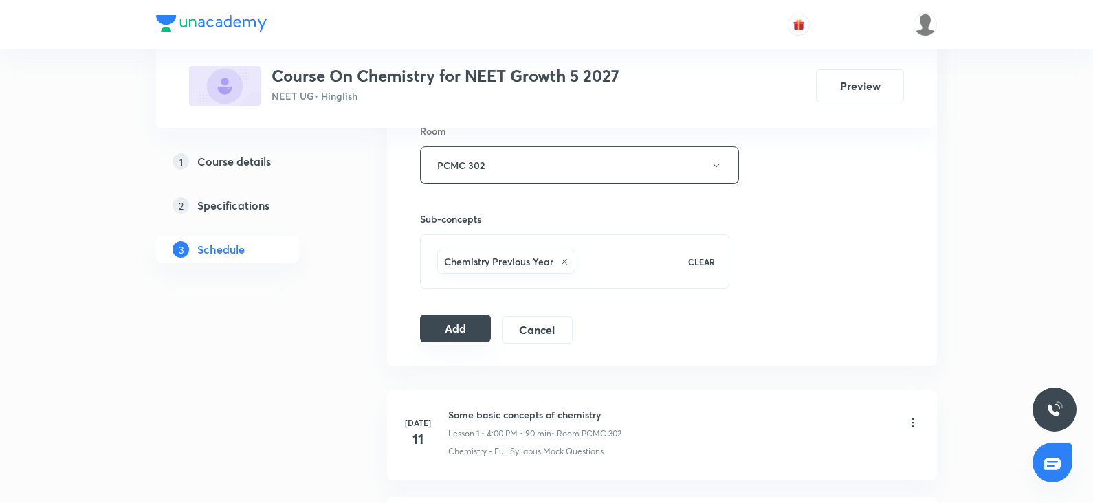
click at [454, 335] on button "Add" at bounding box center [455, 329] width 71 height 28
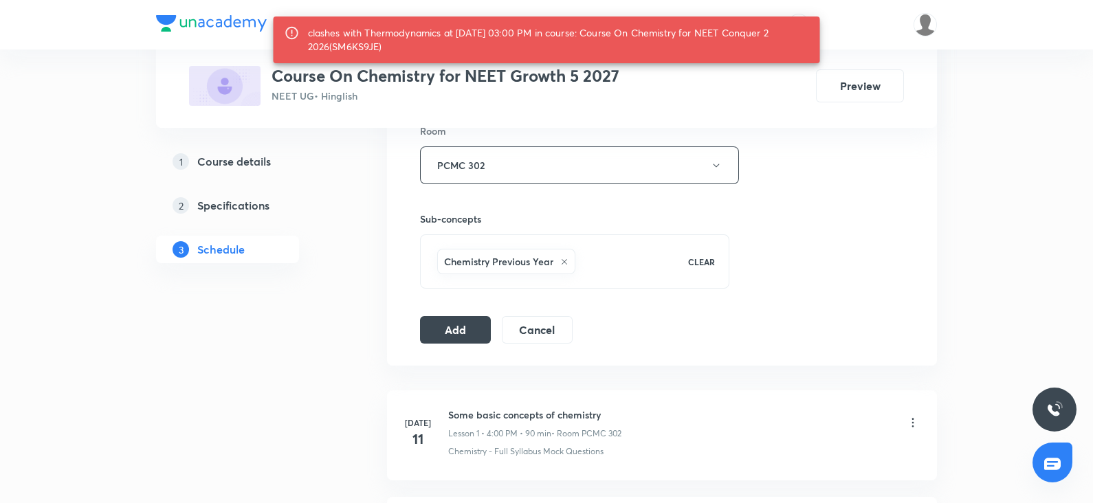
click at [347, 50] on div "clashes with Thermodynamics at 08 Oct 2025 03:00 PM in course: Course On Chemis…" at bounding box center [558, 40] width 501 height 39
copy div "SM6KS9JE"
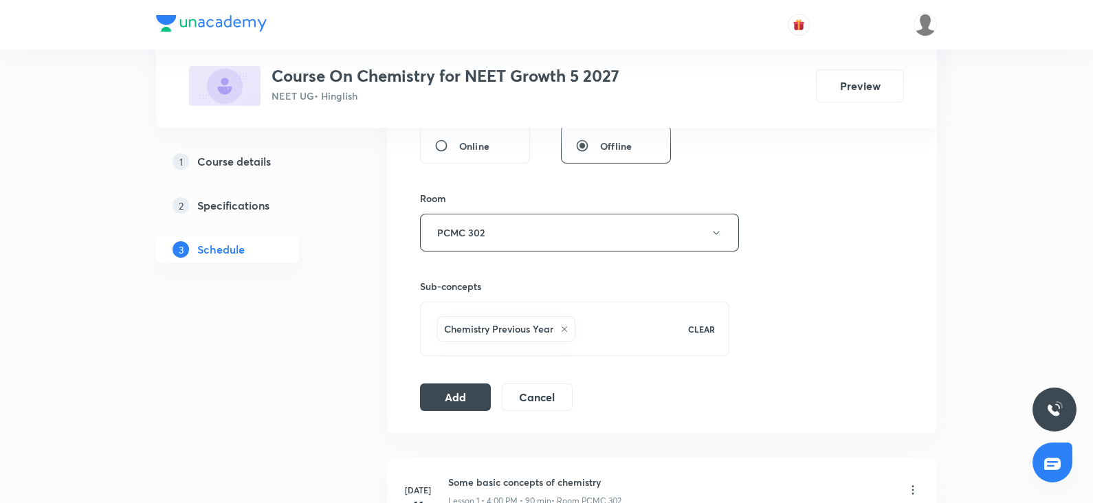
scroll to position [567, 0]
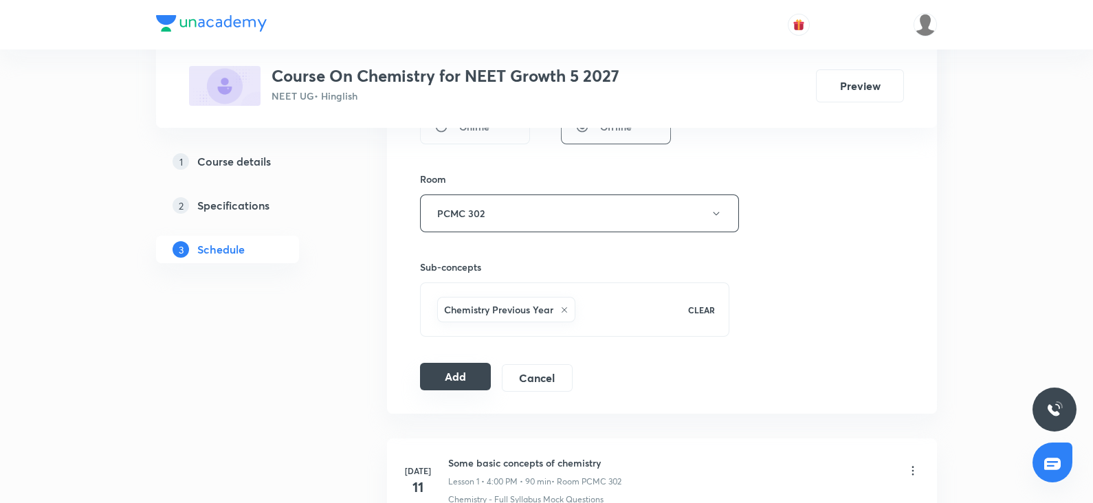
click at [437, 382] on button "Add" at bounding box center [455, 377] width 71 height 28
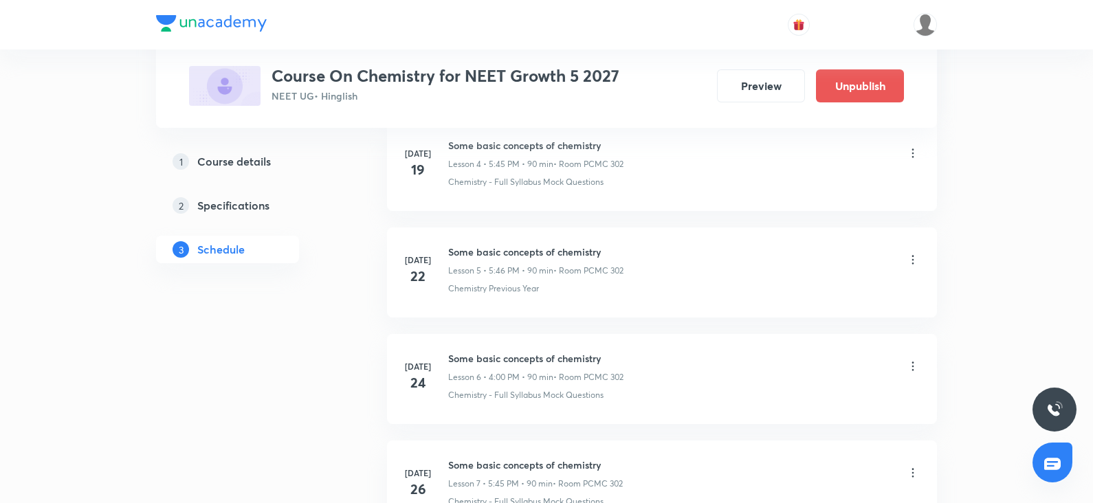
scroll to position [0, 0]
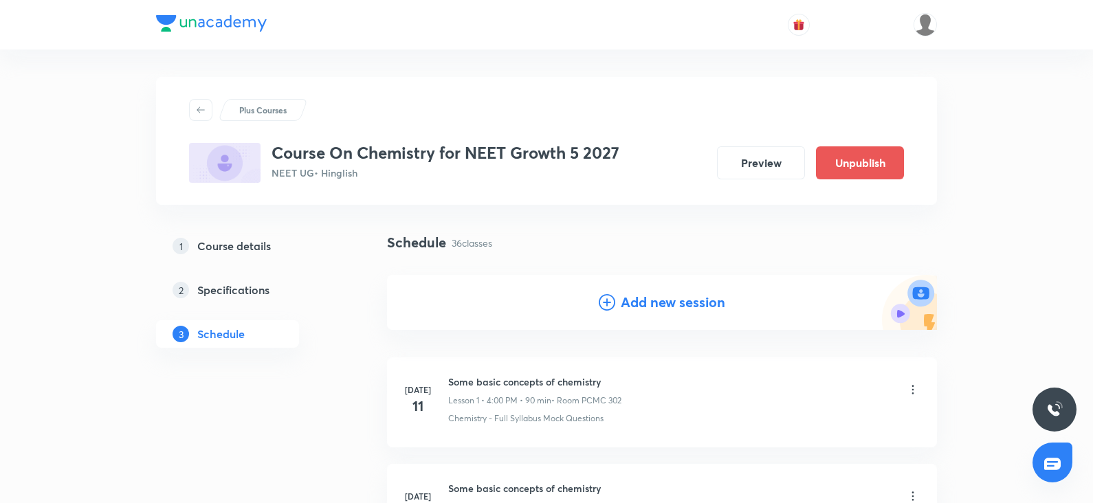
click at [636, 304] on h4 "Add new session" at bounding box center [673, 302] width 105 height 21
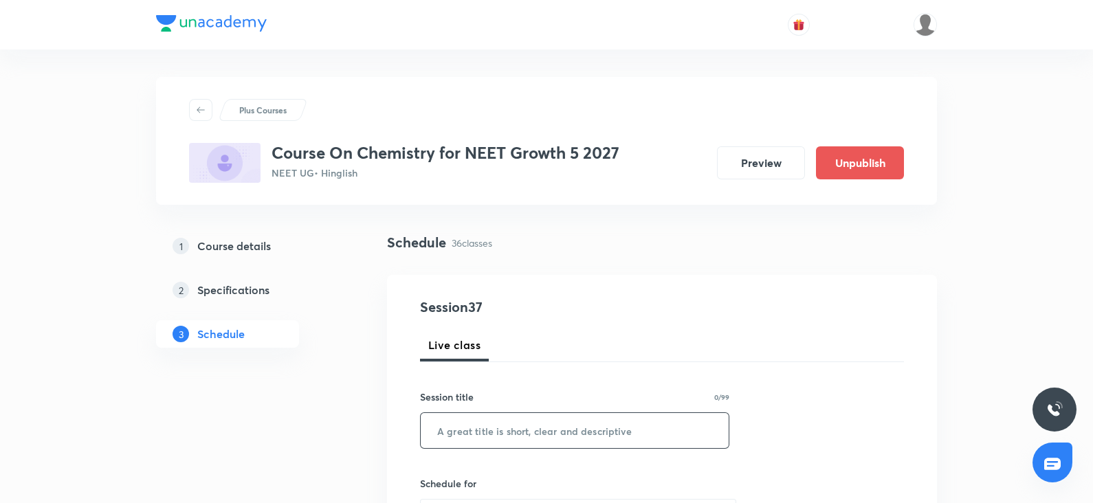
click at [501, 417] on input "text" at bounding box center [575, 430] width 308 height 35
paste input "SM6KS9JE"
type input "SM6KS9JE"
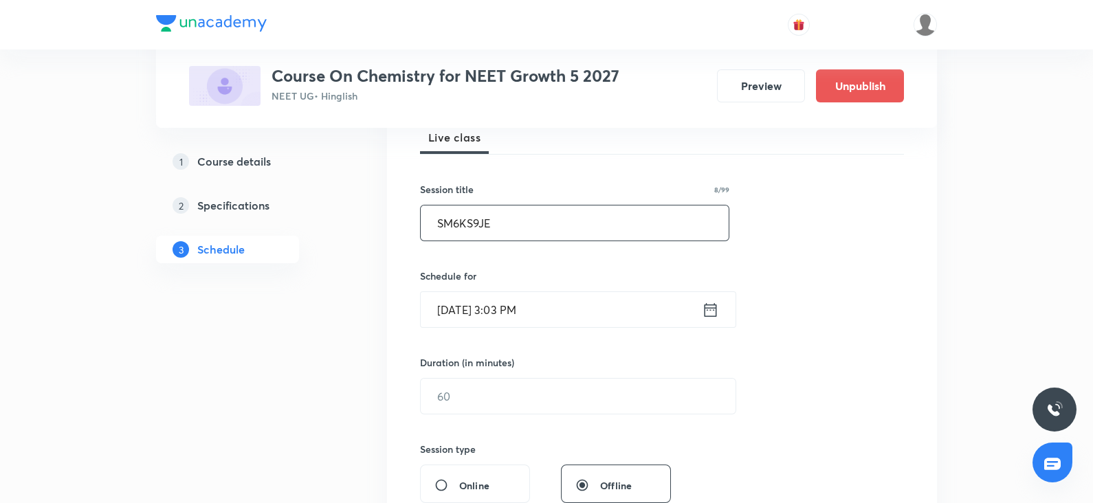
scroll to position [216, 0]
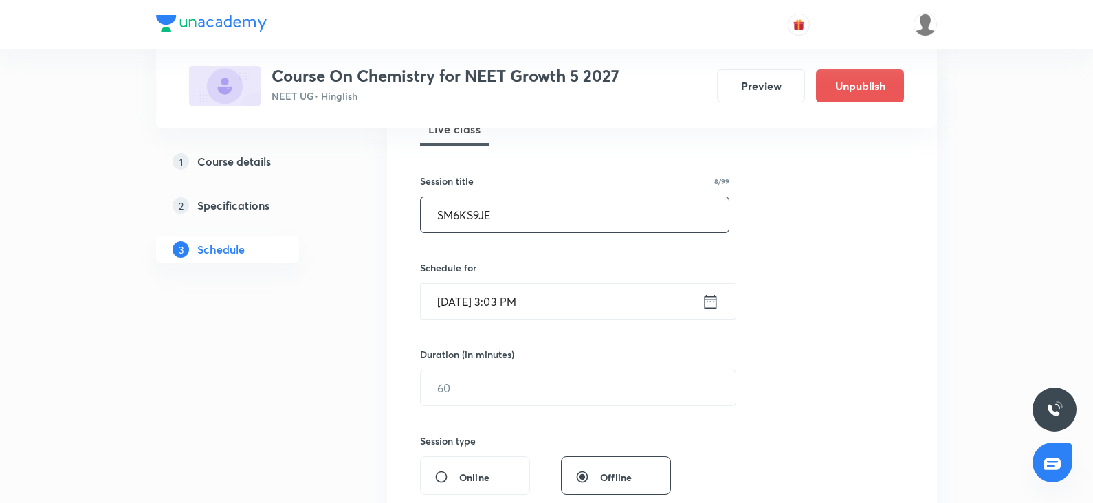
drag, startPoint x: 500, startPoint y: 342, endPoint x: 523, endPoint y: 215, distance: 129.3
click at [523, 215] on div "Session 37 Live class Session title 8/99 SM6KS9JE ​ Schedule for Oct 7, 2025, 3…" at bounding box center [662, 404] width 484 height 646
drag, startPoint x: 523, startPoint y: 215, endPoint x: 433, endPoint y: 215, distance: 90.1
click at [433, 215] on input "SM6KS9JE" at bounding box center [575, 214] width 308 height 35
paste input "SM6KS9JE"
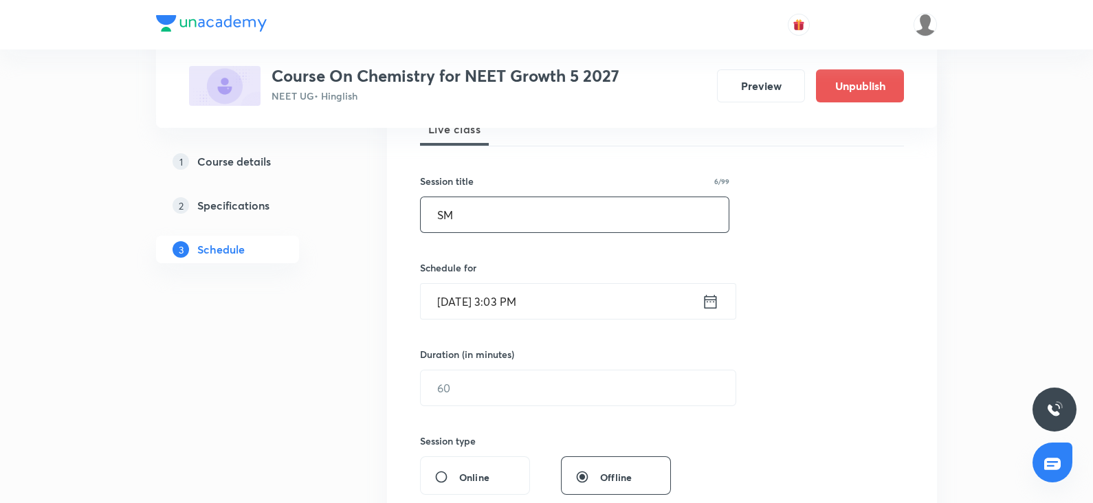
type input "S"
paste input "chemical bonding"
type input "chemical bonding"
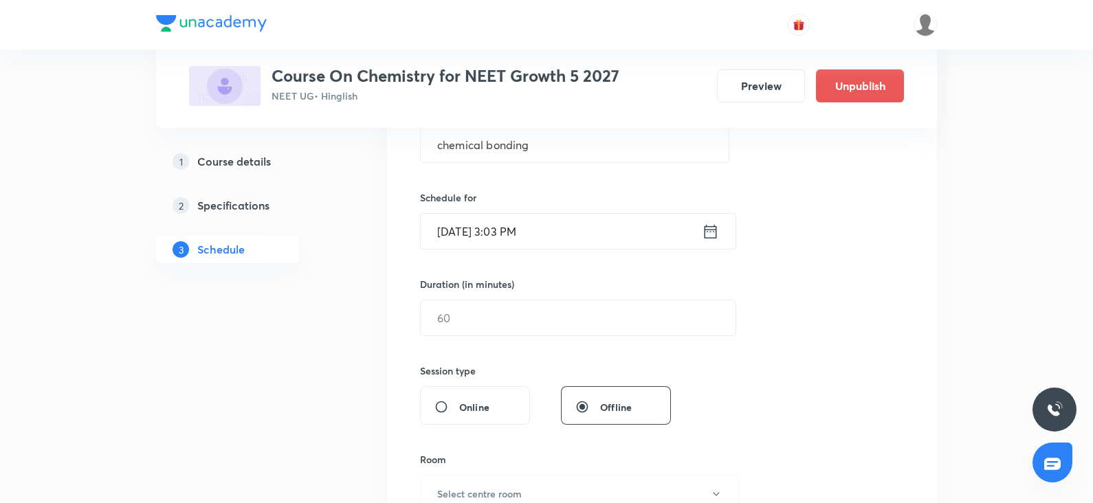
click at [481, 235] on input "Oct 7, 2025, 3:03 PM" at bounding box center [561, 231] width 281 height 35
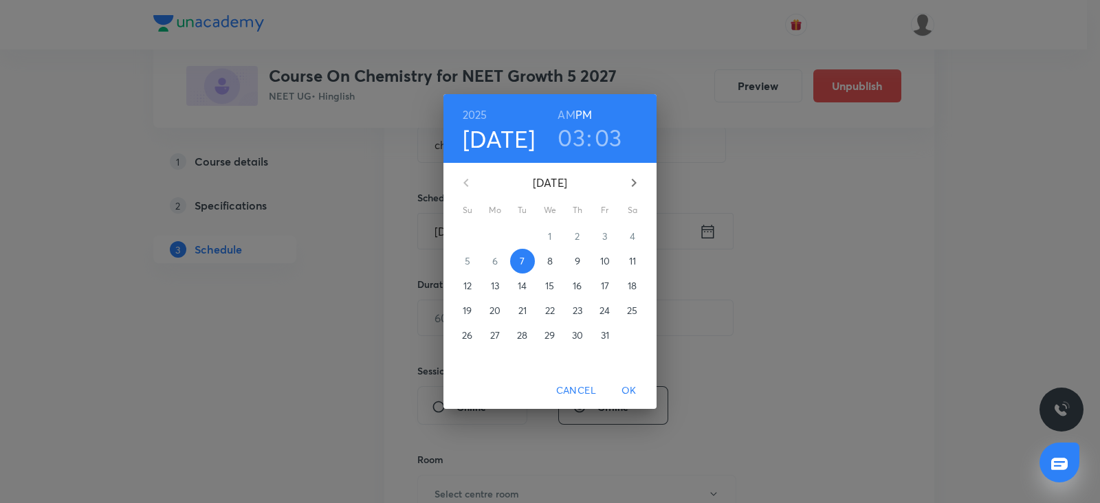
click at [579, 255] on p "9" at bounding box center [578, 261] width 6 height 14
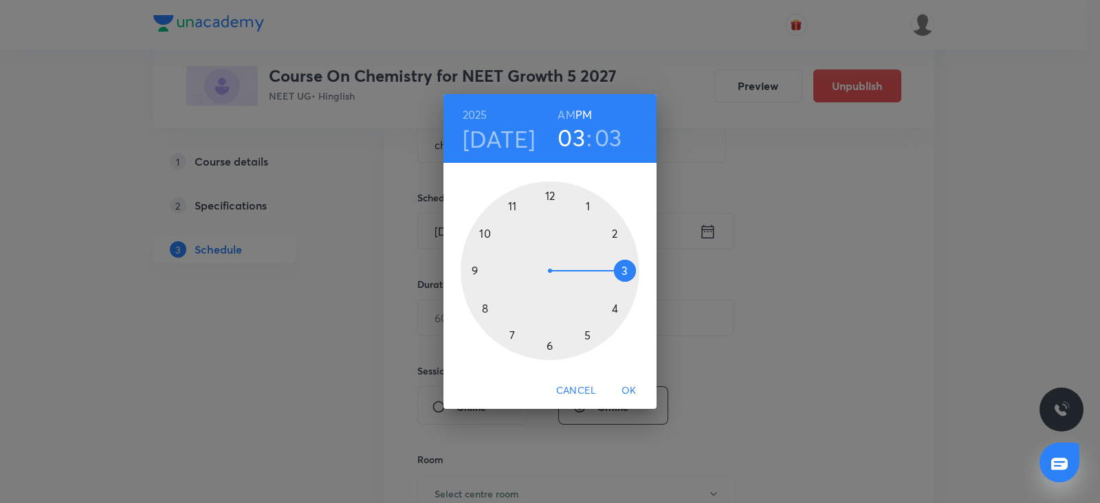
click at [609, 306] on div at bounding box center [550, 271] width 179 height 179
click at [548, 194] on div at bounding box center [550, 271] width 179 height 179
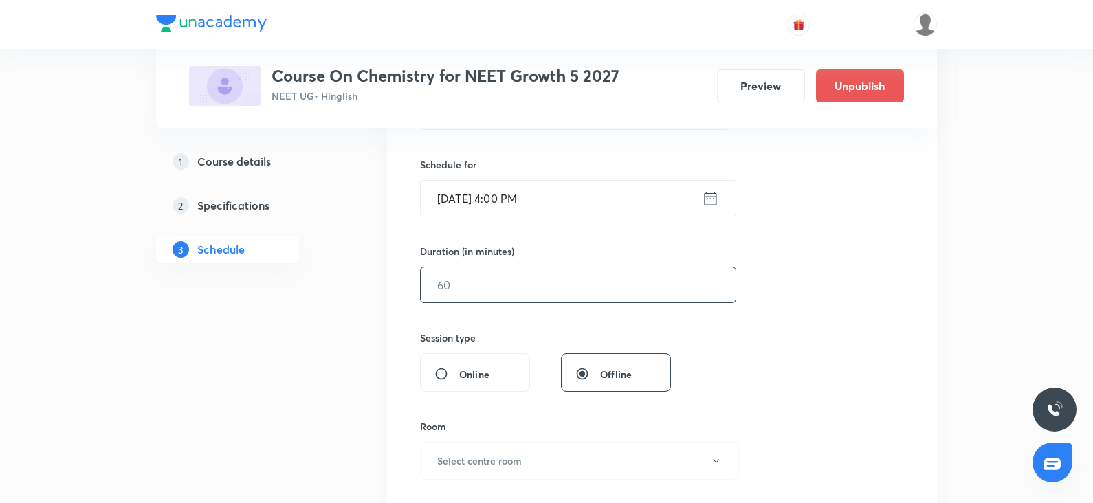
scroll to position [320, 0]
click at [486, 272] on input "text" at bounding box center [578, 283] width 315 height 35
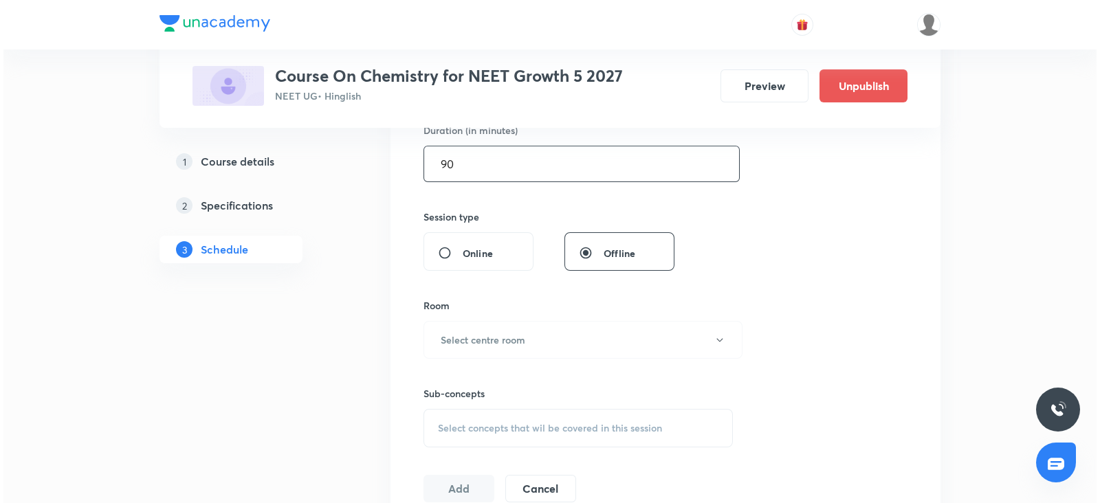
scroll to position [441, 0]
type input "90"
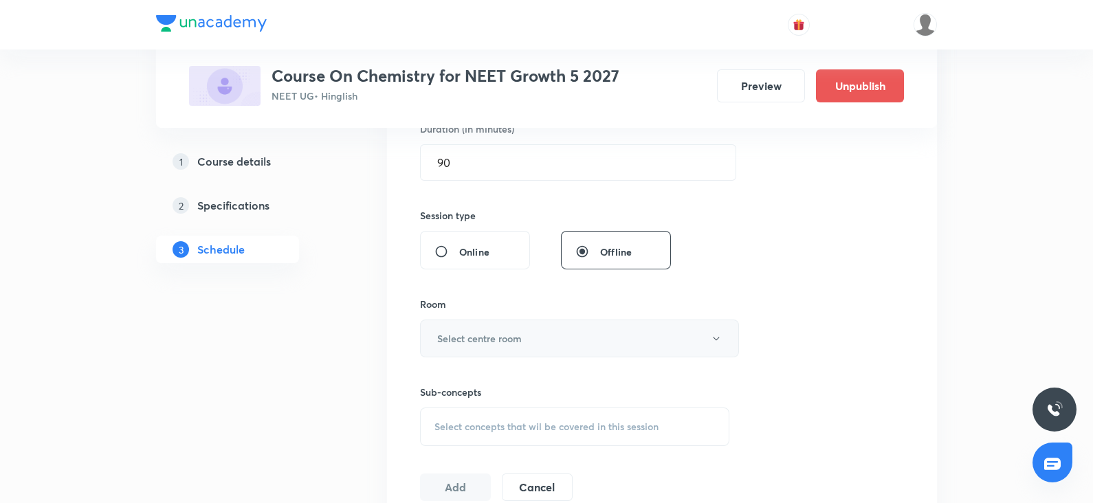
click at [474, 339] on h6 "Select centre room" at bounding box center [479, 338] width 85 height 14
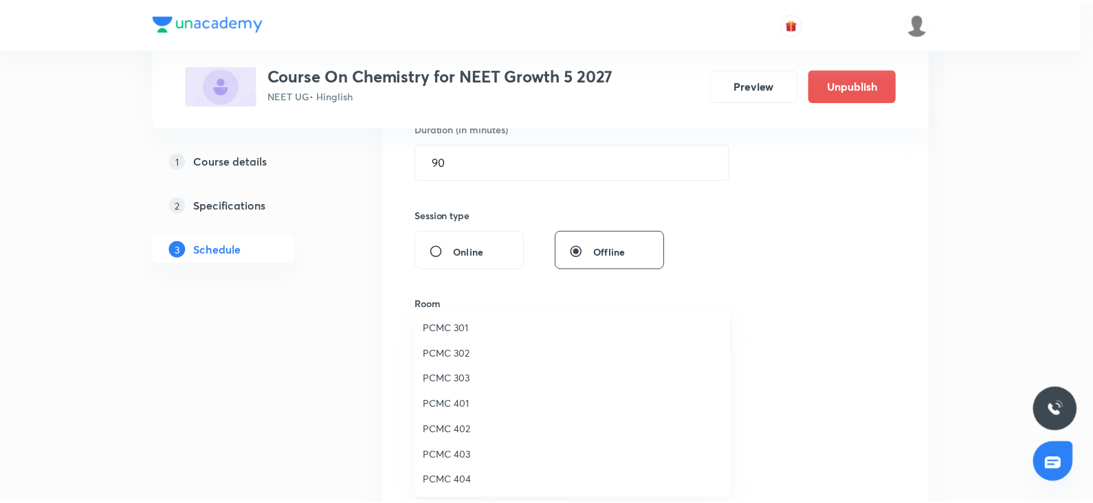
scroll to position [18, 0]
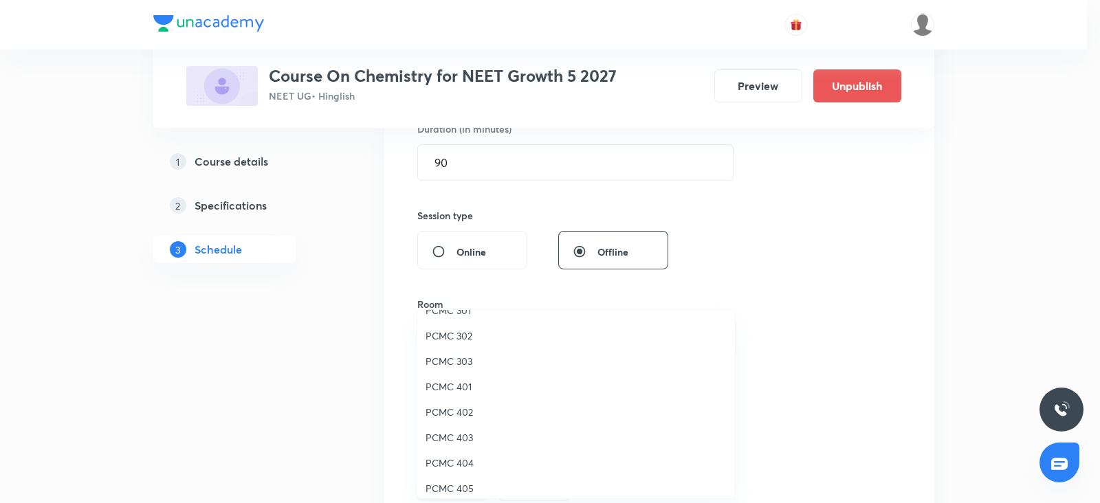
click at [452, 336] on span "PCMC 302" at bounding box center [576, 336] width 301 height 14
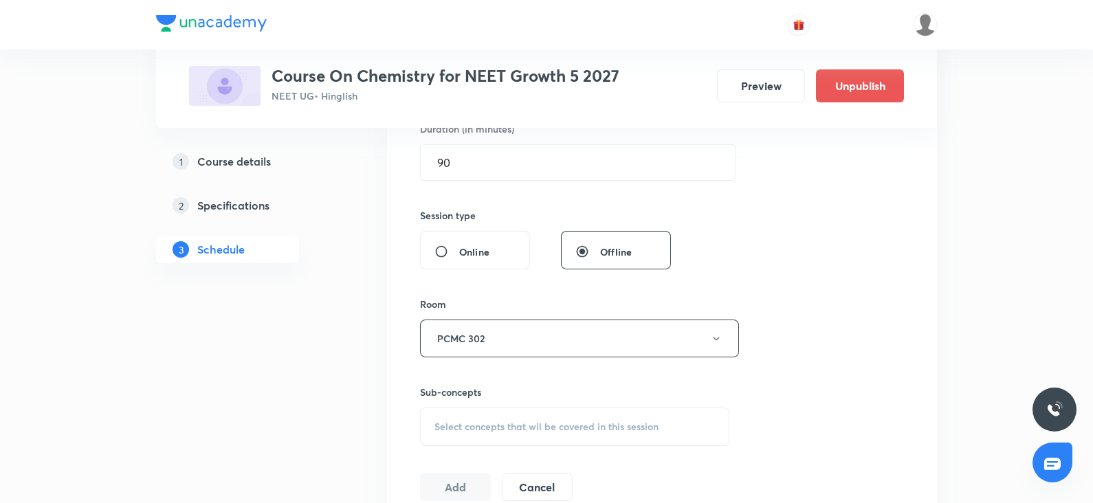
click at [457, 422] on span "Select concepts that wil be covered in this session" at bounding box center [547, 427] width 224 height 11
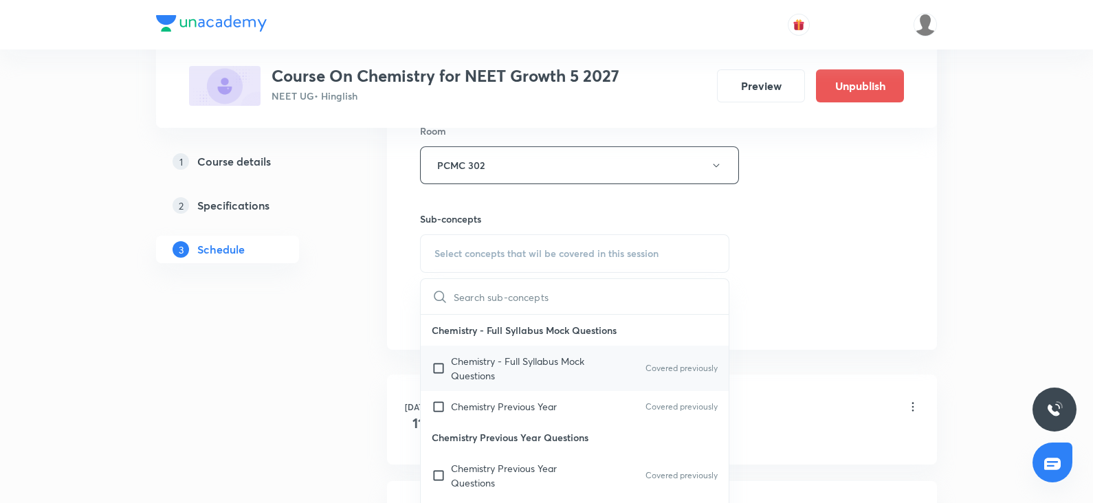
click at [483, 370] on p "Chemistry - Full Syllabus Mock Questions" at bounding box center [520, 368] width 139 height 29
checkbox input "true"
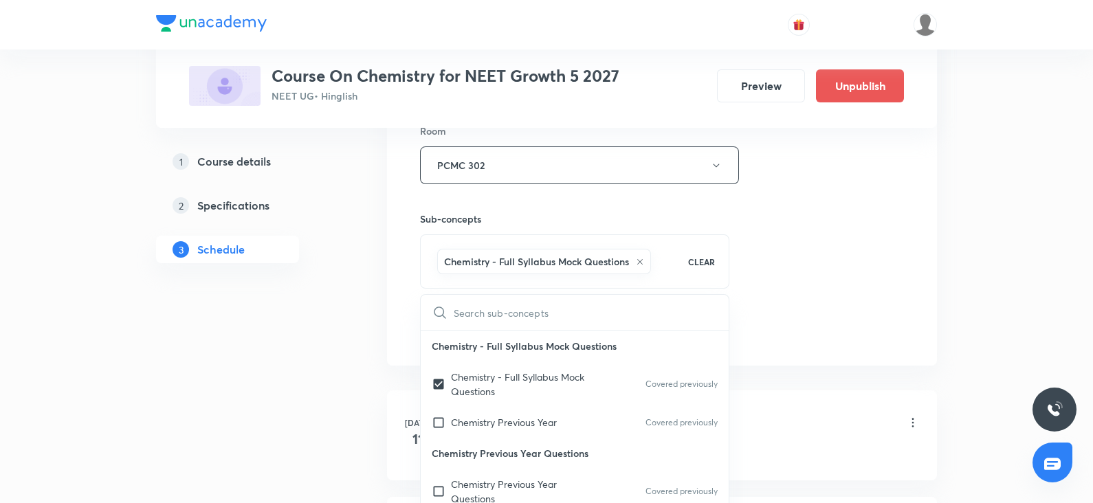
click at [795, 243] on div "Session 37 Live class Session title 17/99 chemical bonding ​ Schedule for Oct 9…" at bounding box center [662, 13] width 484 height 662
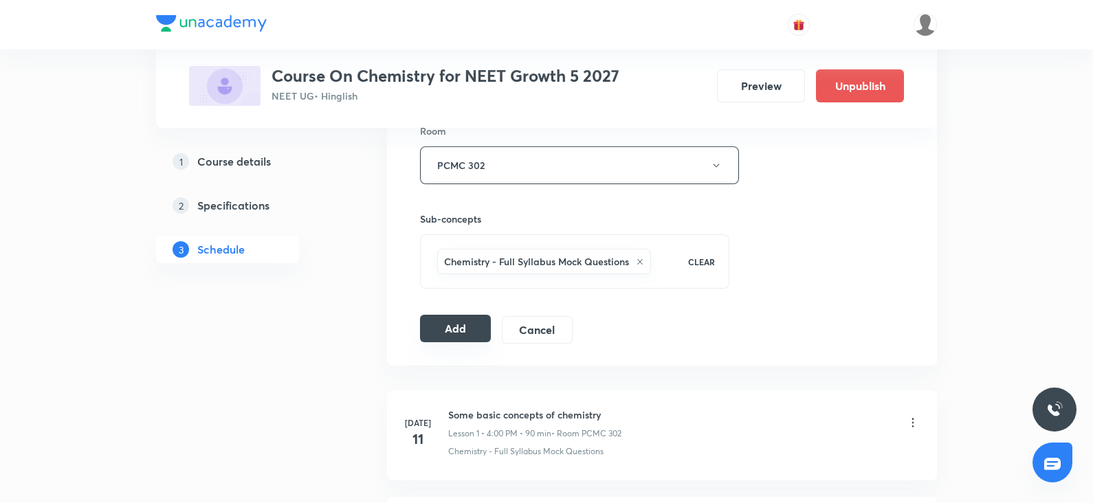
click at [455, 336] on button "Add" at bounding box center [455, 329] width 71 height 28
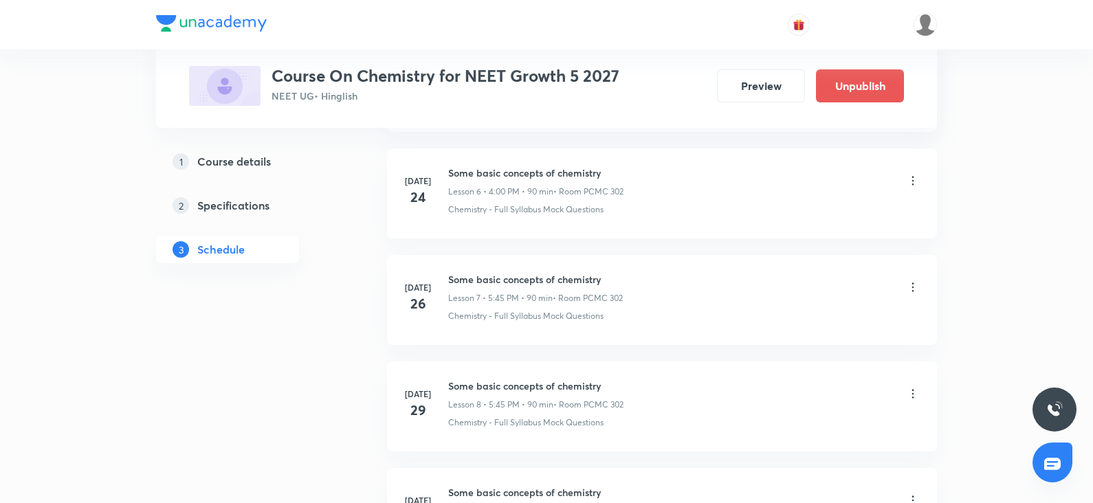
scroll to position [743, 0]
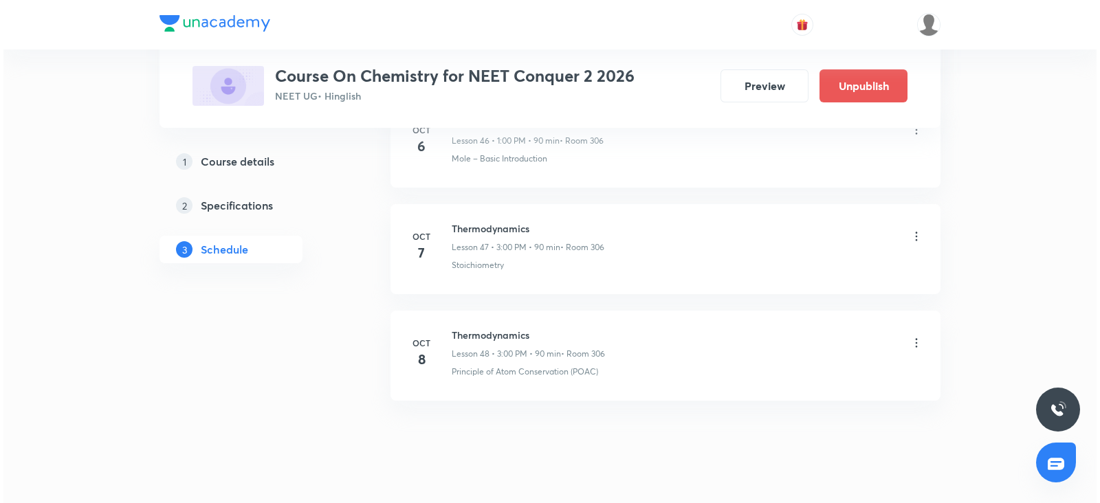
scroll to position [5702, 0]
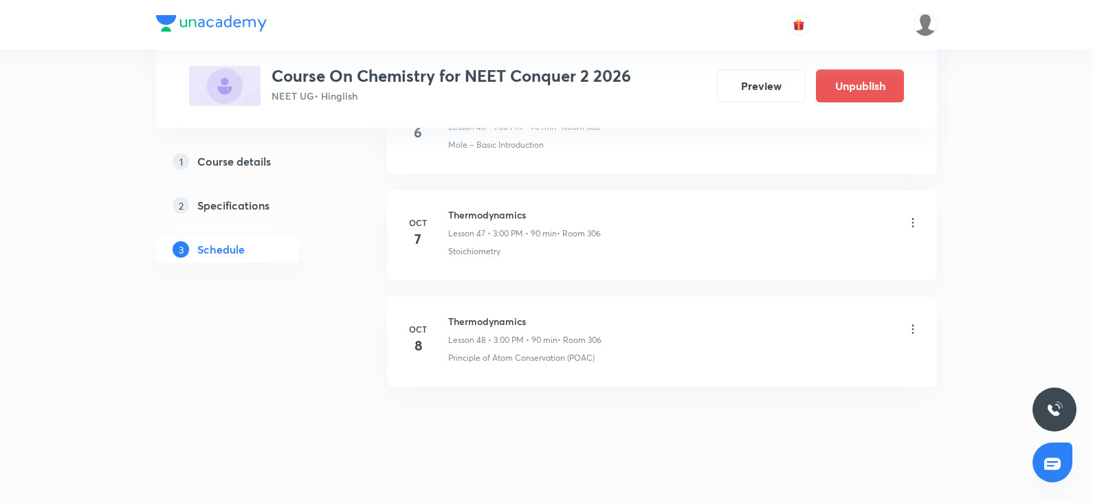
click at [913, 323] on icon at bounding box center [913, 330] width 14 height 14
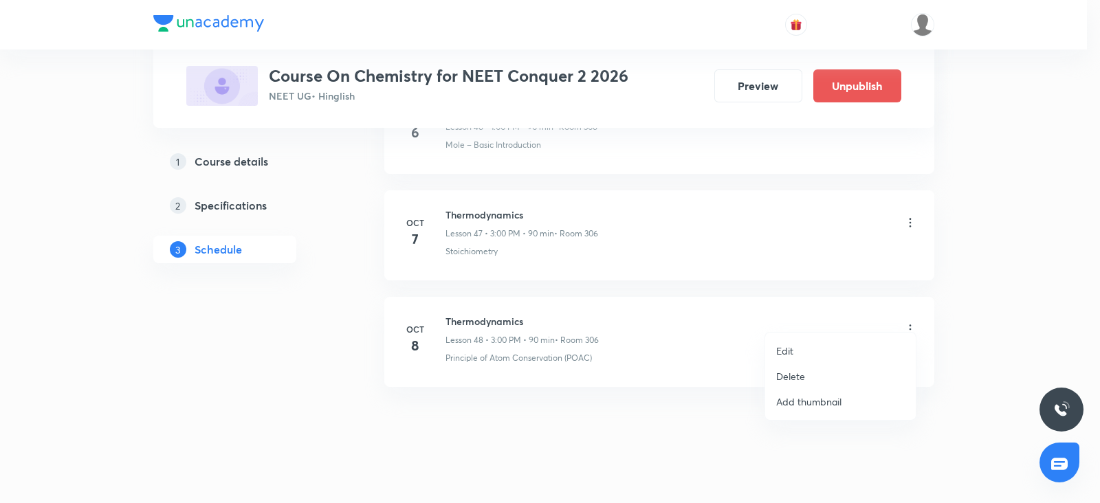
click at [906, 320] on div at bounding box center [550, 251] width 1100 height 503
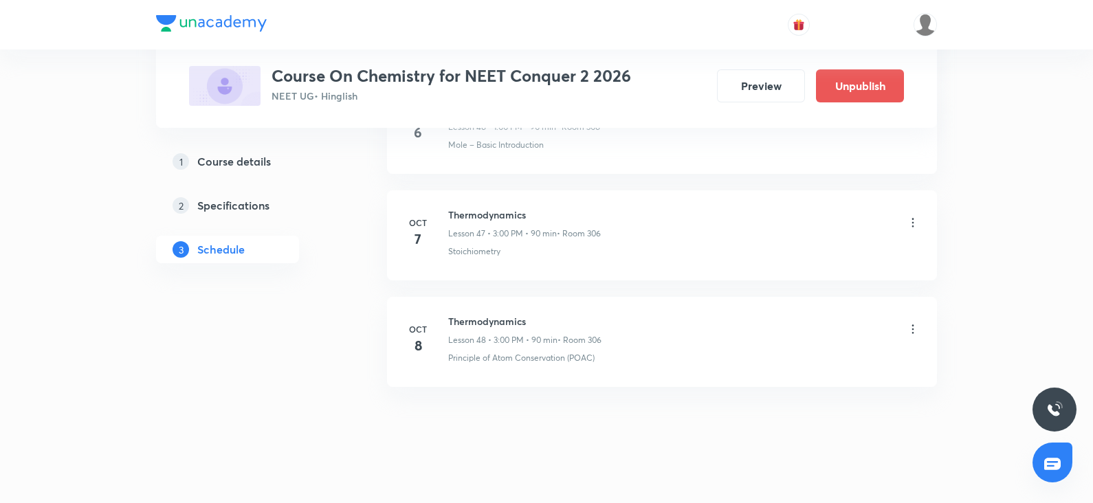
click at [911, 323] on icon at bounding box center [913, 330] width 14 height 14
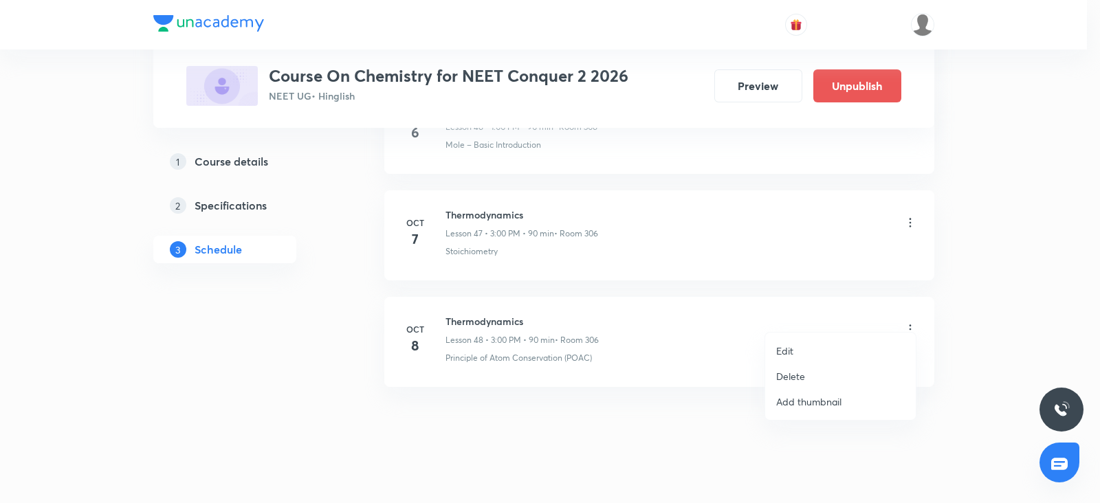
click at [784, 349] on p "Edit" at bounding box center [784, 351] width 17 height 14
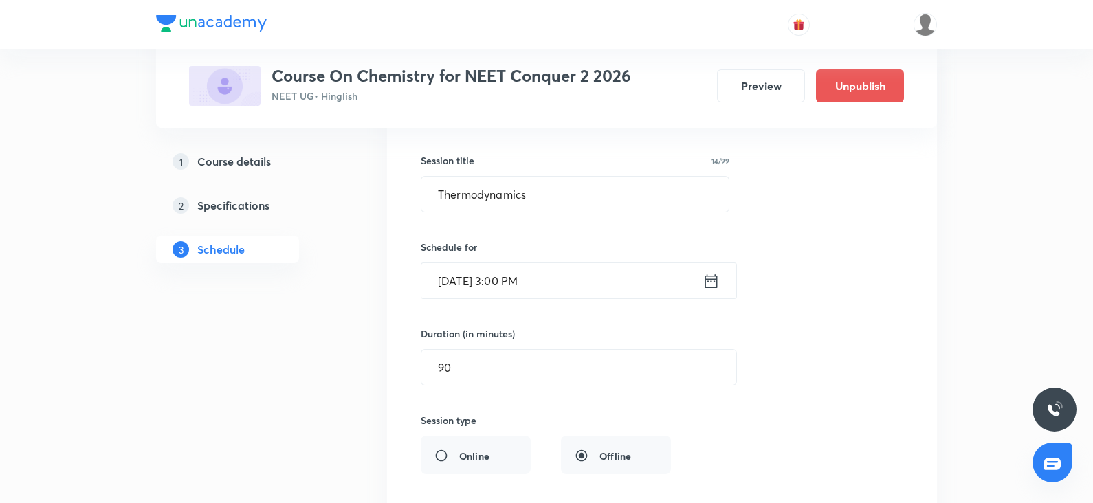
scroll to position [5243, 0]
click at [462, 264] on input "Oct 8, 2025, 3:00 PM" at bounding box center [562, 281] width 281 height 35
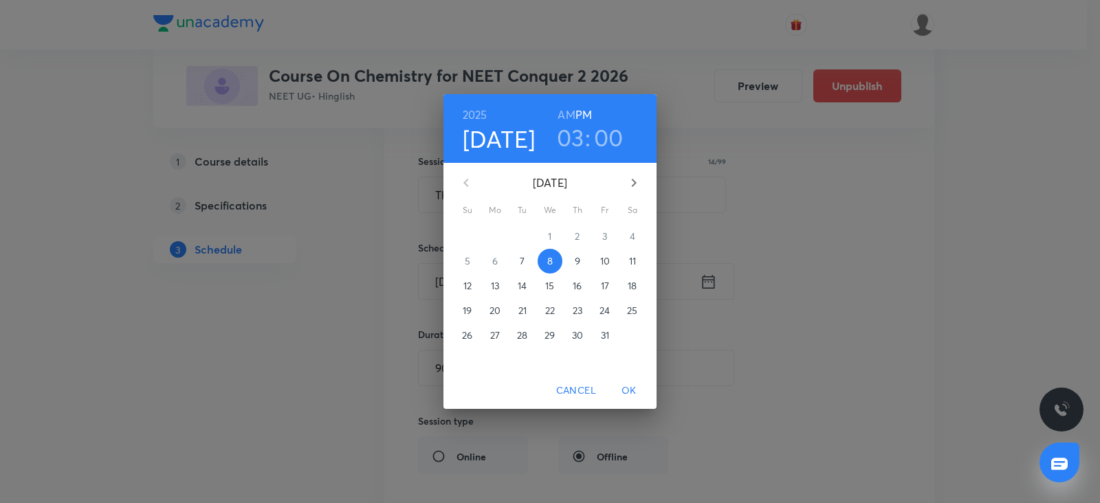
click at [578, 258] on p "9" at bounding box center [578, 261] width 6 height 14
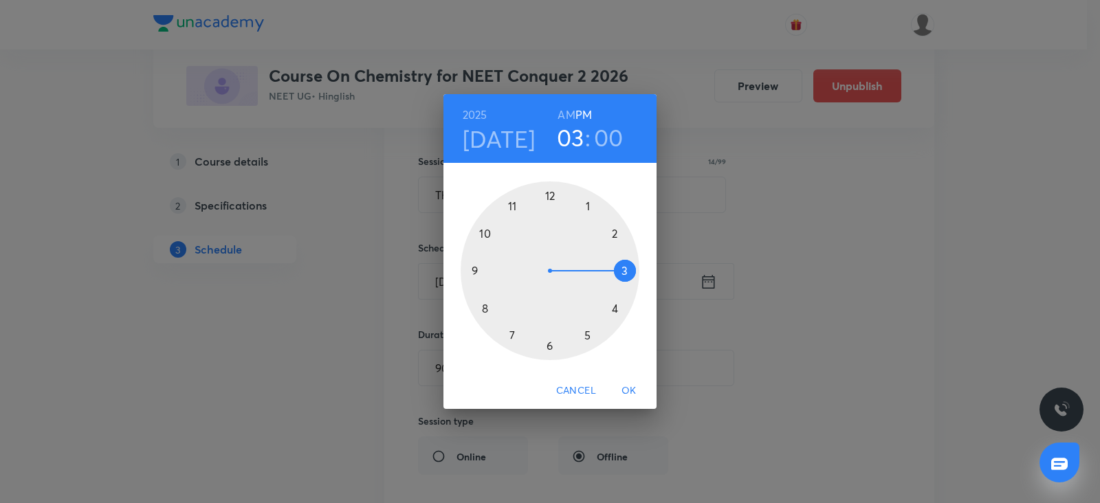
click at [518, 205] on div at bounding box center [550, 271] width 179 height 179
click at [564, 115] on h6 "AM" at bounding box center [566, 114] width 17 height 19
click at [623, 269] on div at bounding box center [550, 271] width 179 height 179
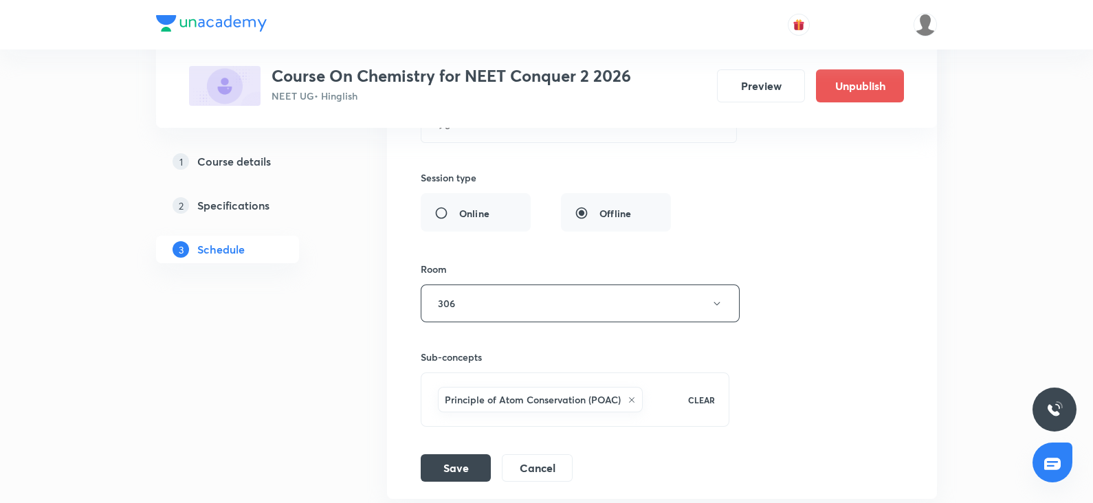
scroll to position [5598, 0]
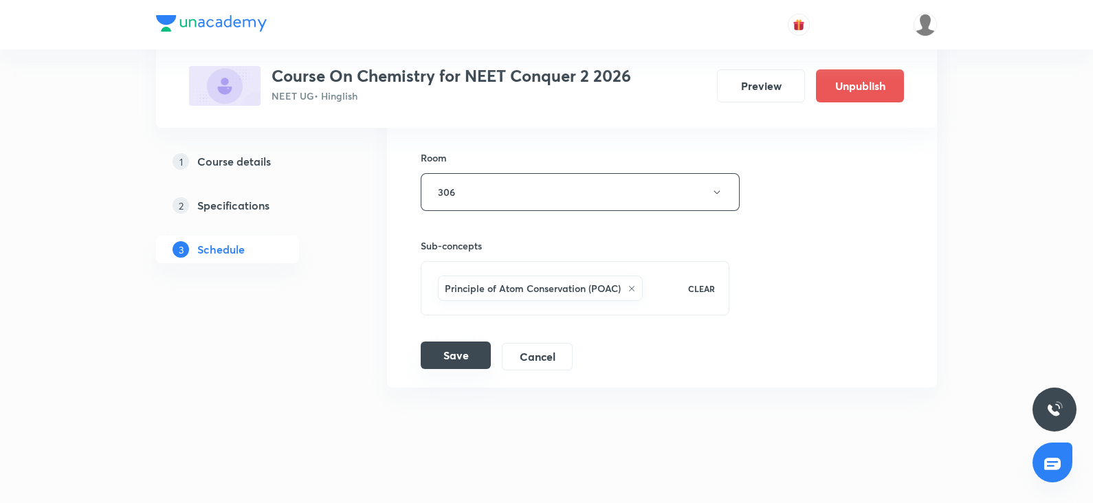
click at [467, 349] on button "Save" at bounding box center [456, 356] width 70 height 28
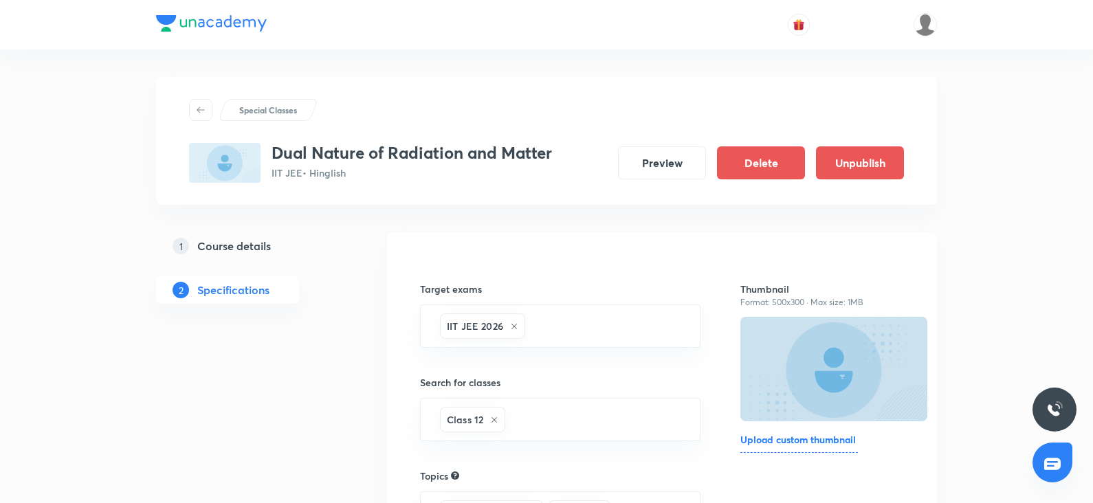
click at [242, 233] on link "1 Course details" at bounding box center [249, 246] width 187 height 28
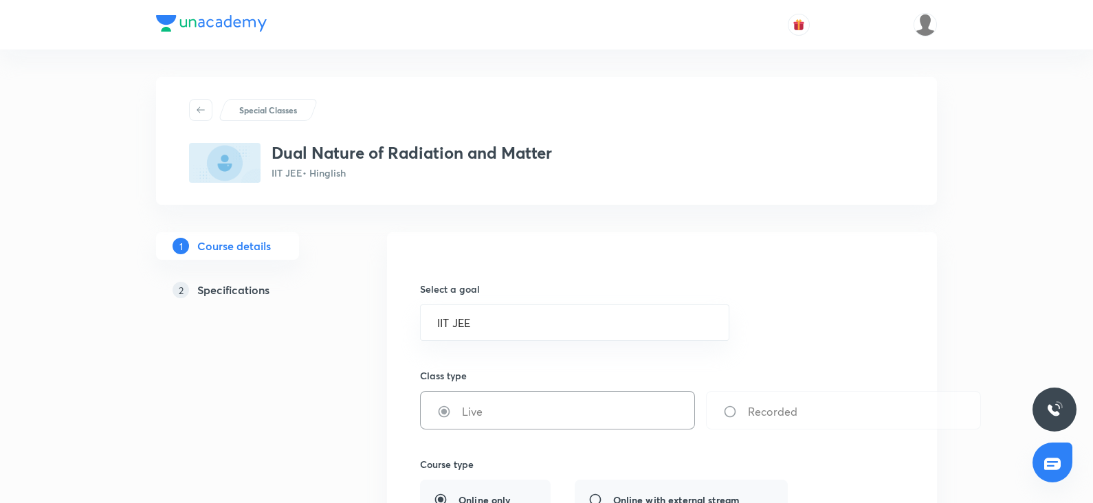
click at [237, 245] on h5 "Course details" at bounding box center [234, 246] width 74 height 17
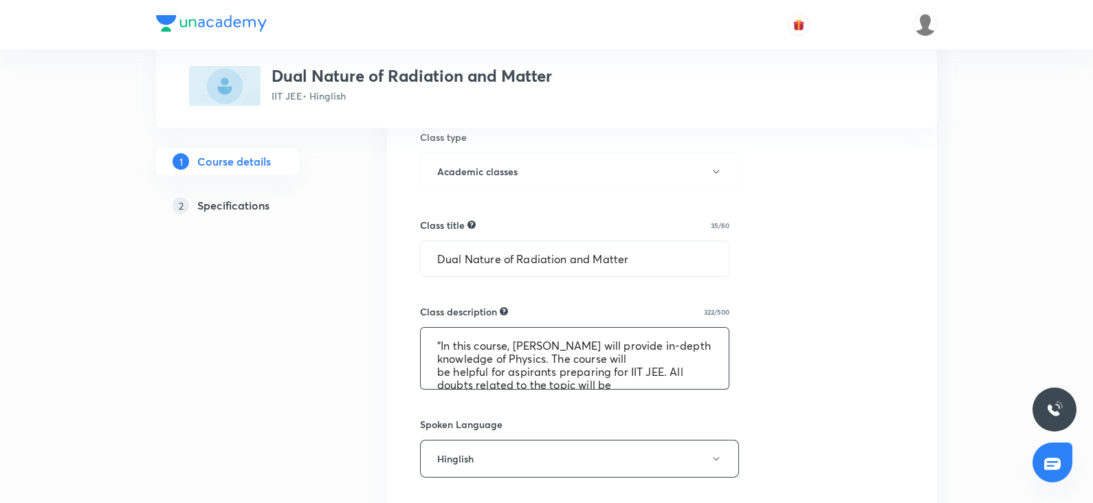
scroll to position [52, 0]
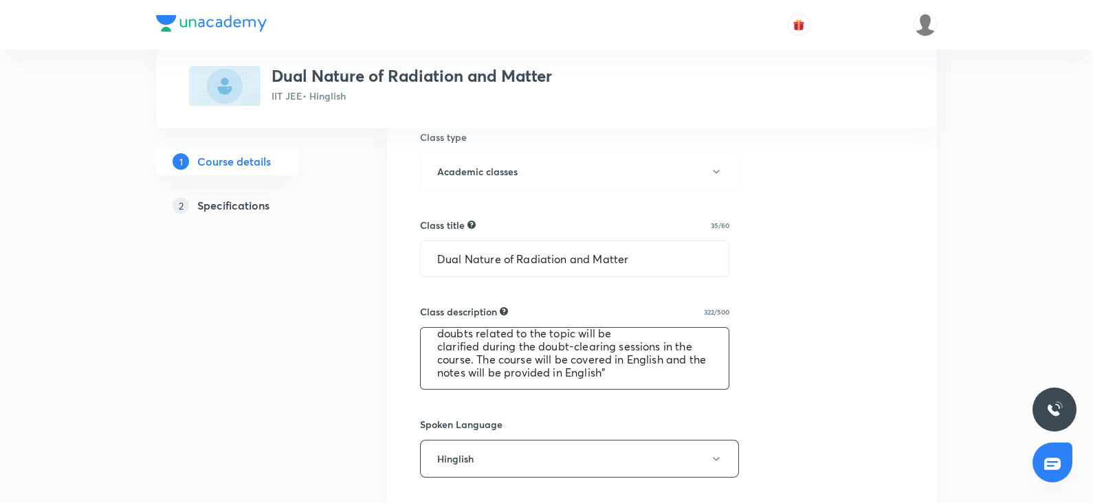
drag, startPoint x: 435, startPoint y: 343, endPoint x: 664, endPoint y: 417, distance: 241.4
click at [664, 417] on div "Select a goal IIT JEE ​ Class type Live Recorded Course type Online only Online…" at bounding box center [662, 411] width 484 height 1147
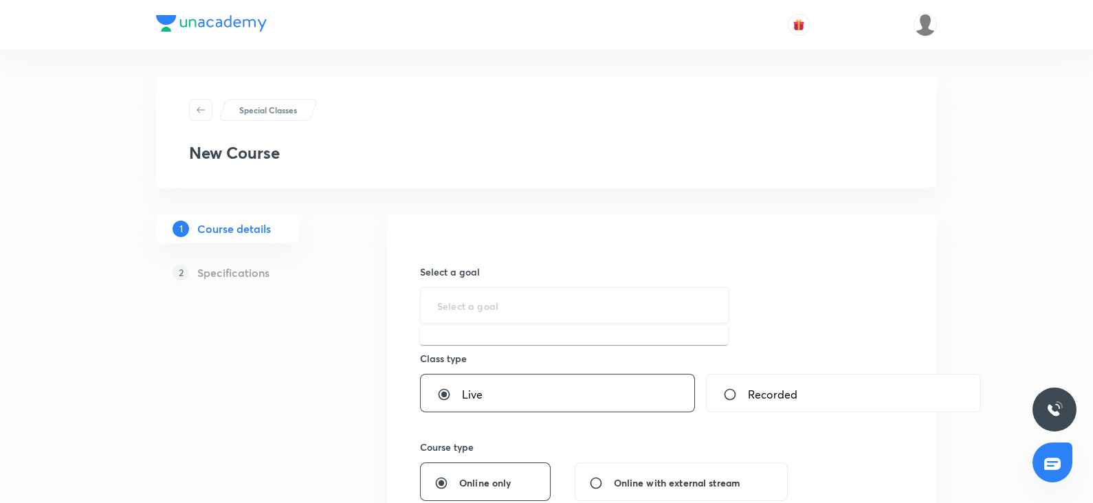
click at [498, 311] on input "text" at bounding box center [574, 305] width 275 height 13
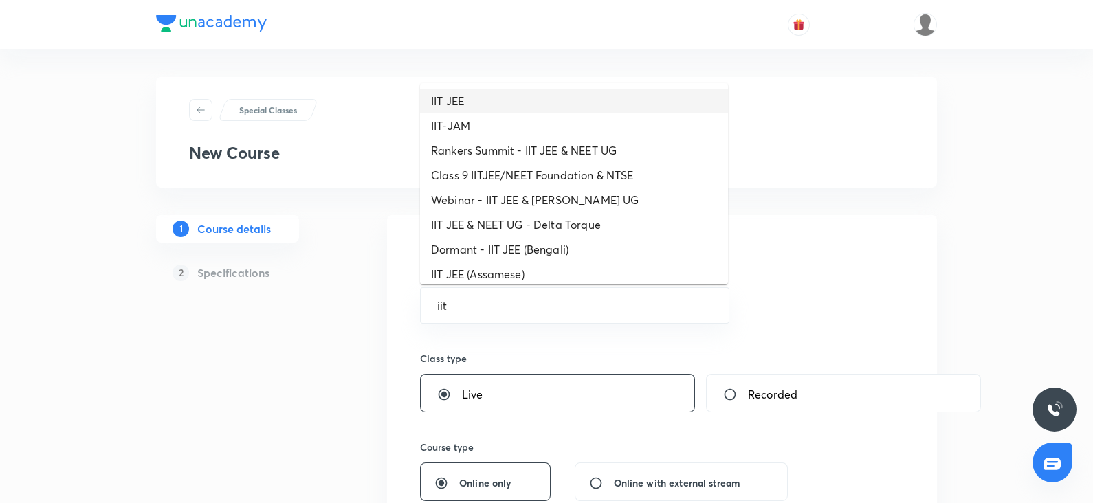
click at [459, 101] on li "IIT JEE" at bounding box center [574, 101] width 308 height 25
type input "IIT JEE"
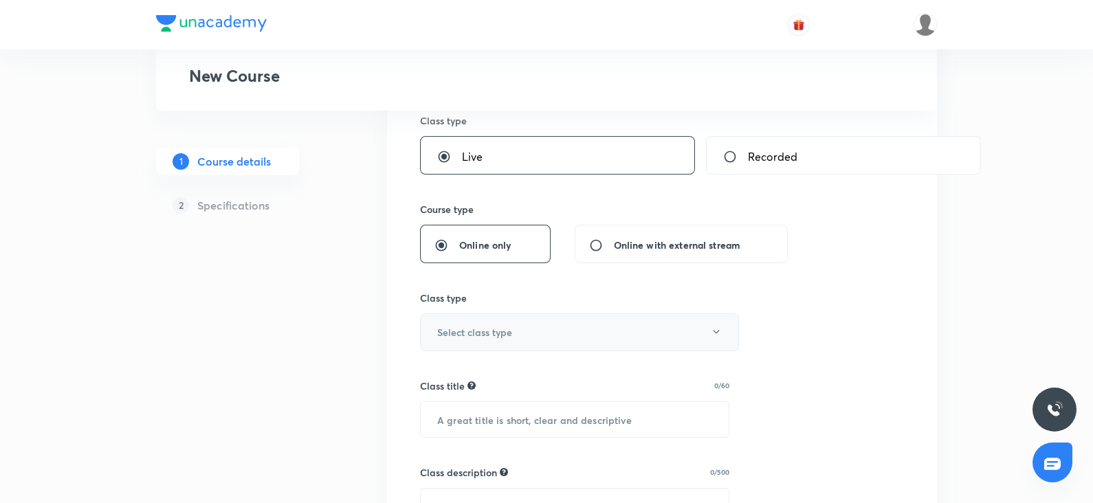
scroll to position [239, 0]
click at [485, 325] on h6 "Select class type" at bounding box center [474, 332] width 75 height 14
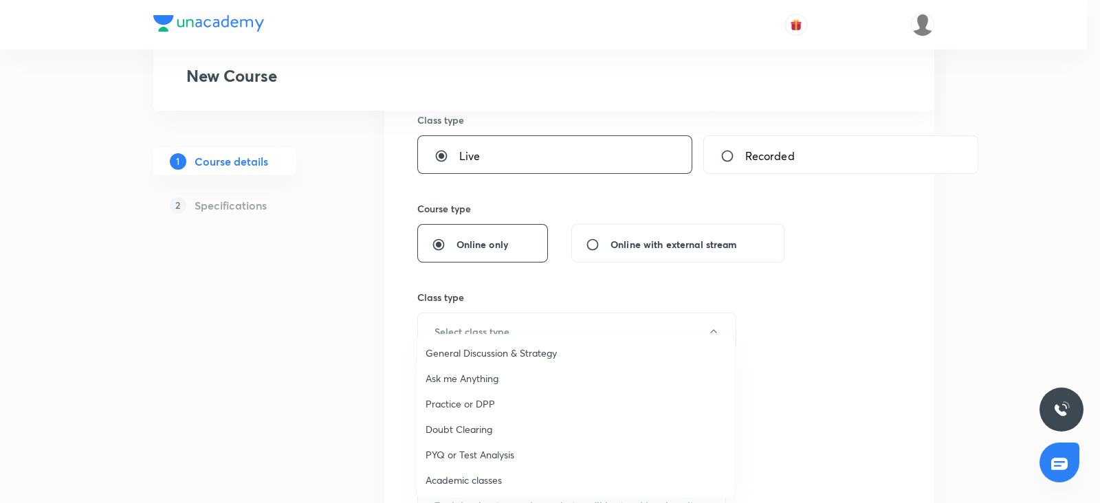
click at [448, 477] on span "Academic classes" at bounding box center [576, 480] width 301 height 14
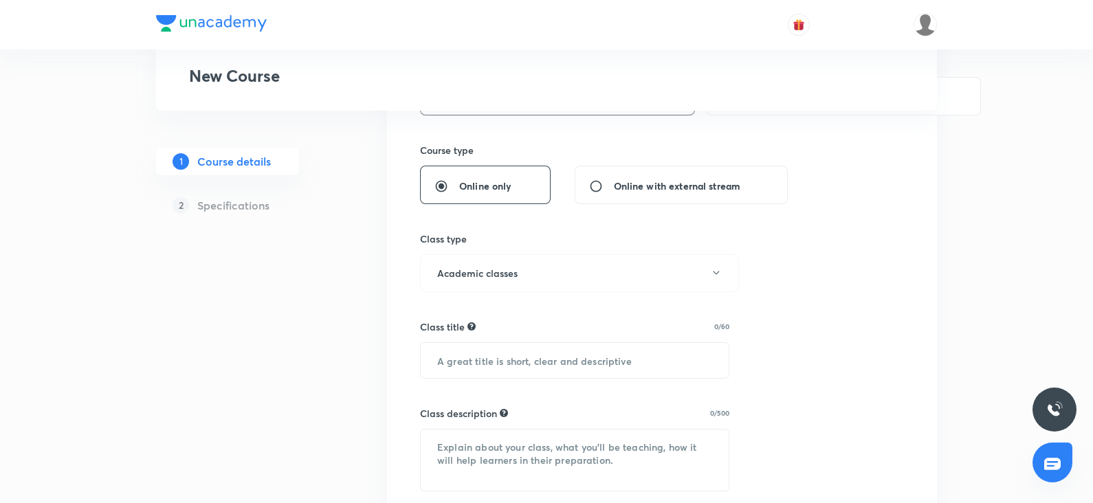
scroll to position [312, 0]
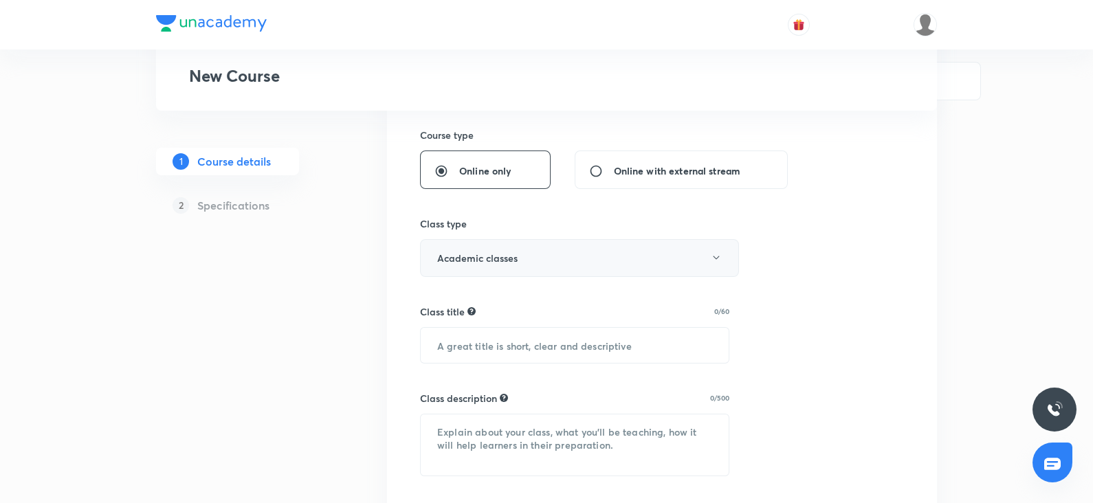
click at [471, 260] on button "Academic classes" at bounding box center [579, 258] width 319 height 38
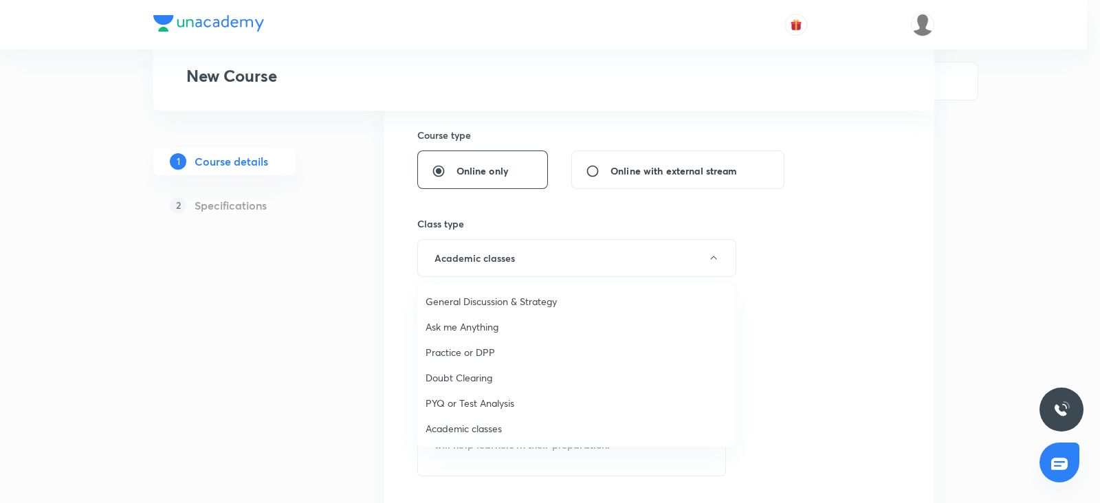
click at [267, 360] on div at bounding box center [550, 251] width 1100 height 503
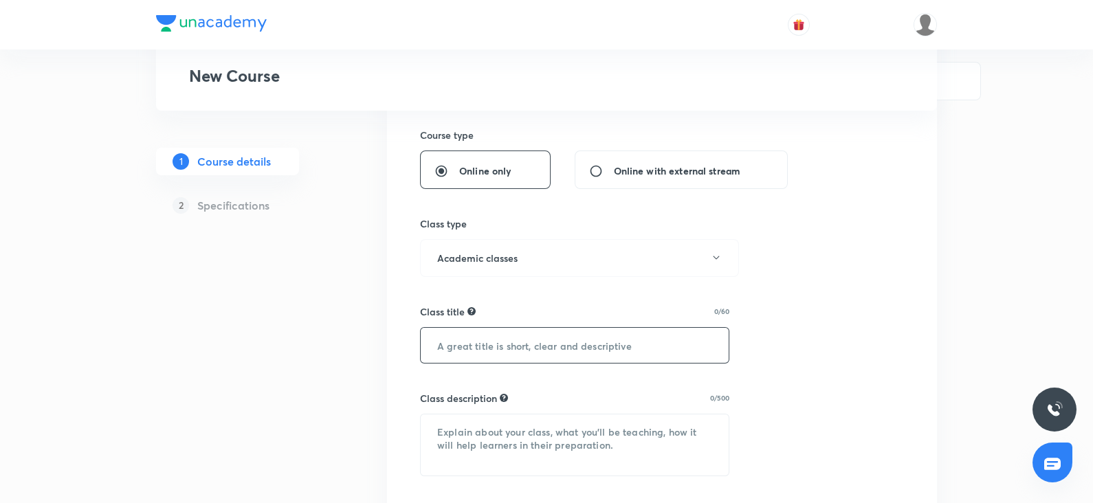
click at [529, 345] on input "text" at bounding box center [575, 345] width 308 height 35
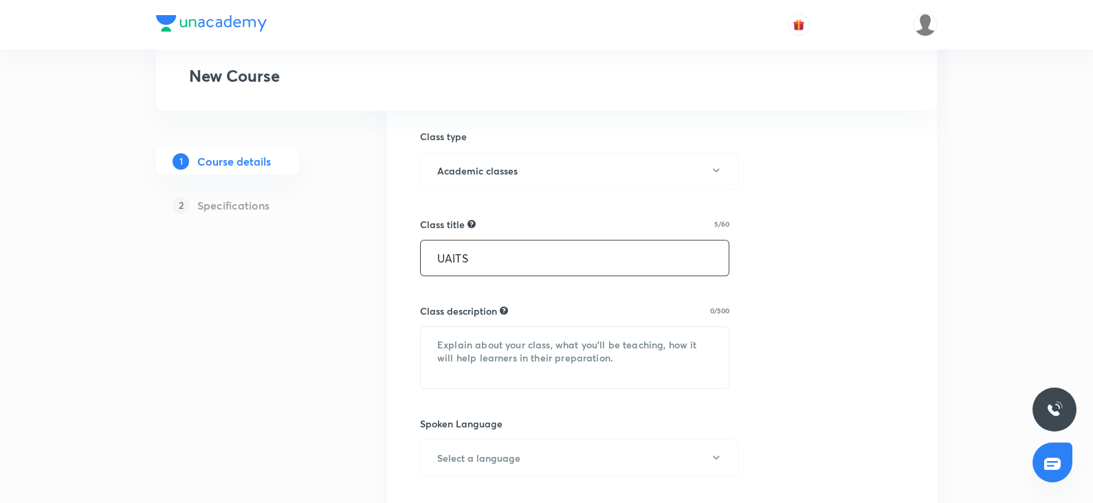
scroll to position [421, 0]
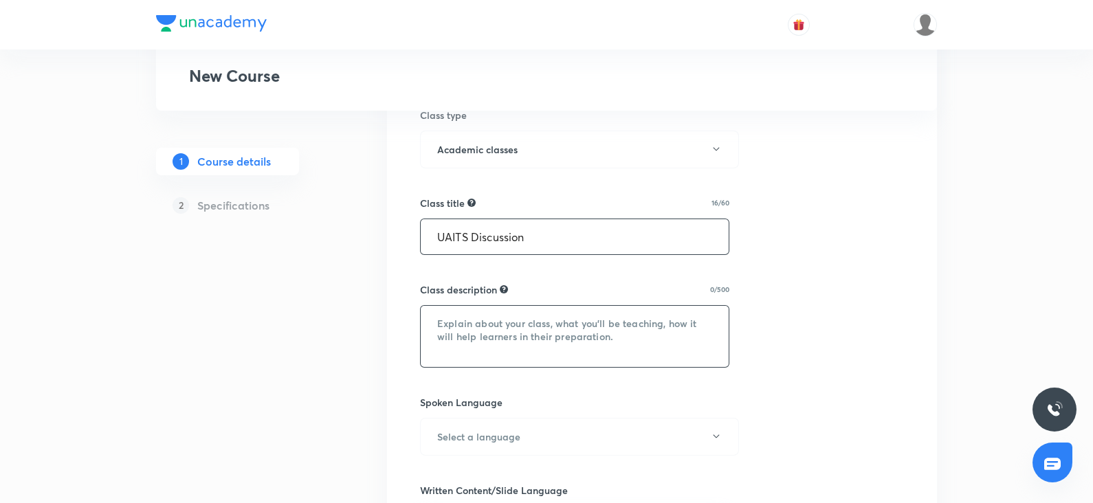
type input "UAITS Discussion"
click at [485, 313] on textarea at bounding box center [575, 336] width 308 height 61
paste textarea ""In this course, Shadab Dastageer will provide in-depth knowledge of Physics. T…"
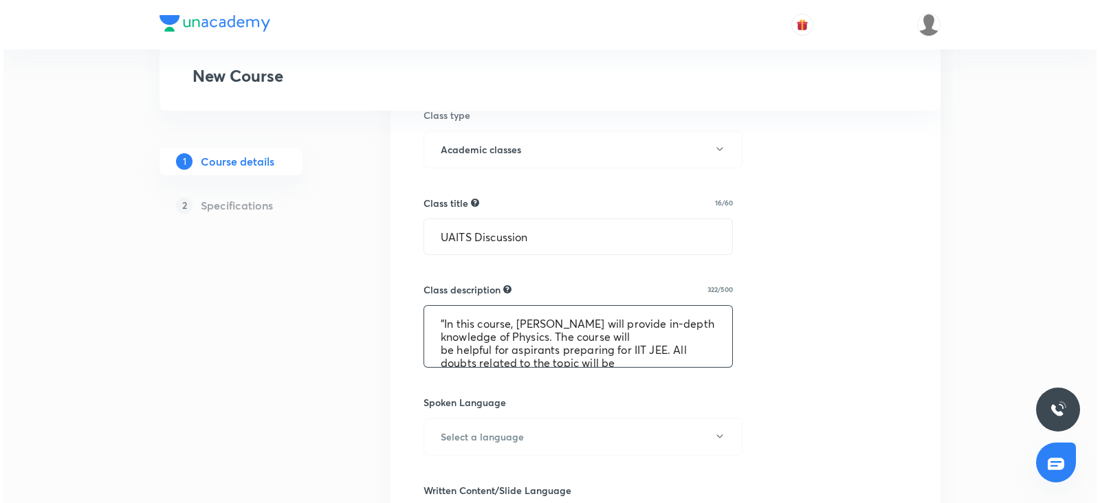
scroll to position [41, 0]
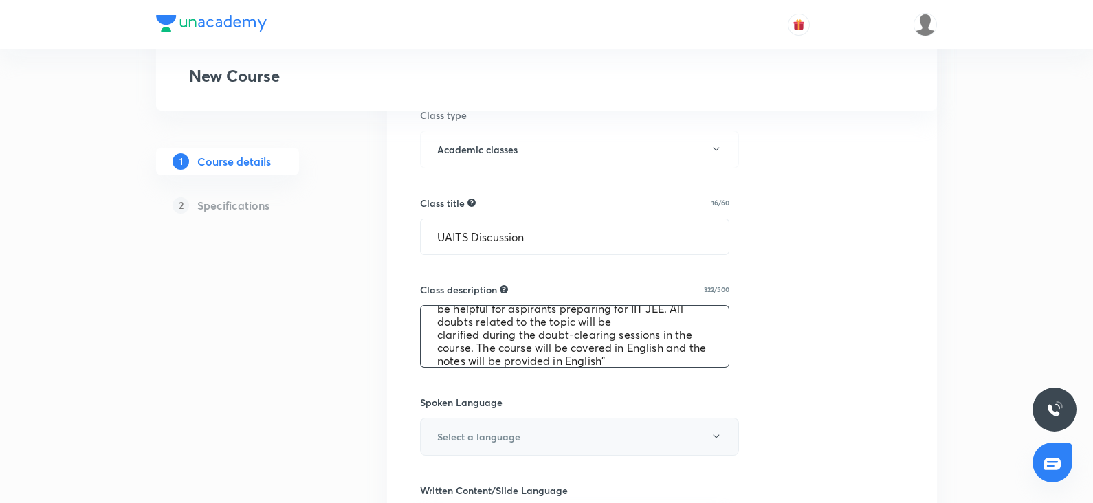
type textarea ""In this course, Shadab Dastageer will provide in-depth knowledge of Physics. T…"
click at [457, 430] on h6 "Select a language" at bounding box center [478, 437] width 83 height 14
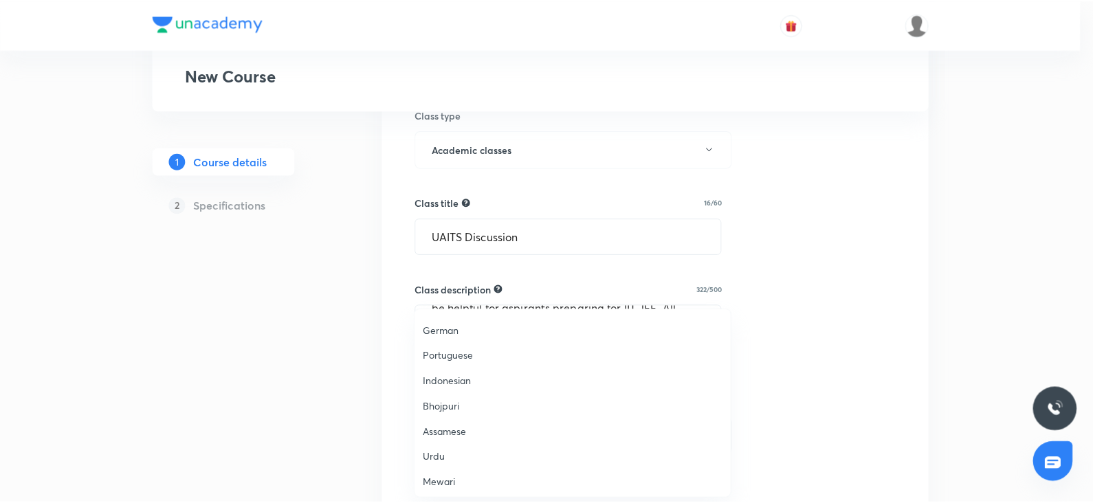
scroll to position [407, 0]
click at [439, 479] on span "Hinglish" at bounding box center [576, 481] width 301 height 14
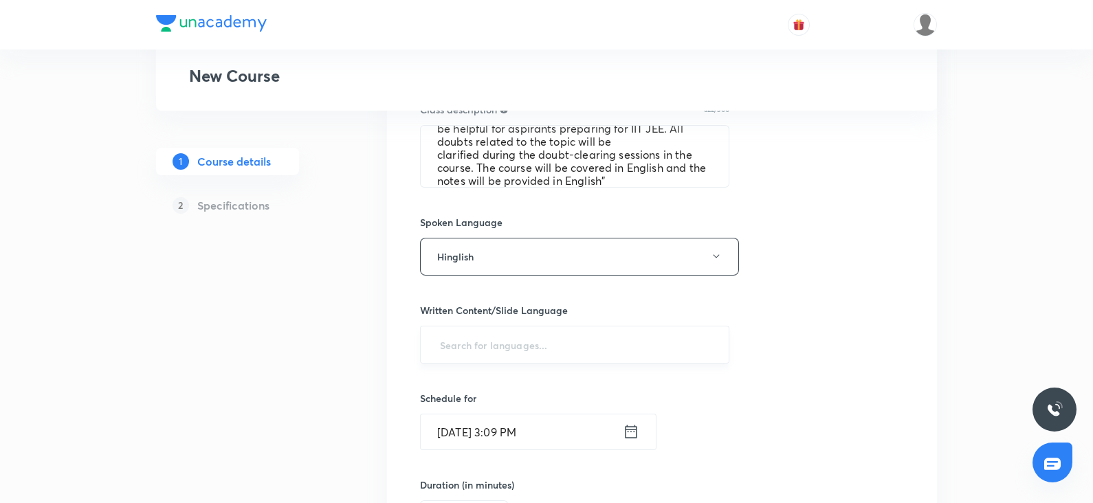
scroll to position [604, 0]
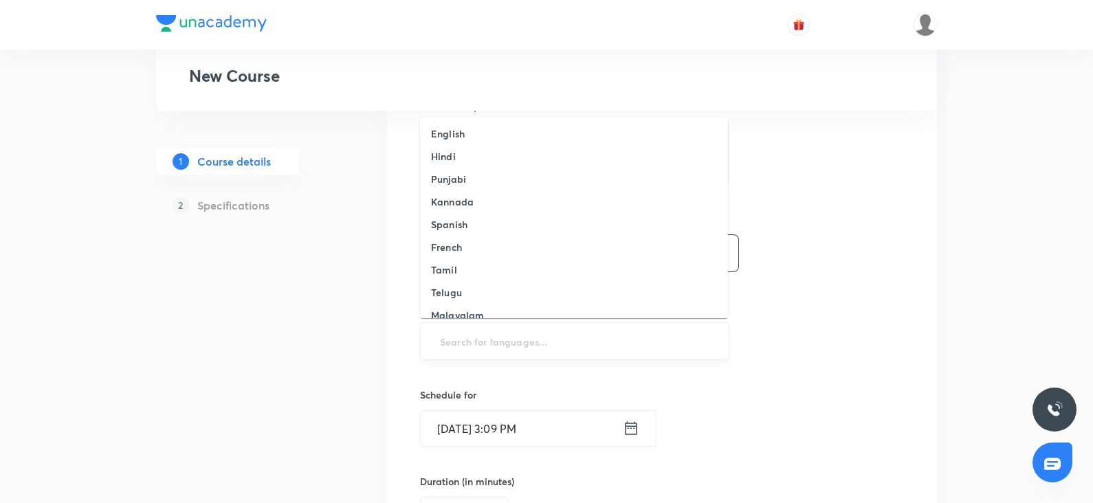
click at [474, 345] on input "text" at bounding box center [574, 341] width 275 height 25
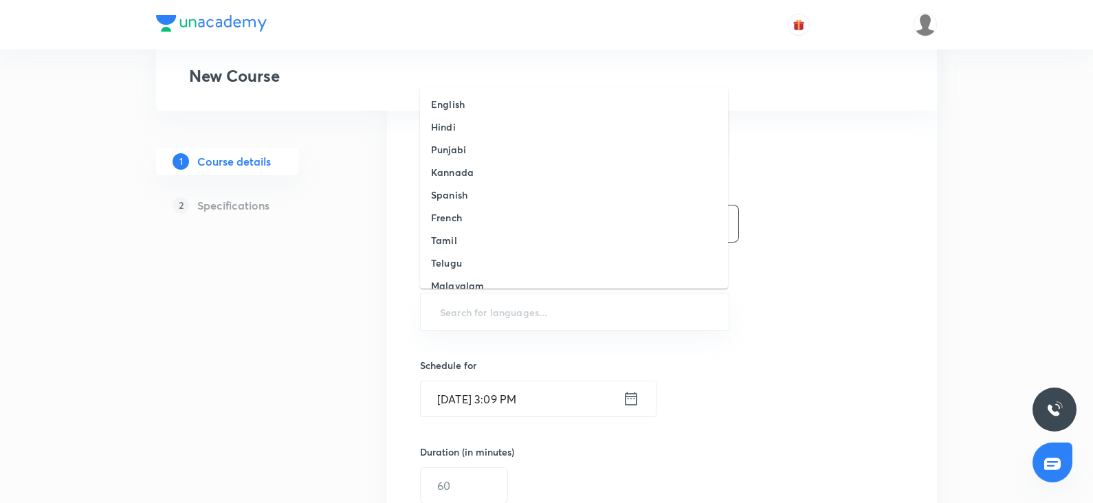
scroll to position [637, 0]
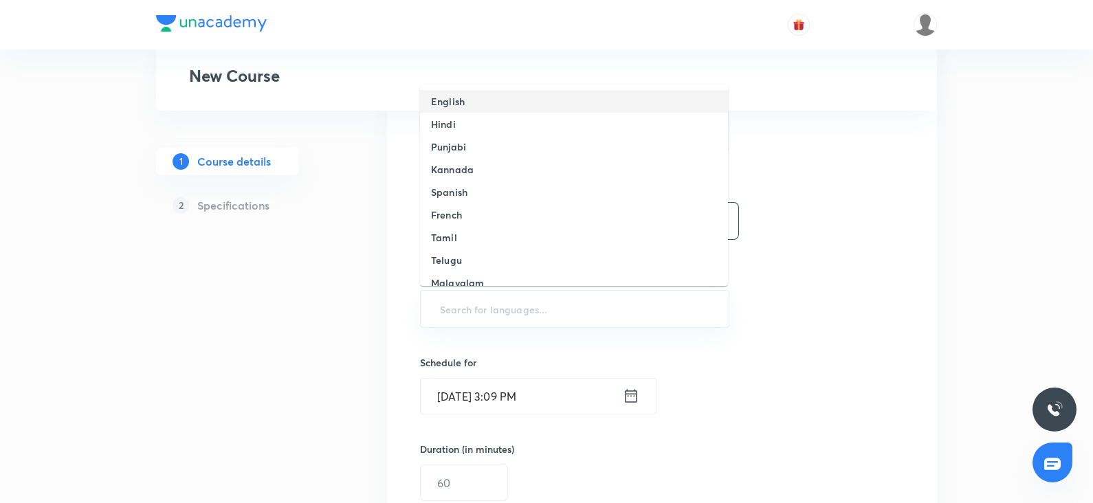
click at [452, 103] on h6 "English" at bounding box center [448, 101] width 34 height 14
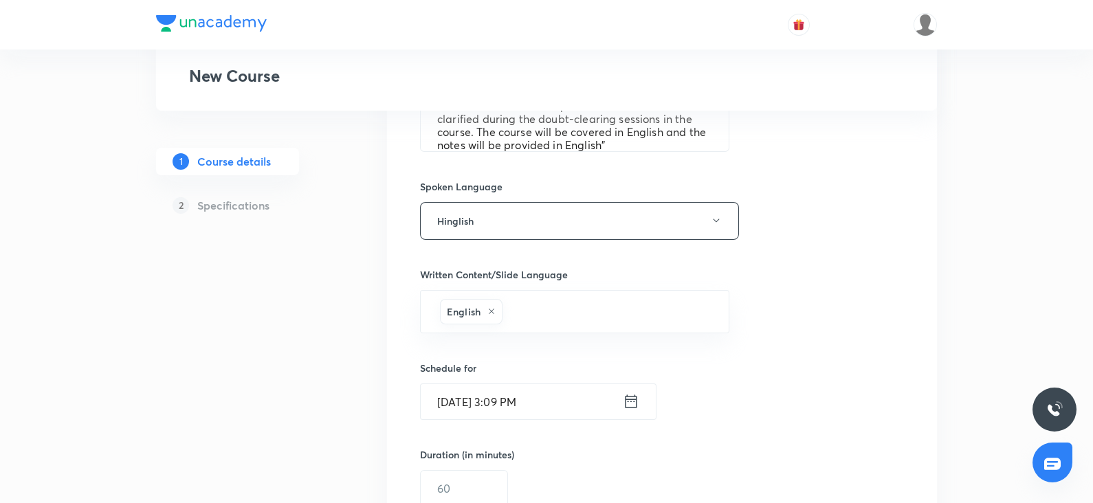
click at [471, 405] on input "Oct 7, 2025, 3:09 PM" at bounding box center [522, 401] width 202 height 35
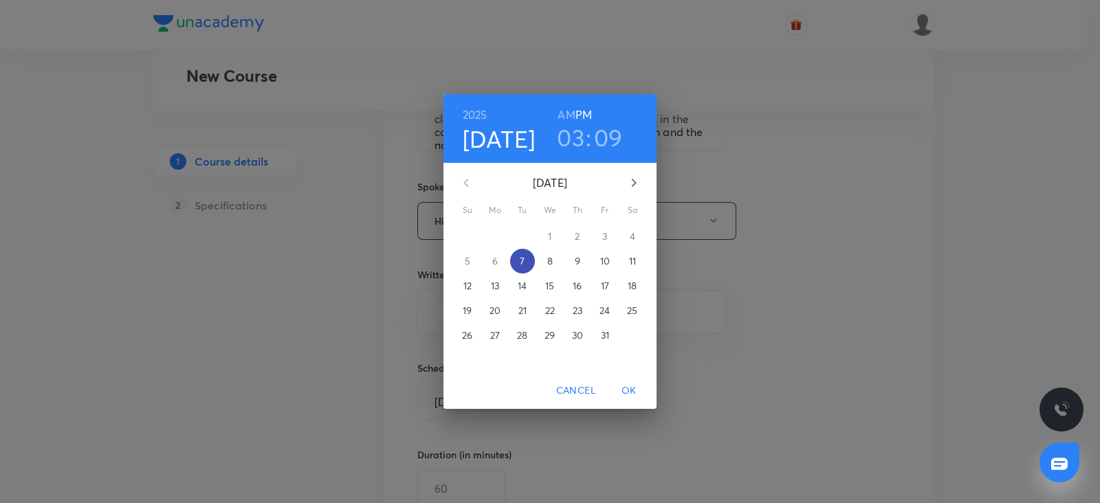
click at [512, 258] on span "7" at bounding box center [522, 261] width 25 height 14
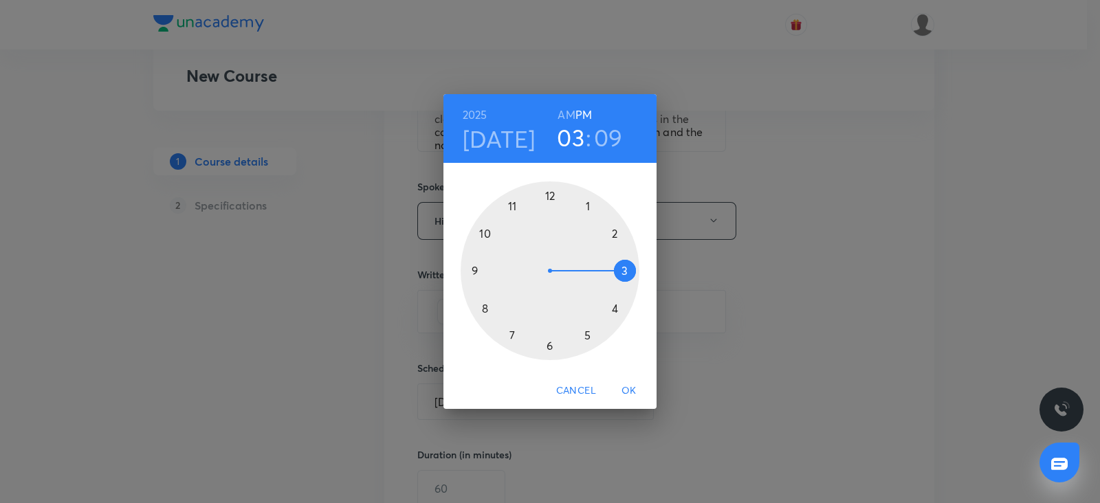
click at [624, 272] on div at bounding box center [550, 271] width 179 height 179
click at [611, 139] on h3 "09" at bounding box center [608, 137] width 29 height 29
click at [625, 267] on div at bounding box center [550, 271] width 179 height 179
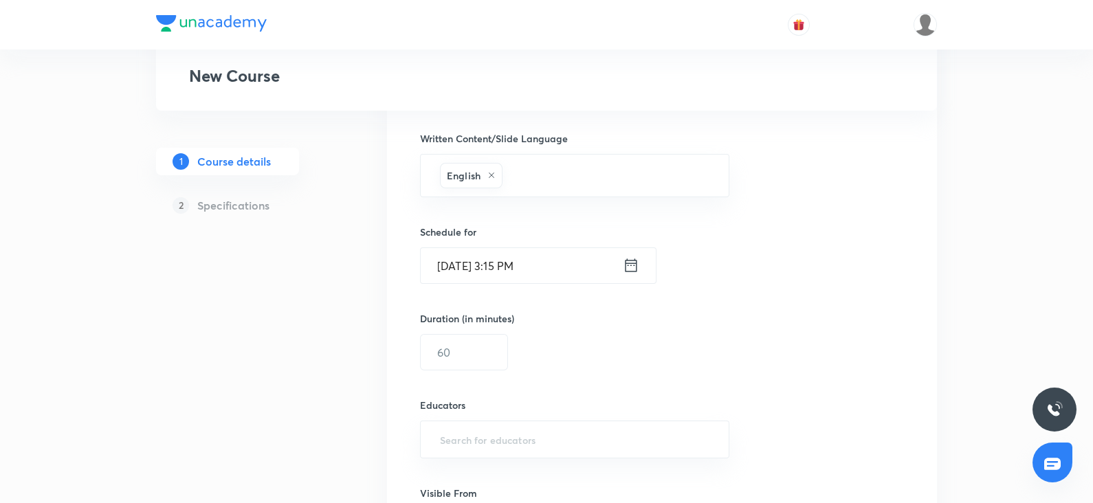
scroll to position [782, 0]
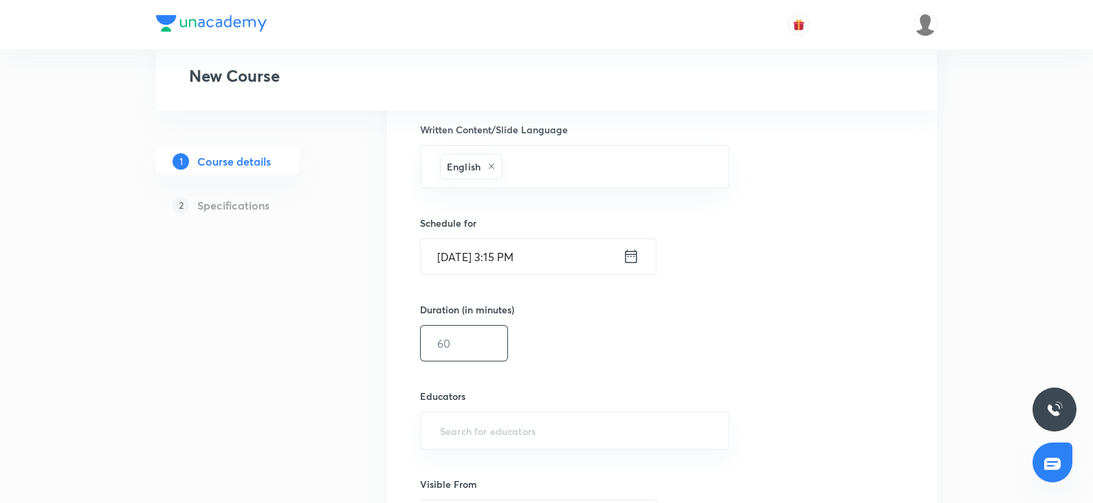
click at [452, 340] on input "text" at bounding box center [464, 343] width 87 height 35
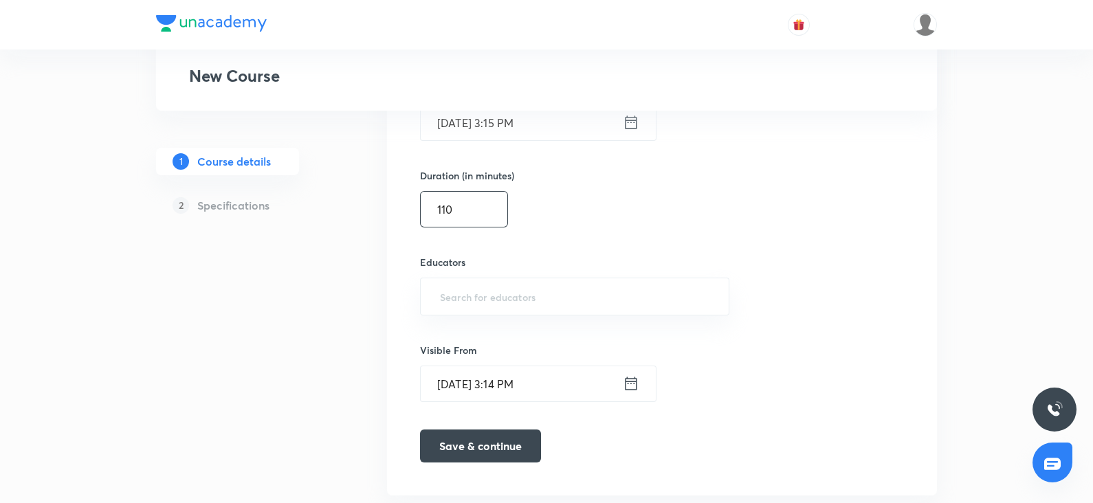
scroll to position [926, 0]
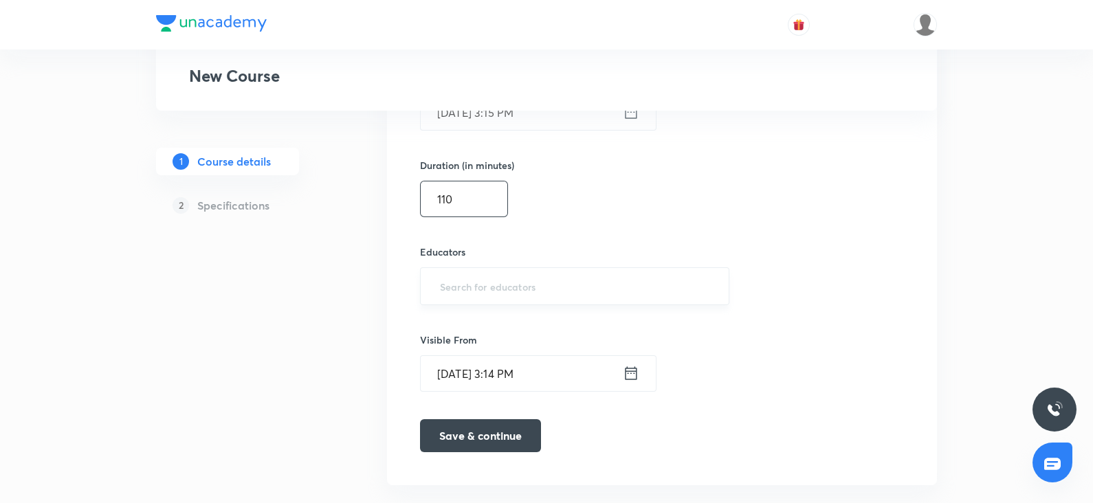
type input "110"
click at [454, 274] on input "text" at bounding box center [574, 286] width 275 height 25
paste input "shadabdastgeer"
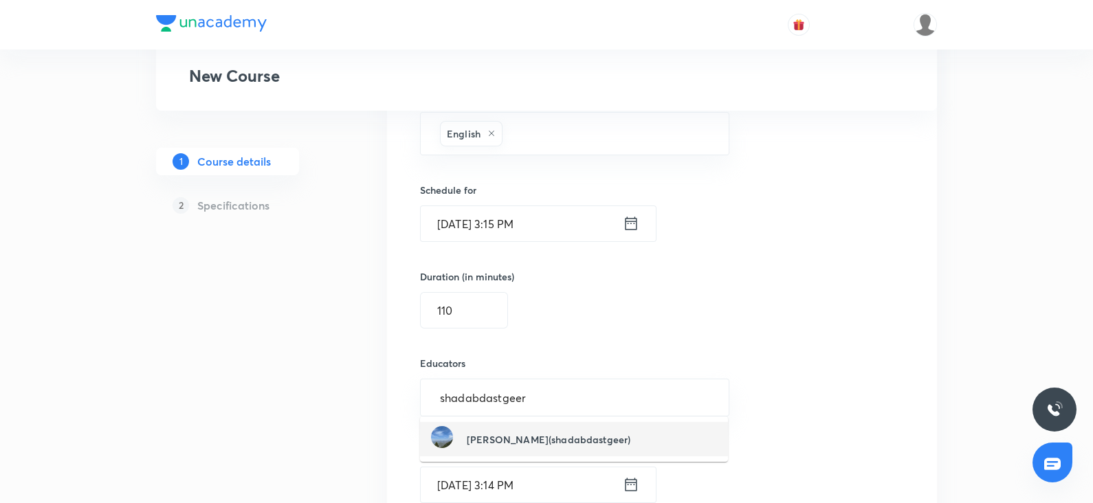
scroll to position [813, 0]
type input "shadabdastgeer"
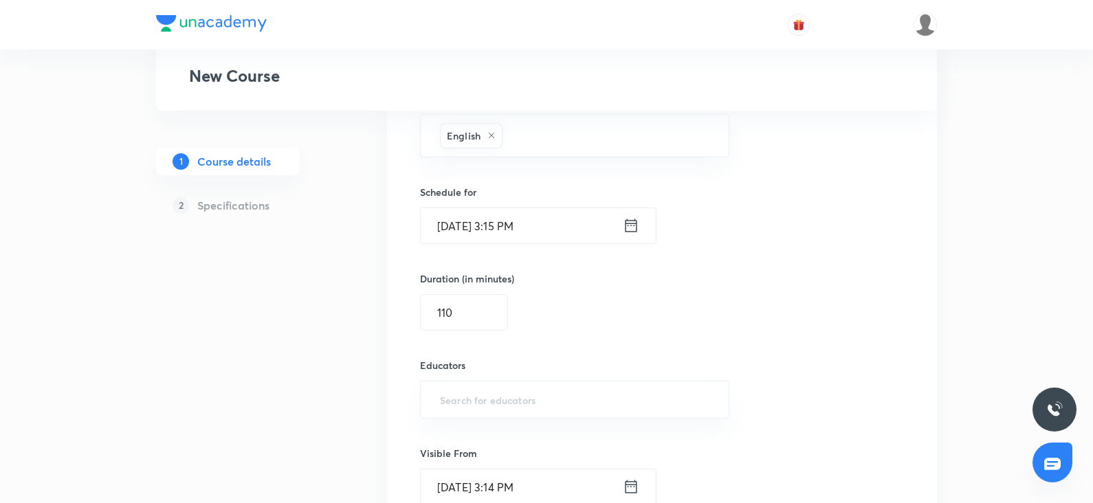
click at [514, 228] on input "Oct 7, 2025, 3:15 PM" at bounding box center [522, 225] width 202 height 35
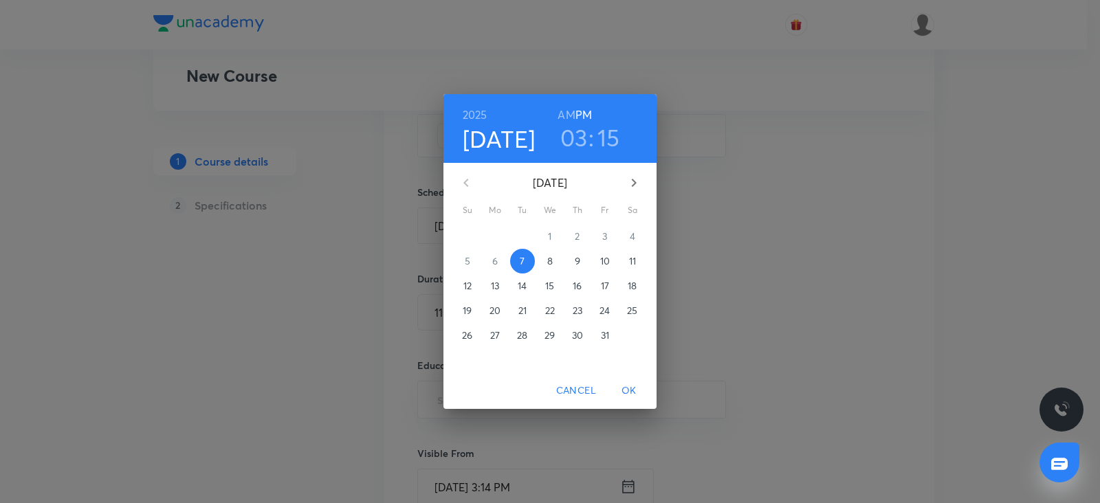
click at [611, 140] on h3 "15" at bounding box center [609, 137] width 23 height 29
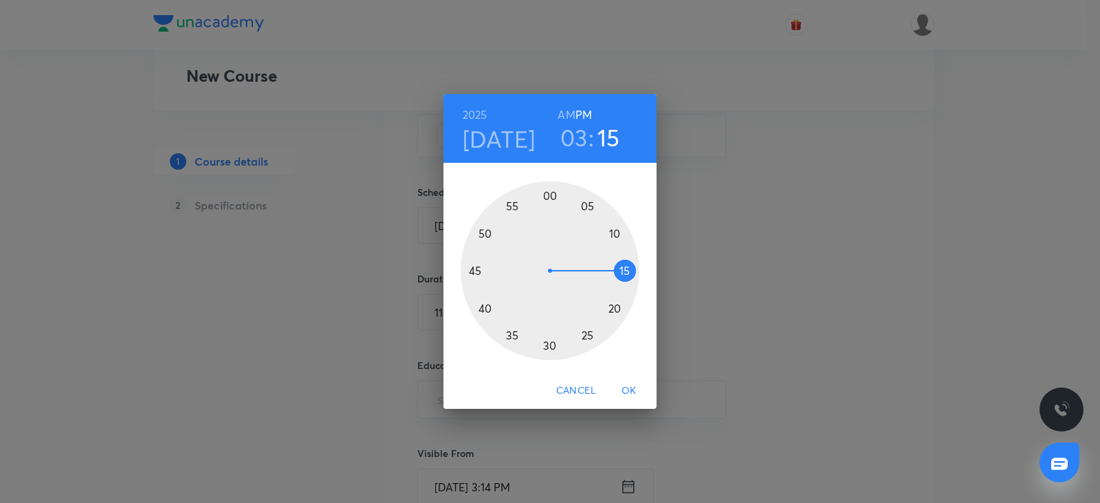
click at [614, 309] on div at bounding box center [550, 271] width 179 height 179
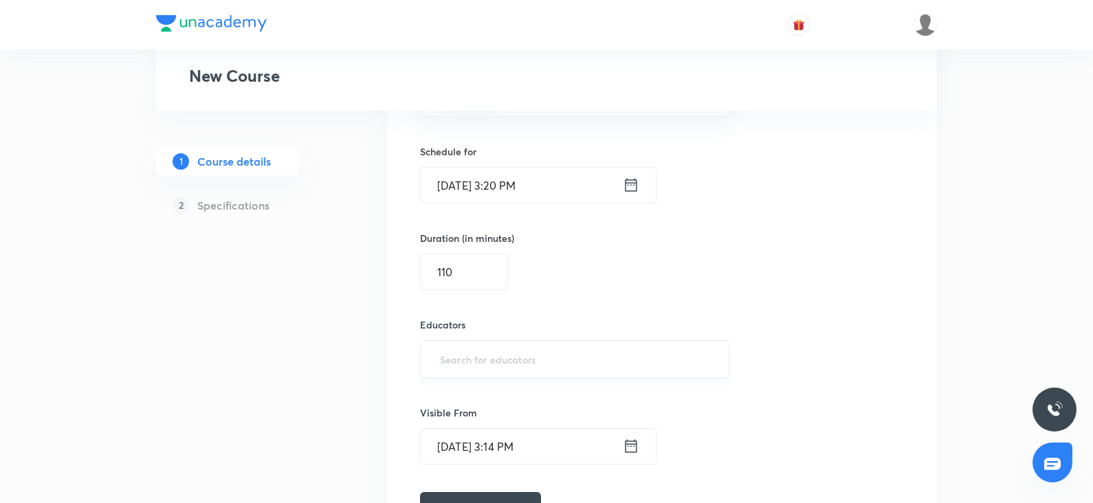
scroll to position [854, 0]
click at [488, 367] on input "text" at bounding box center [574, 358] width 275 height 25
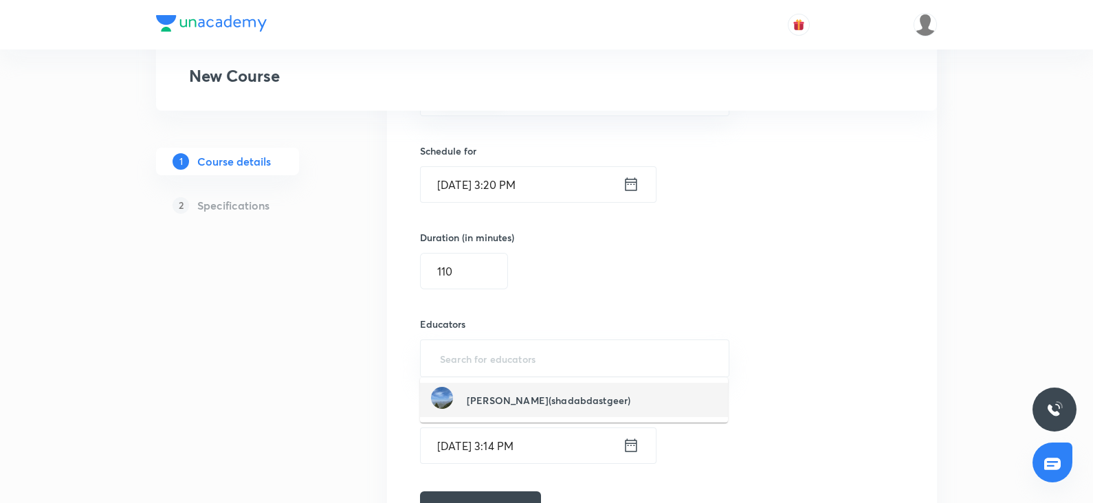
click at [518, 403] on h6 "Shadab Dastgeer(shadabdastgeer)" at bounding box center [549, 400] width 164 height 14
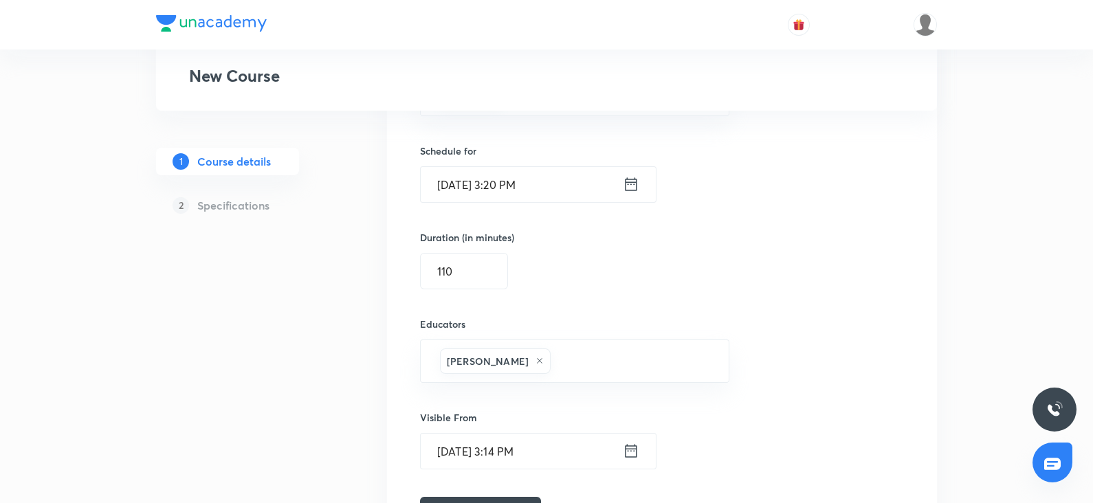
scroll to position [954, 0]
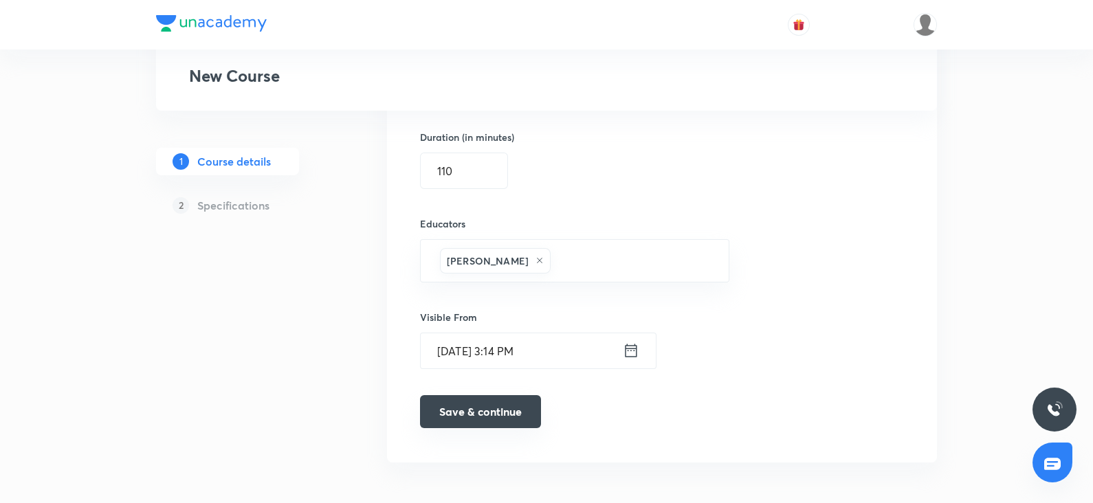
click at [483, 406] on button "Save & continue" at bounding box center [480, 411] width 121 height 33
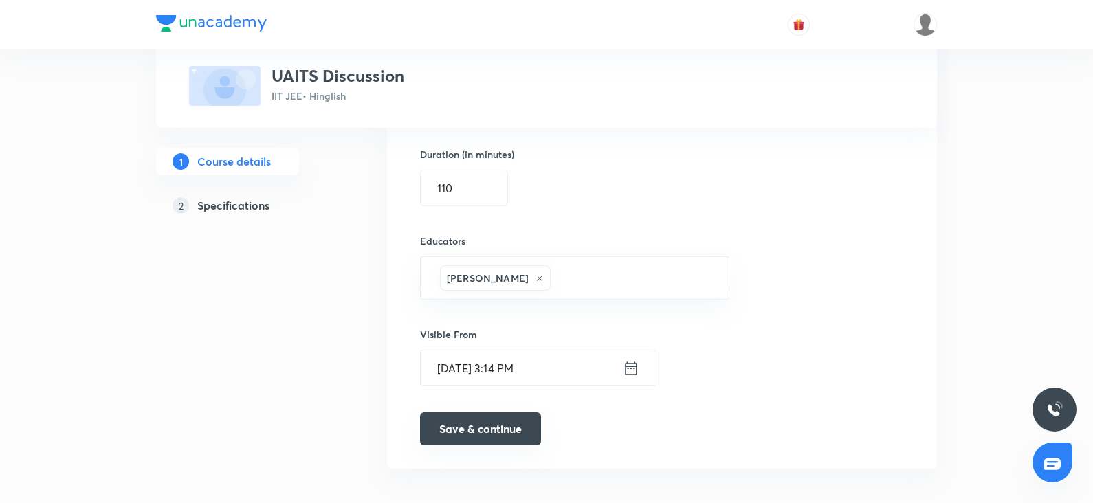
scroll to position [961, 0]
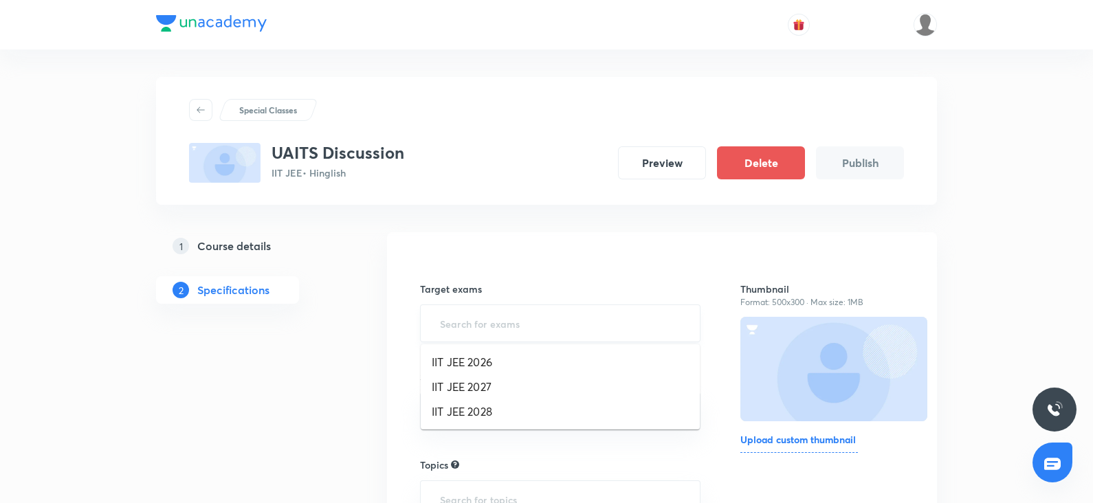
click at [468, 325] on input "text" at bounding box center [560, 323] width 246 height 25
click at [468, 366] on li "IIT JEE 2026" at bounding box center [560, 362] width 279 height 25
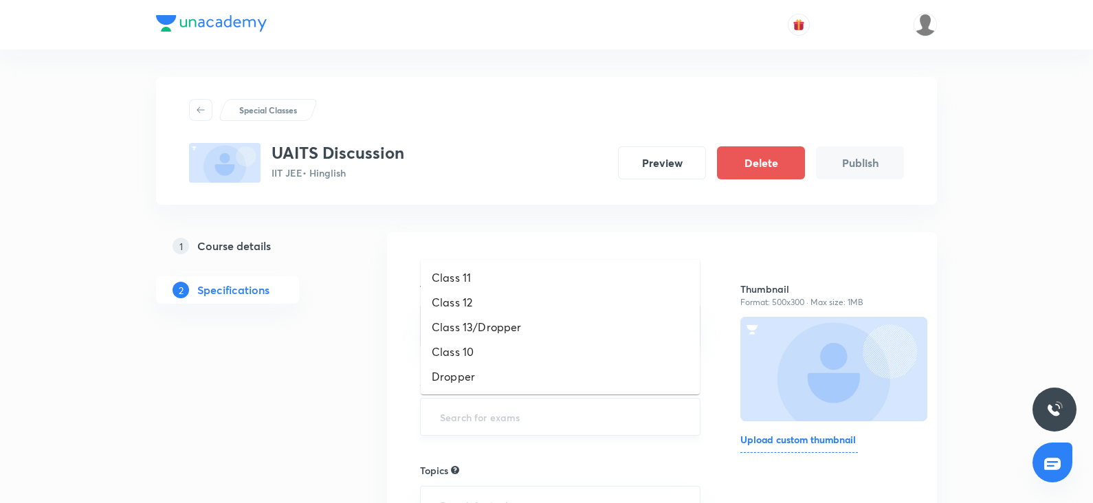
click at [447, 414] on input "text" at bounding box center [560, 416] width 246 height 25
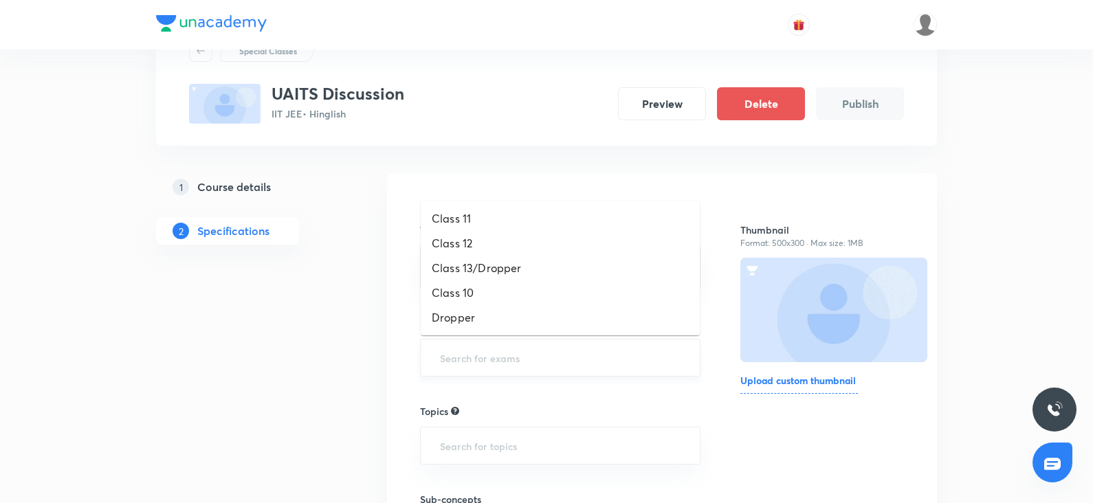
scroll to position [61, 0]
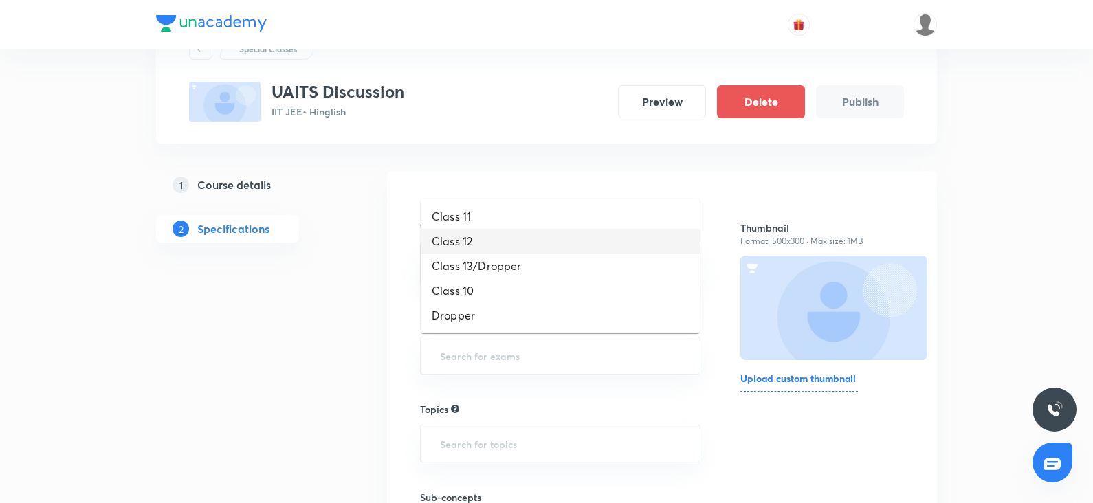
click at [457, 237] on li "Class 12" at bounding box center [560, 241] width 279 height 25
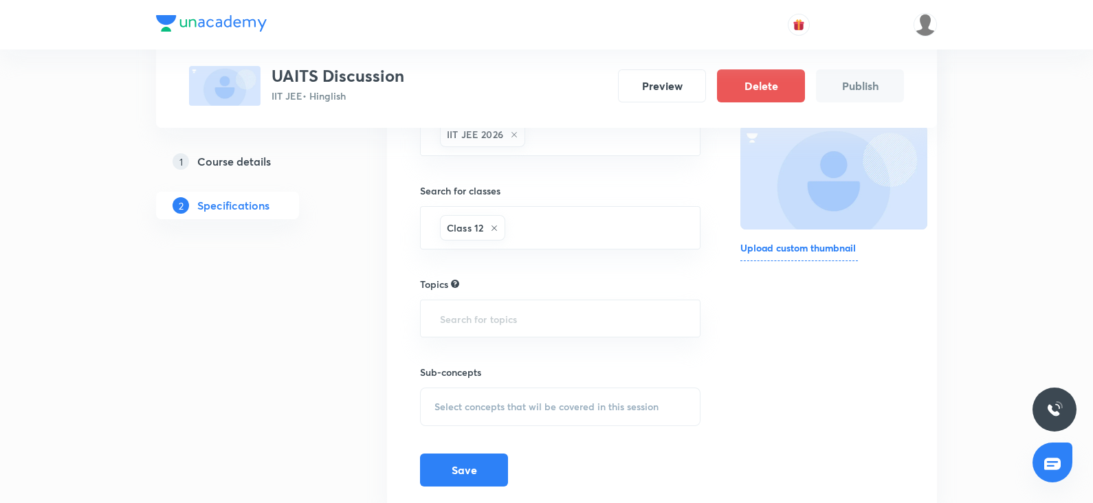
scroll to position [195, 0]
click at [462, 323] on input "text" at bounding box center [560, 315] width 246 height 25
type input "phy"
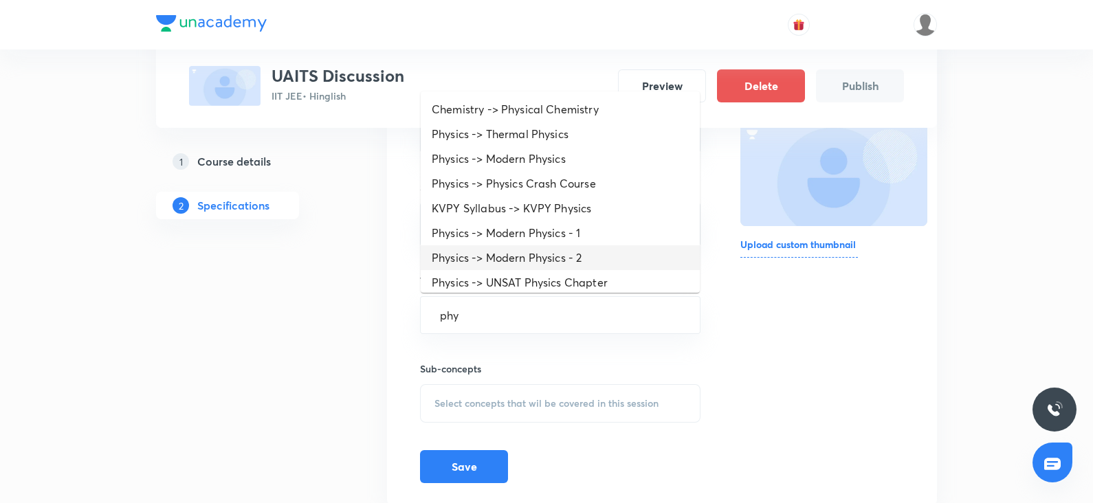
click at [479, 254] on li "Physics -> Modern Physics - 2" at bounding box center [560, 257] width 279 height 25
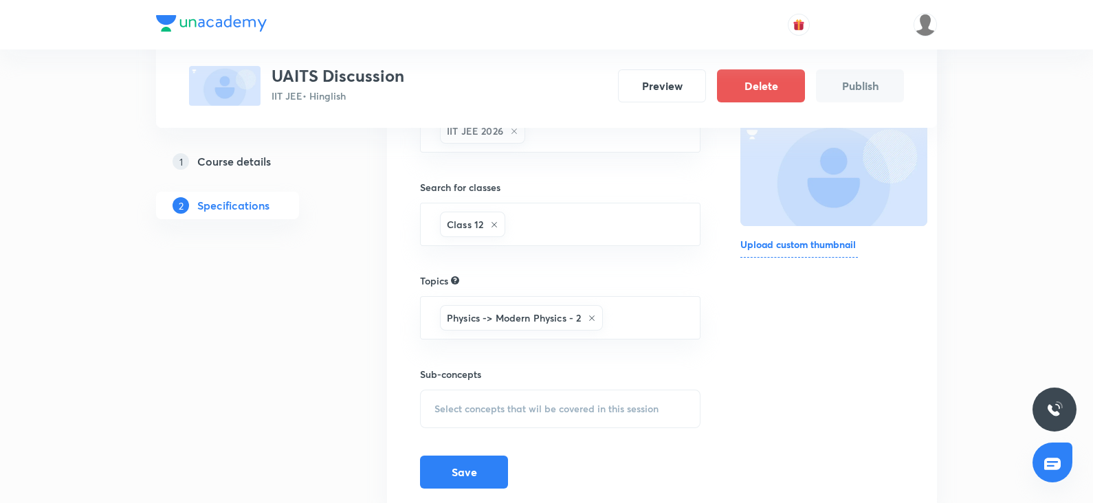
click at [465, 409] on span "Select concepts that wil be covered in this session" at bounding box center [547, 409] width 224 height 11
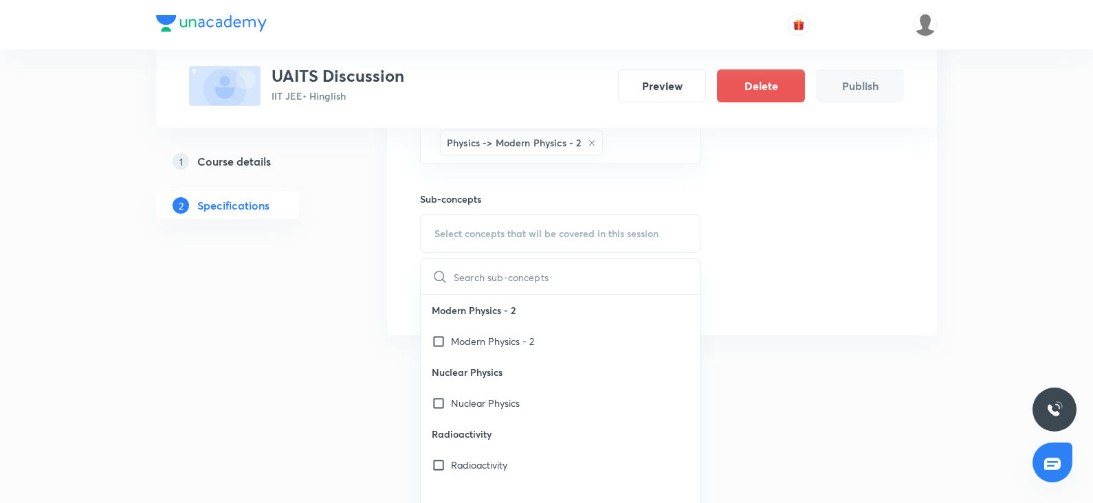
scroll to position [376, 0]
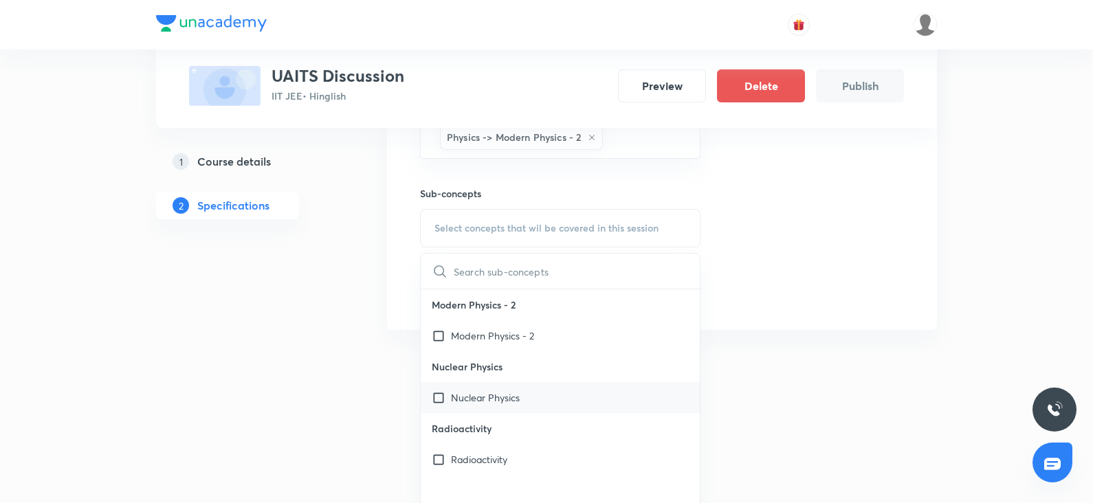
click at [464, 404] on div "Nuclear Physics" at bounding box center [560, 397] width 279 height 31
checkbox input "true"
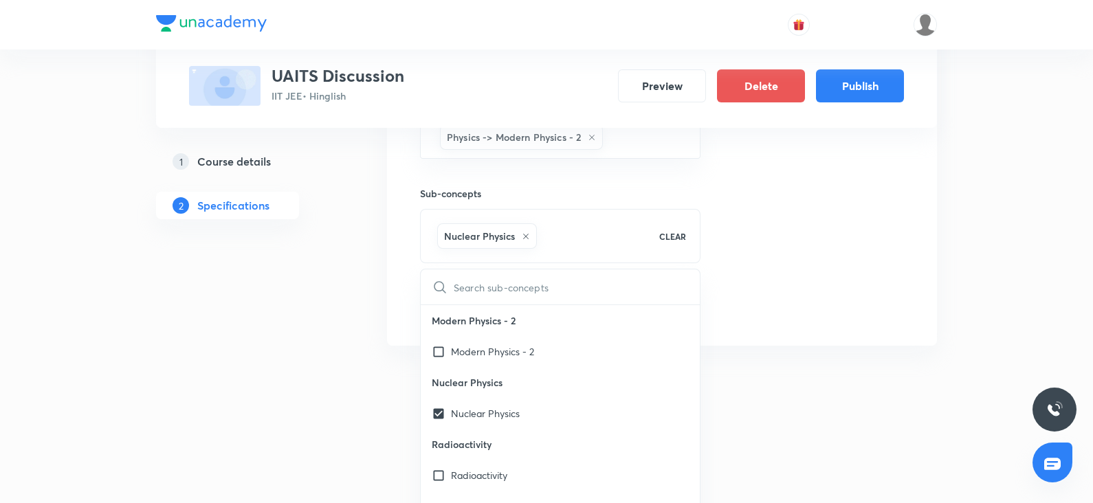
click at [839, 274] on div "Thumbnail Format: 500x300 · Max size: 1MB Upload custom thumbnail" at bounding box center [823, 101] width 164 height 446
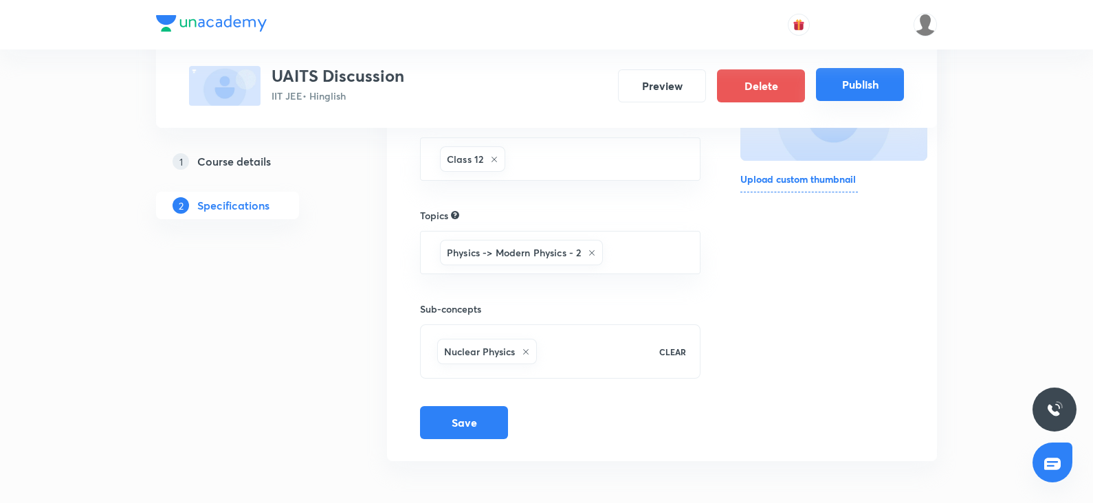
click at [869, 80] on button "Publish" at bounding box center [860, 84] width 88 height 33
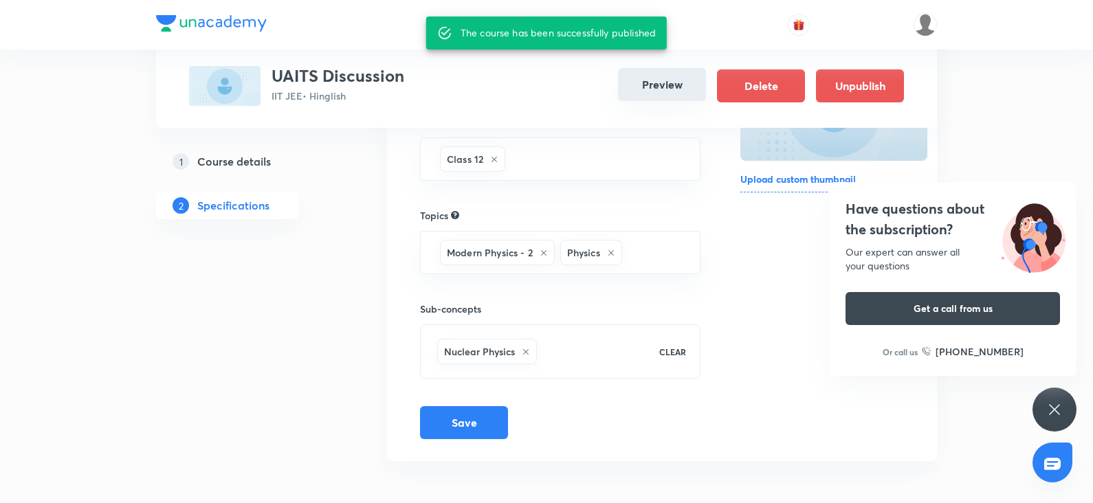
click at [672, 87] on button "Preview" at bounding box center [662, 84] width 88 height 33
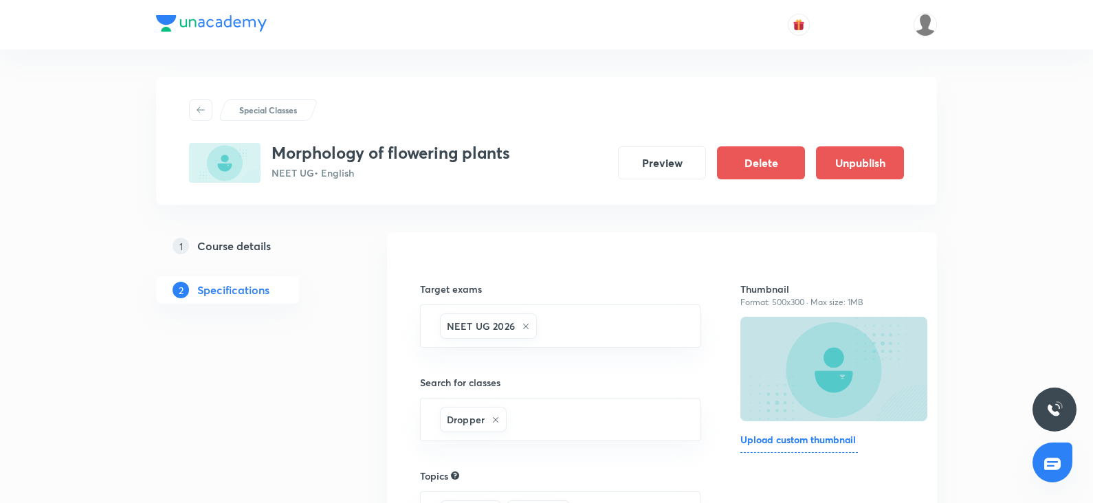
scroll to position [137, 0]
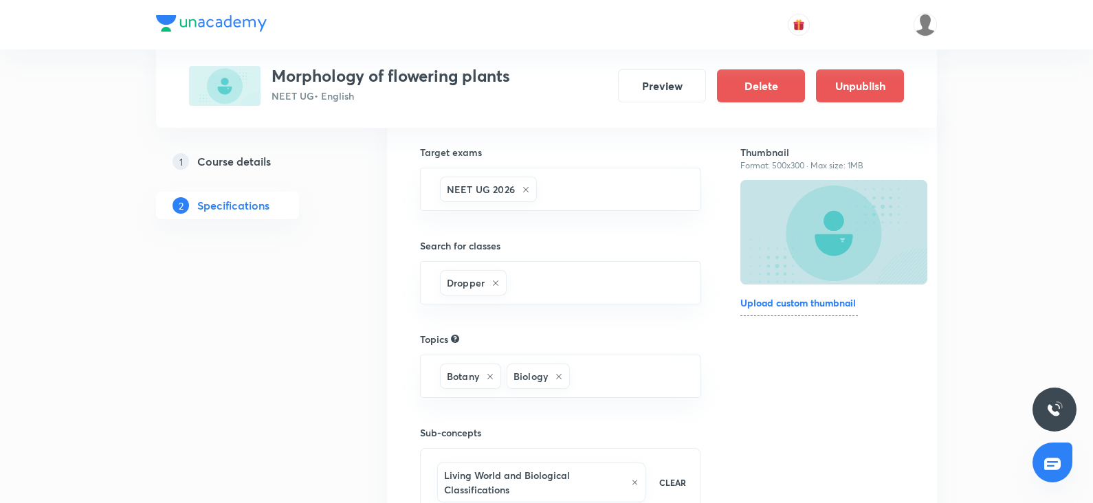
click at [226, 162] on h5 "Course details" at bounding box center [234, 161] width 74 height 17
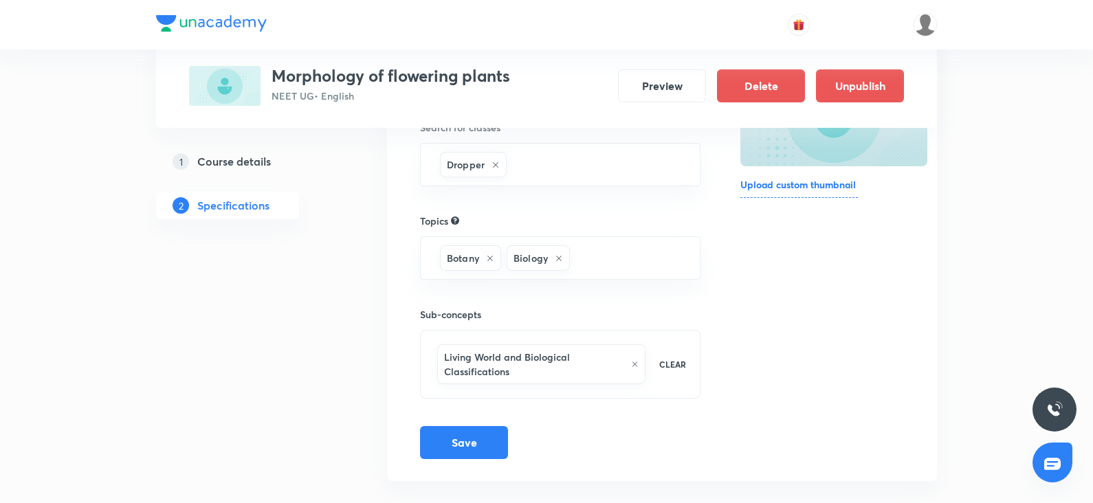
scroll to position [256, 0]
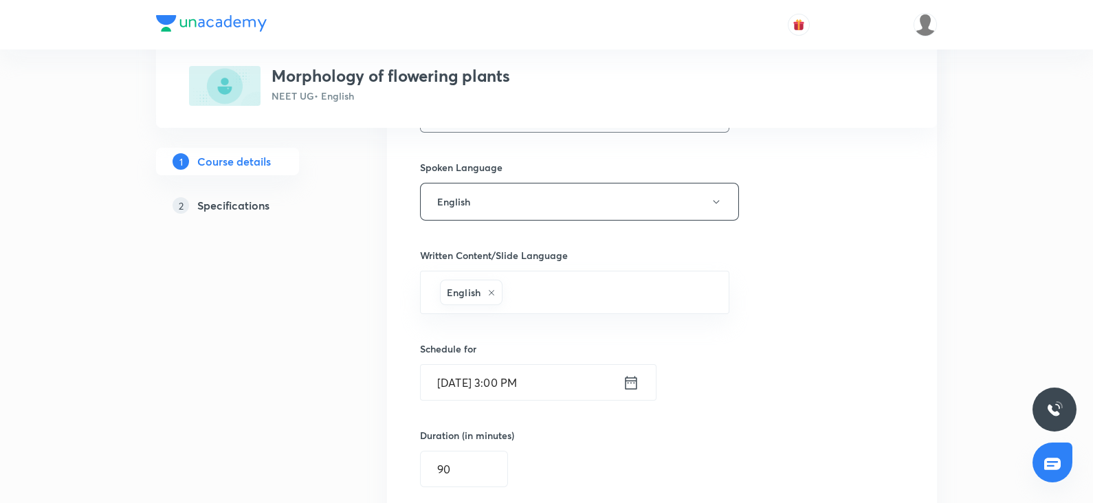
scroll to position [822, 0]
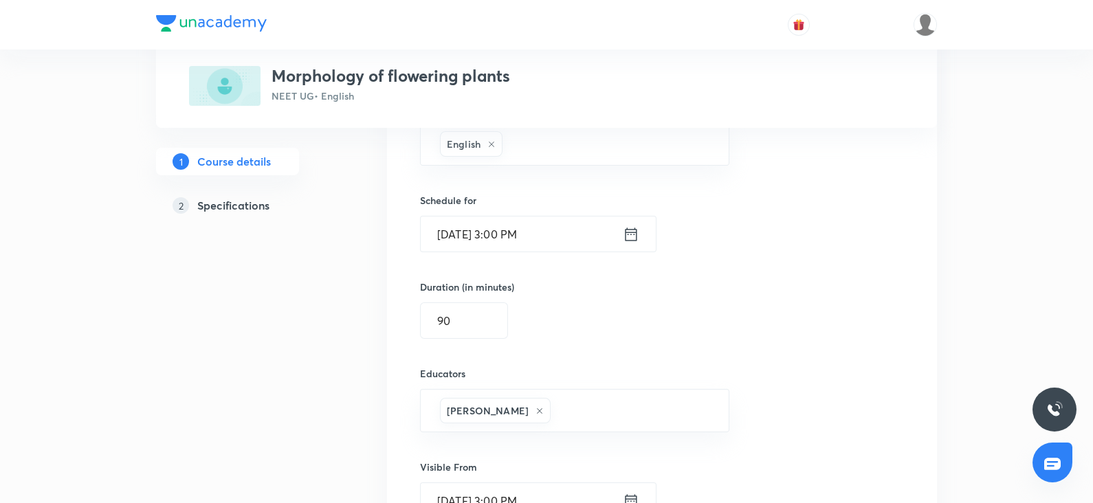
drag, startPoint x: 437, startPoint y: 459, endPoint x: 565, endPoint y: 243, distance: 250.7
click at [565, 243] on div "Select a goal NEET UG ​ Class type Live Recorded Course type Online only Online…" at bounding box center [662, 6] width 484 height 1147
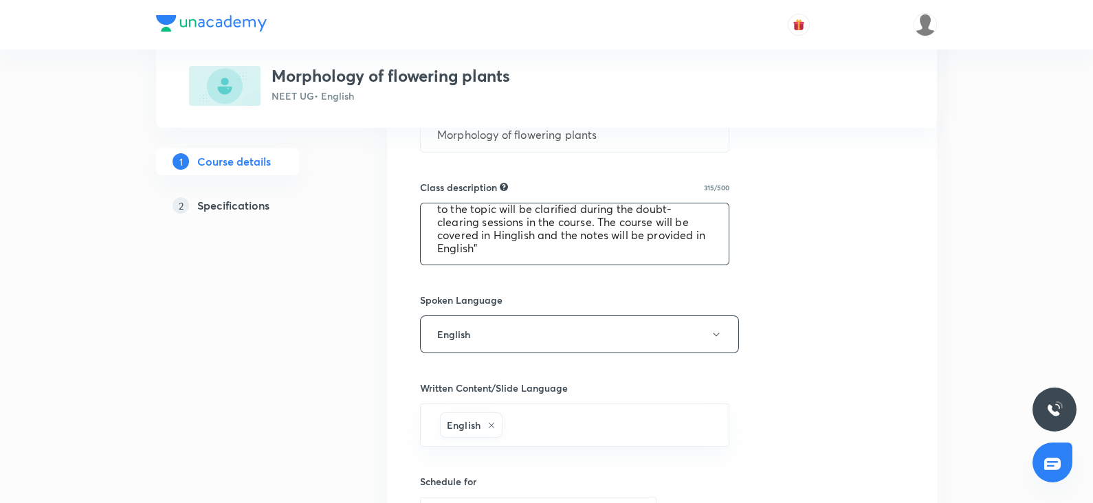
scroll to position [536, 0]
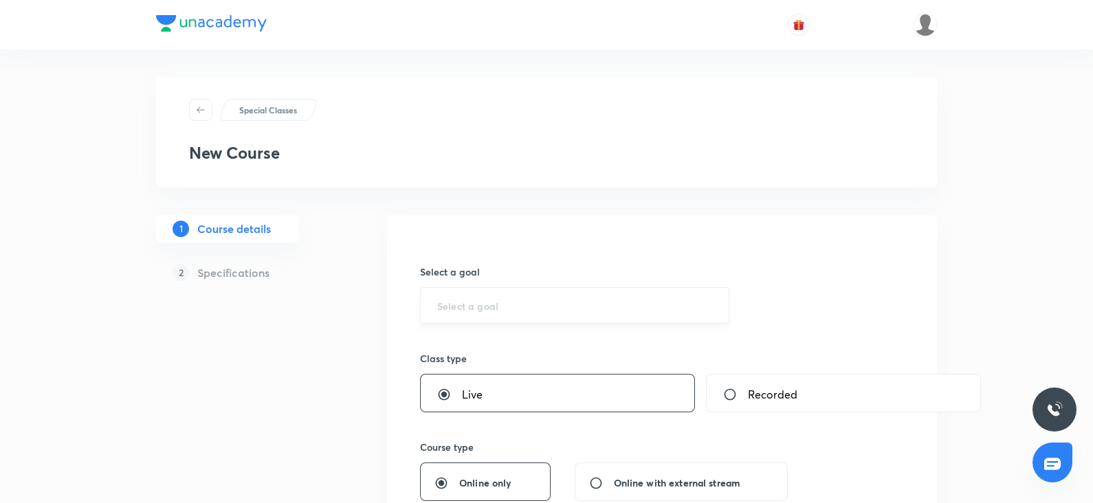
click at [477, 309] on input "text" at bounding box center [574, 305] width 275 height 13
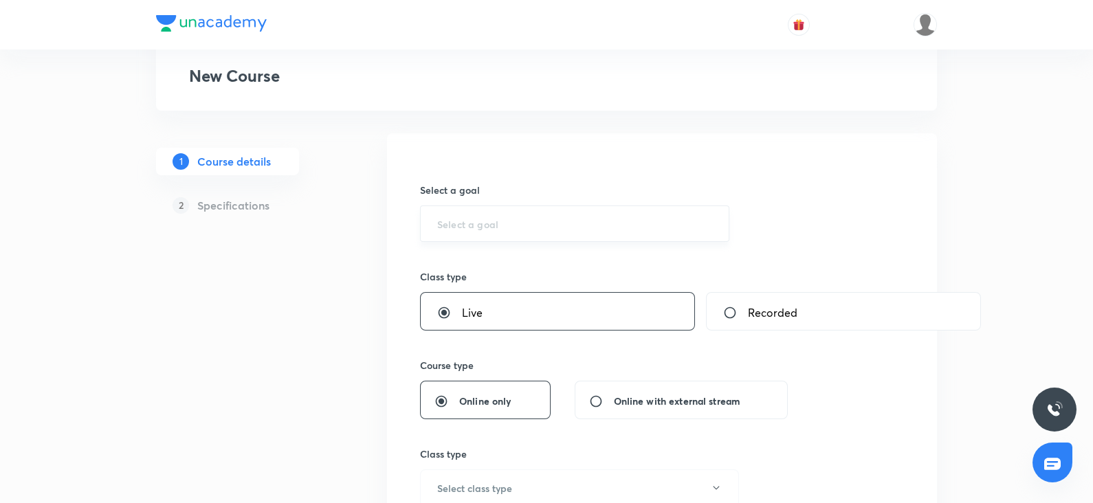
scroll to position [82, 0]
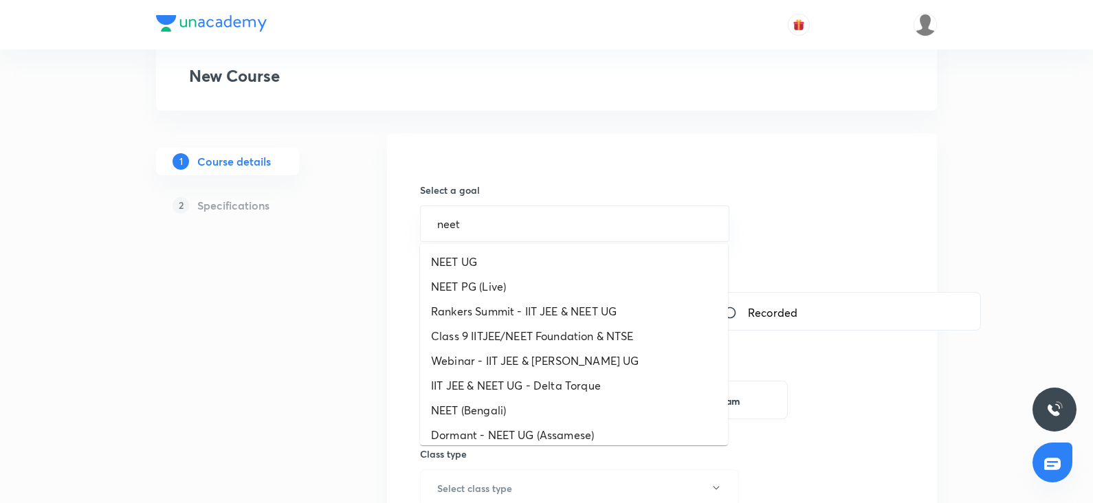
click at [461, 259] on li "NEET UG" at bounding box center [574, 262] width 308 height 25
type input "NEET UG"
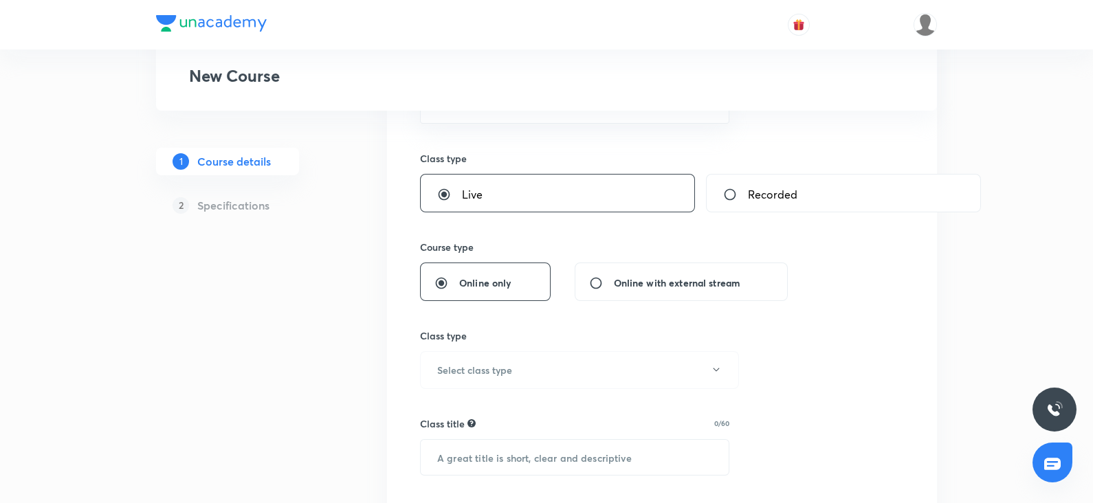
scroll to position [207, 0]
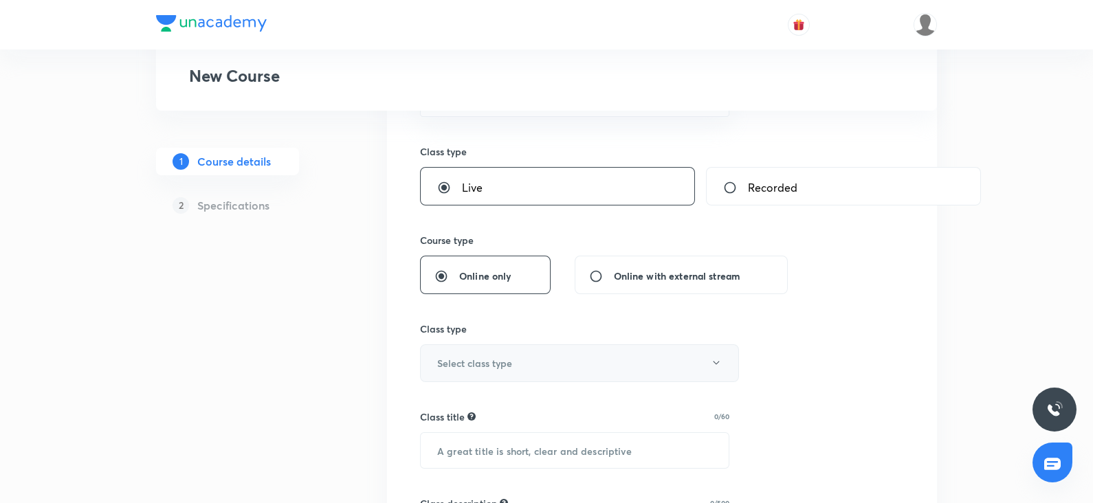
click at [460, 356] on h6 "Select class type" at bounding box center [474, 363] width 75 height 14
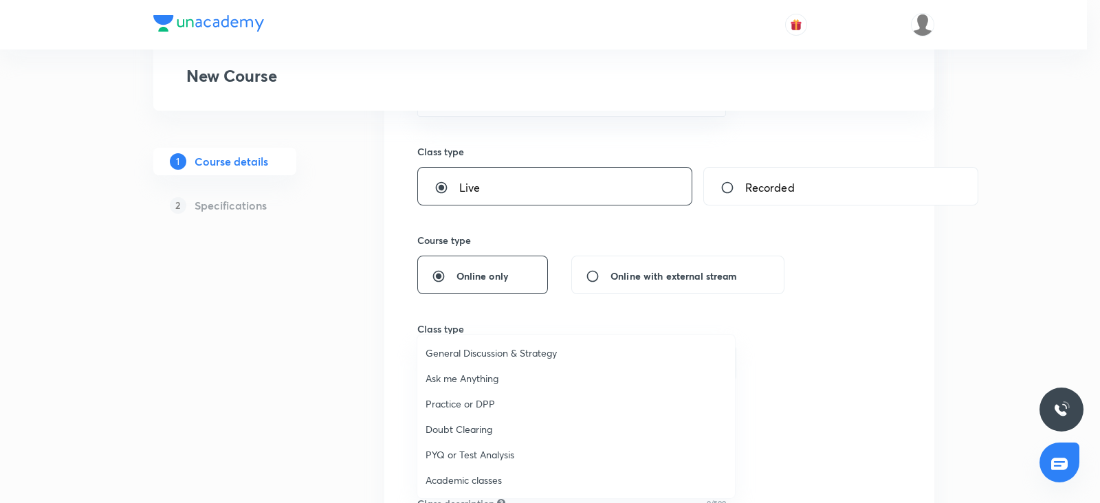
click at [472, 471] on li "Academic classes" at bounding box center [576, 480] width 318 height 25
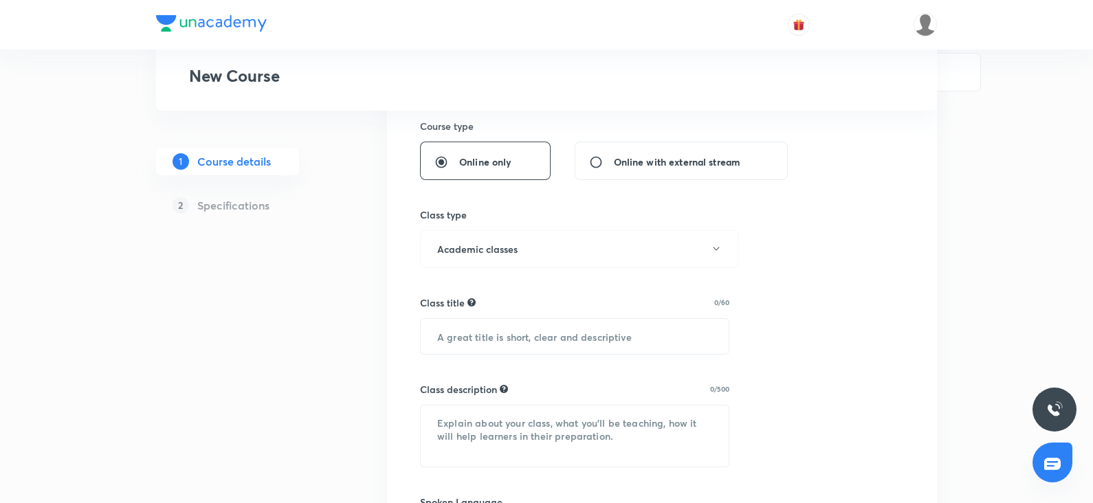
scroll to position [359, 0]
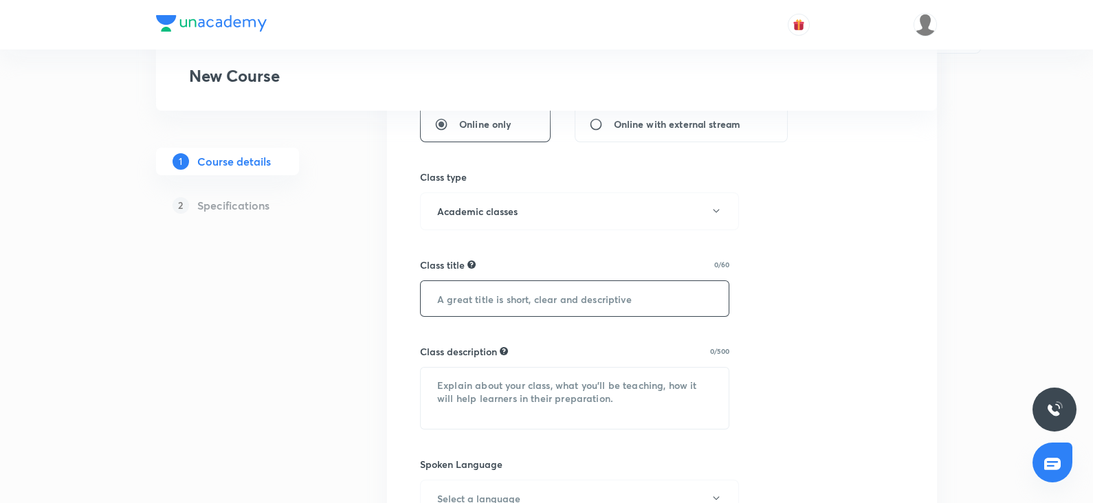
click at [470, 294] on input "text" at bounding box center [575, 298] width 308 height 35
paste input "biological classification"
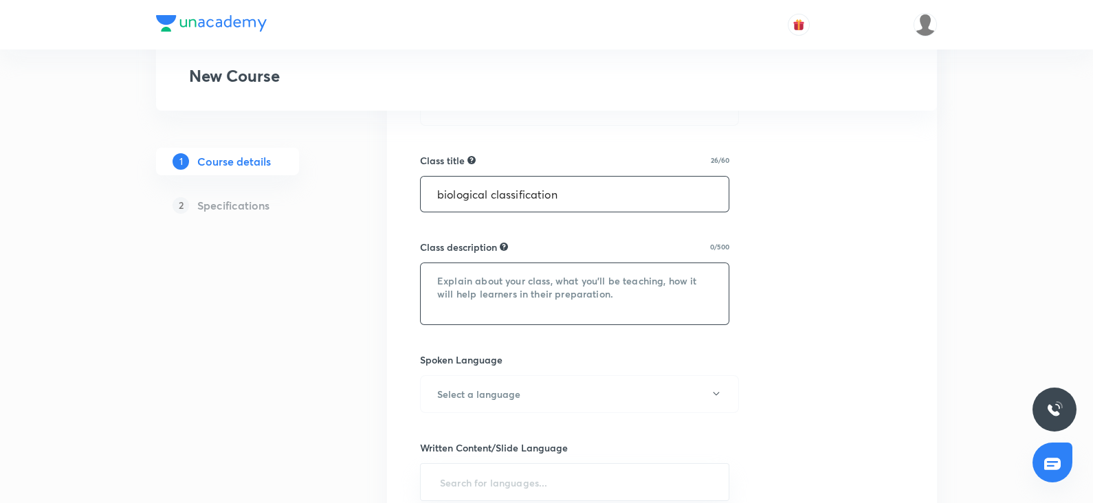
scroll to position [464, 0]
type input "biological classification"
click at [469, 282] on textarea at bounding box center [575, 293] width 308 height 61
paste textarea ""In this course, [PERSON_NAME] will provide in-depth knowledge of Botany. The c…"
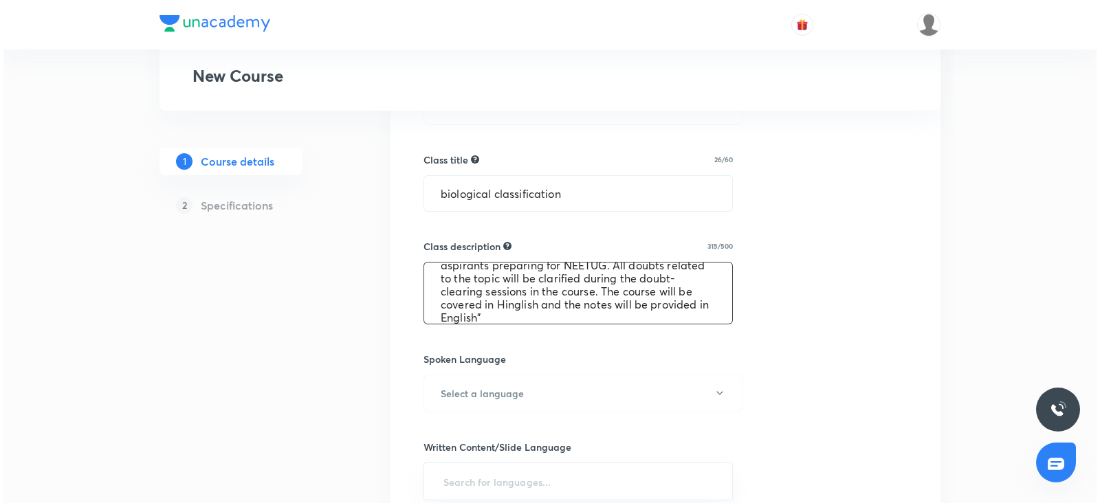
scroll to position [52, 0]
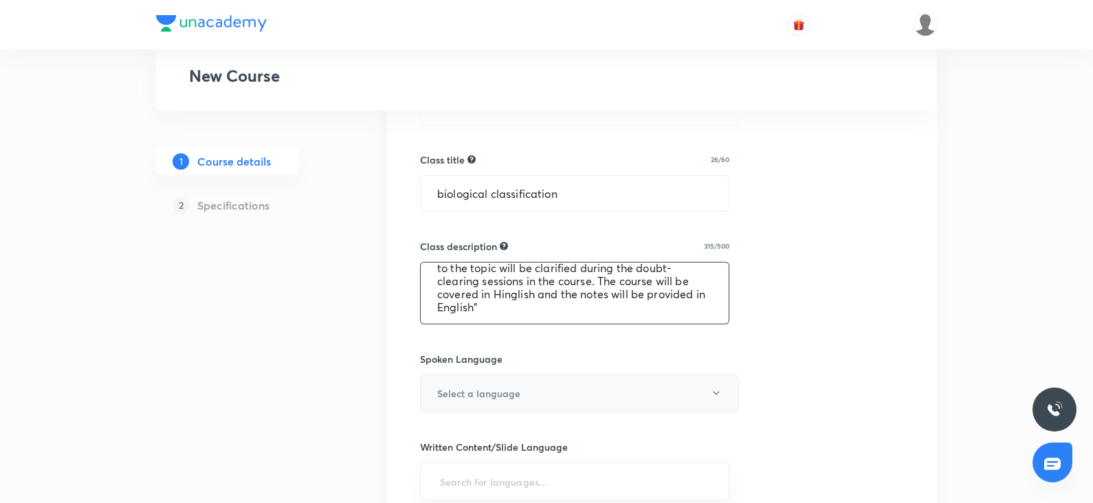
type textarea ""In this course, [PERSON_NAME] will provide in-depth knowledge of Botany. The c…"
click at [464, 390] on h6 "Select a language" at bounding box center [478, 393] width 83 height 14
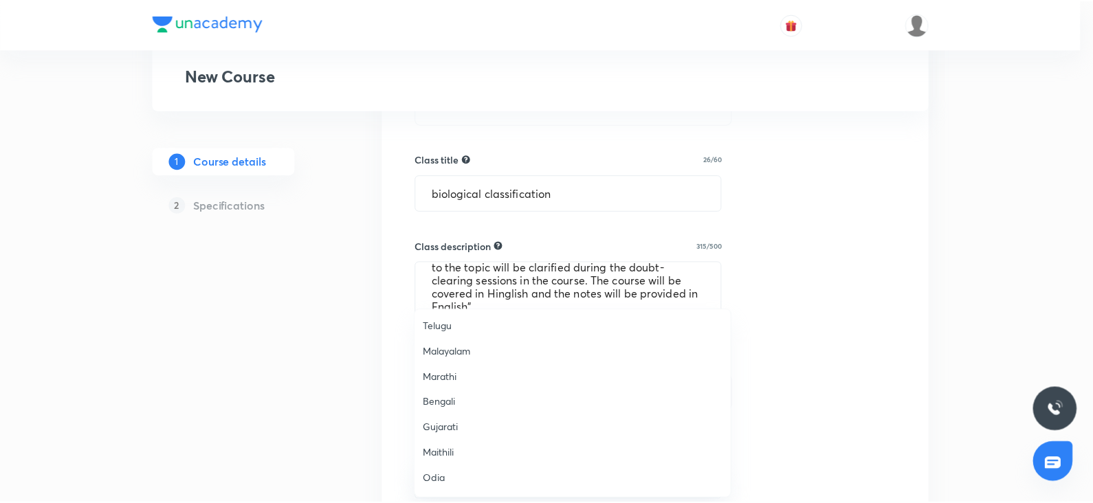
scroll to position [407, 0]
click at [440, 485] on span "Hinglish" at bounding box center [576, 481] width 301 height 14
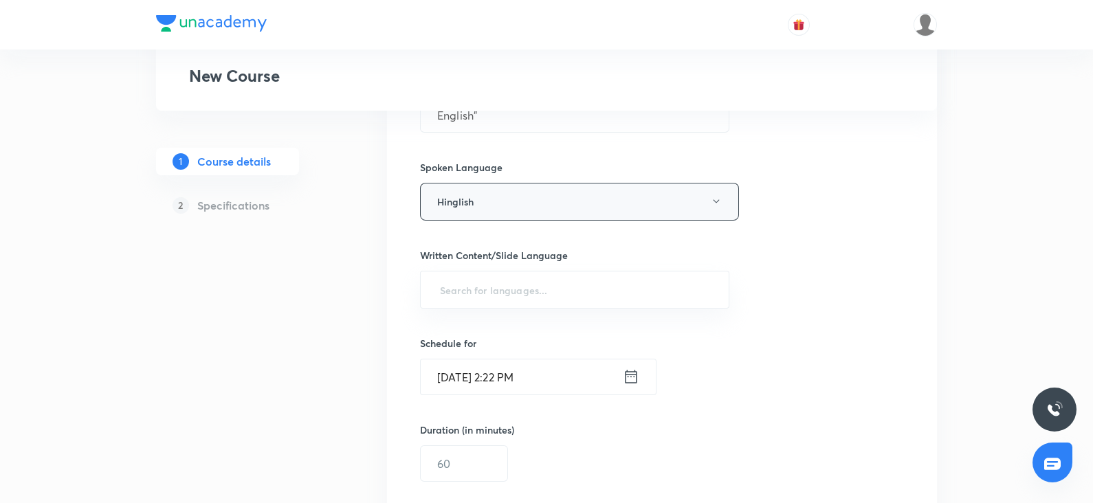
scroll to position [663, 0]
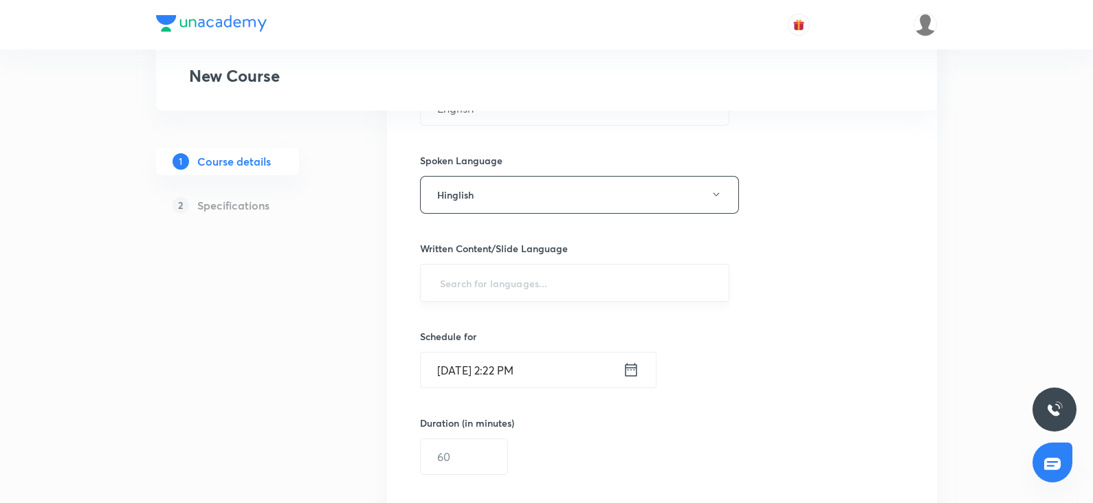
click at [502, 282] on input "text" at bounding box center [574, 282] width 275 height 25
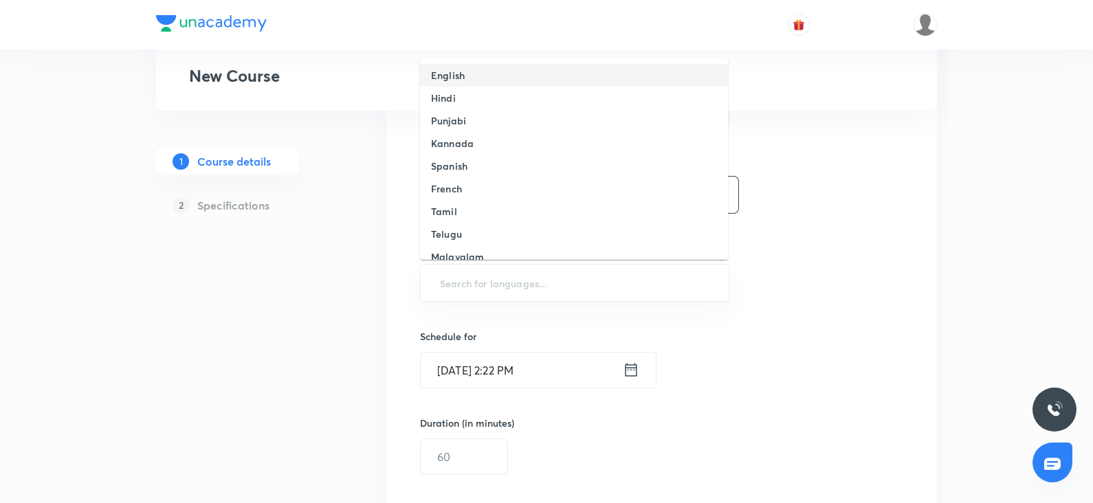
click at [452, 83] on li "English" at bounding box center [574, 75] width 308 height 23
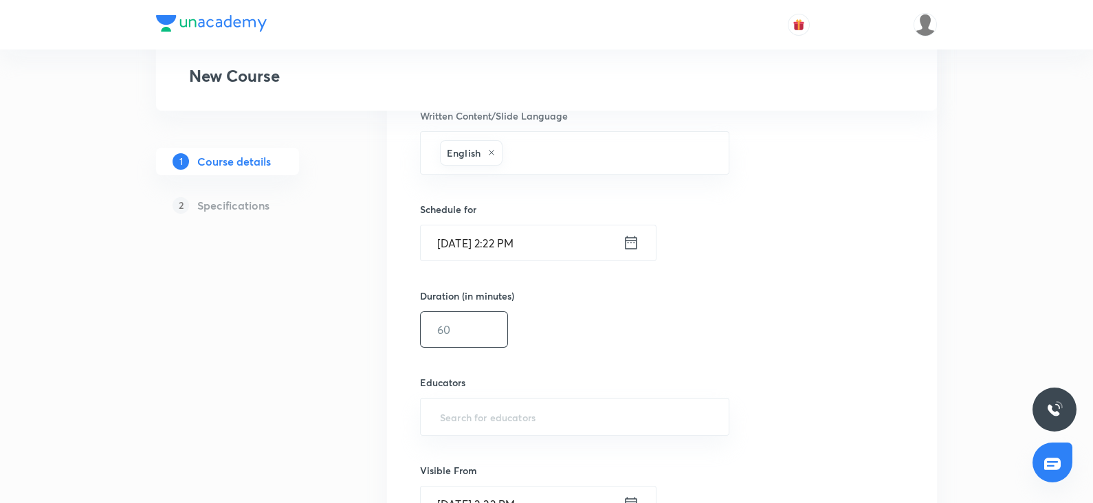
scroll to position [798, 0]
click at [452, 317] on input "text" at bounding box center [464, 327] width 87 height 35
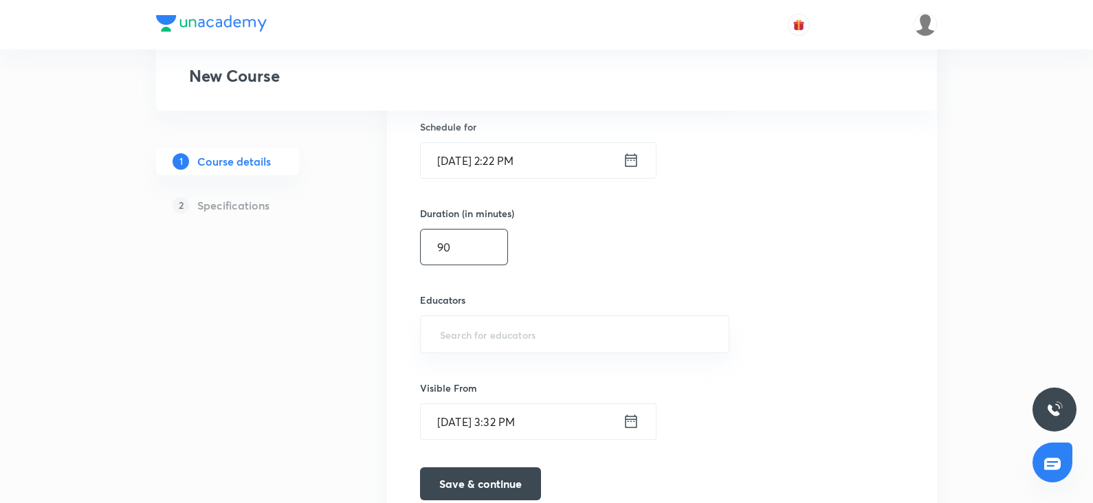
scroll to position [887, 0]
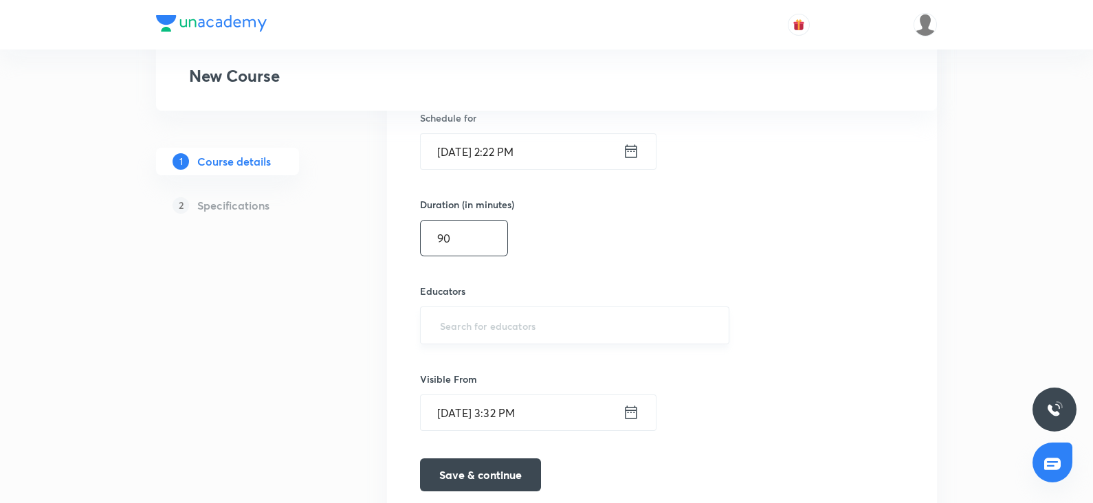
type input "90"
click at [455, 320] on input "text" at bounding box center [574, 325] width 275 height 25
paste input "AnjaliSolanki-9113"
type input "AnjaliSolanki-9113"
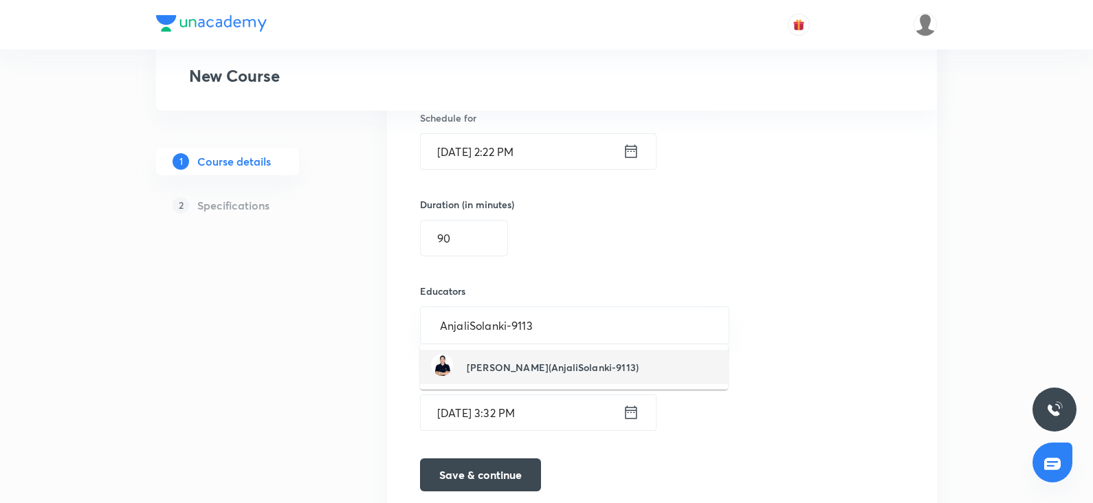
click at [491, 369] on h6 "[PERSON_NAME](AnjaliSolanki-9113)" at bounding box center [553, 367] width 172 height 14
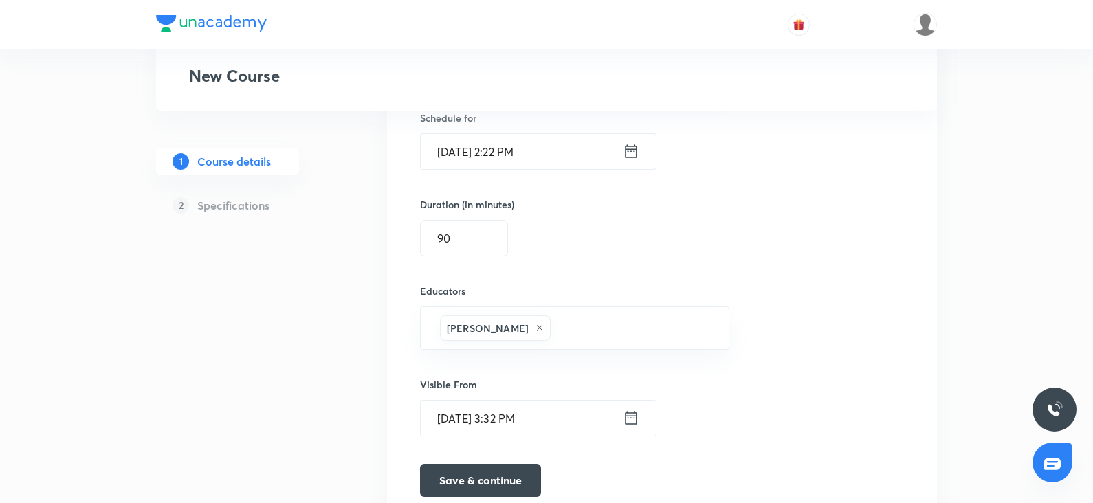
scroll to position [954, 0]
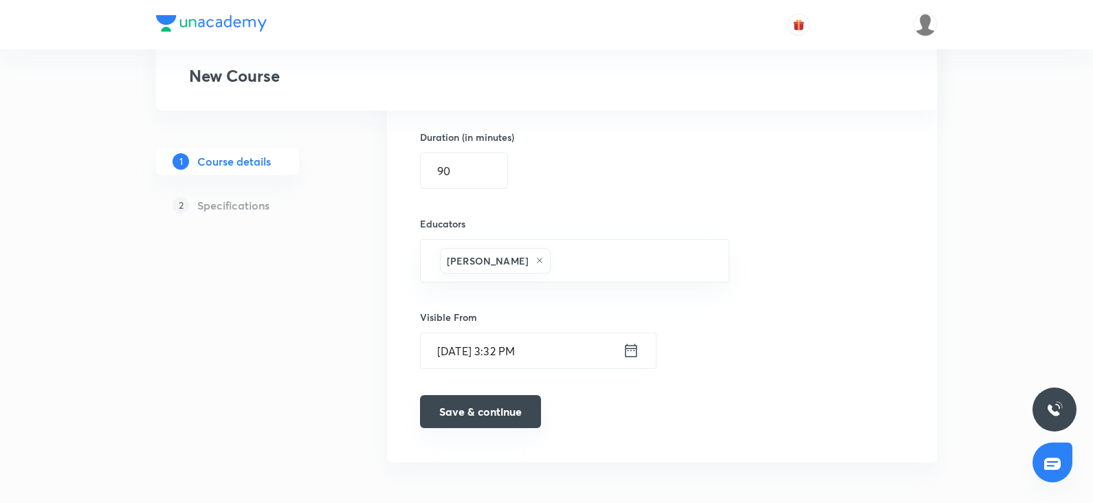
click at [468, 402] on button "Save & continue" at bounding box center [480, 411] width 121 height 33
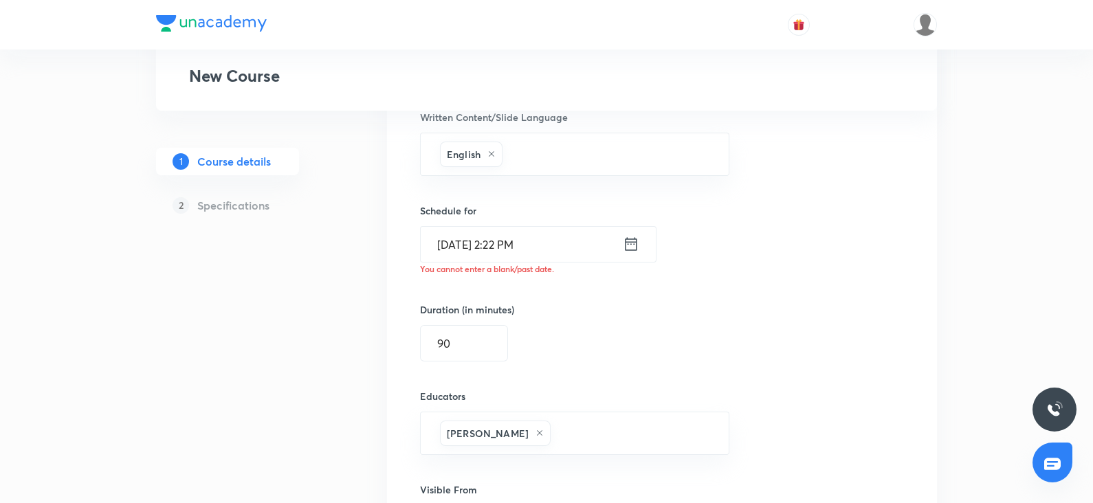
scroll to position [787, 0]
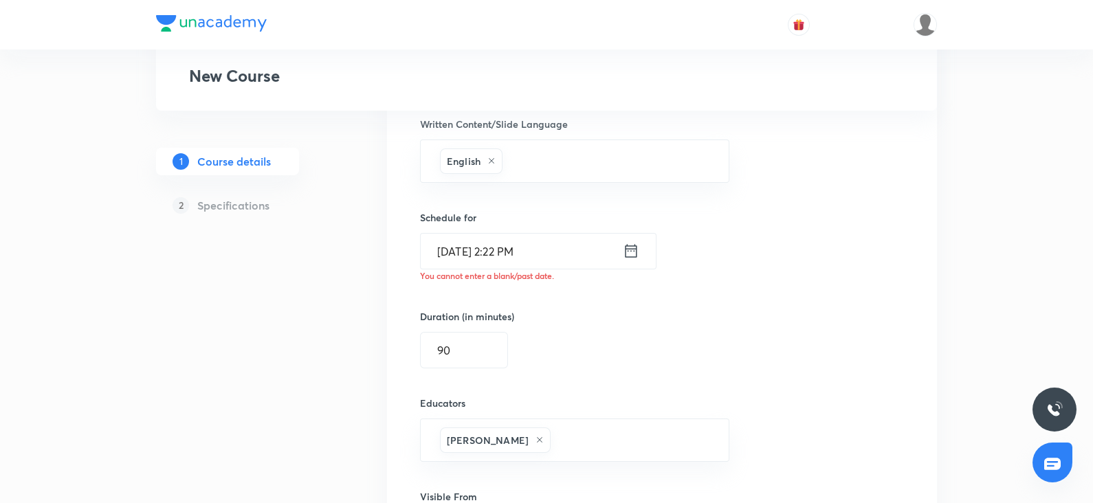
click at [463, 244] on input "Oct 7, 2025, 2:22 PM" at bounding box center [522, 251] width 202 height 35
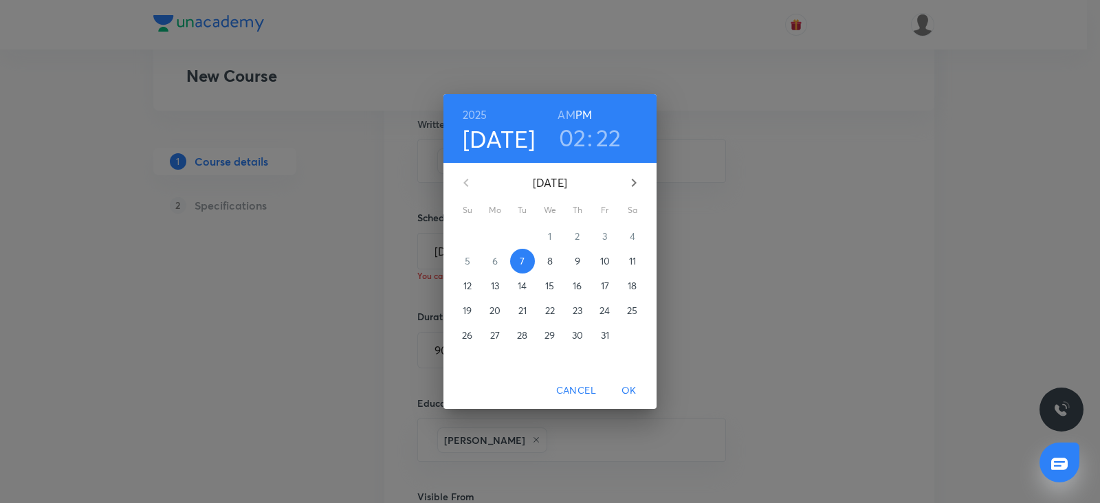
click at [550, 260] on p "8" at bounding box center [550, 261] width 6 height 14
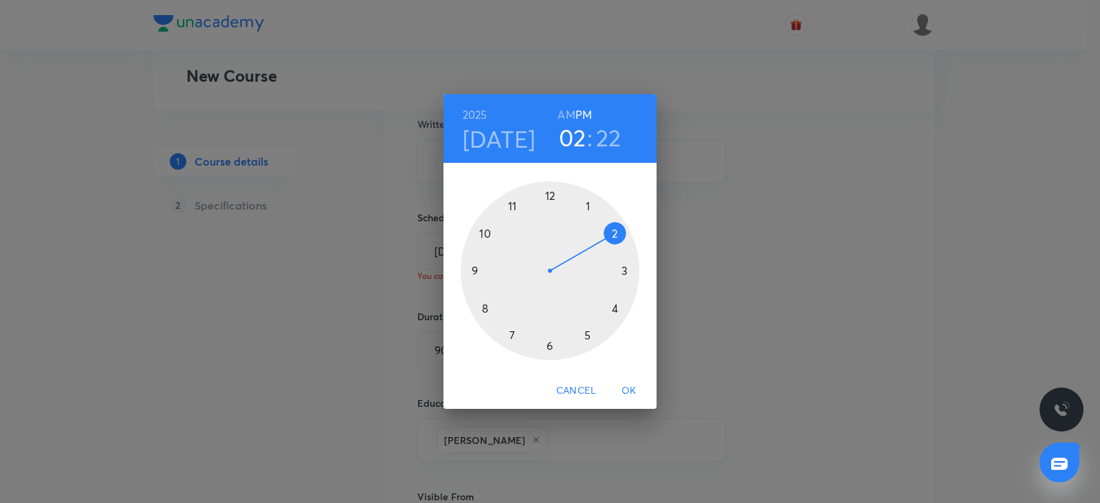
click at [624, 270] on div at bounding box center [550, 271] width 179 height 179
click at [551, 198] on div at bounding box center [550, 271] width 179 height 179
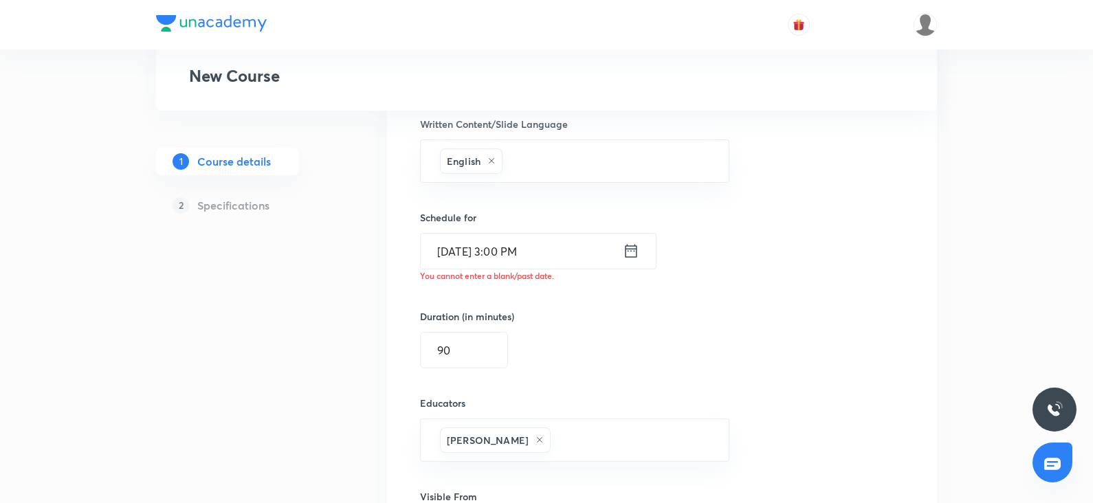
scroll to position [967, 0]
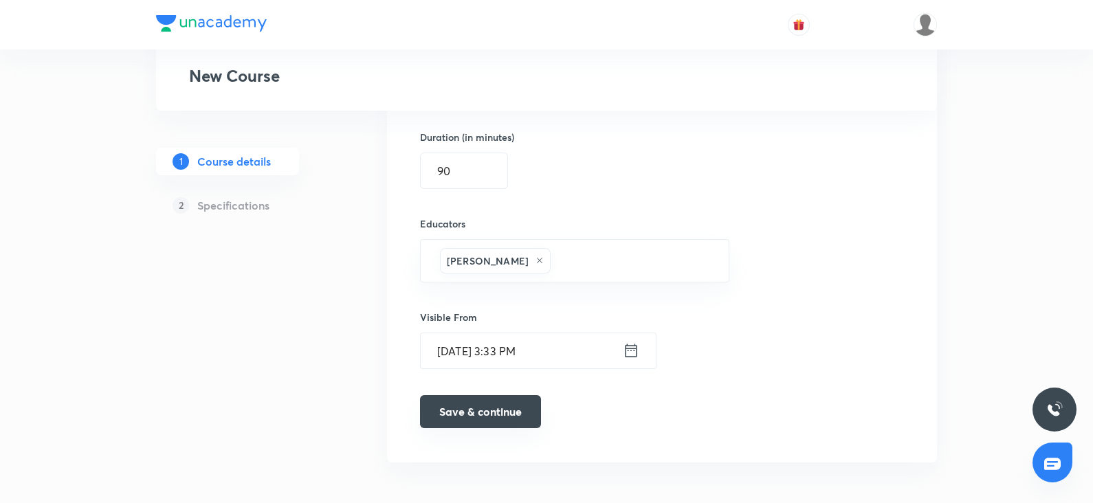
click at [476, 401] on button "Save & continue" at bounding box center [480, 411] width 121 height 33
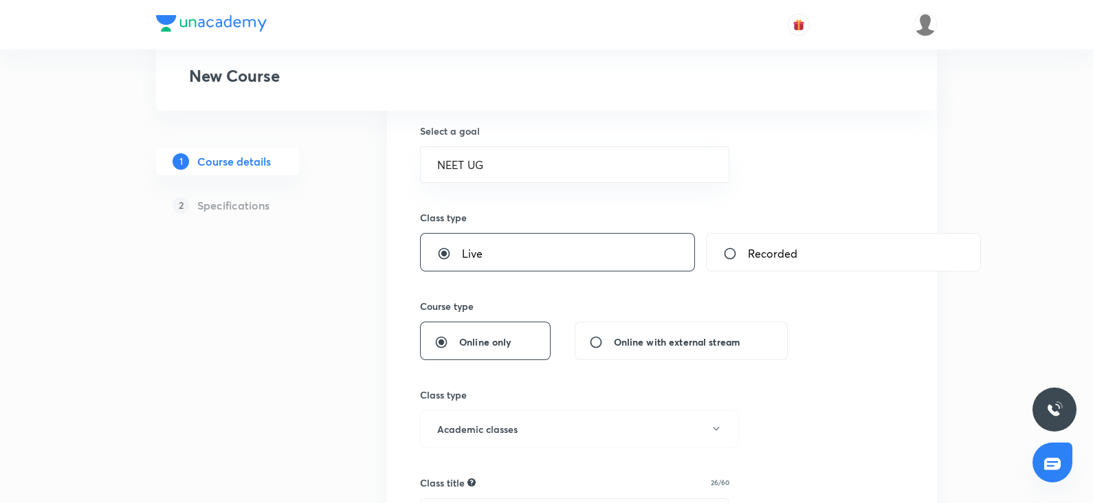
type input "Biological classification"
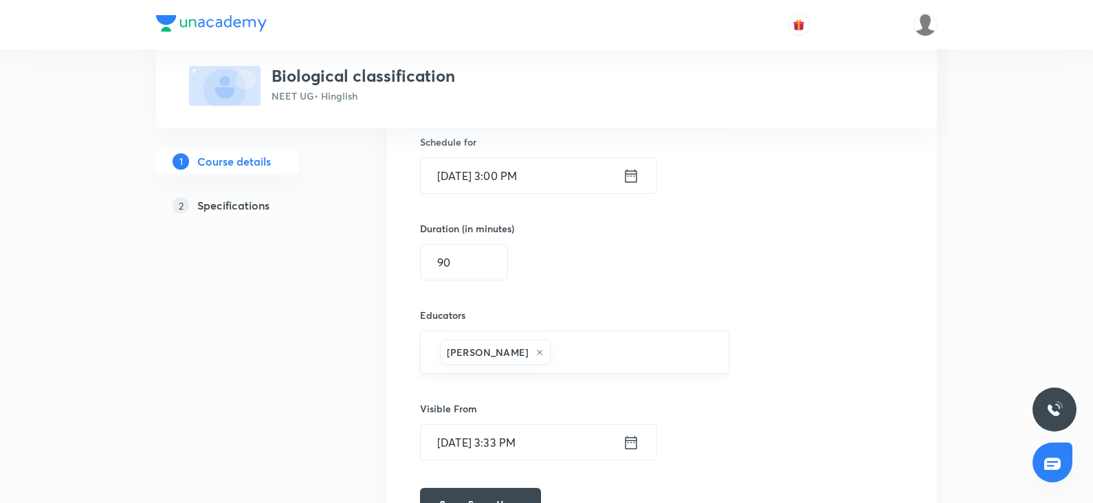
scroll to position [961, 0]
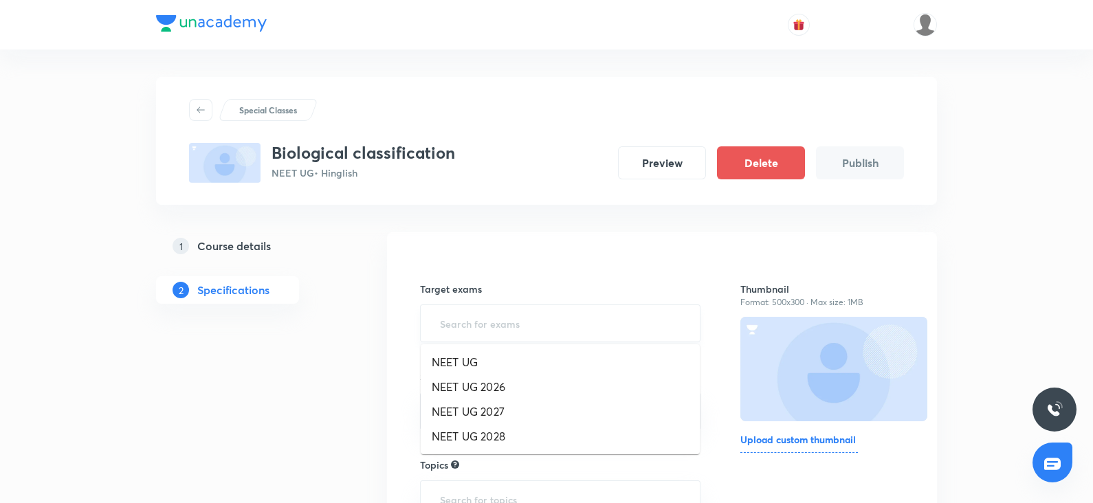
click at [519, 333] on input "text" at bounding box center [560, 323] width 246 height 25
click at [477, 411] on li "NEET UG 2027" at bounding box center [560, 412] width 279 height 25
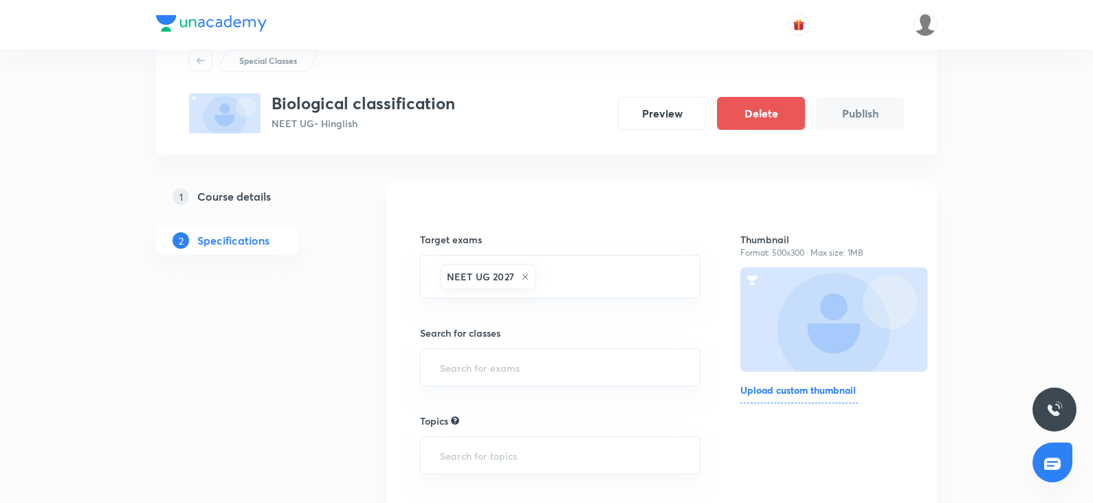
scroll to position [52, 0]
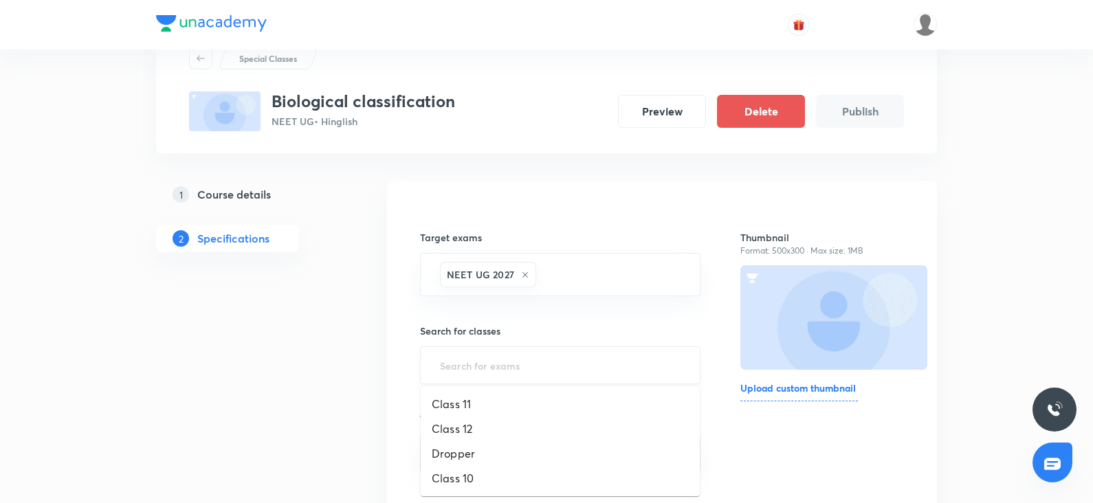
click at [457, 366] on input "text" at bounding box center [560, 365] width 246 height 25
click at [461, 414] on li "Class 11" at bounding box center [560, 404] width 279 height 25
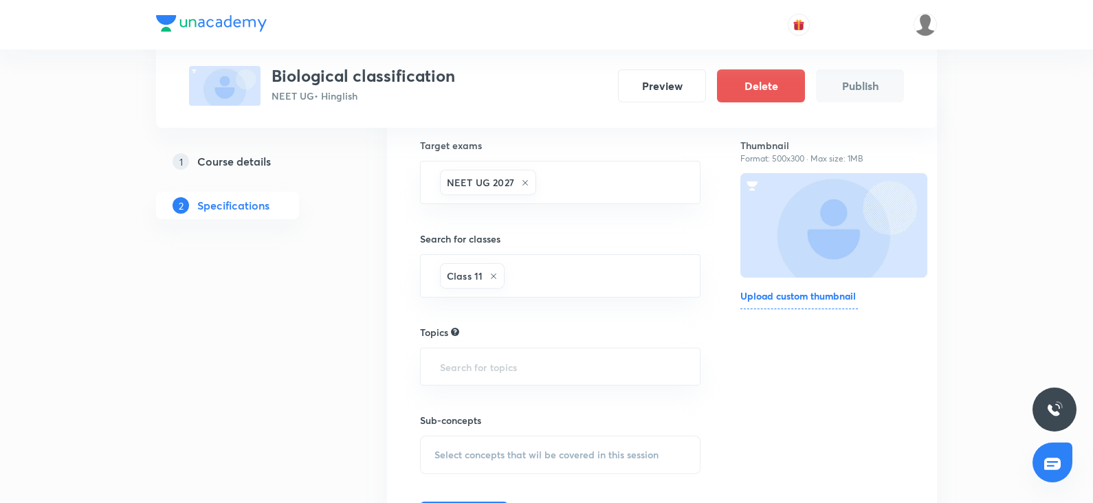
scroll to position [161, 0]
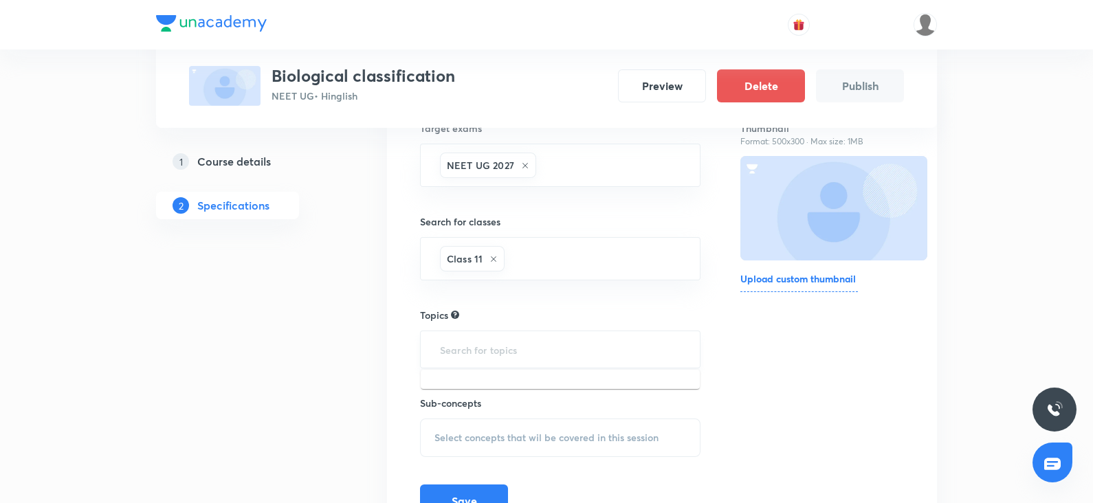
click at [456, 351] on input "text" at bounding box center [560, 349] width 246 height 25
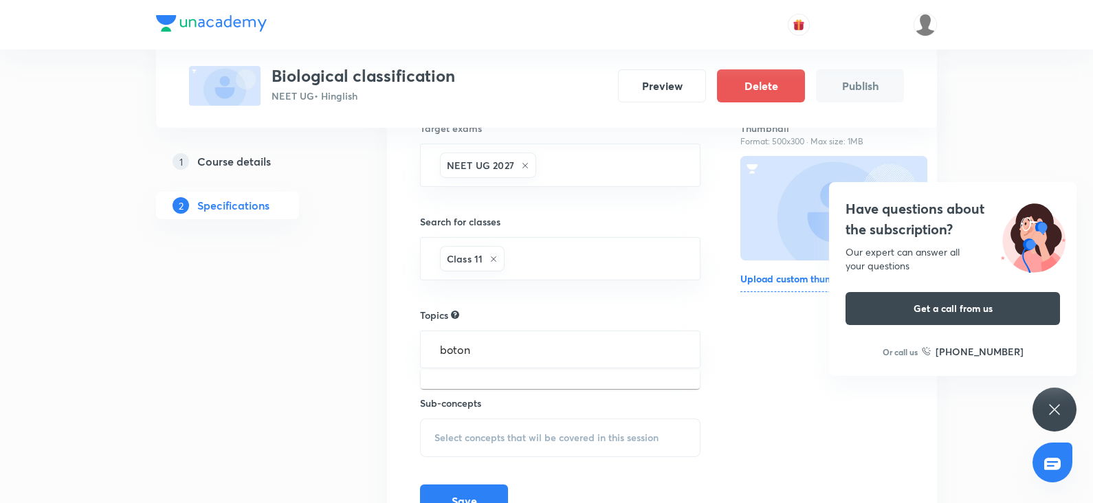
type input "botony"
click at [467, 393] on li "Biology -> Botany" at bounding box center [560, 387] width 279 height 25
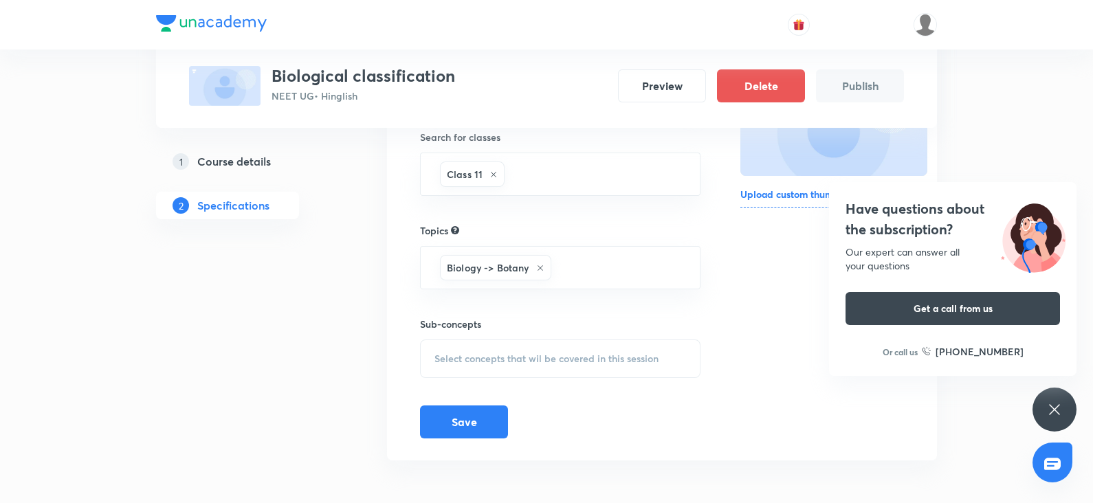
click at [495, 362] on span "Select concepts that wil be covered in this session" at bounding box center [547, 358] width 224 height 11
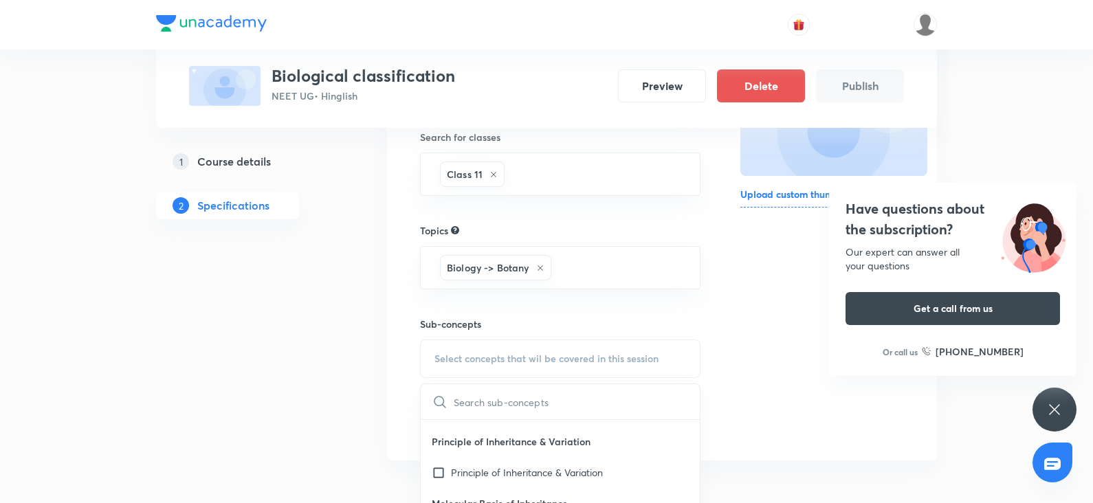
scroll to position [118, 0]
click at [462, 488] on p "Molecular Basis of Inheritance," at bounding box center [560, 503] width 279 height 31
click at [456, 476] on p "Principle of Inheritance & Variation" at bounding box center [527, 472] width 152 height 14
checkbox input "true"
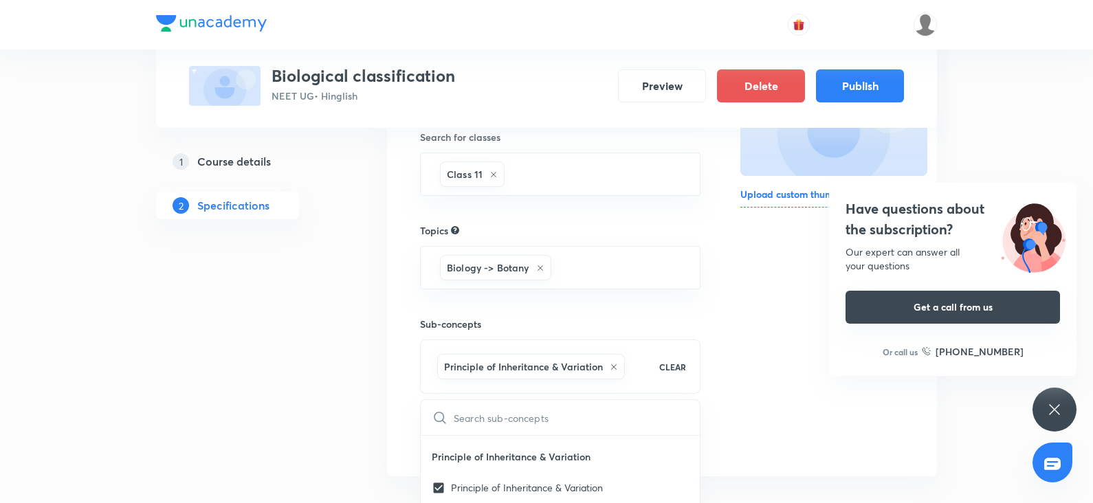
click at [862, 314] on button "Get a call from us" at bounding box center [953, 307] width 215 height 33
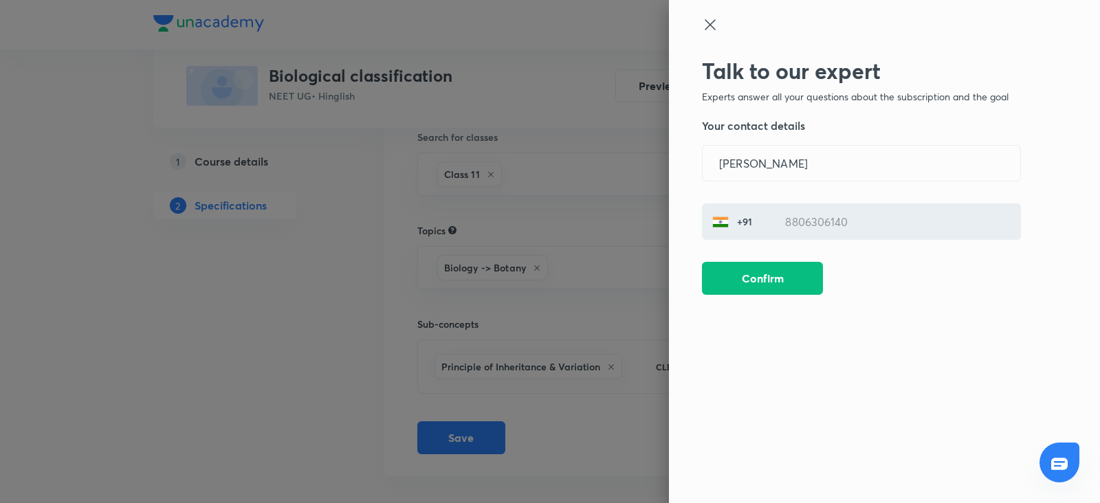
click at [524, 351] on div at bounding box center [550, 251] width 1100 height 503
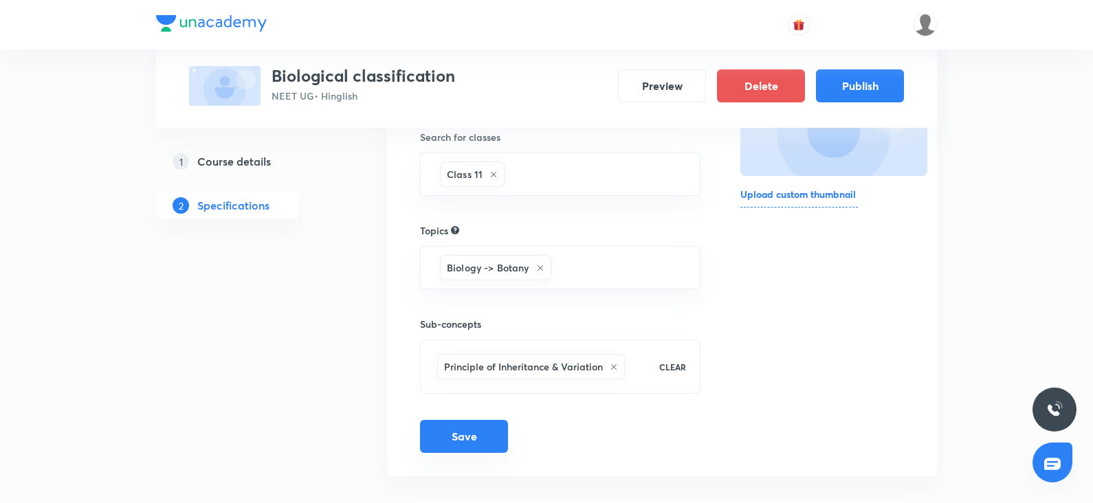
click at [476, 431] on button "Save" at bounding box center [464, 436] width 88 height 33
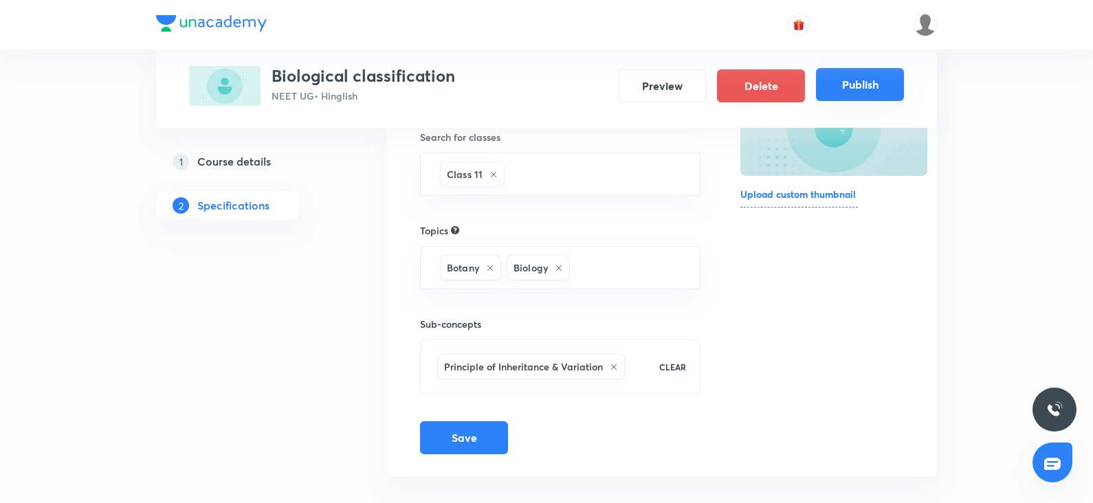
click at [860, 94] on button "Publish" at bounding box center [860, 84] width 88 height 33
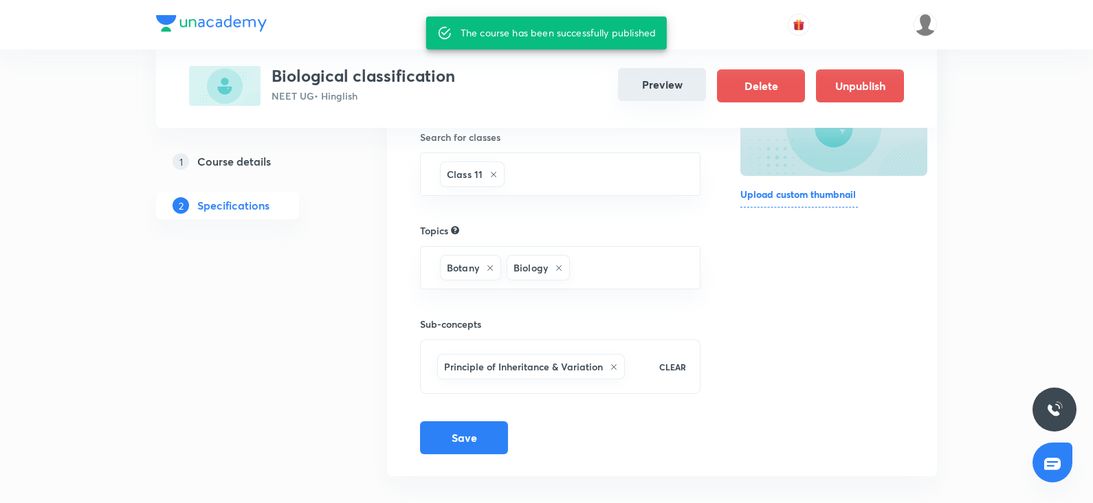
click at [656, 78] on button "Preview" at bounding box center [662, 84] width 88 height 33
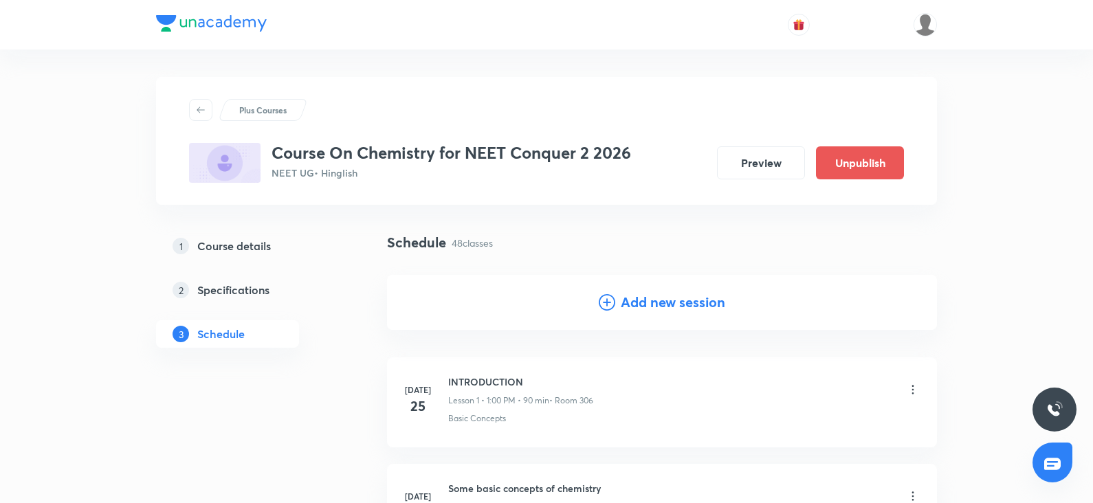
scroll to position [5071, 0]
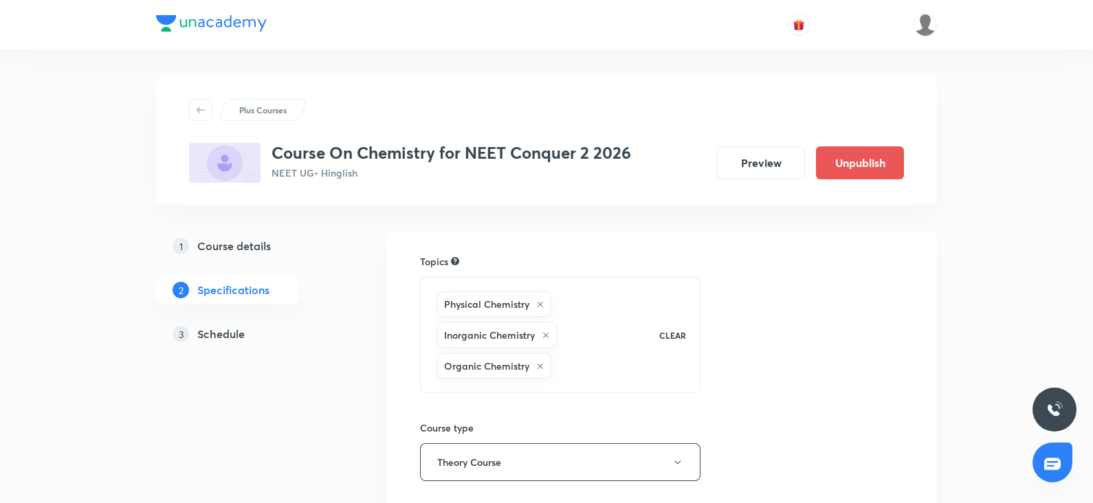
click at [223, 325] on link "3 Schedule" at bounding box center [249, 334] width 187 height 28
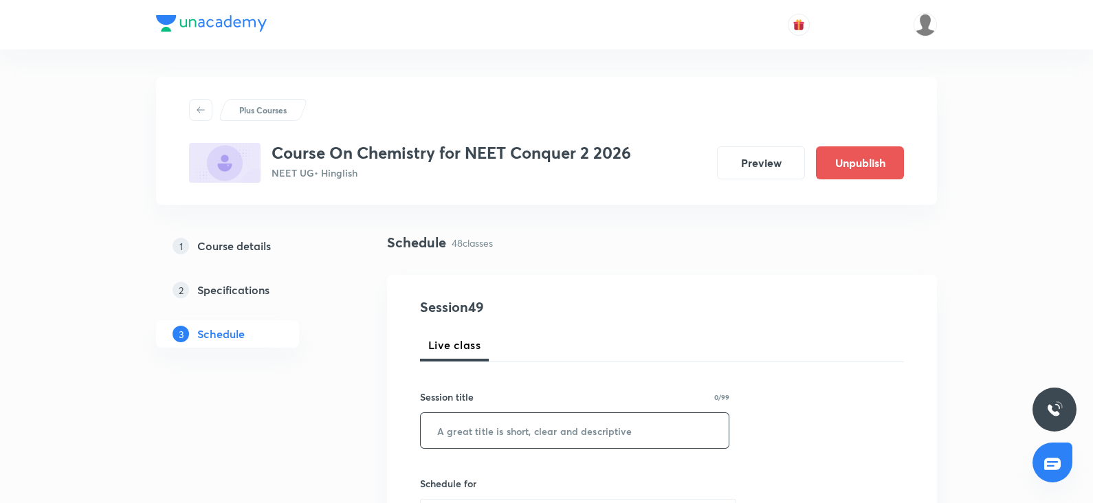
click at [450, 439] on input "text" at bounding box center [575, 430] width 308 height 35
paste input "thermodynamics"
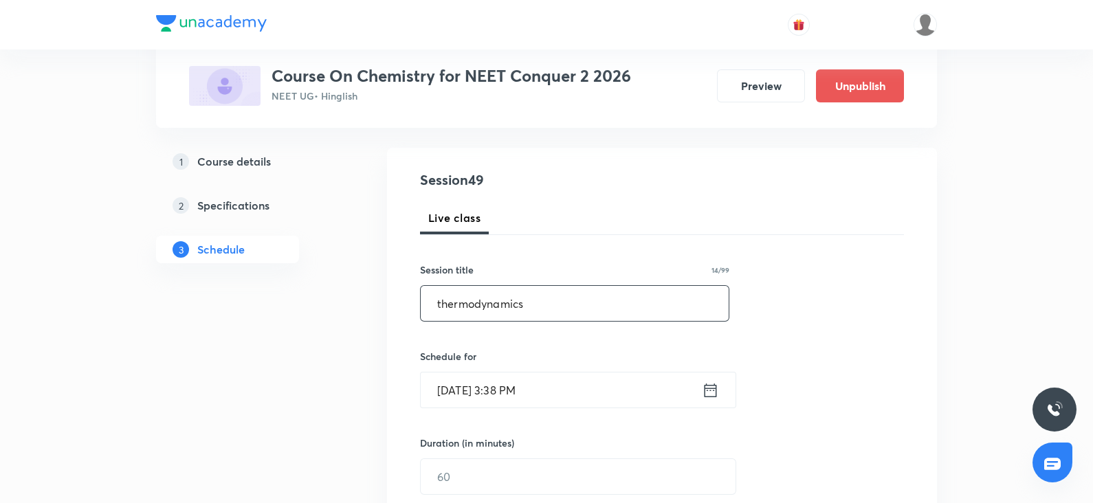
scroll to position [147, 0]
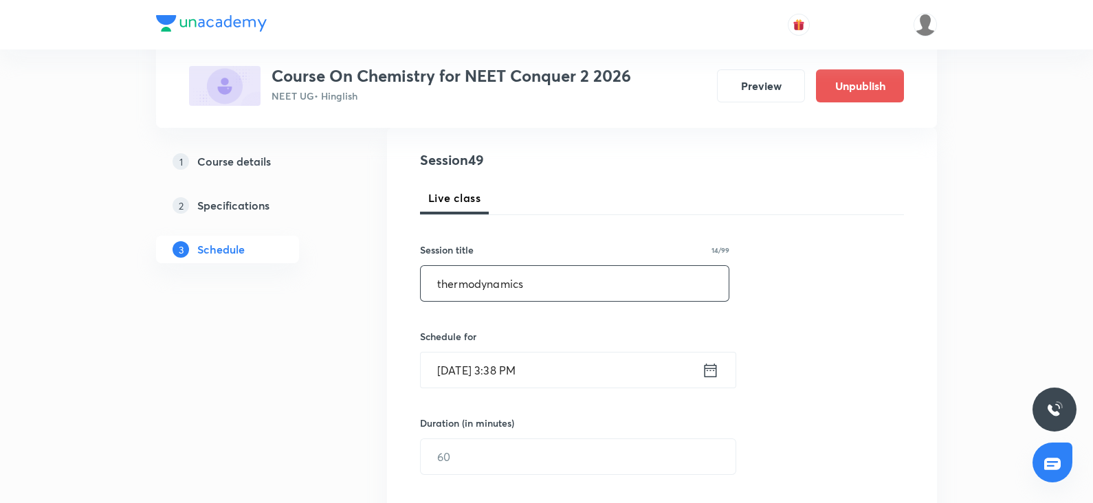
type input "thermodynamics"
click at [452, 375] on input "[DATE] 3:38 PM" at bounding box center [561, 370] width 281 height 35
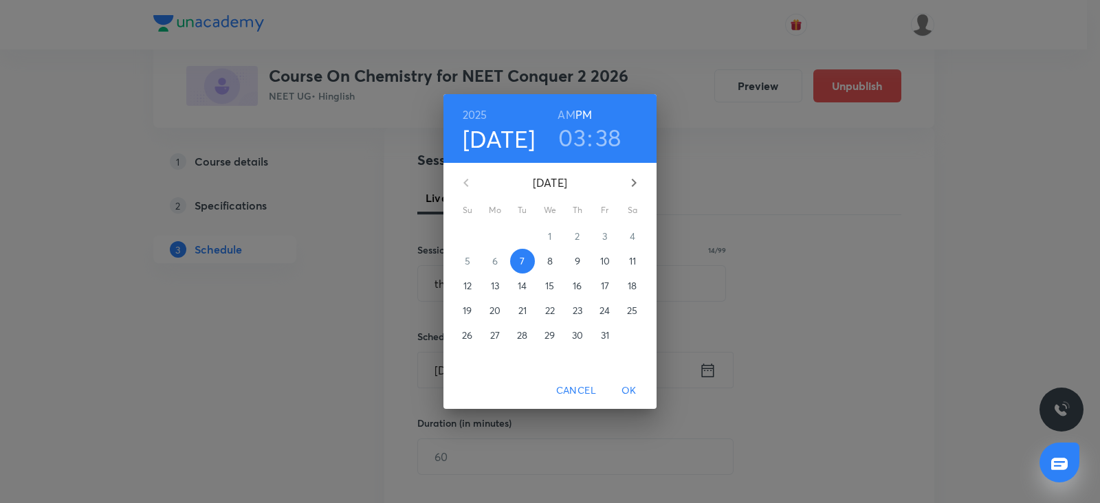
click at [553, 254] on span "8" at bounding box center [550, 261] width 25 height 14
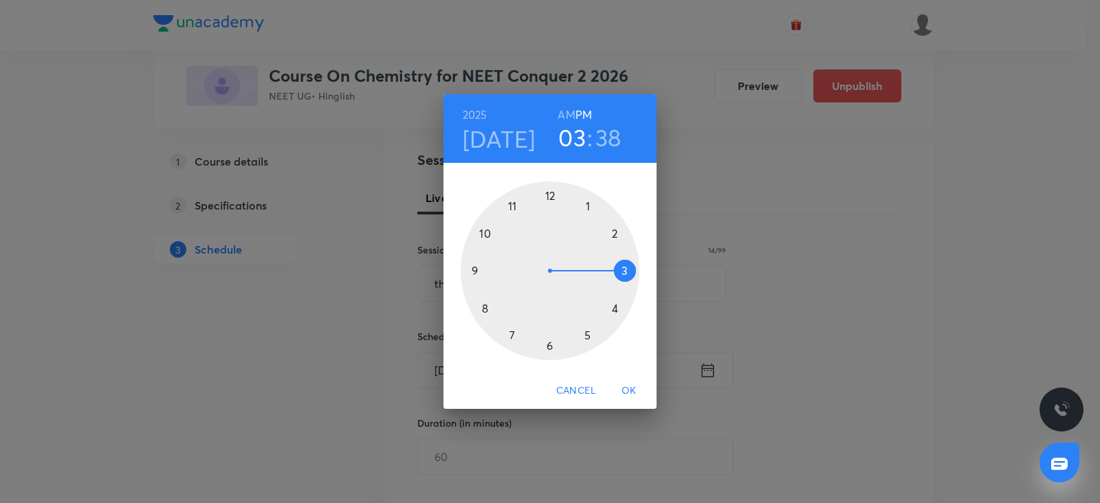
click at [591, 201] on div at bounding box center [550, 271] width 179 height 179
click at [547, 193] on div at bounding box center [550, 271] width 179 height 179
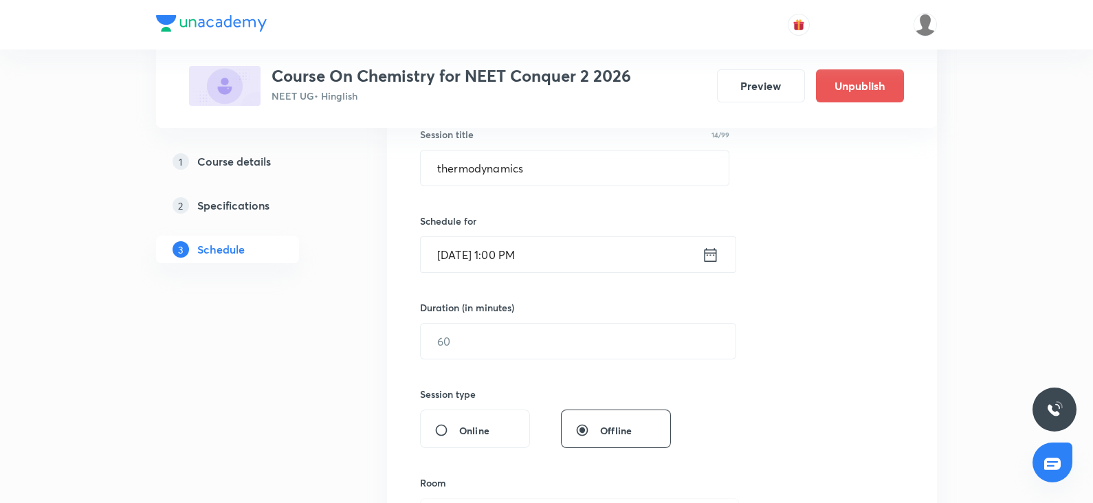
scroll to position [283, 0]
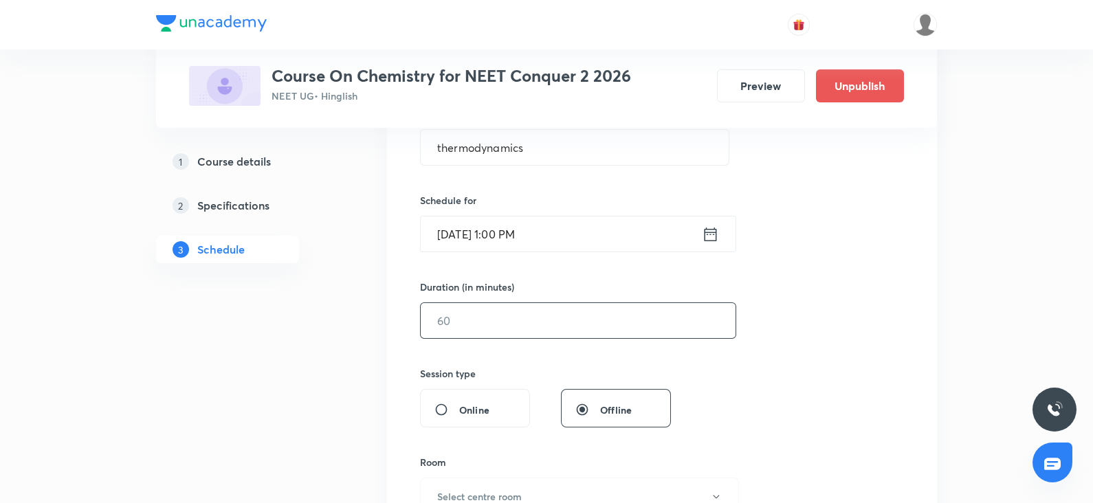
click at [454, 336] on input "text" at bounding box center [578, 320] width 315 height 35
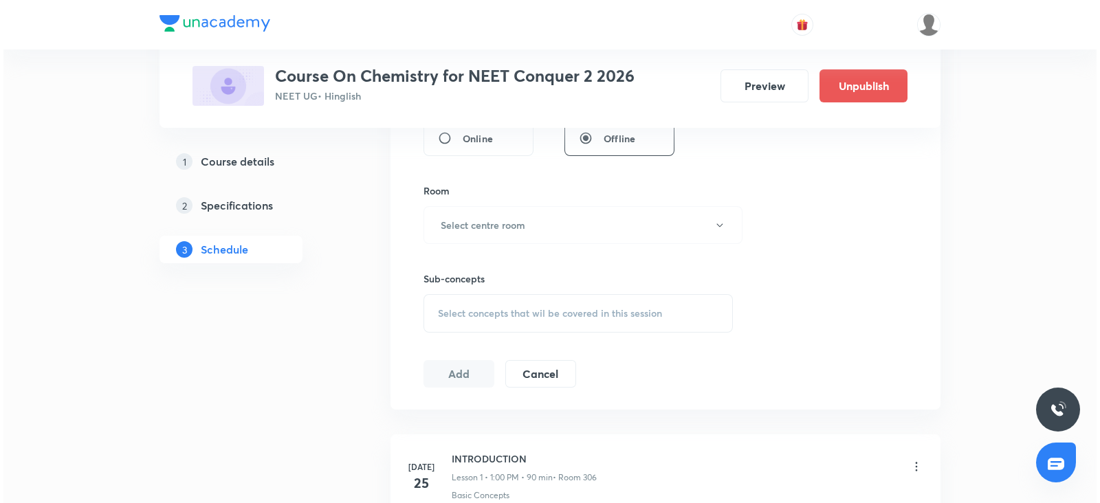
scroll to position [567, 0]
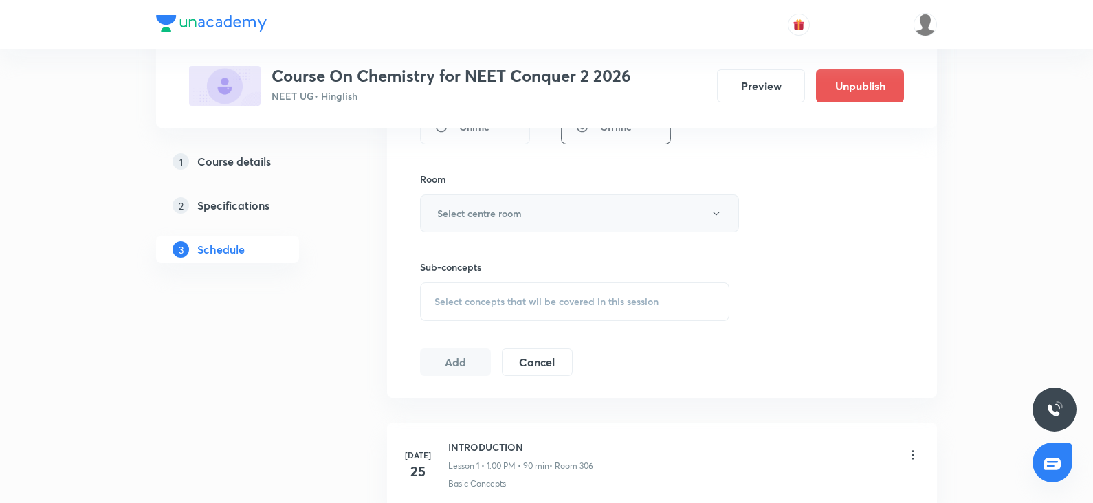
type input "90"
click at [464, 216] on h6 "Select centre room" at bounding box center [479, 213] width 85 height 14
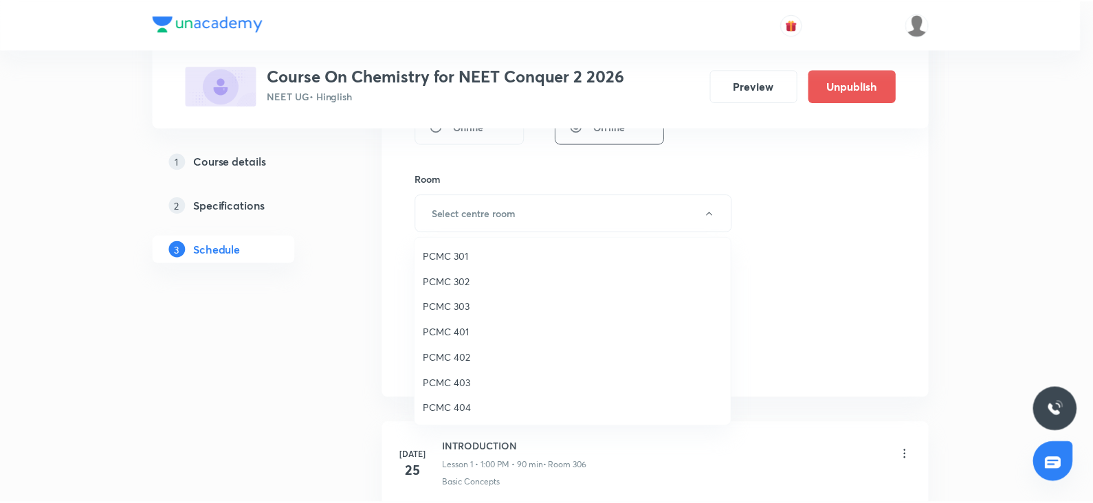
scroll to position [305, 0]
click at [433, 376] on span "306" at bounding box center [576, 383] width 301 height 14
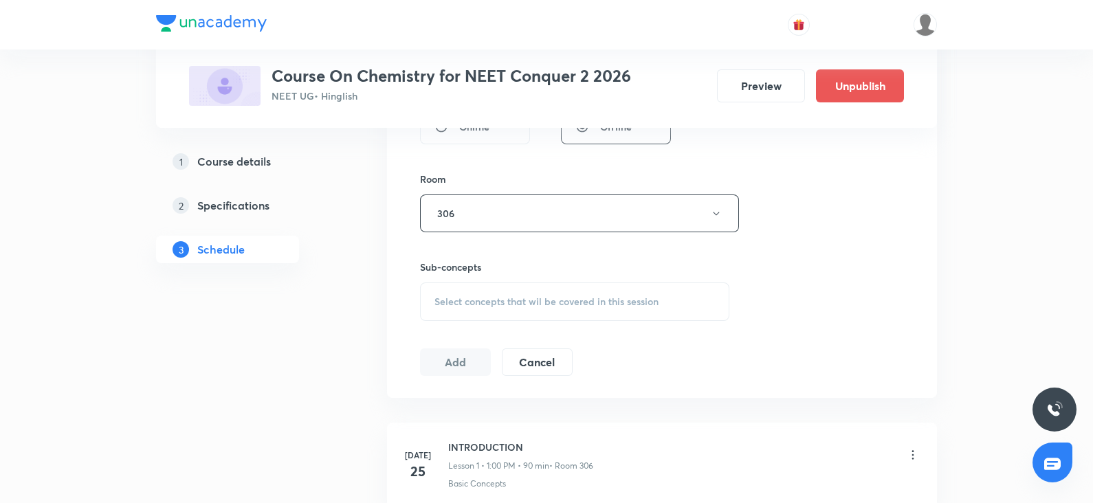
click at [489, 301] on span "Select concepts that wil be covered in this session" at bounding box center [547, 301] width 224 height 11
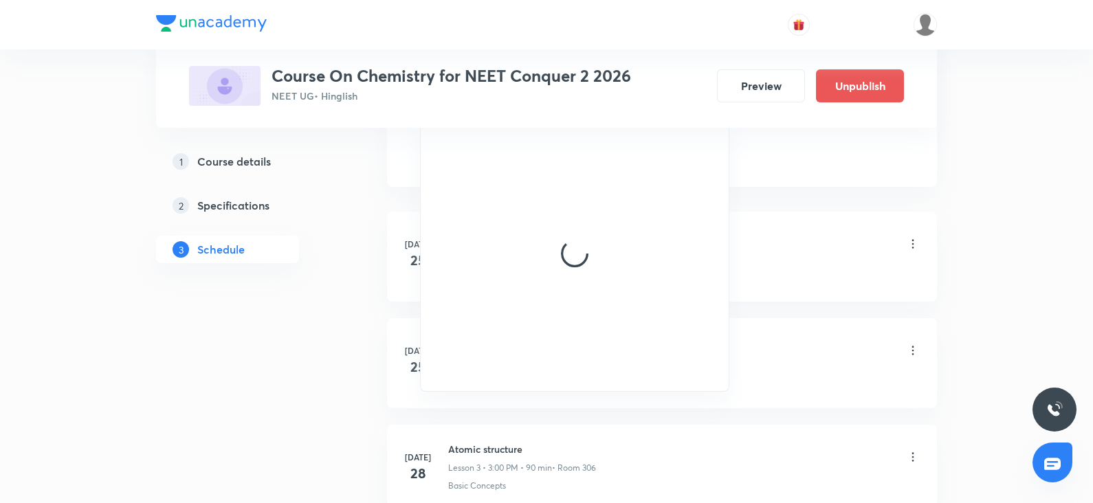
scroll to position [784, 0]
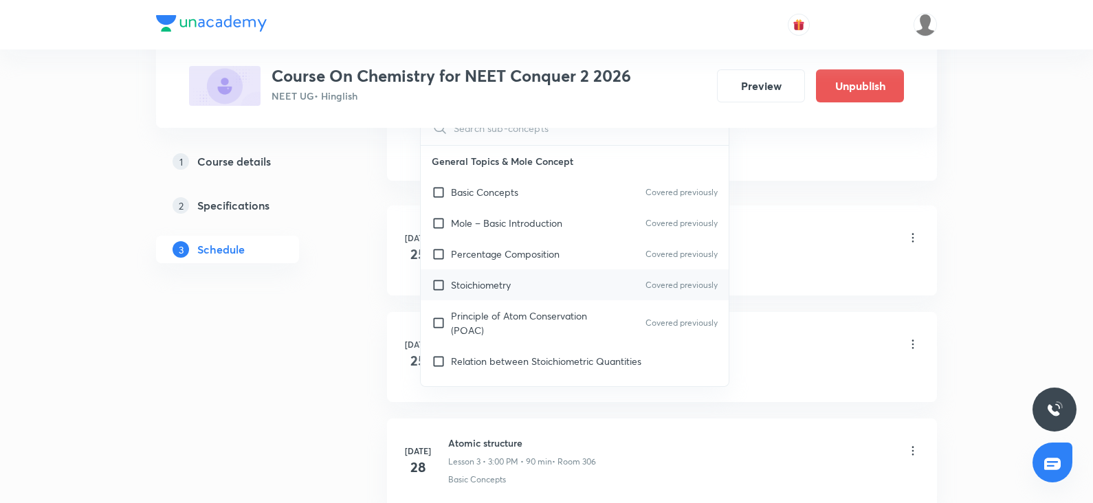
click at [489, 293] on div "Stoichiometry Covered previously" at bounding box center [575, 285] width 308 height 31
checkbox input "true"
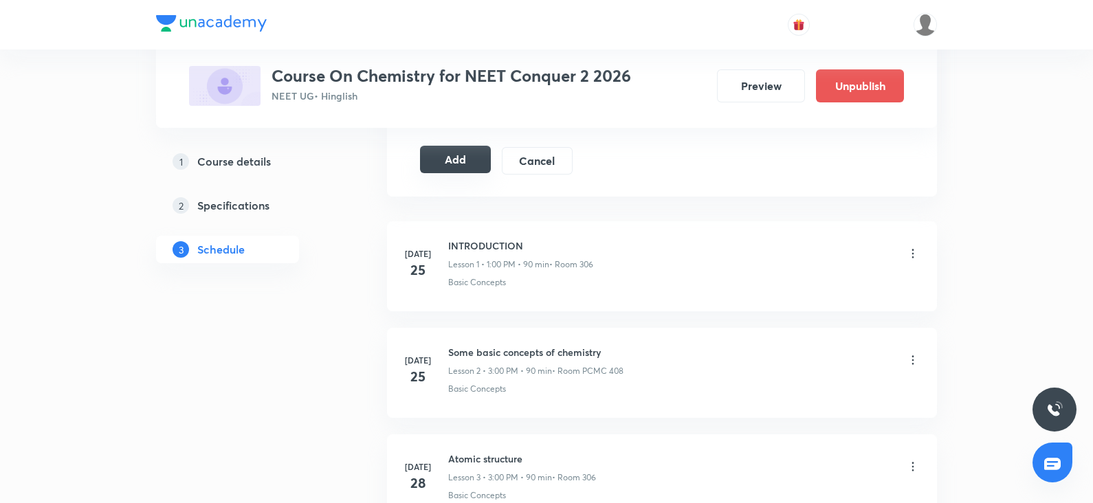
click at [455, 157] on button "Add" at bounding box center [455, 160] width 71 height 28
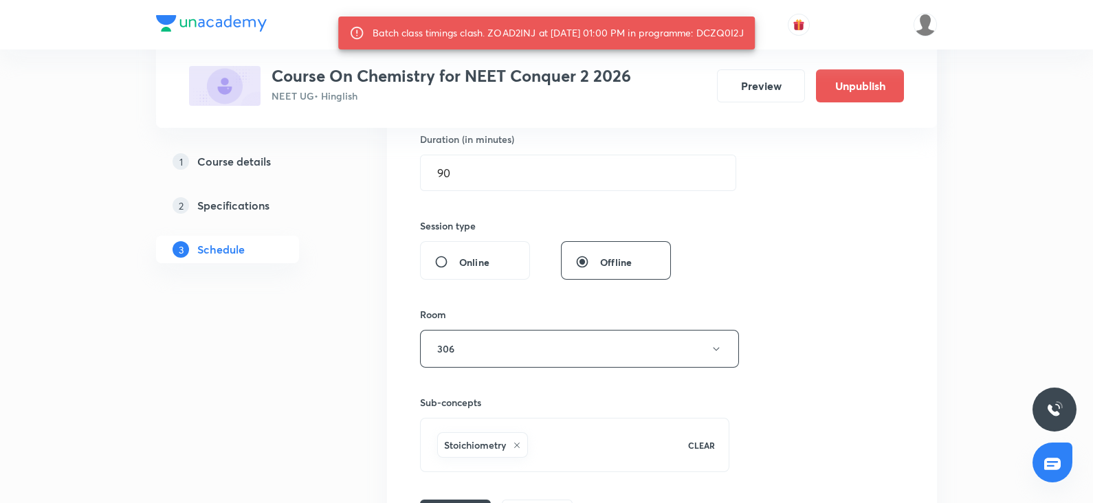
scroll to position [430, 0]
click at [726, 32] on div "Batch class timings clash. ZOAD2INJ at 08 Oct 2025 01:00 PM in programme: DCZQ0…" at bounding box center [558, 33] width 371 height 25
copy div "DCZQ0I2J"
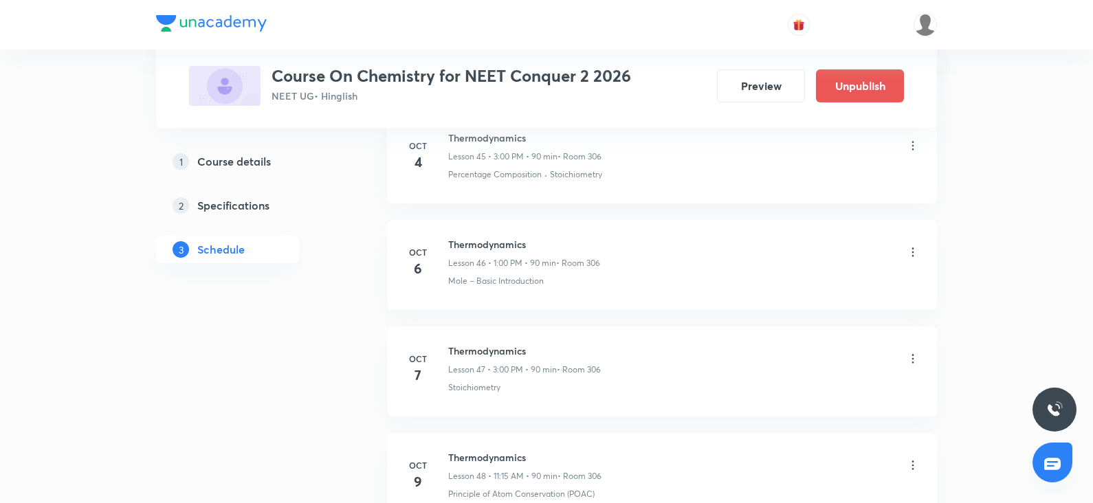
scroll to position [5718, 0]
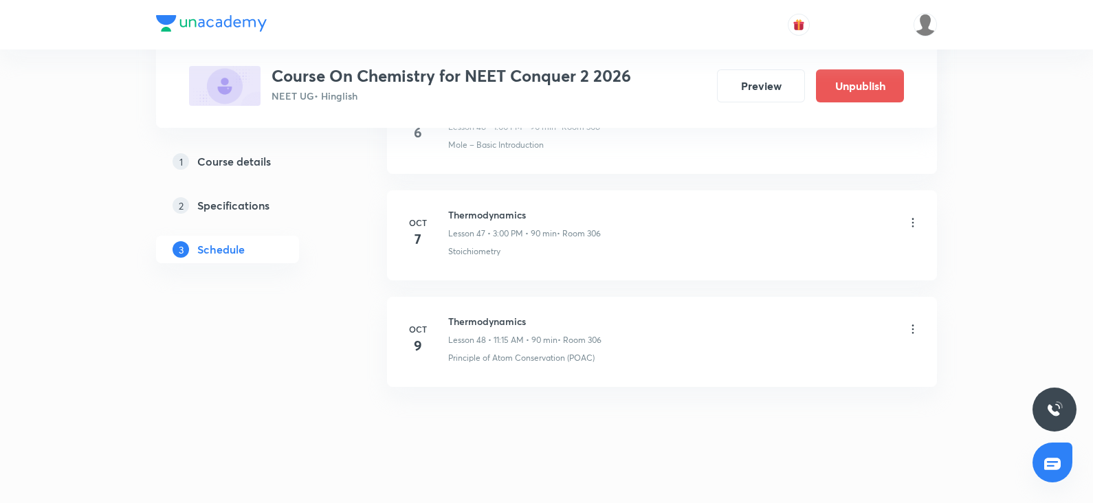
click at [481, 314] on h6 "Thermodynamics" at bounding box center [524, 321] width 153 height 14
click at [420, 336] on h4 "9" at bounding box center [418, 346] width 28 height 21
click at [499, 314] on h6 "Thermodynamics" at bounding box center [524, 321] width 153 height 14
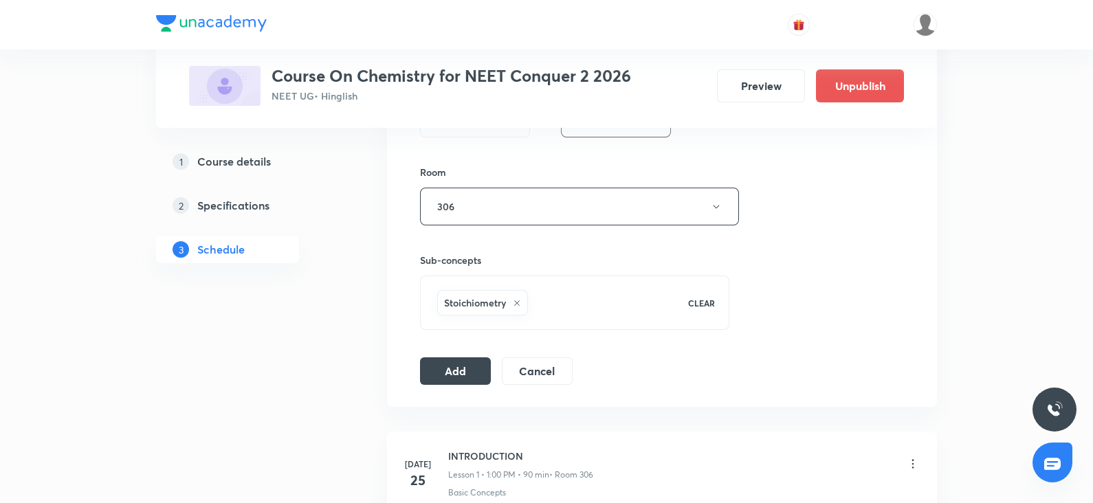
scroll to position [576, 0]
click at [456, 369] on button "Add" at bounding box center [455, 368] width 71 height 28
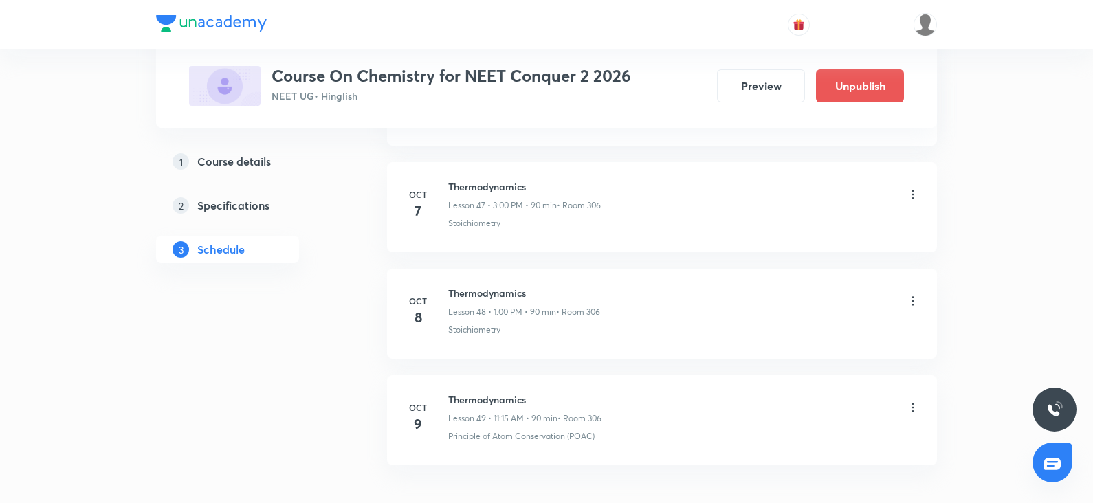
scroll to position [5098, 0]
click at [915, 401] on icon at bounding box center [913, 408] width 14 height 14
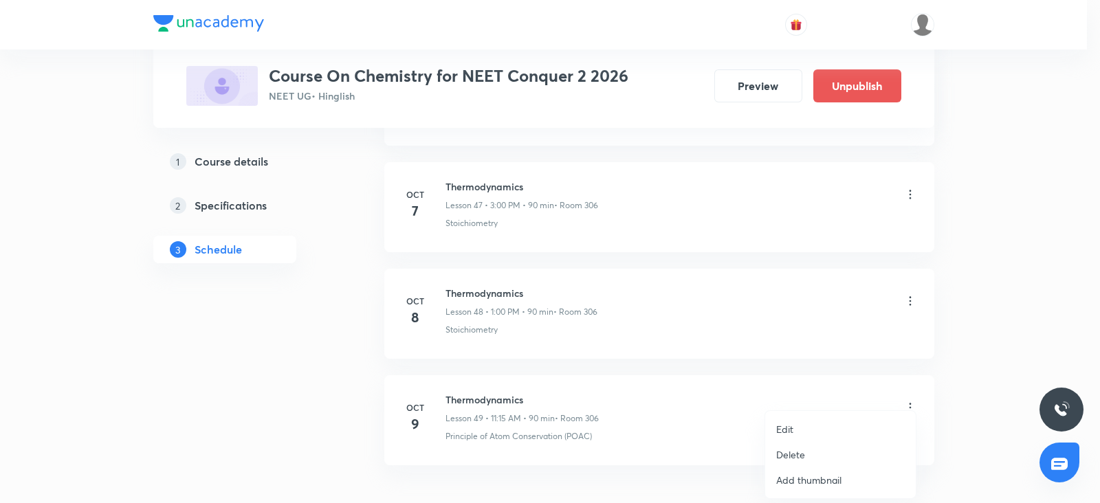
click at [784, 431] on p "Edit" at bounding box center [784, 429] width 17 height 14
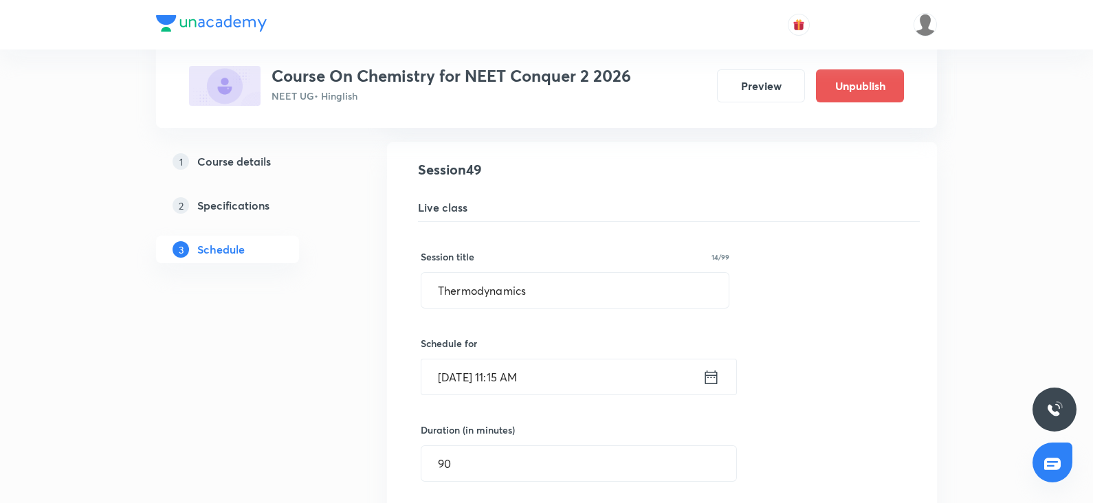
scroll to position [5256, 0]
drag, startPoint x: 536, startPoint y: 277, endPoint x: 404, endPoint y: 279, distance: 131.4
click at [404, 279] on div "Thermodynamics Lesson 49 • Room 306 Principle of Atom Conservation (POAC) Sessi…" at bounding box center [662, 488] width 516 height 662
paste input "chemical equilibrium."
type input "chemical equilibrium."
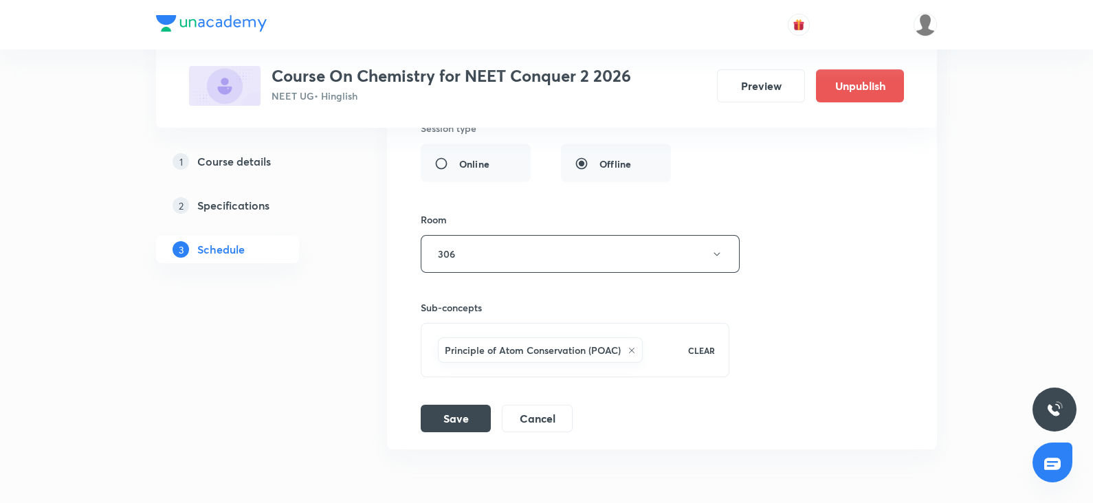
scroll to position [5705, 0]
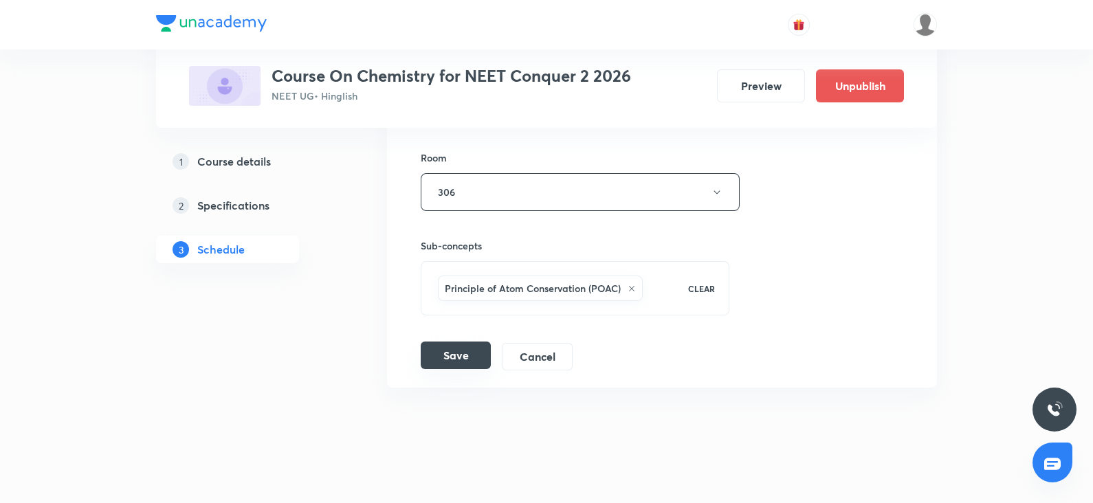
click at [466, 342] on button "Save" at bounding box center [456, 356] width 70 height 28
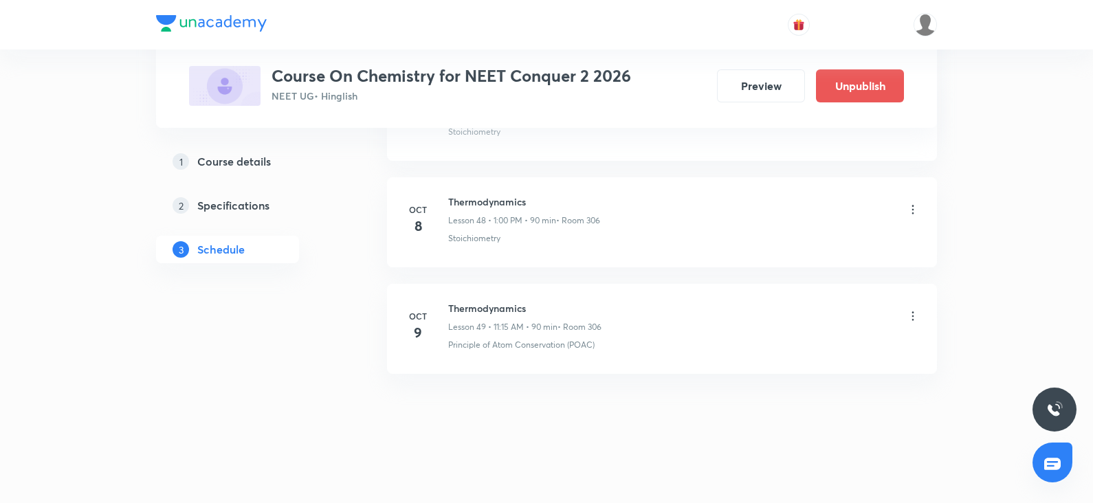
scroll to position [5177, 0]
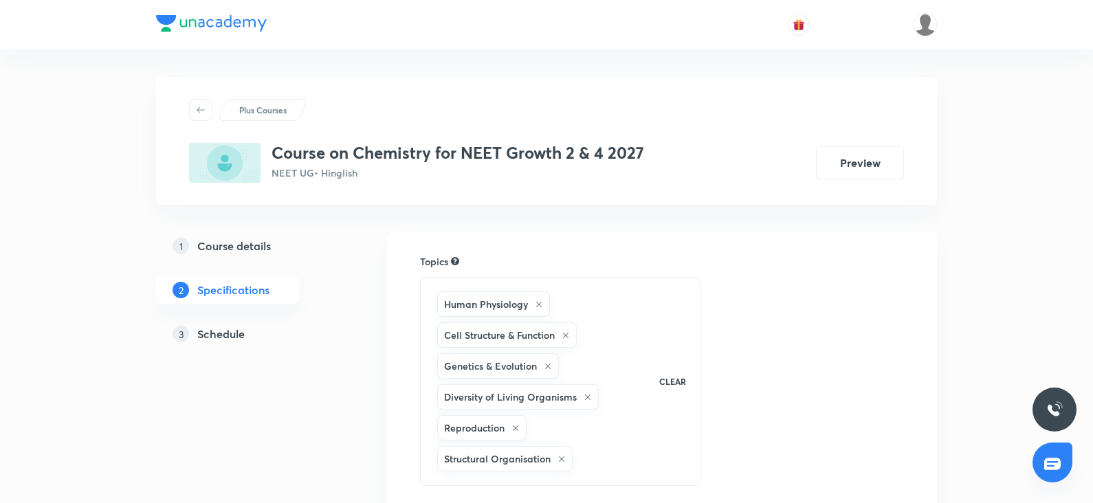
click at [221, 338] on h5 "Schedule" at bounding box center [220, 334] width 47 height 17
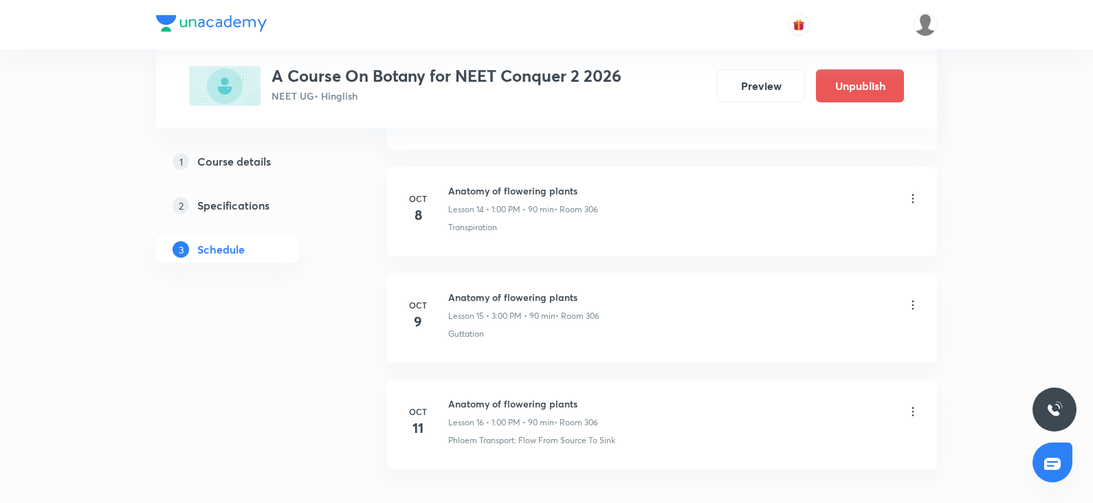
scroll to position [2204, 0]
click at [910, 198] on icon at bounding box center [913, 204] width 14 height 14
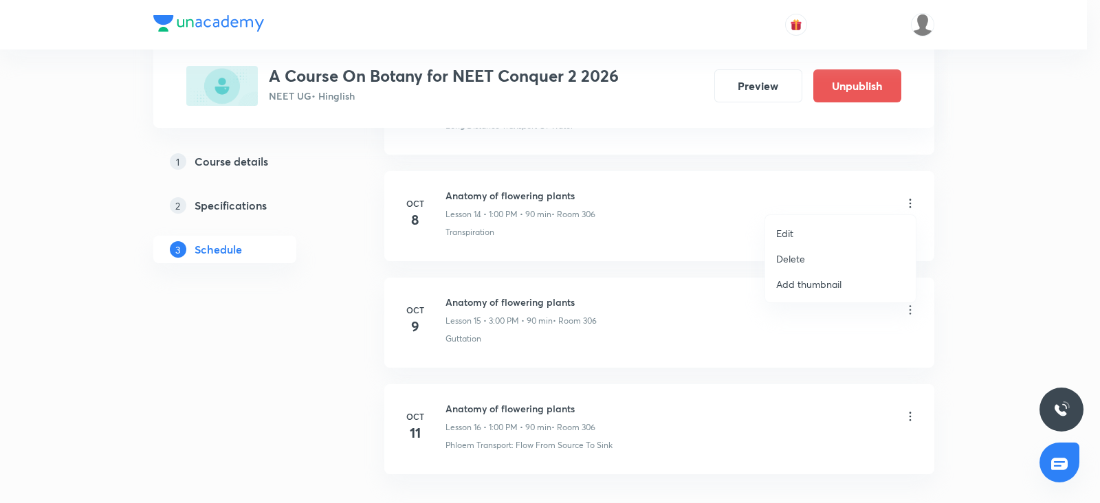
click at [801, 256] on p "Delete" at bounding box center [790, 259] width 29 height 14
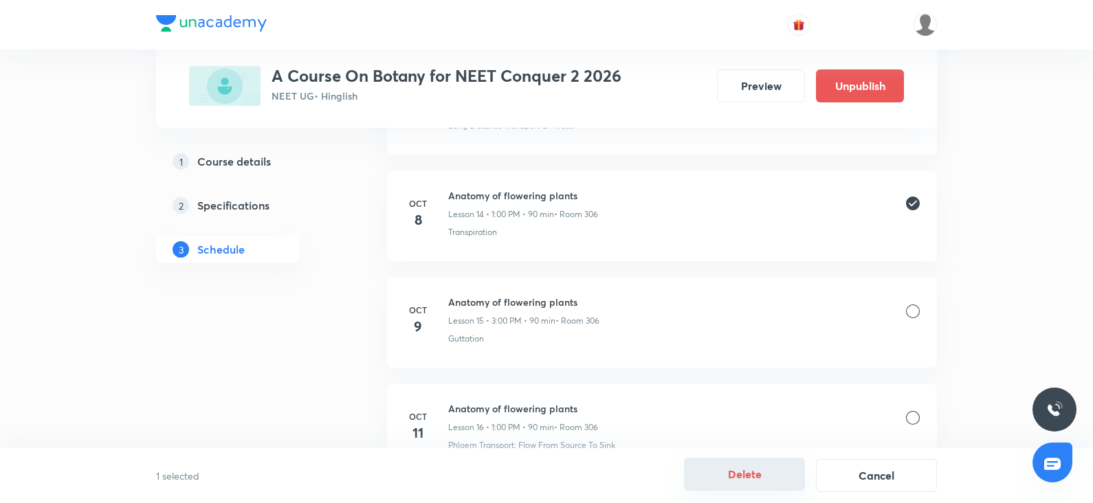
click at [732, 470] on button "Delete" at bounding box center [744, 474] width 121 height 33
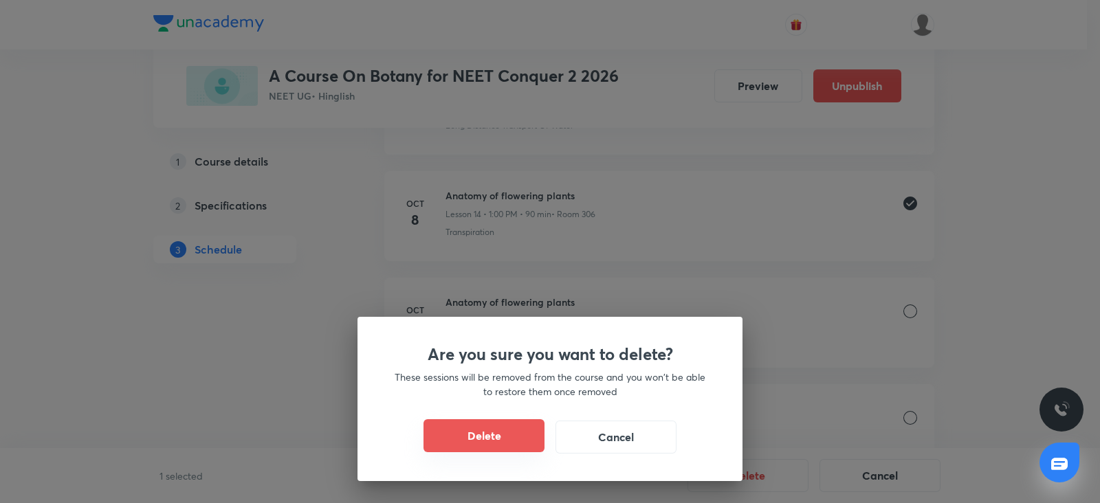
click at [482, 442] on button "Delete" at bounding box center [484, 435] width 121 height 33
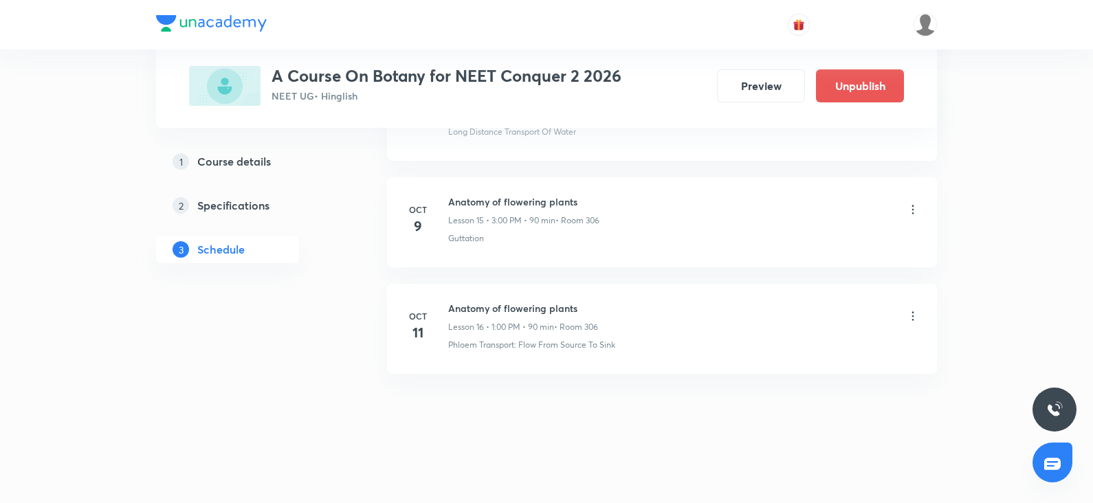
scroll to position [2193, 0]
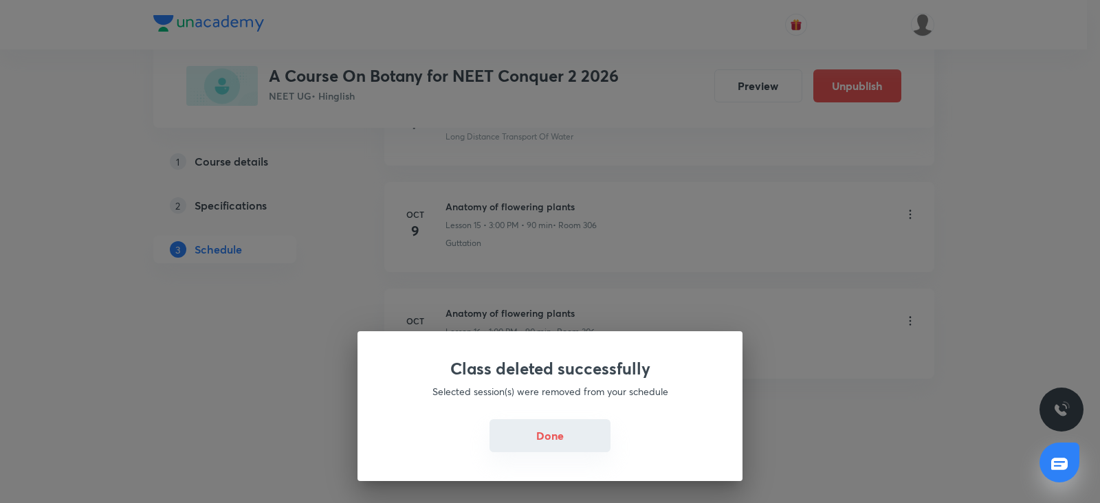
click at [578, 430] on button "Done" at bounding box center [550, 435] width 121 height 33
